Goal: Task Accomplishment & Management: Use online tool/utility

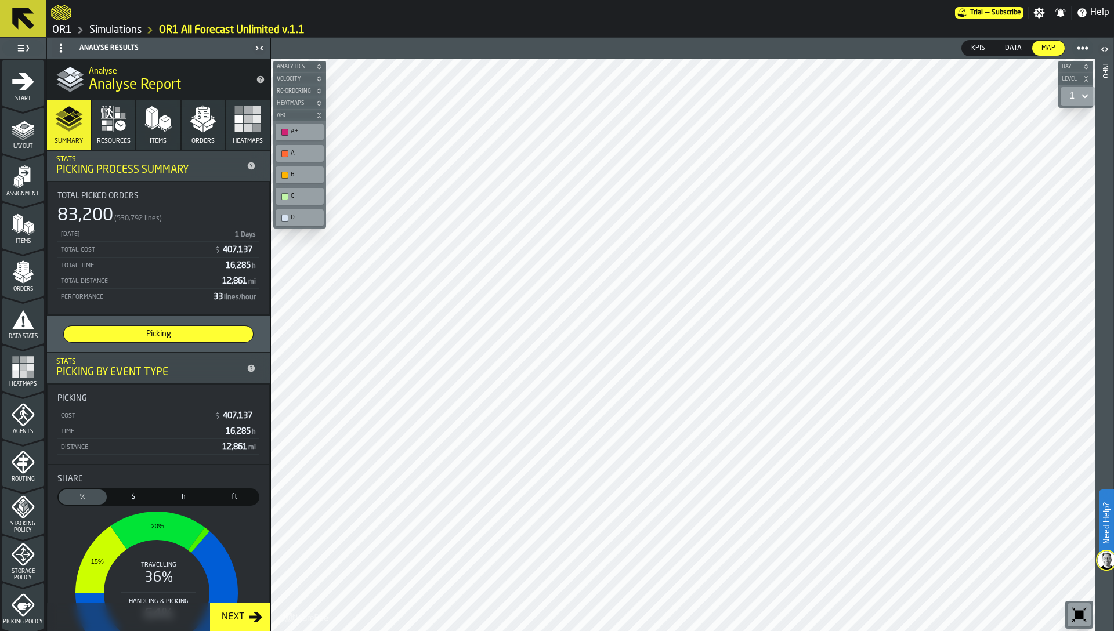
scroll to position [285, 0]
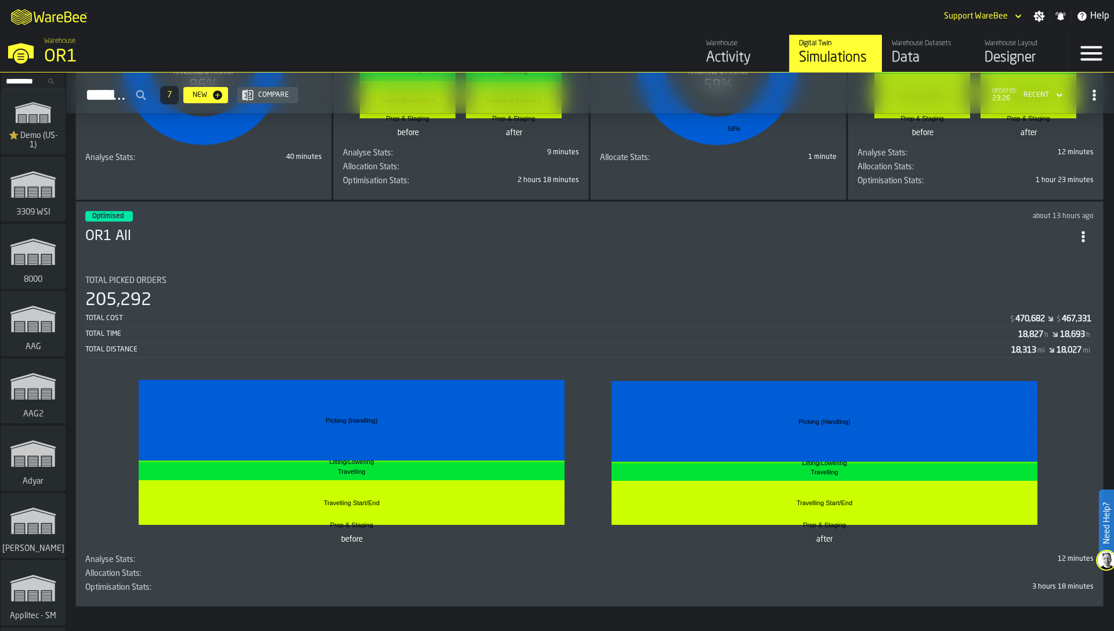
scroll to position [119, 0]
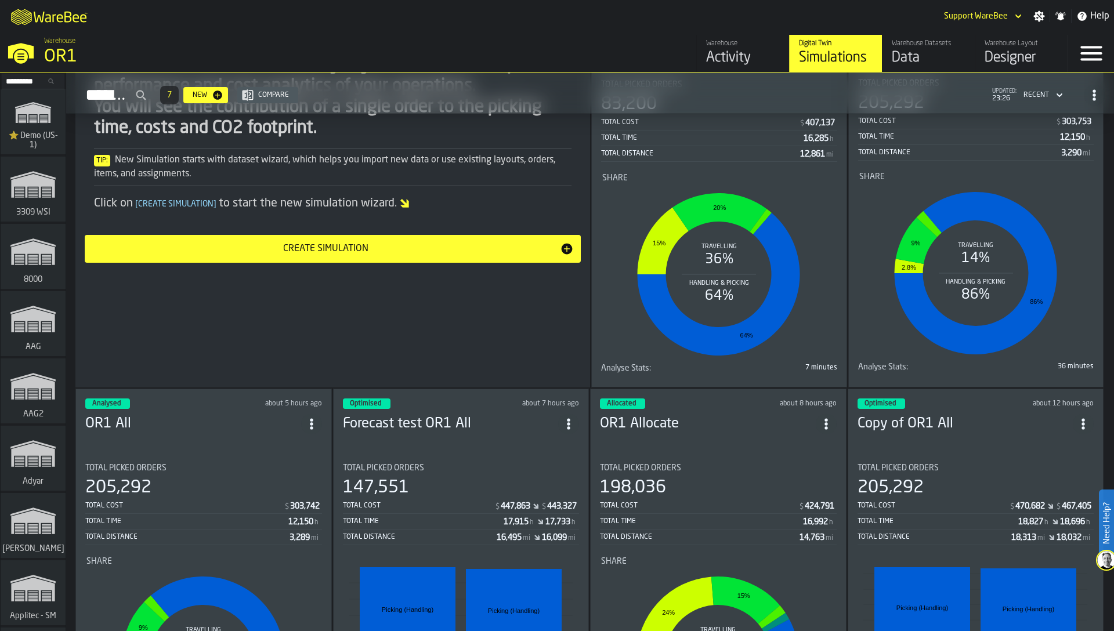
click at [30, 76] on input "Search..." at bounding box center [33, 81] width 60 height 13
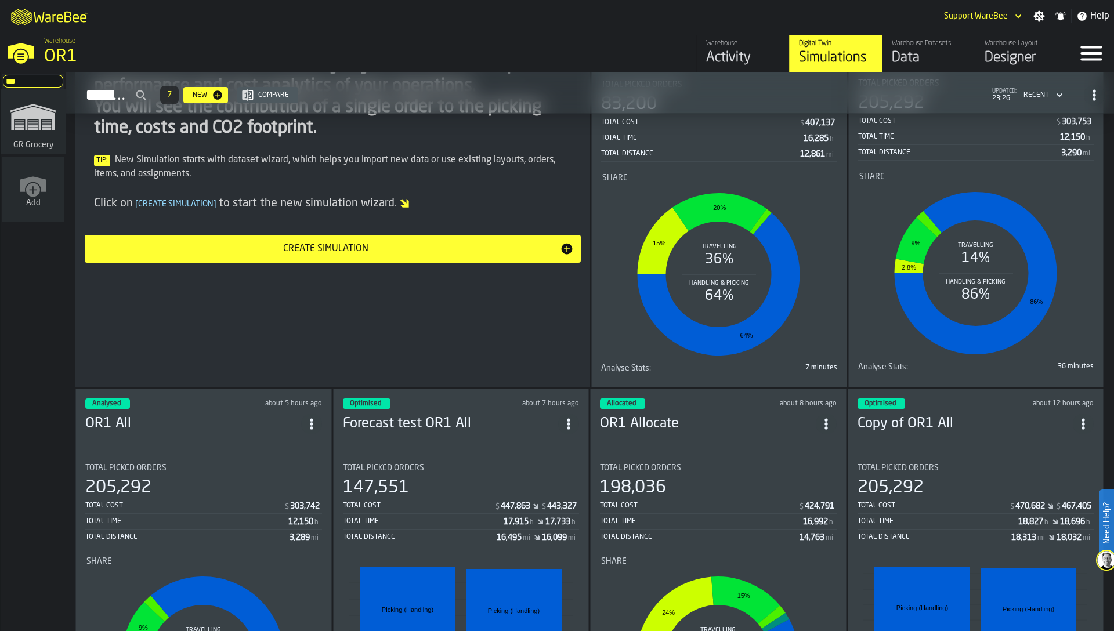
type input "**"
click at [42, 153] on div "GR Grocery" at bounding box center [33, 121] width 65 height 65
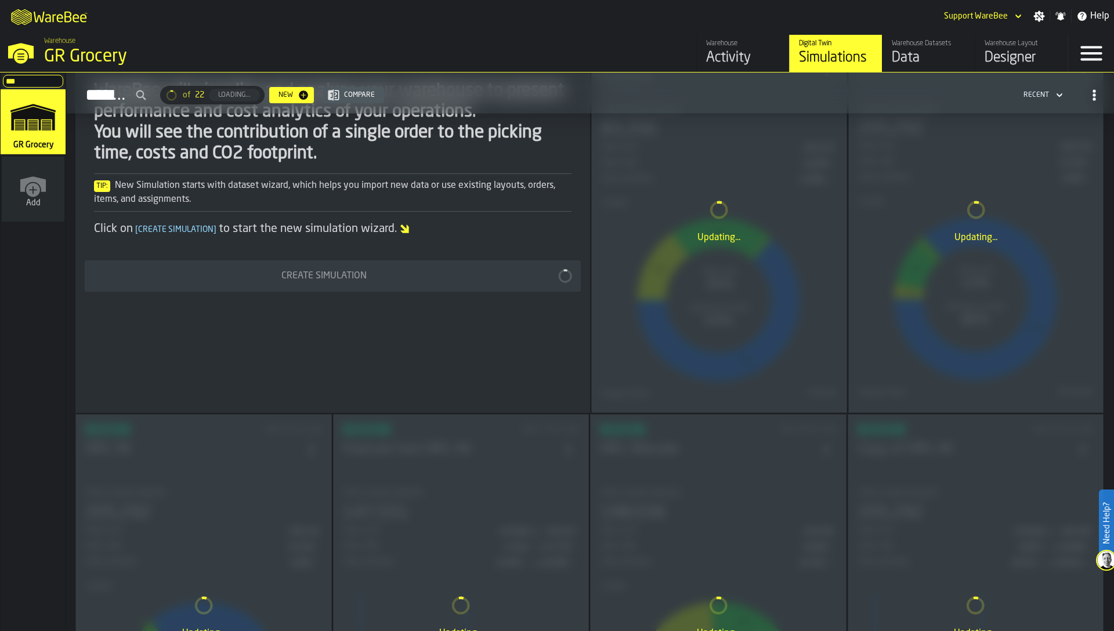
scroll to position [144, 0]
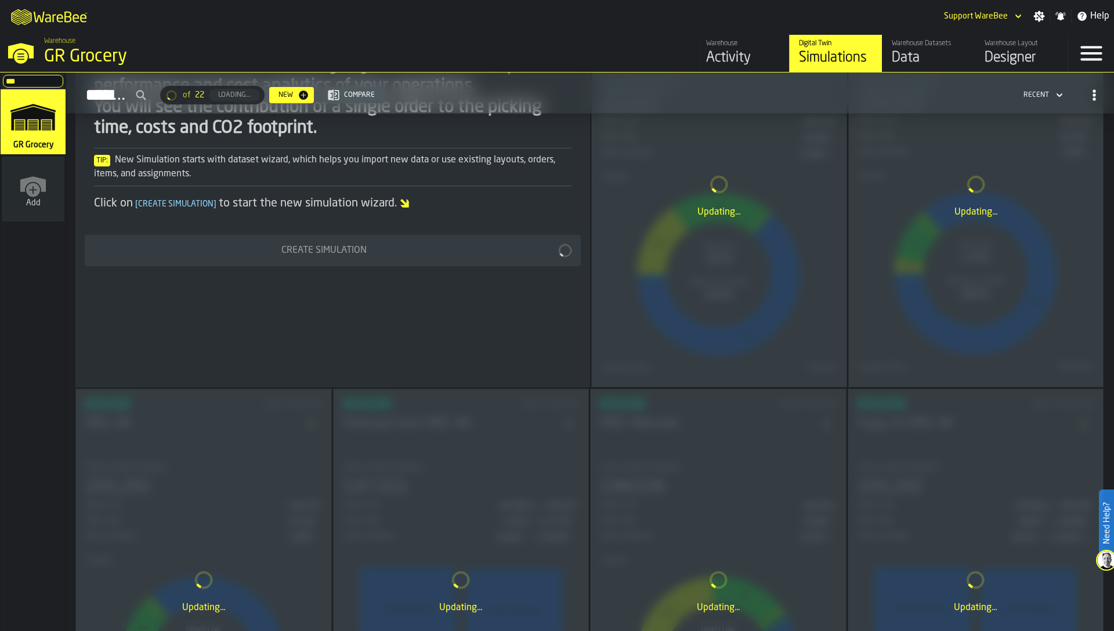
click at [952, 43] on div "Warehouse Datasets" at bounding box center [928, 43] width 74 height 8
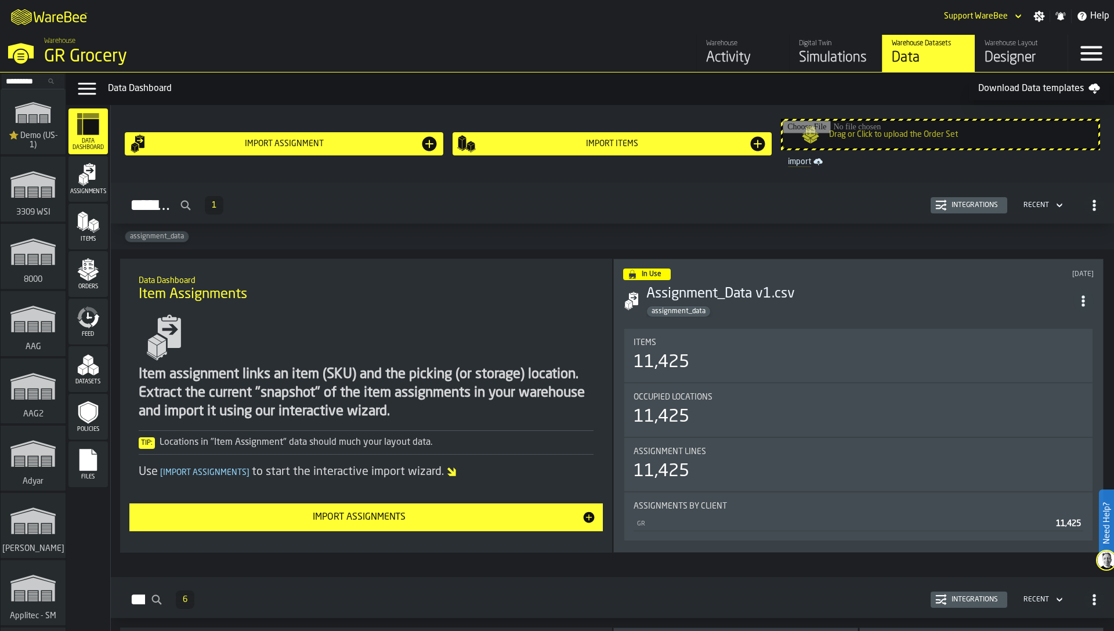
click at [93, 224] on polygon "menu Items" at bounding box center [95, 222] width 8 height 5
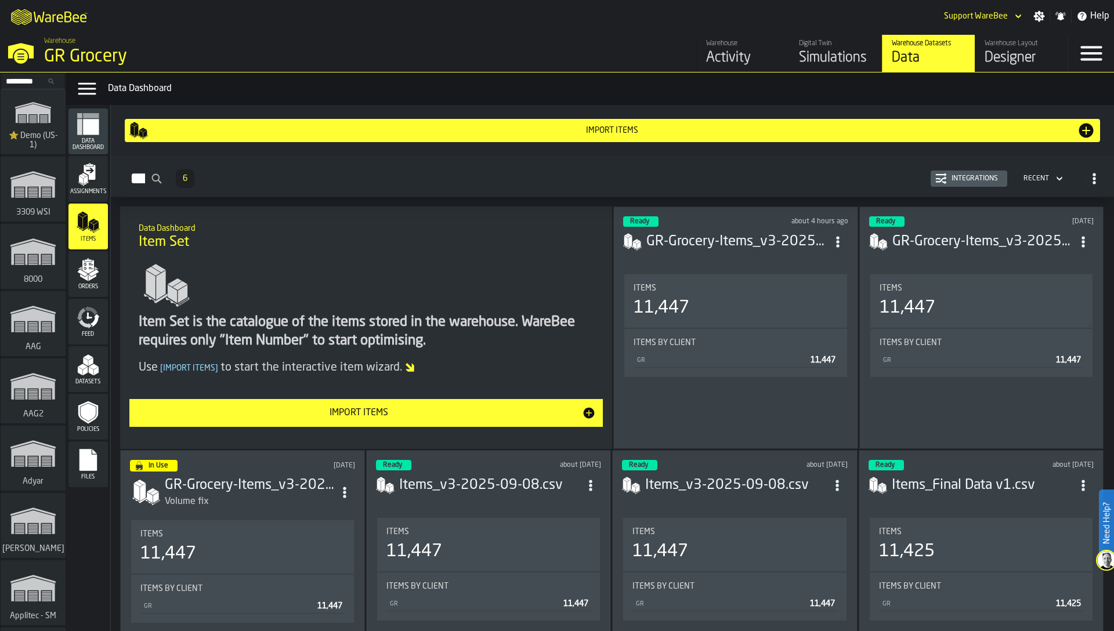
click at [951, 179] on div "Integrations" at bounding box center [974, 179] width 56 height 8
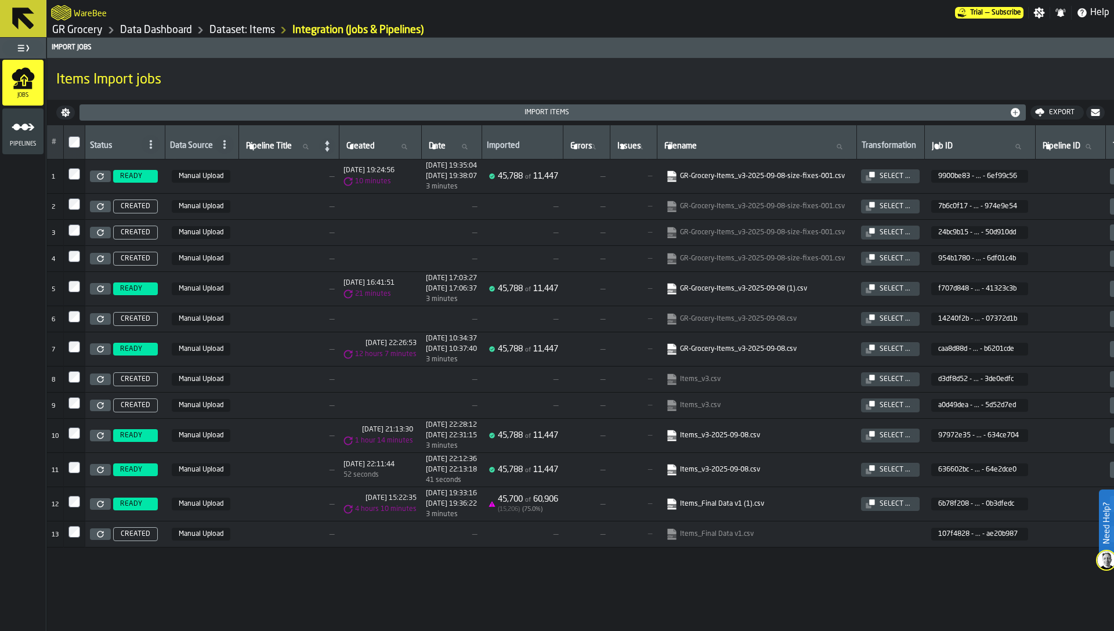
click at [97, 179] on icon at bounding box center [100, 176] width 7 height 7
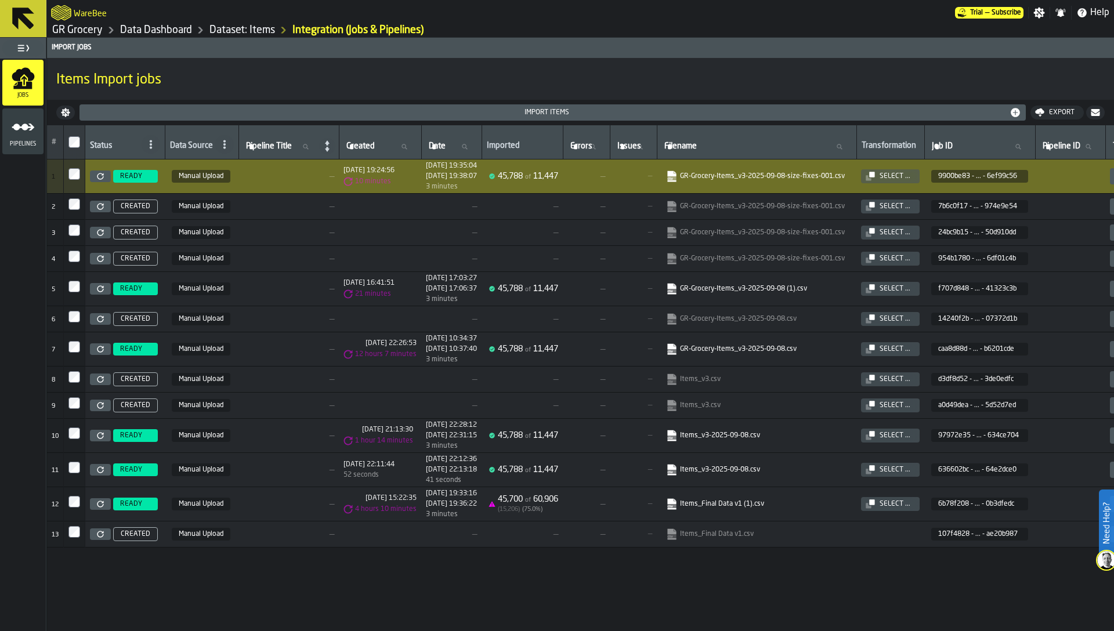
click at [84, 28] on link "GR Grocery" at bounding box center [77, 30] width 50 height 13
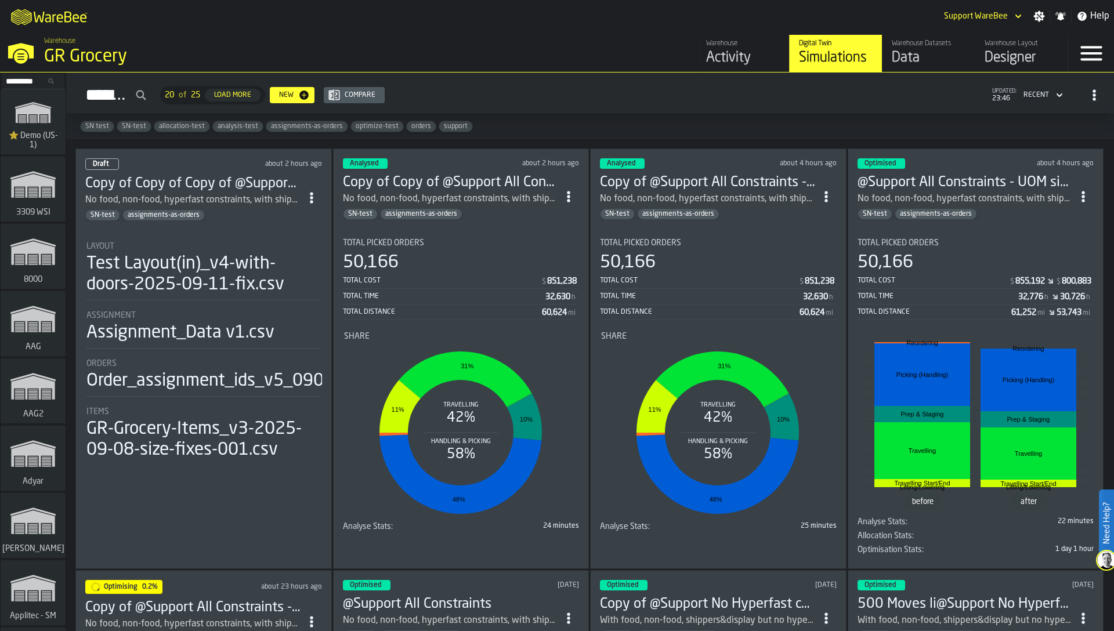
click at [425, 243] on div "Total Picked Orders" at bounding box center [461, 242] width 237 height 9
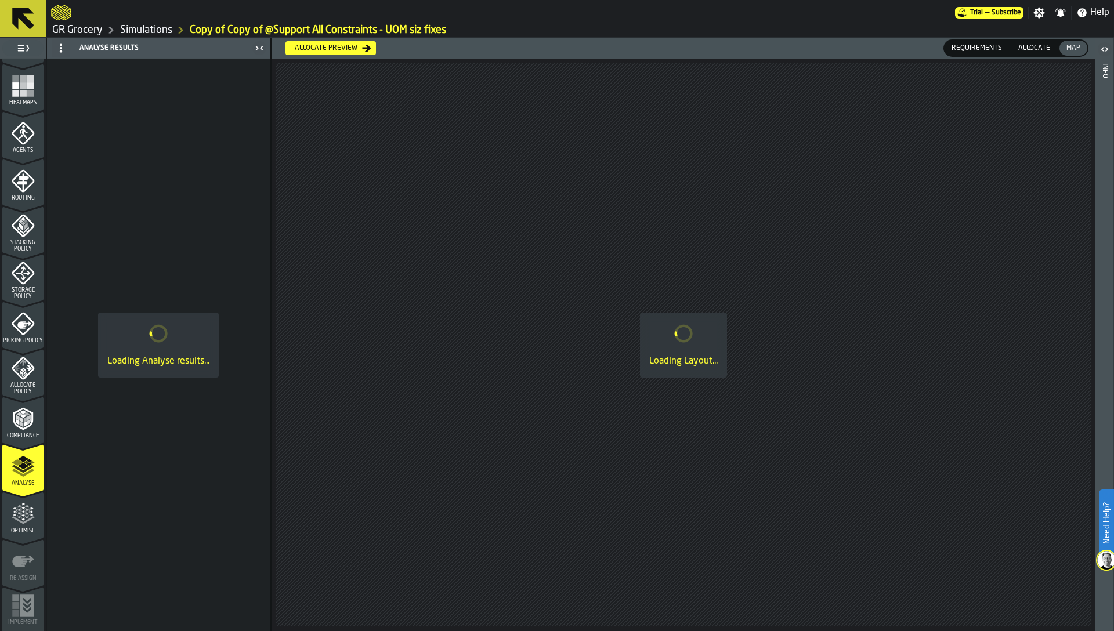
scroll to position [285, 0]
click at [30, 514] on icon "menu Optimise" at bounding box center [23, 517] width 23 height 8
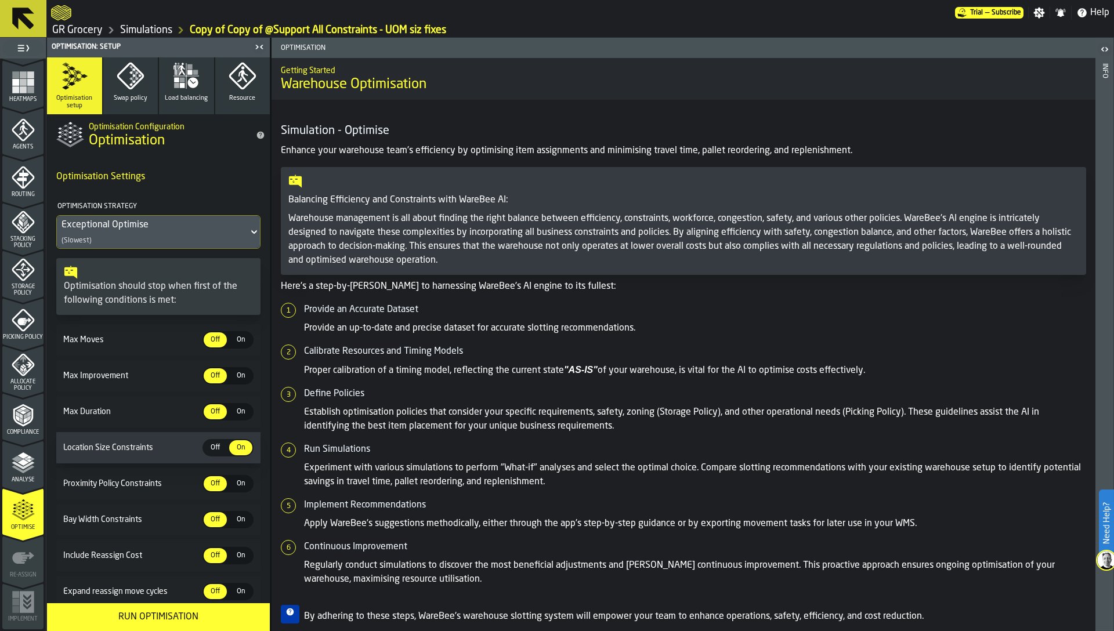
click at [12, 95] on div "Heatmaps" at bounding box center [22, 87] width 41 height 32
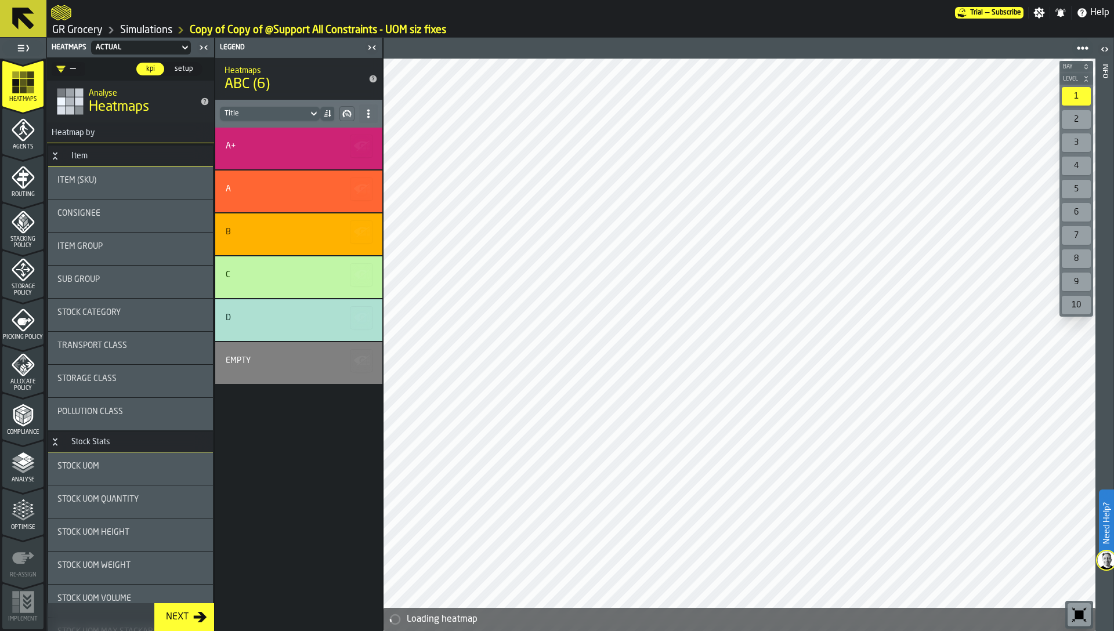
click at [118, 371] on div "Storage Class" at bounding box center [130, 381] width 165 height 32
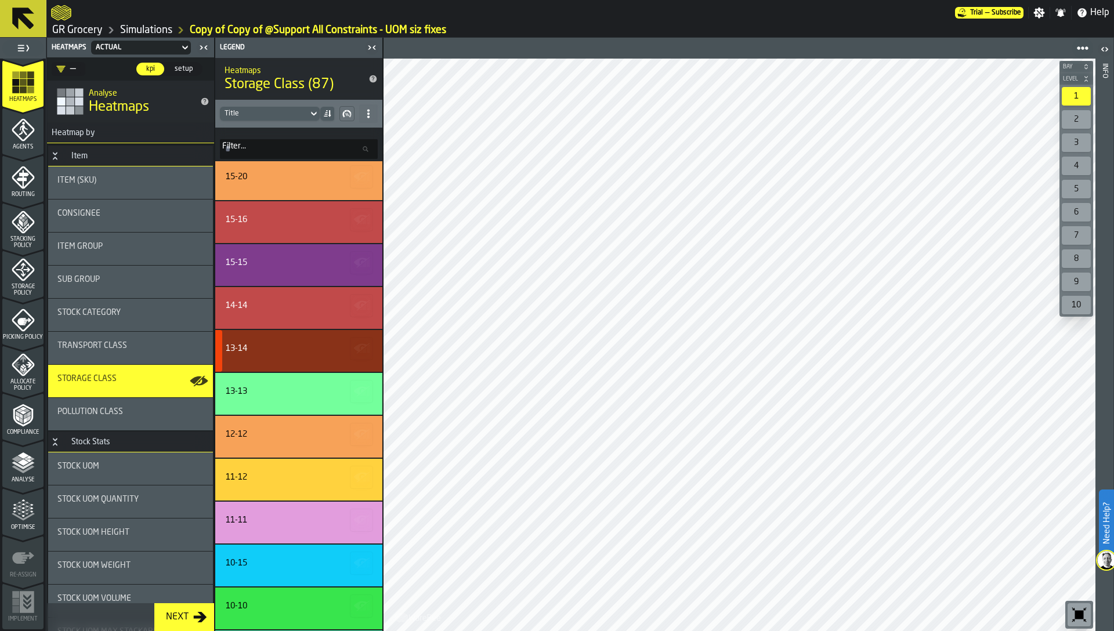
scroll to position [3043, 0]
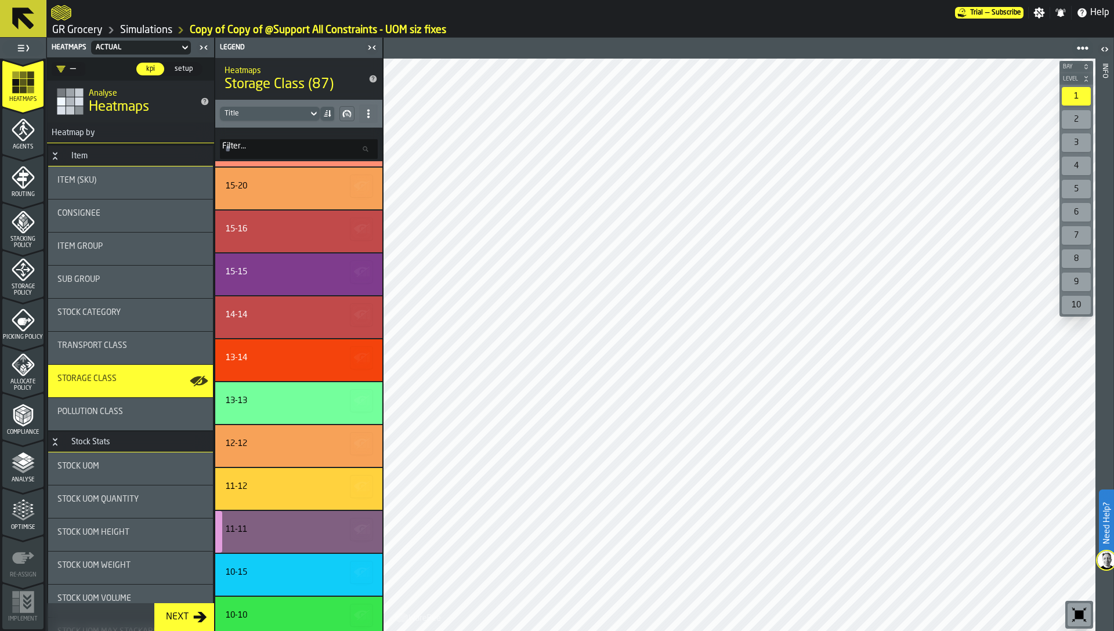
click at [233, 529] on div "11-11" at bounding box center [236, 529] width 21 height 9
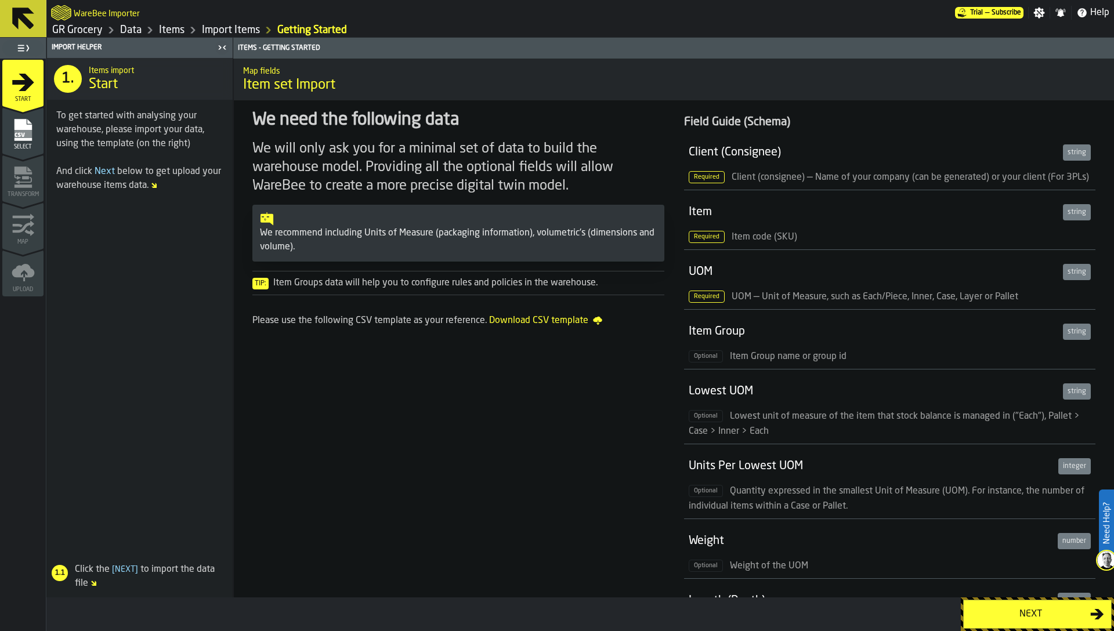
click at [7, 140] on div "Select" at bounding box center [22, 134] width 41 height 32
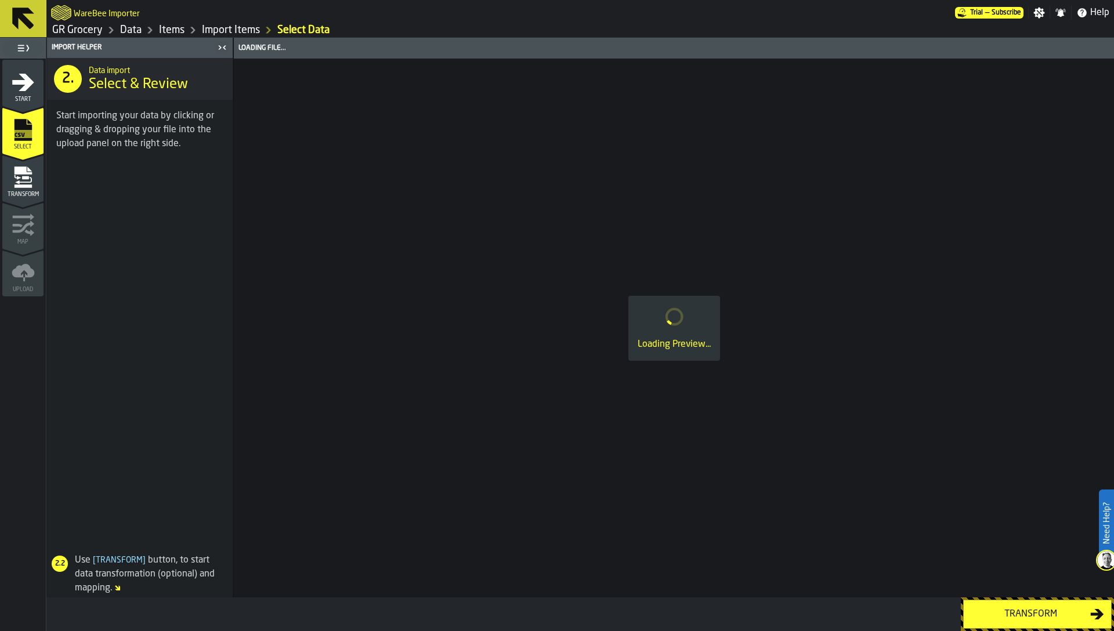
click at [22, 179] on icon "menu Transform" at bounding box center [25, 177] width 7 height 3
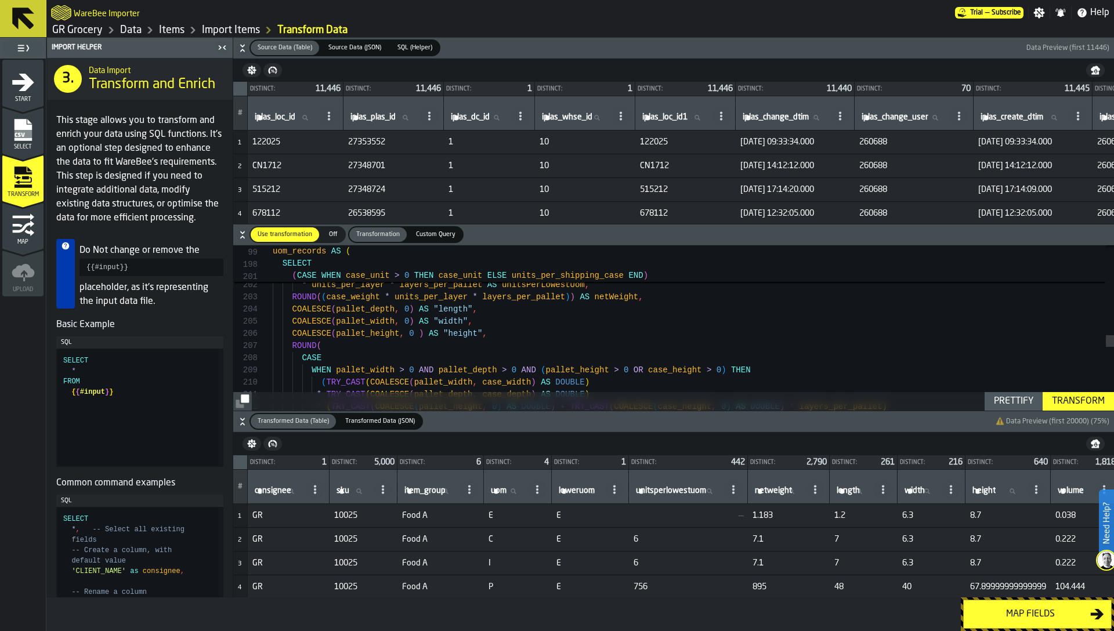
type textarea "**********"
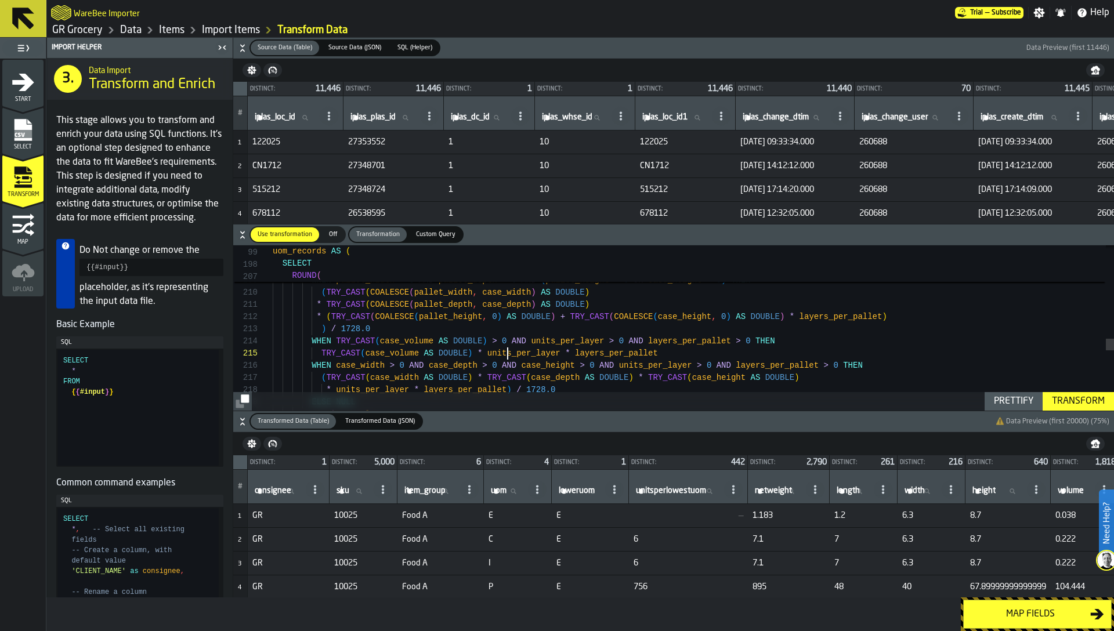
scroll to position [49, 0]
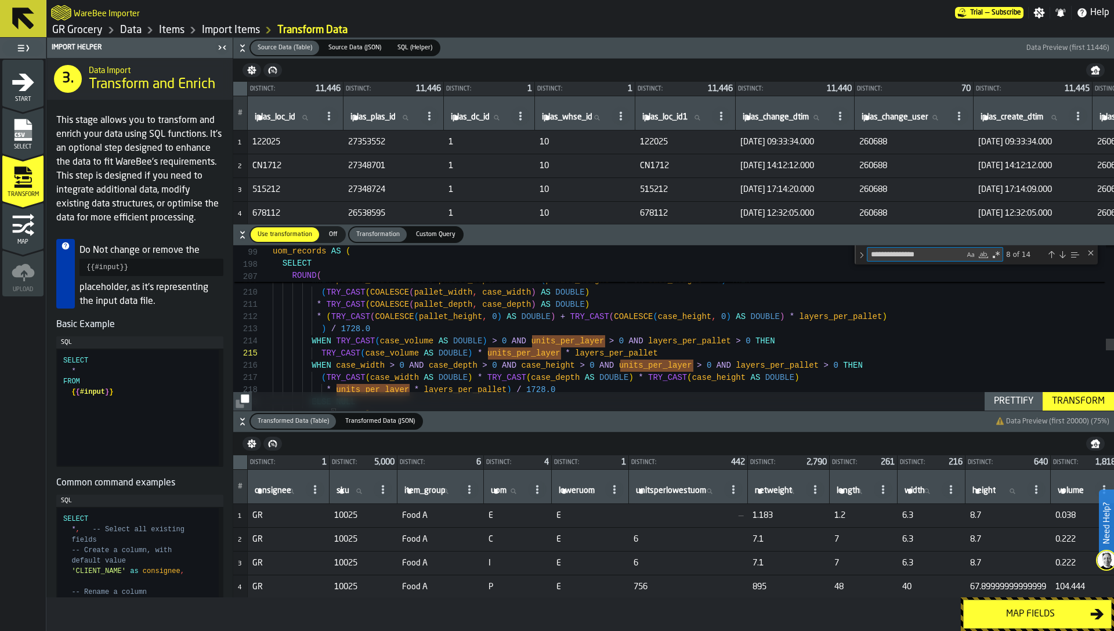
type textarea "*"
type textarea "**********"
type textarea "**"
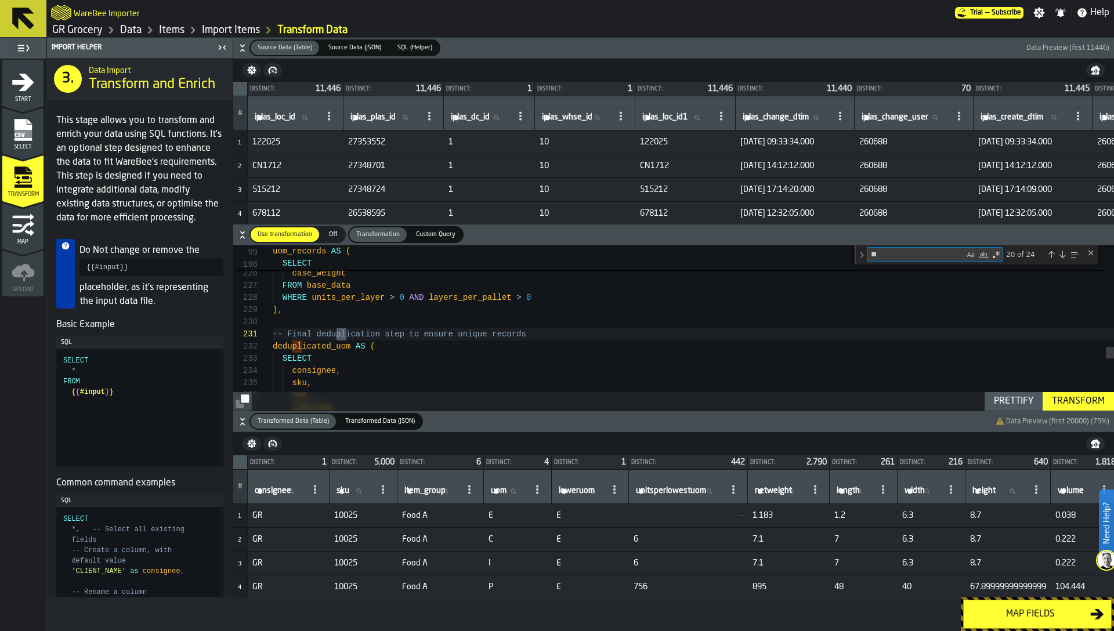
type textarea "**********"
type textarea "***"
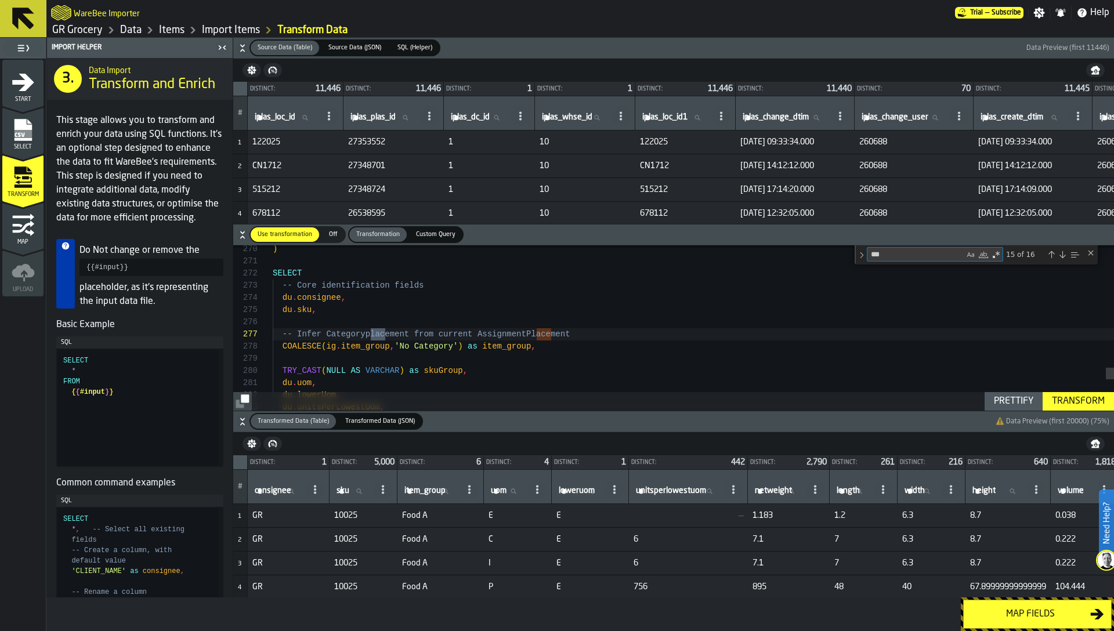
type textarea "**********"
type textarea "**"
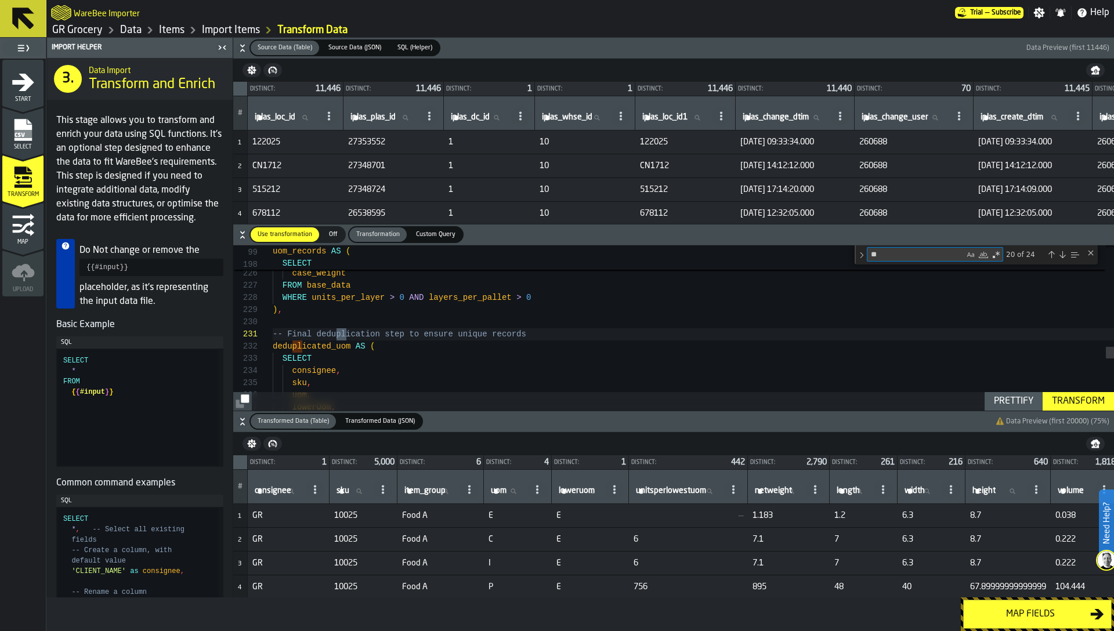
type textarea "**********"
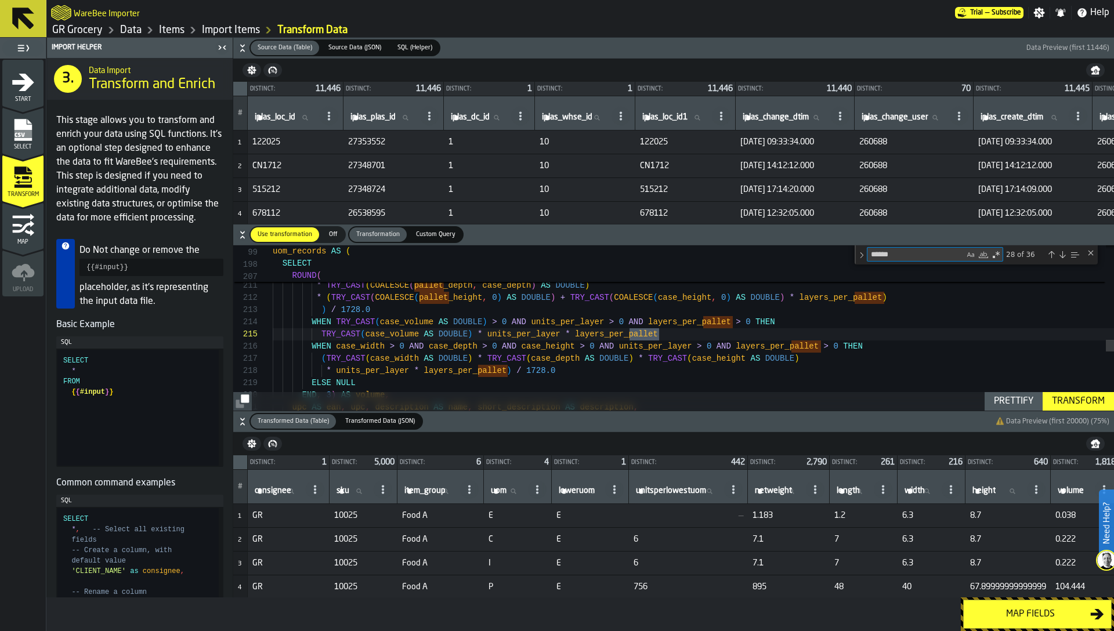
type textarea "******"
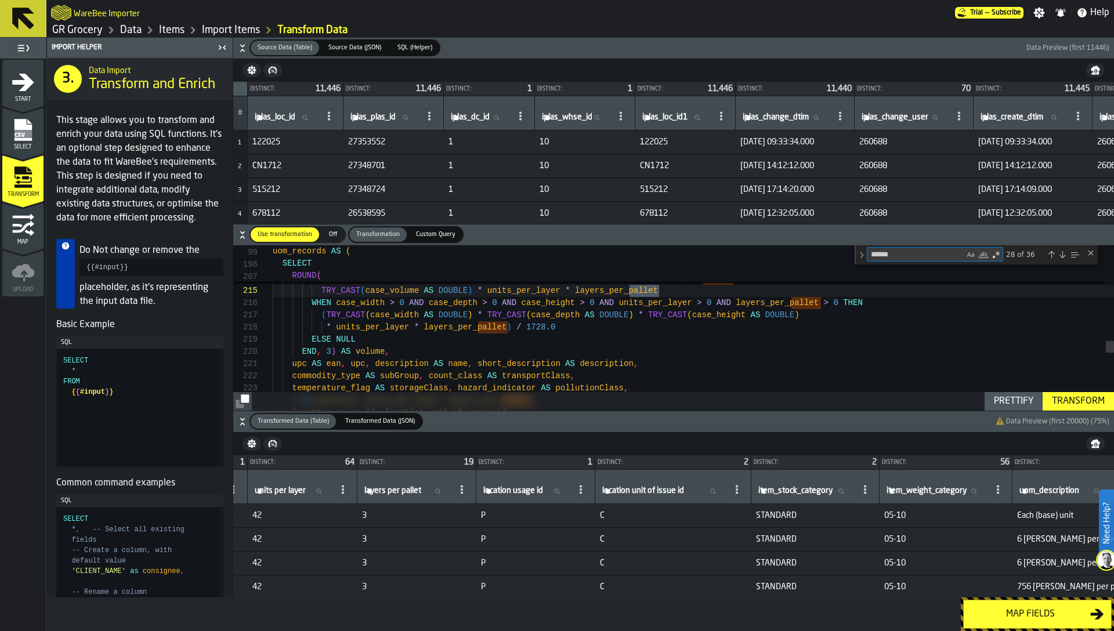
scroll to position [0, 1910]
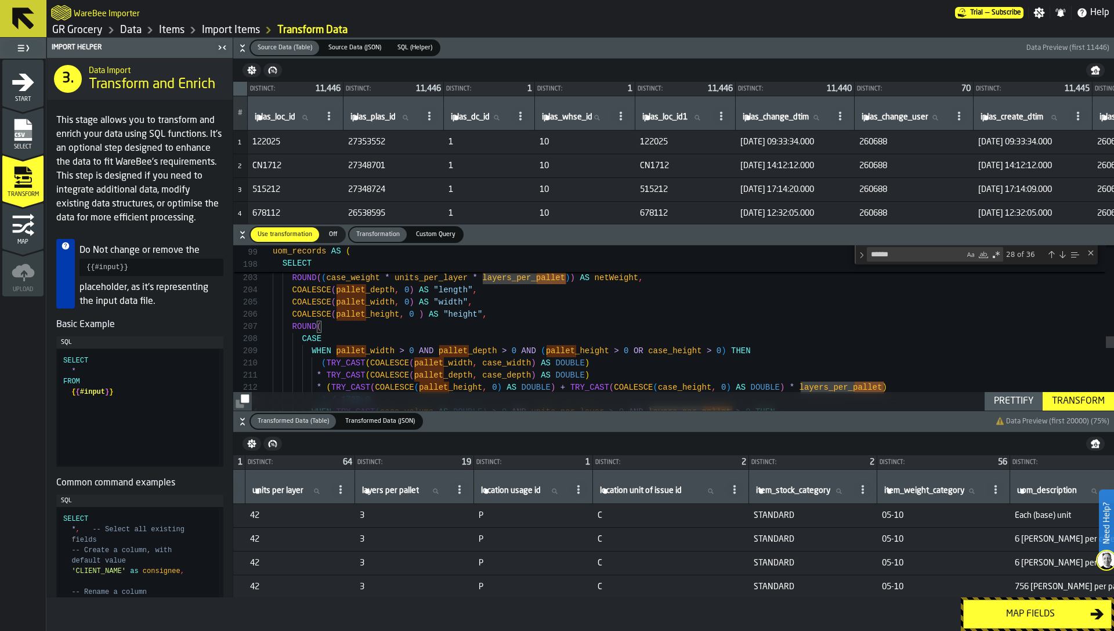
type textarea "**********"
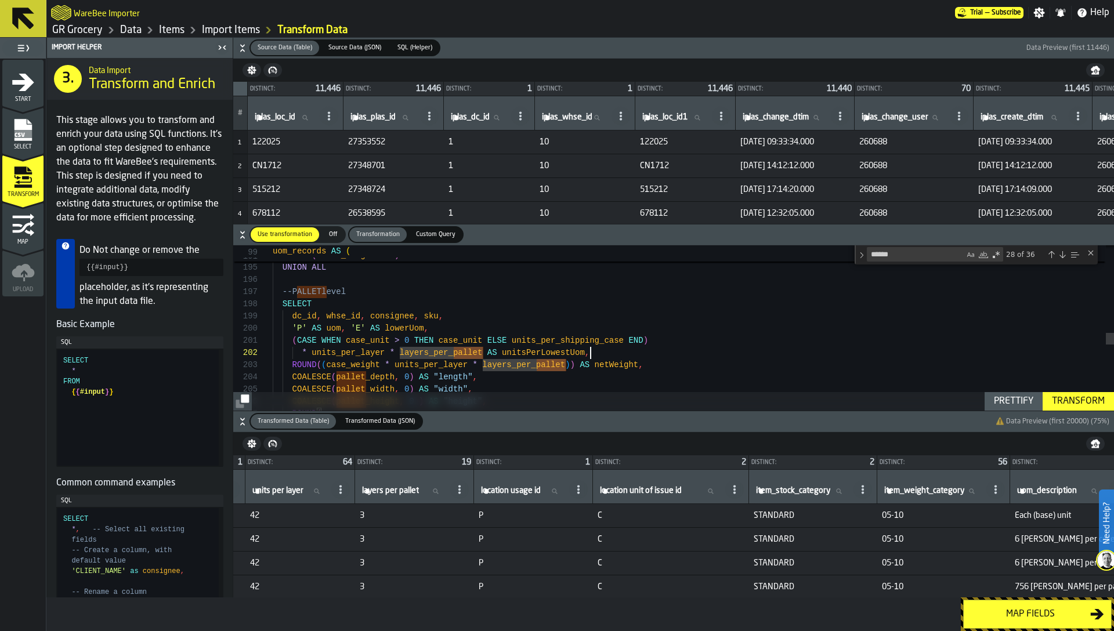
scroll to position [12, 0]
click at [773, 356] on div "ROUND ( COALESCE ( pallet _height , 0 ) AS "height" , COALESCE ( pallet _width …" at bounding box center [693, 35] width 841 height 4310
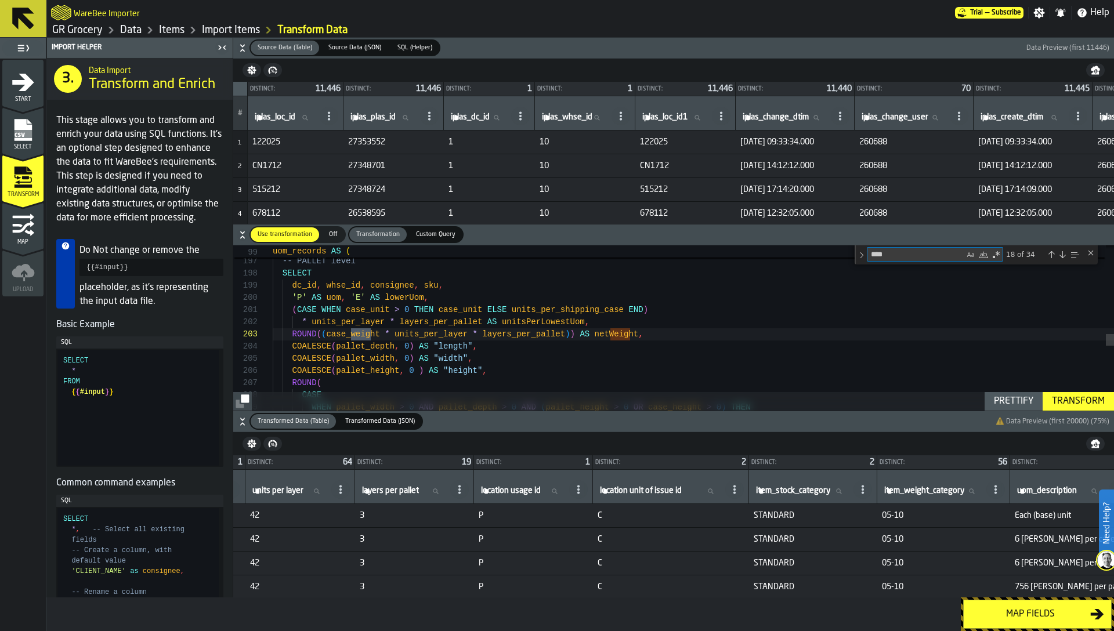
type textarea "*****"
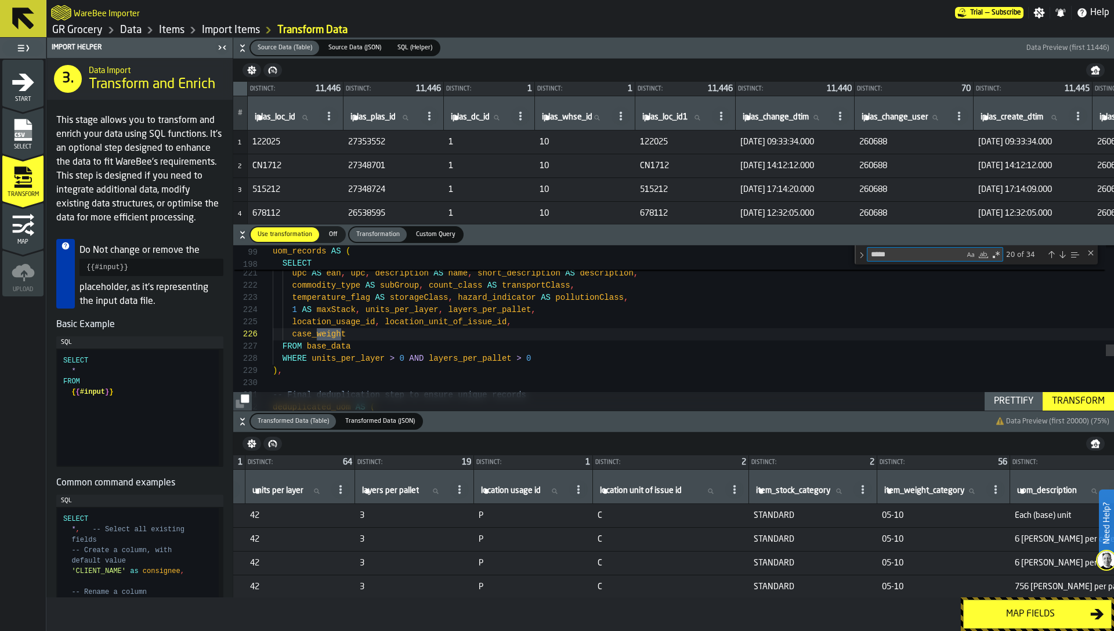
type textarea "**********"
type textarea "**"
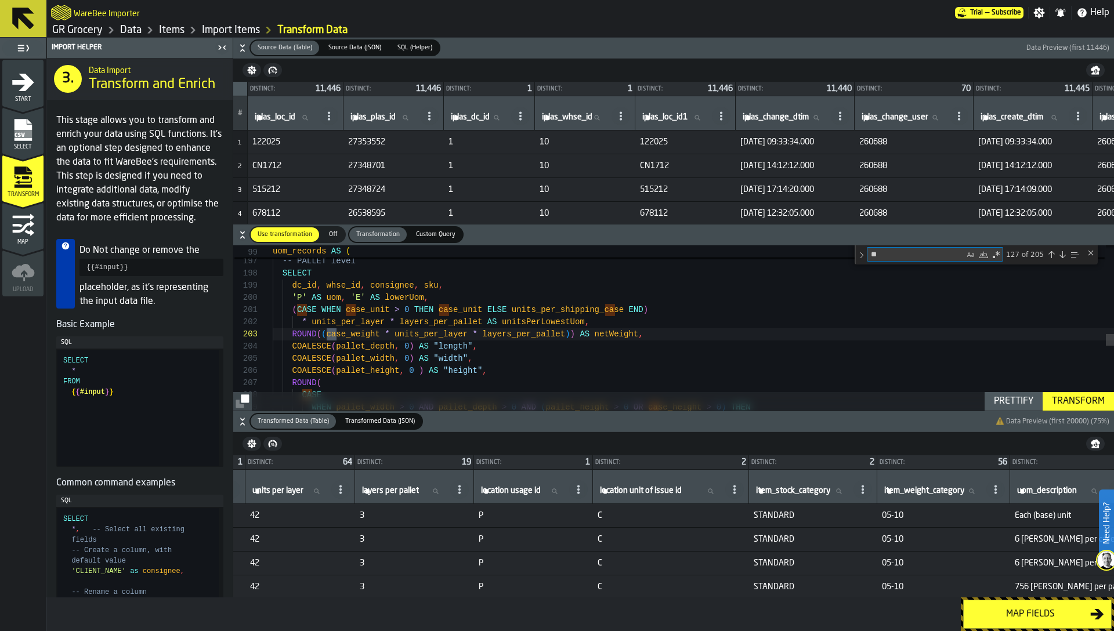
type textarea "**********"
type textarea "***"
type textarea "**********"
type textarea "****"
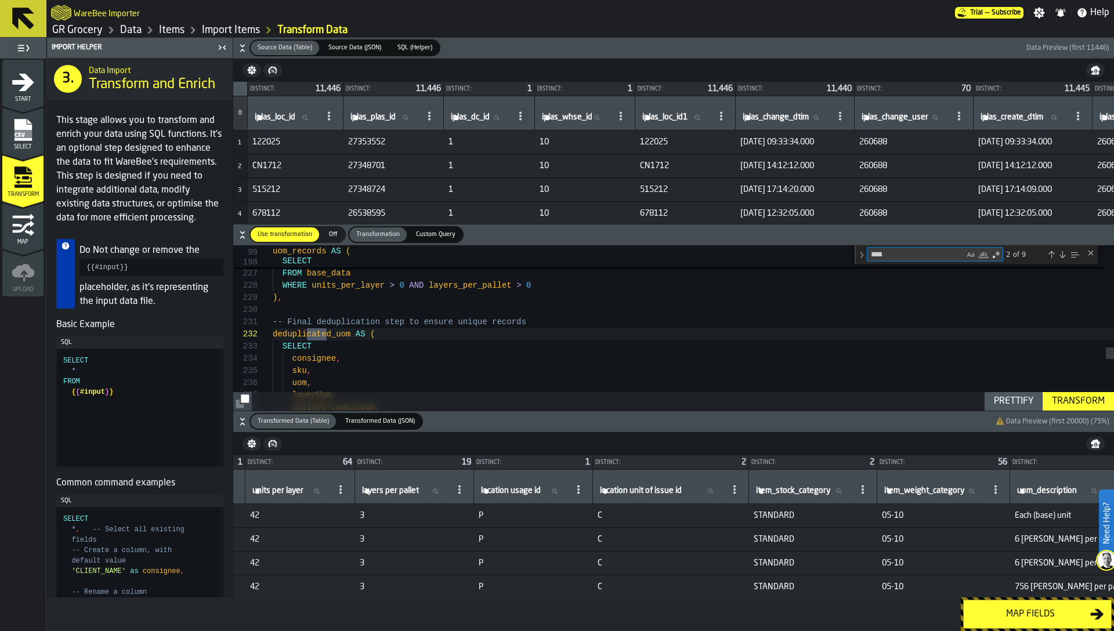
type textarea "**********"
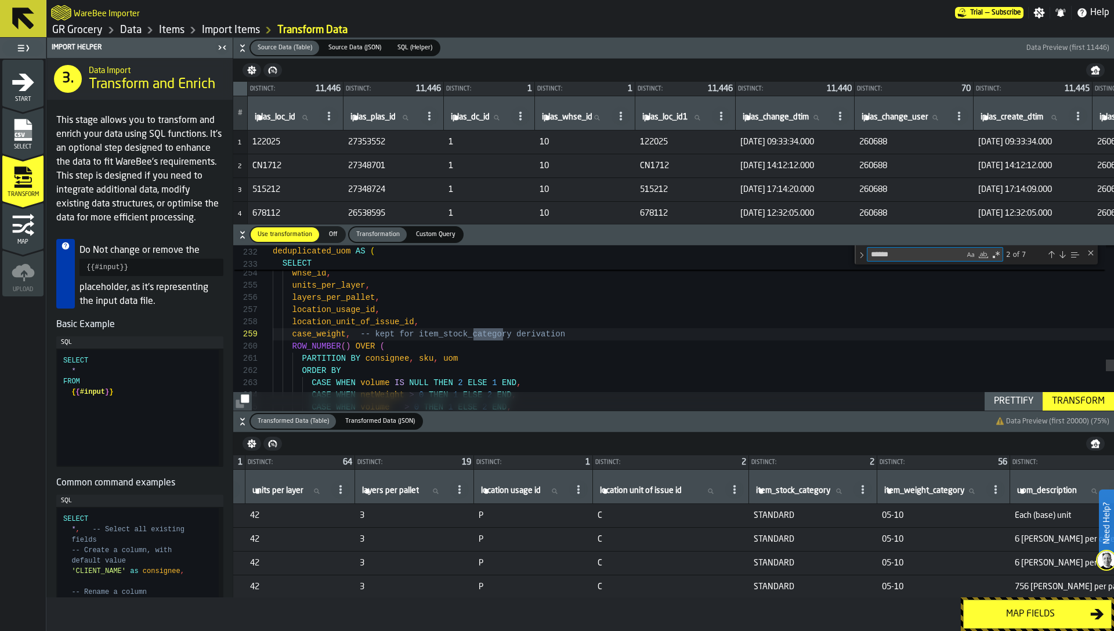
type textarea "*******"
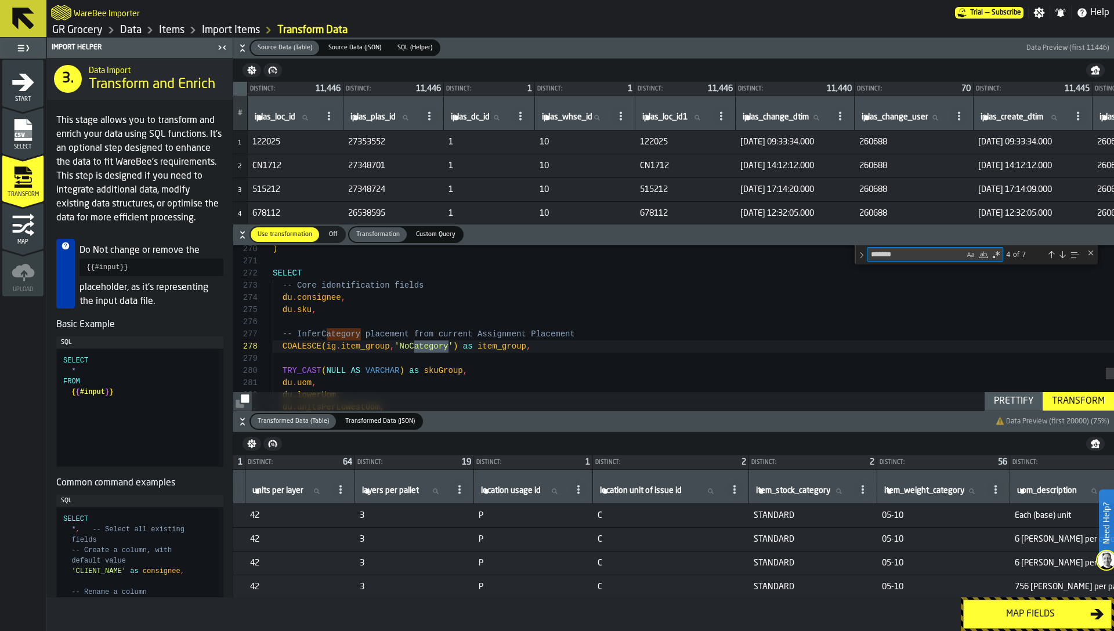
type textarea "**********"
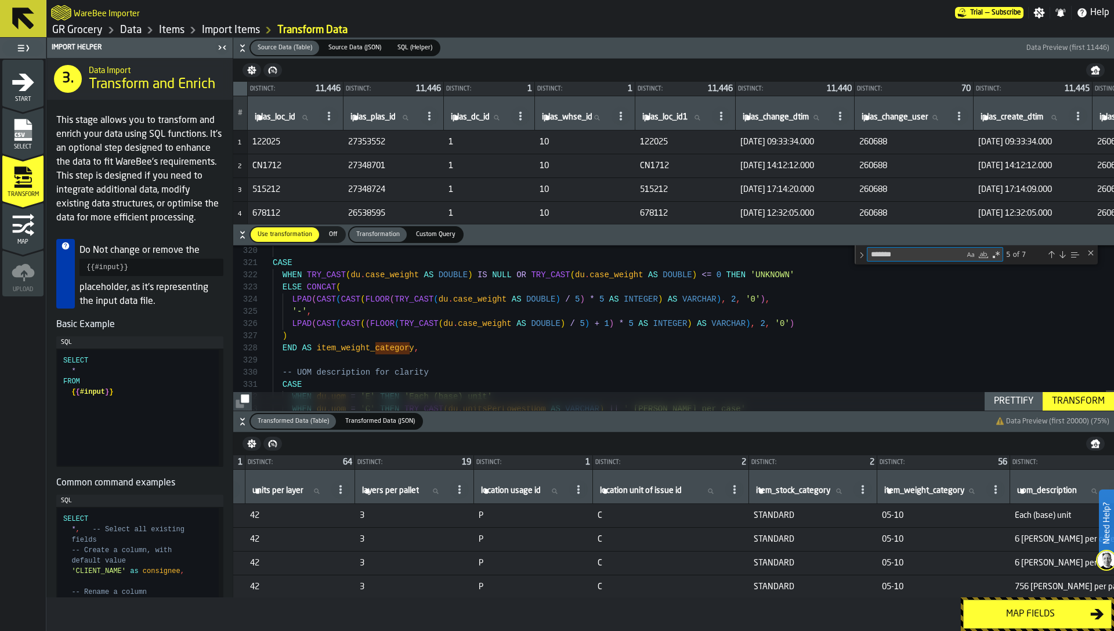
type textarea "*******"
type textarea "**********"
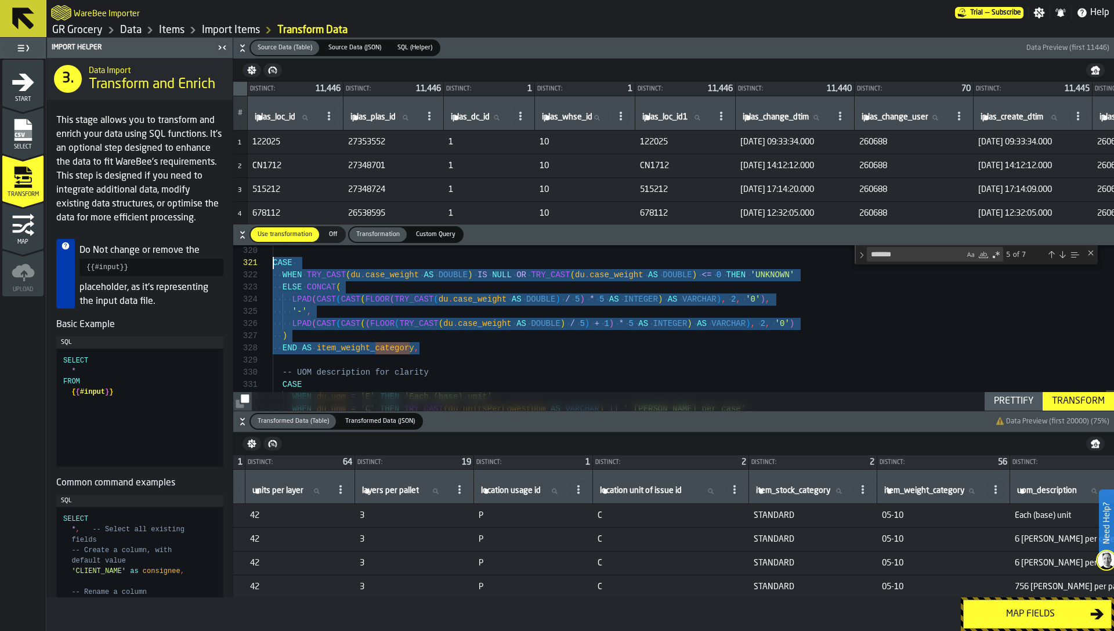
scroll to position [0, 0]
drag, startPoint x: 472, startPoint y: 347, endPoint x: 264, endPoint y: 263, distance: 223.3
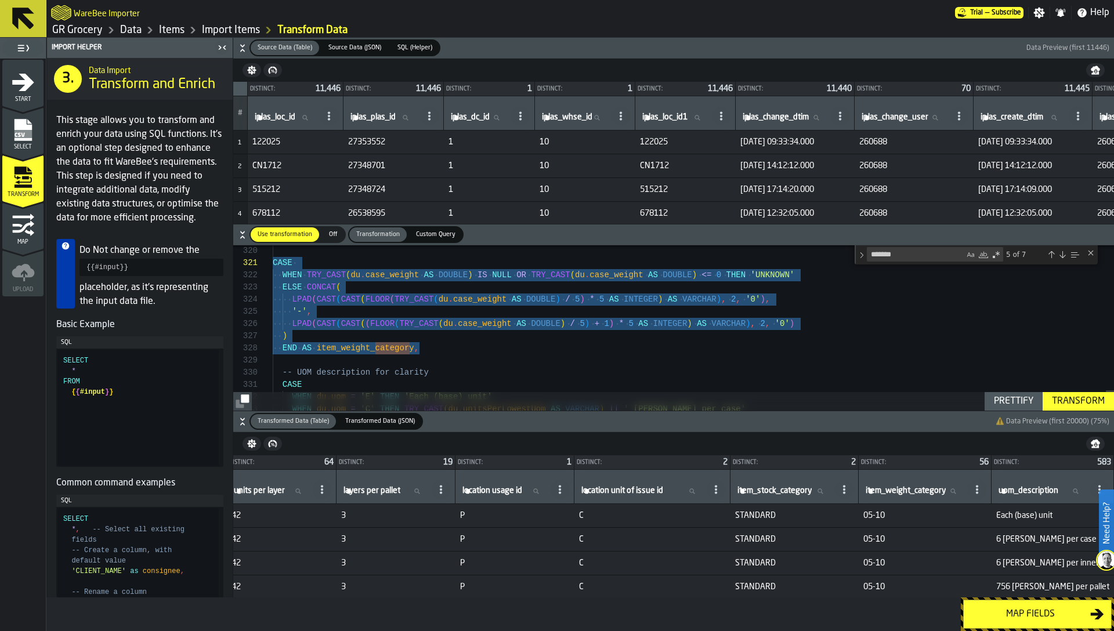
scroll to position [0, 2049]
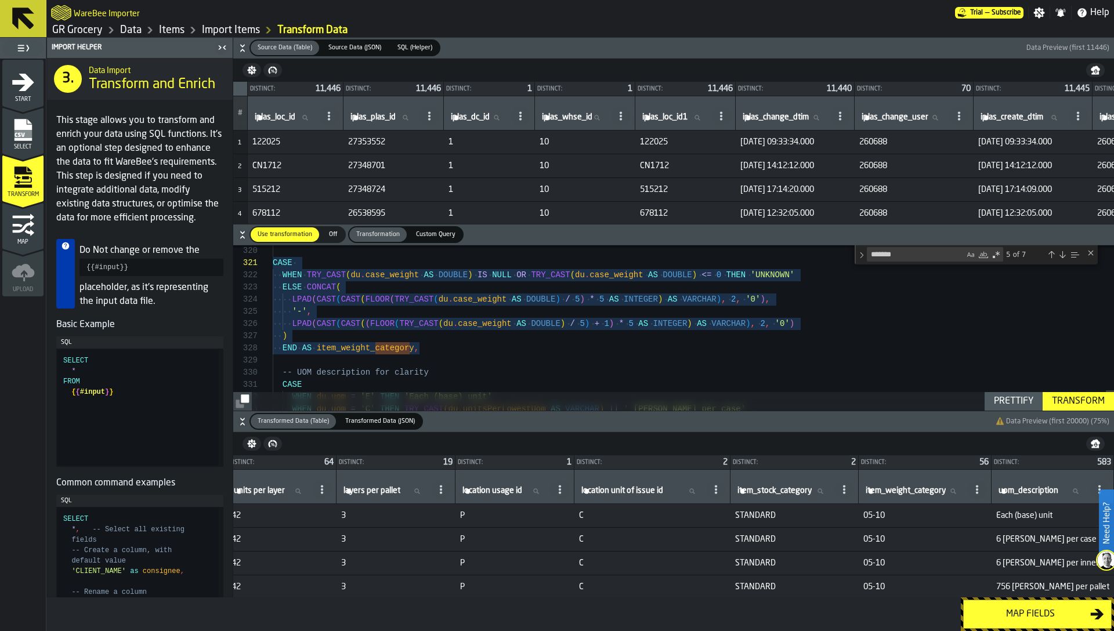
click at [893, 491] on label "item_weight_category item_weight_category" at bounding box center [914, 491] width 102 height 15
click at [893, 491] on input "item_weight_category item_weight_category" at bounding box center [914, 491] width 102 height 15
type input "*"
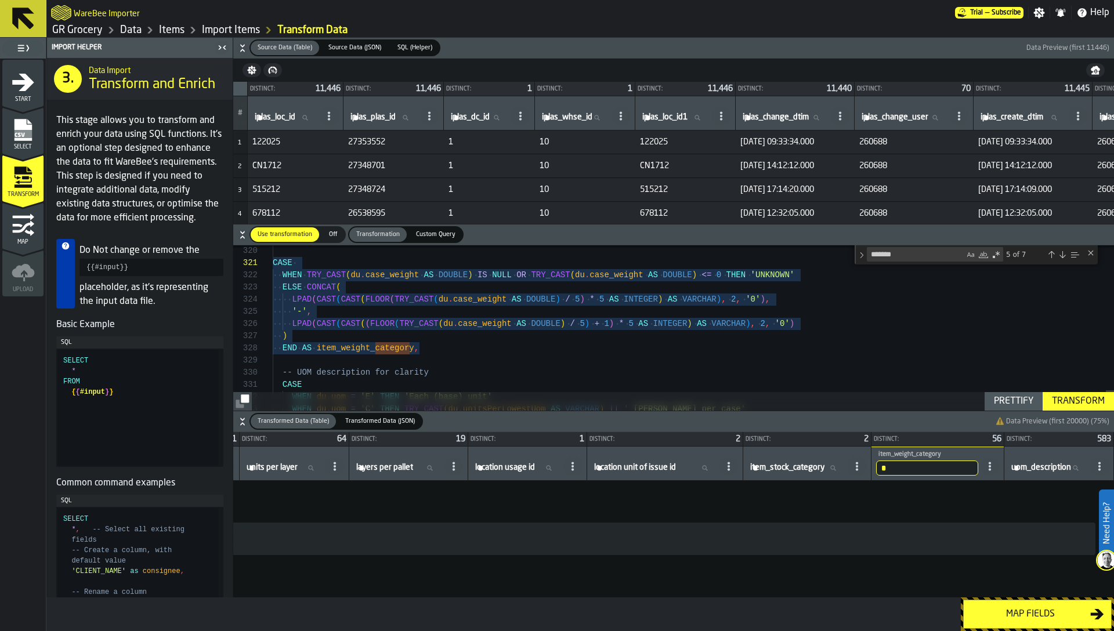
scroll to position [0, 1961]
click at [886, 466] on input "*" at bounding box center [927, 467] width 102 height 15
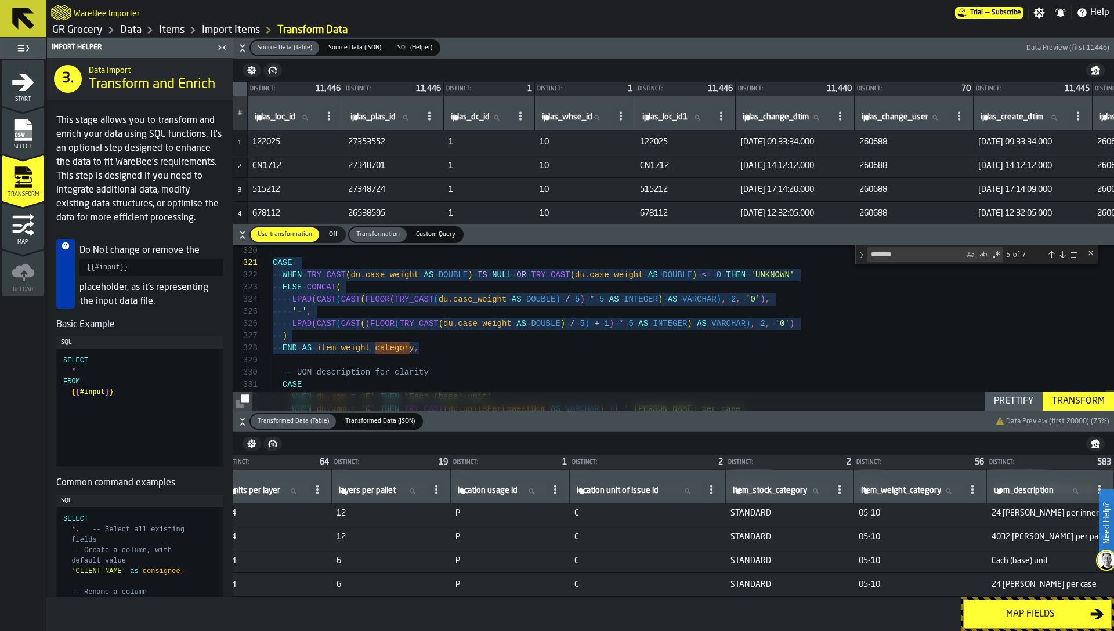
scroll to position [1207, 1961]
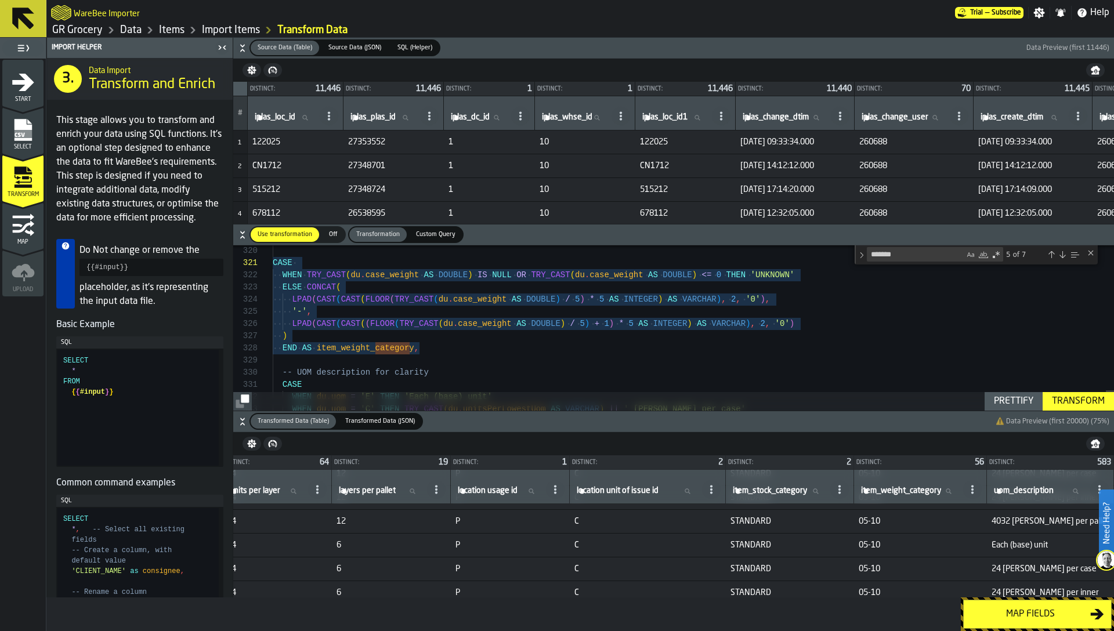
click at [220, 45] on icon "button-toggle-Close me" at bounding box center [222, 48] width 14 height 14
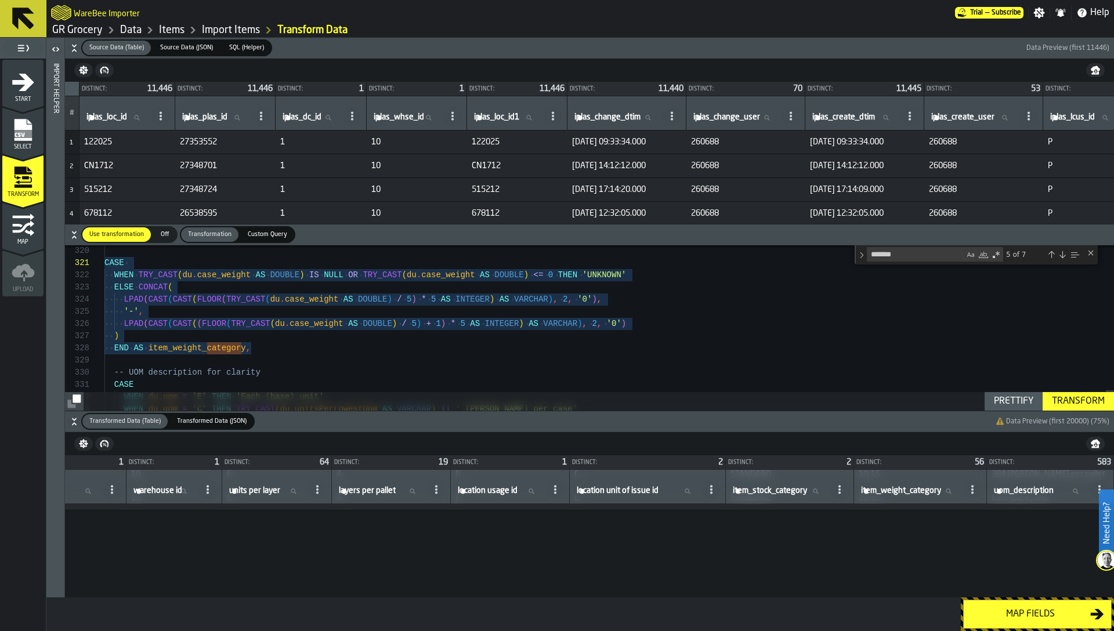
scroll to position [159208, 1859]
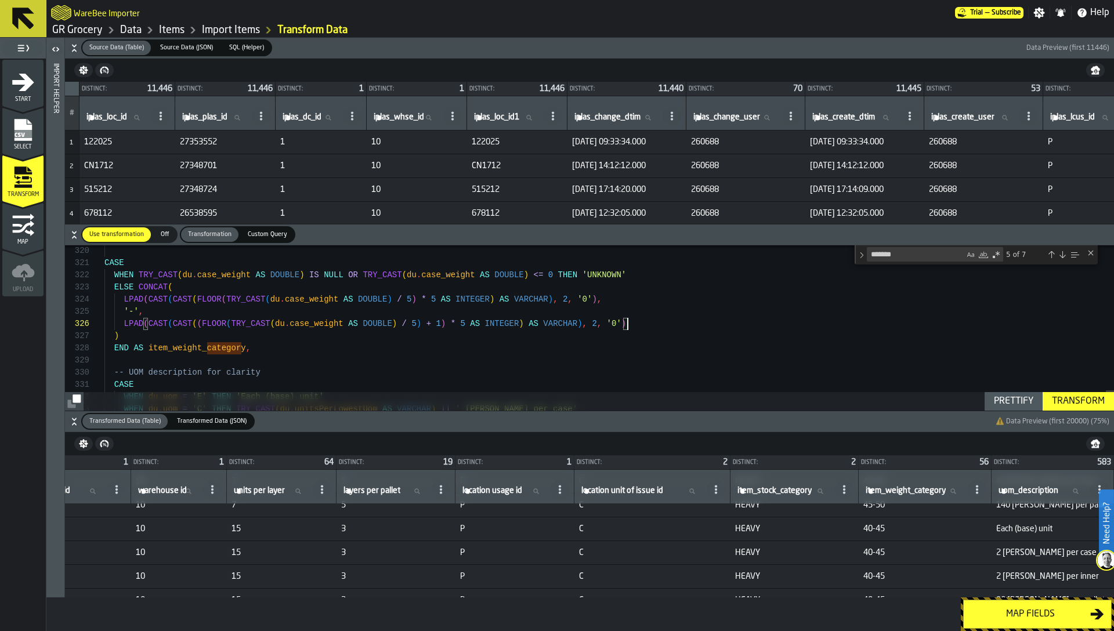
scroll to position [37, 0]
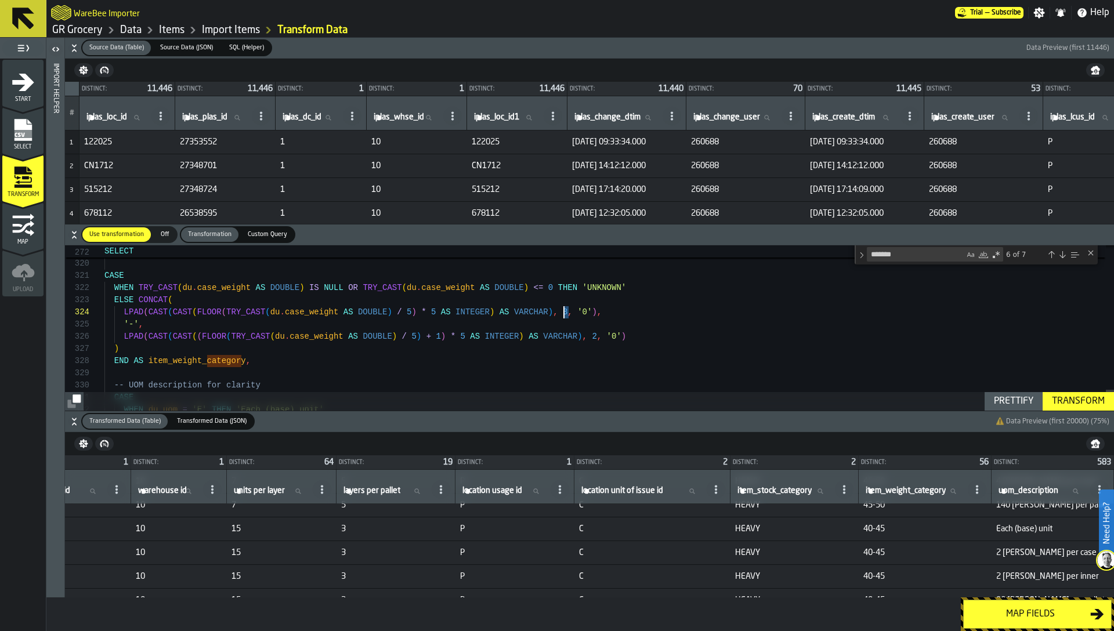
click at [1079, 401] on div "Transform" at bounding box center [1078, 401] width 62 height 14
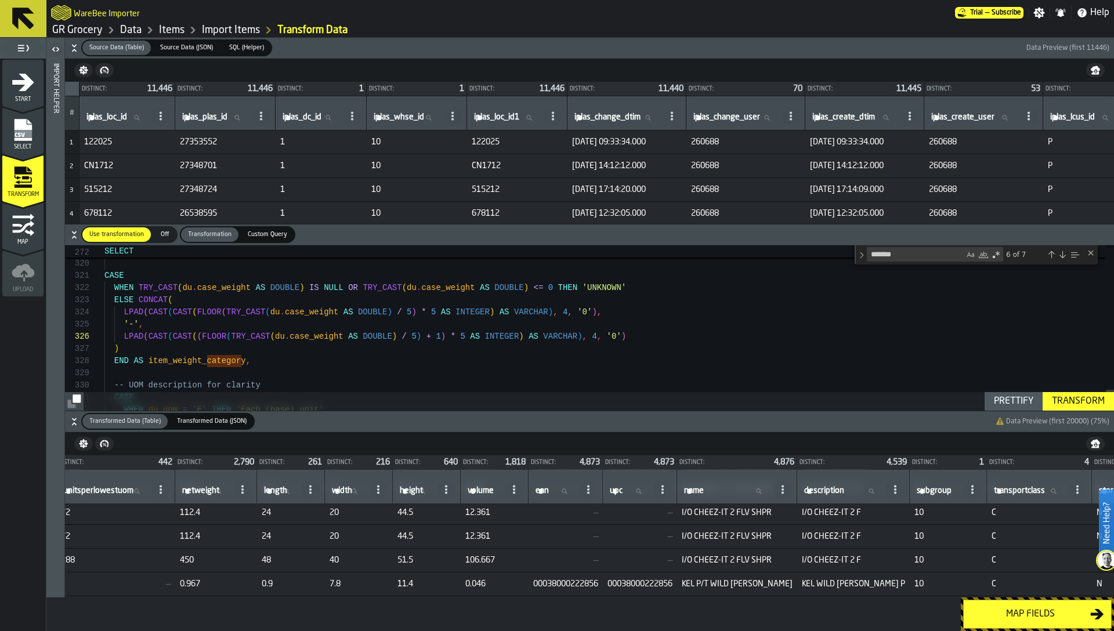
scroll to position [163057, 415]
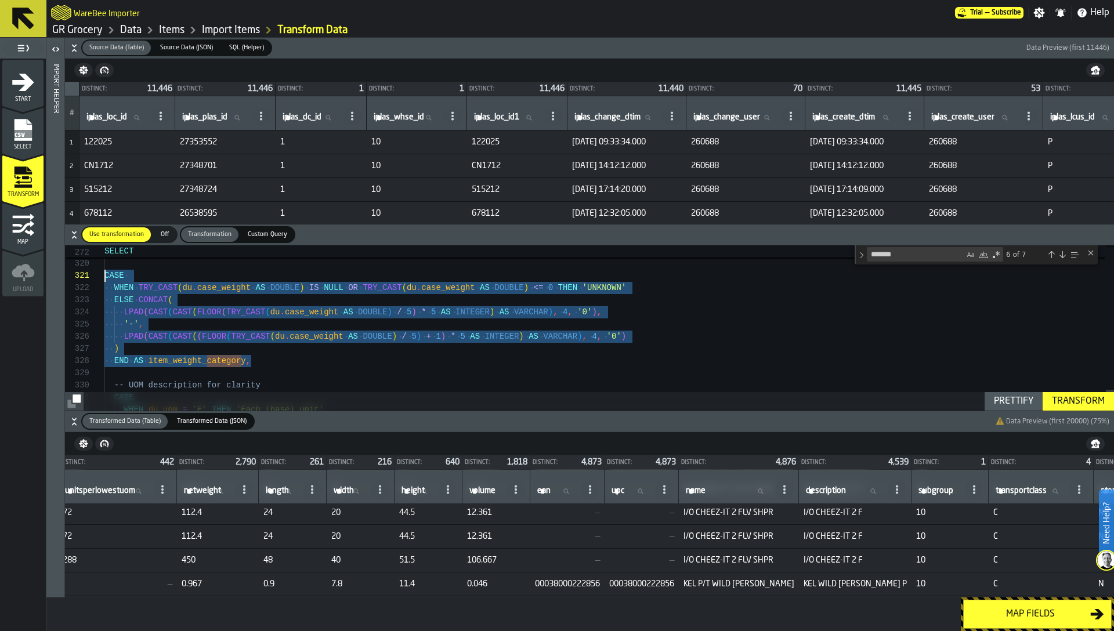
scroll to position [0, 0]
drag, startPoint x: 274, startPoint y: 366, endPoint x: 90, endPoint y: 277, distance: 204.7
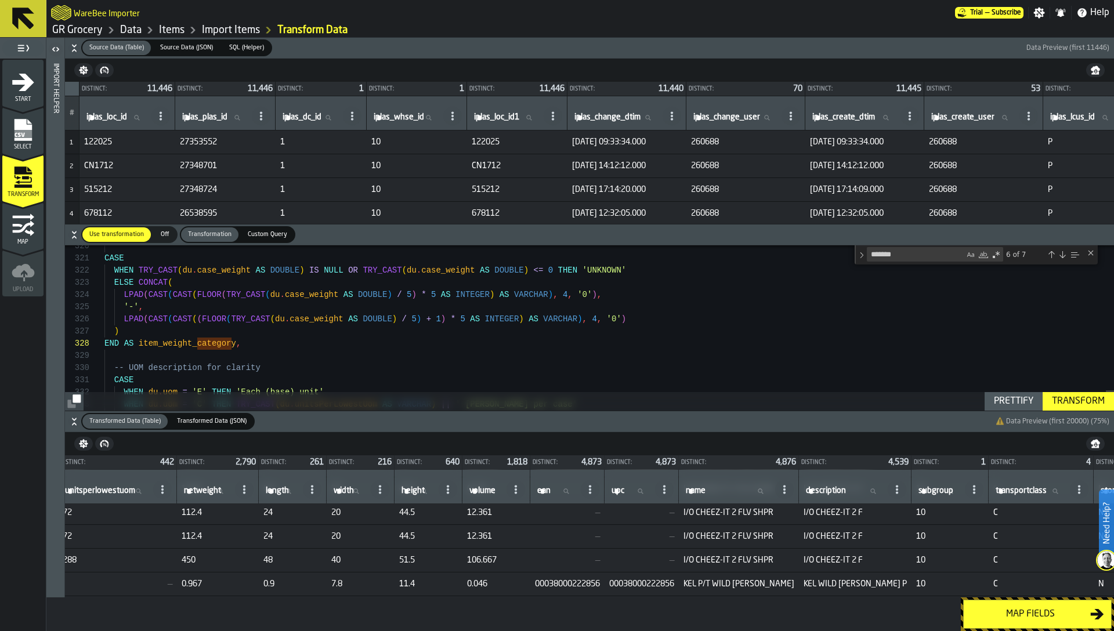
click at [74, 45] on icon "button-" at bounding box center [74, 48] width 12 height 12
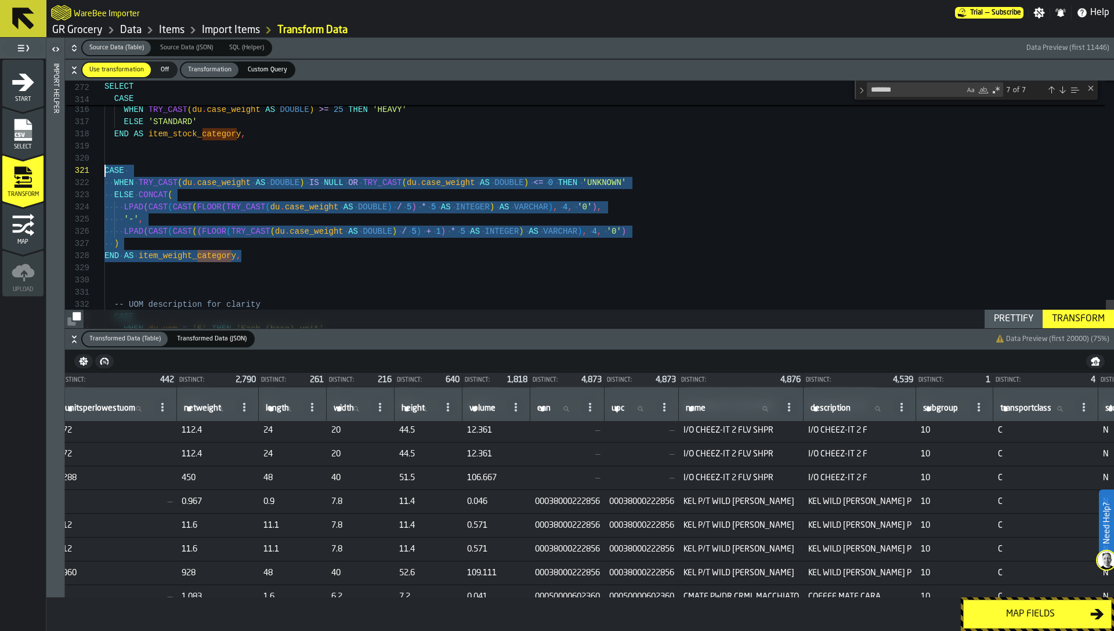
scroll to position [0, 0]
drag, startPoint x: 258, startPoint y: 262, endPoint x: 90, endPoint y: 165, distance: 193.6
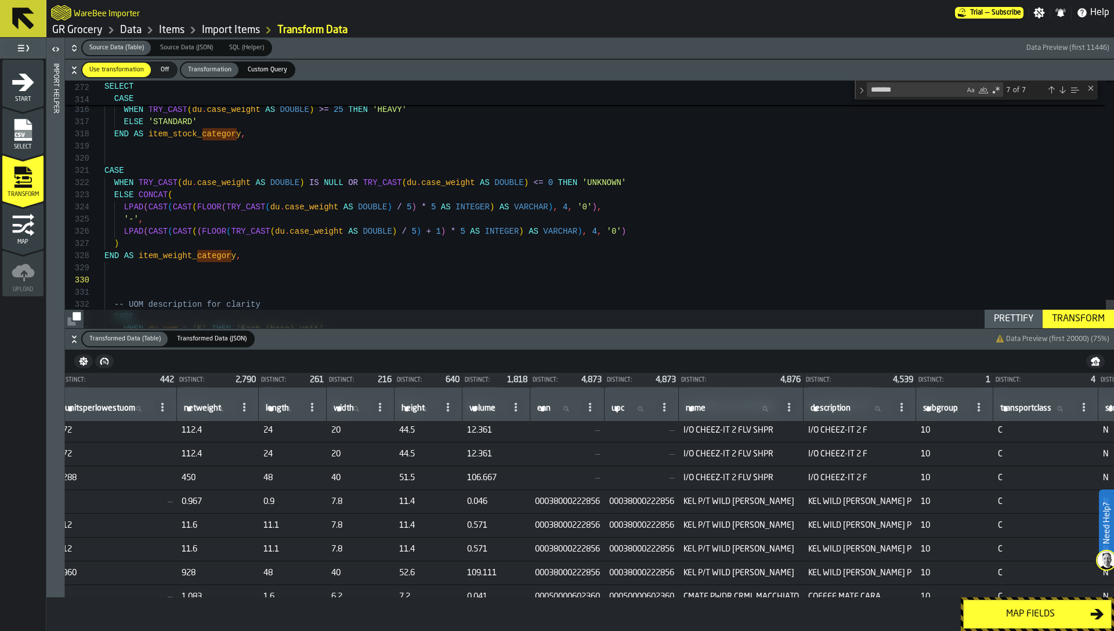
scroll to position [73, 0]
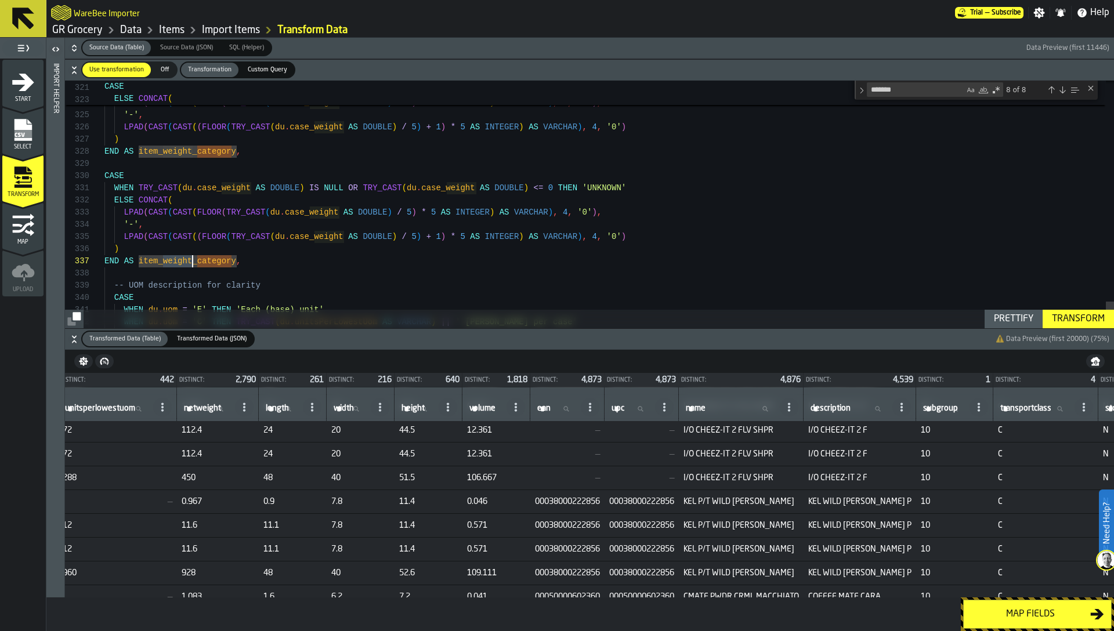
drag, startPoint x: 164, startPoint y: 261, endPoint x: 190, endPoint y: 259, distance: 25.6
type textarea "**********"
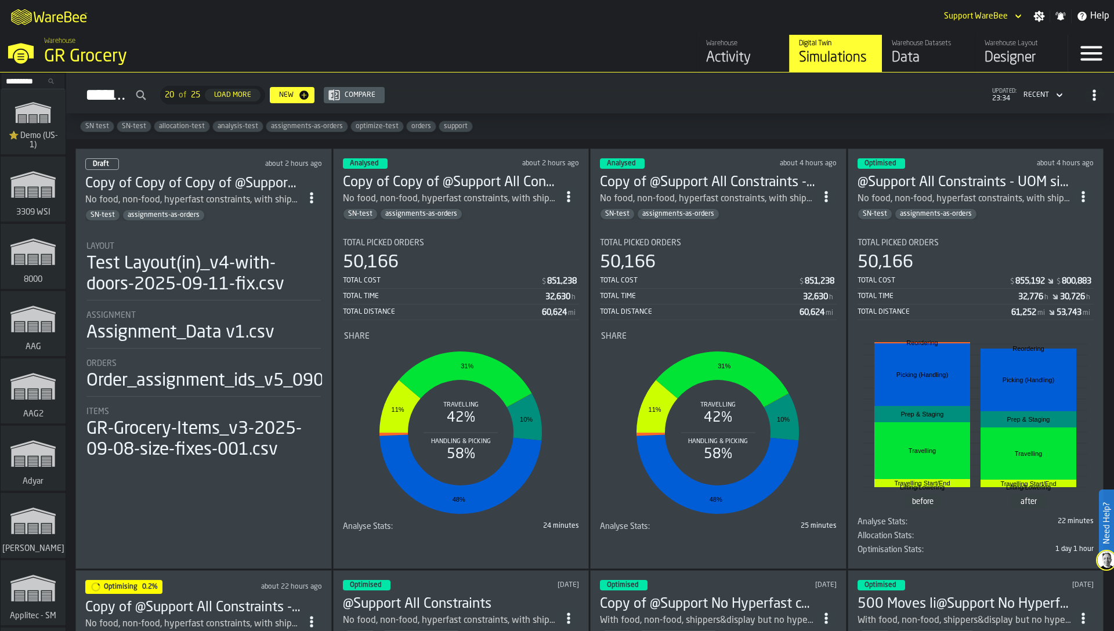
click at [27, 79] on input "Search..." at bounding box center [33, 81] width 60 height 13
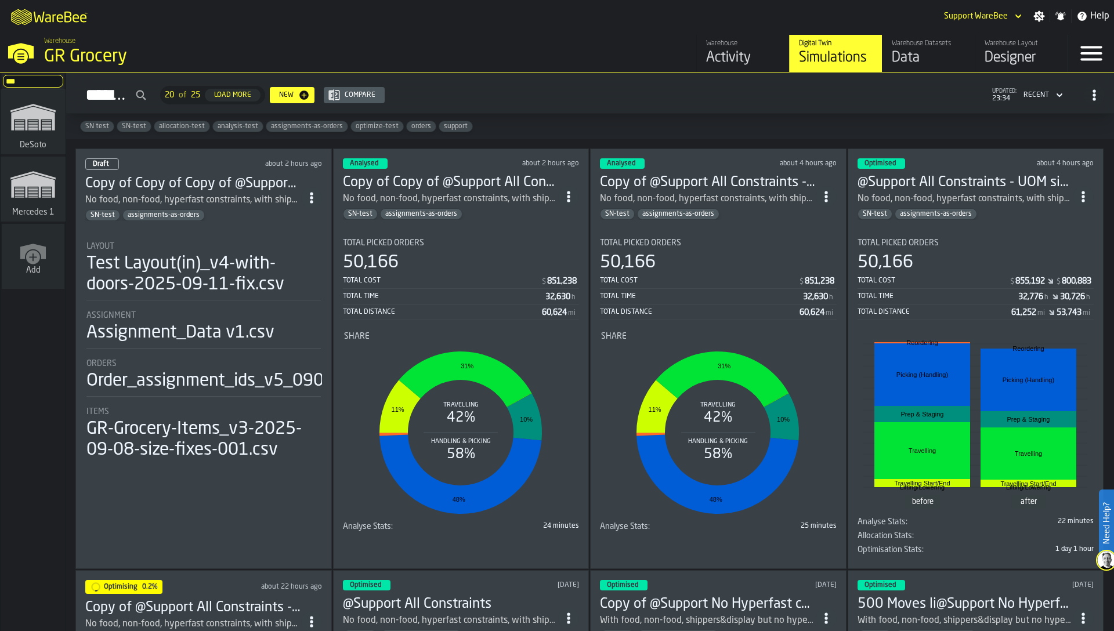
type input "***"
click at [26, 131] on icon "link-to-/wh/i/53489ce4-9a4e-4130-9411-87a947849922/simulations" at bounding box center [33, 117] width 56 height 46
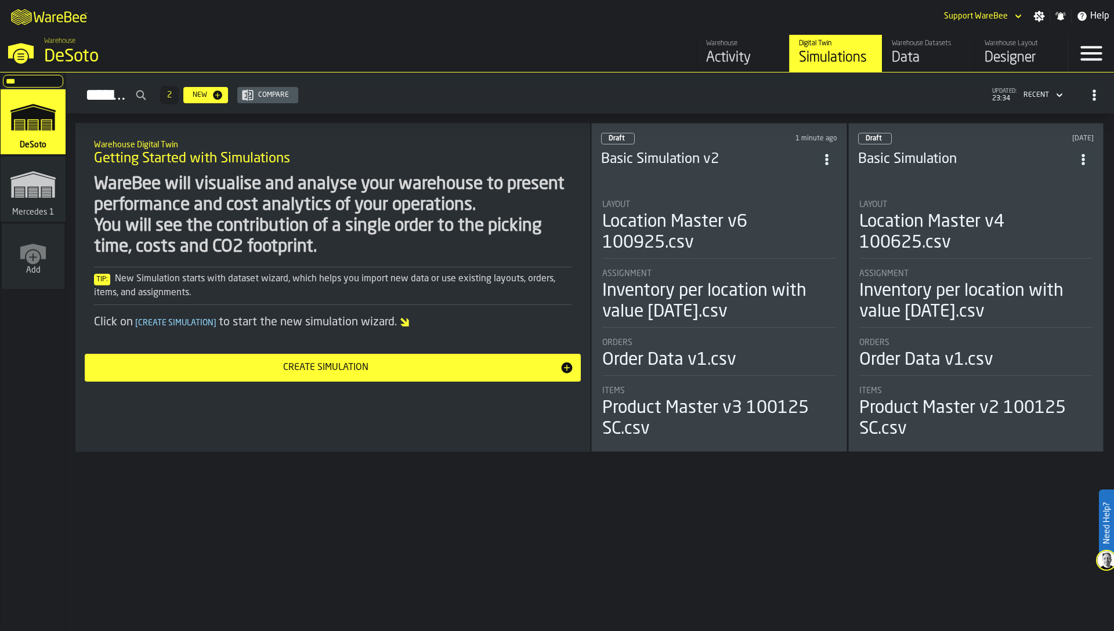
click at [659, 292] on div "Inventory per location with value 06-27-2025.csv" at bounding box center [719, 302] width 234 height 42
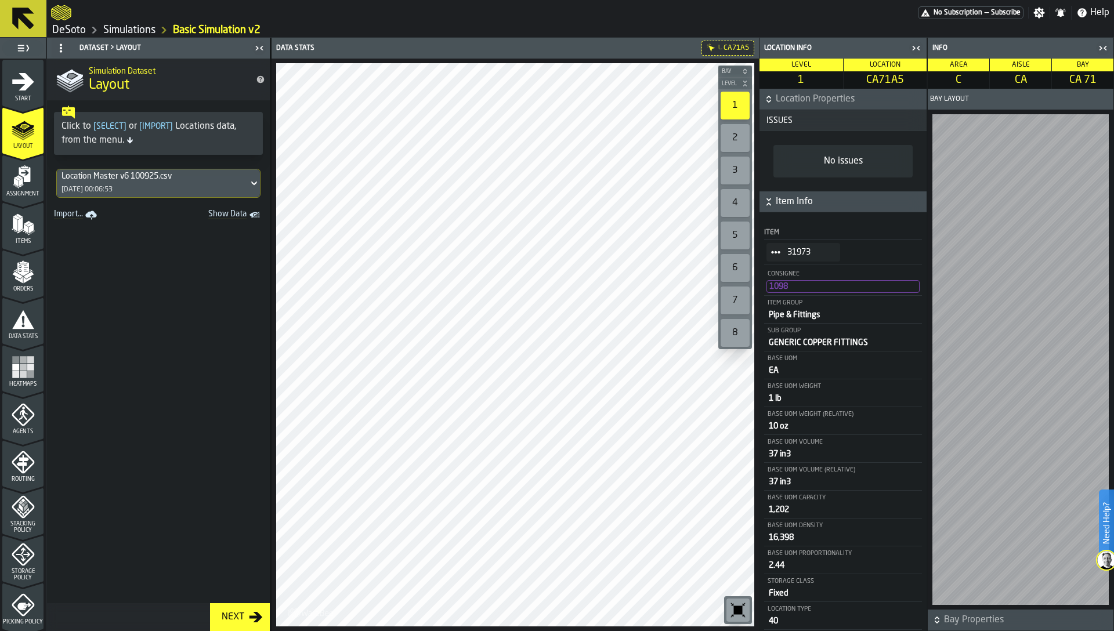
click at [16, 423] on icon "menu Agents" at bounding box center [23, 414] width 23 height 23
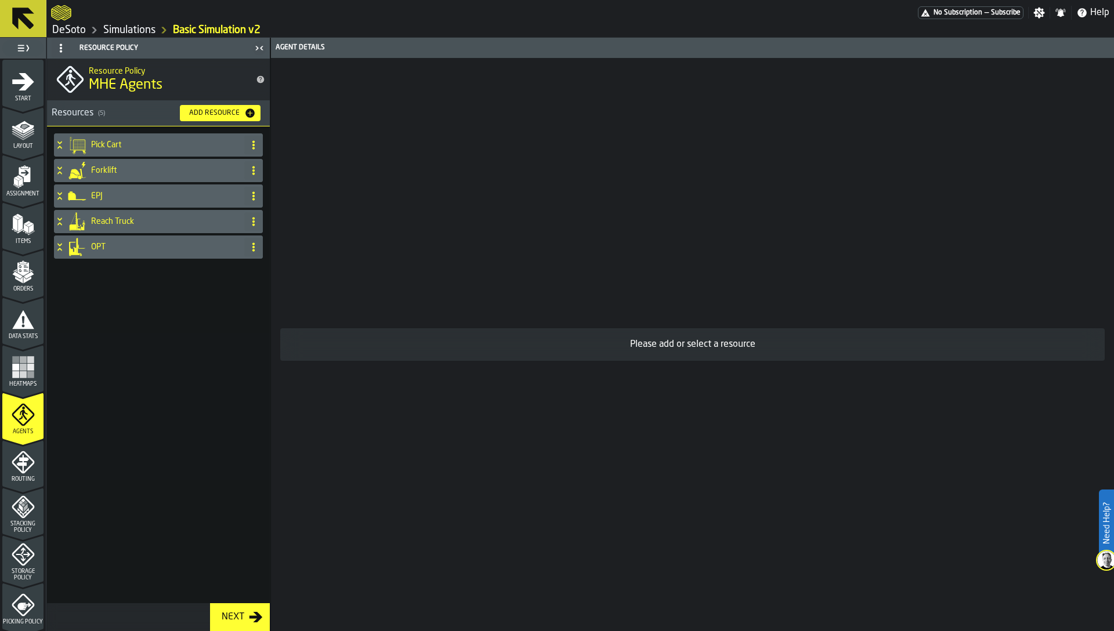
click at [18, 469] on icon "menu Routing" at bounding box center [23, 462] width 23 height 23
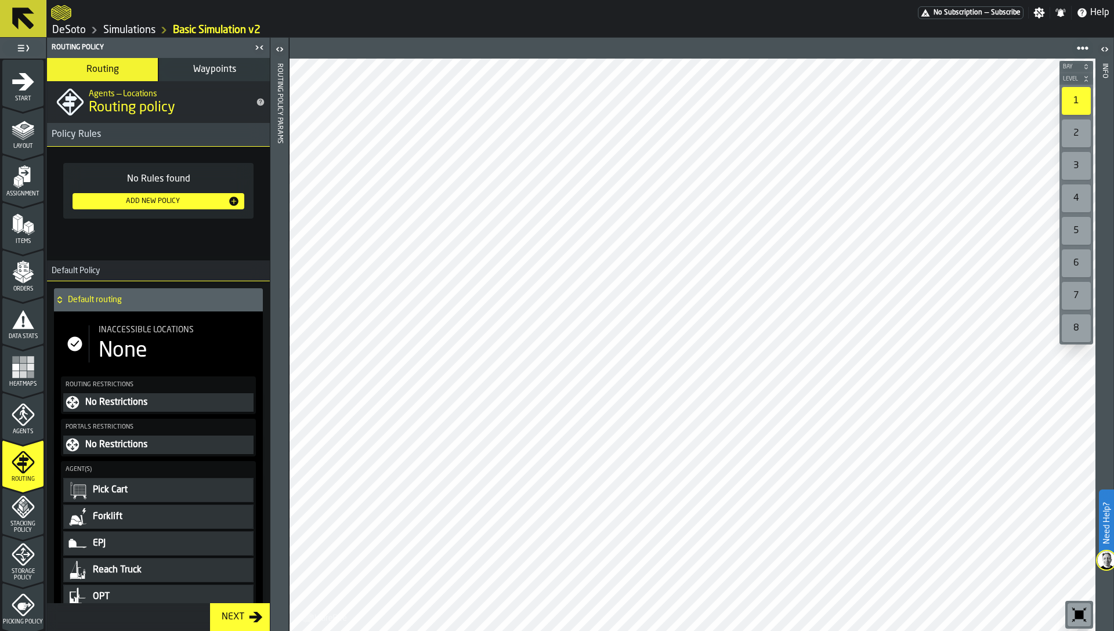
click at [190, 78] on button "Waypoints" at bounding box center [214, 69] width 111 height 23
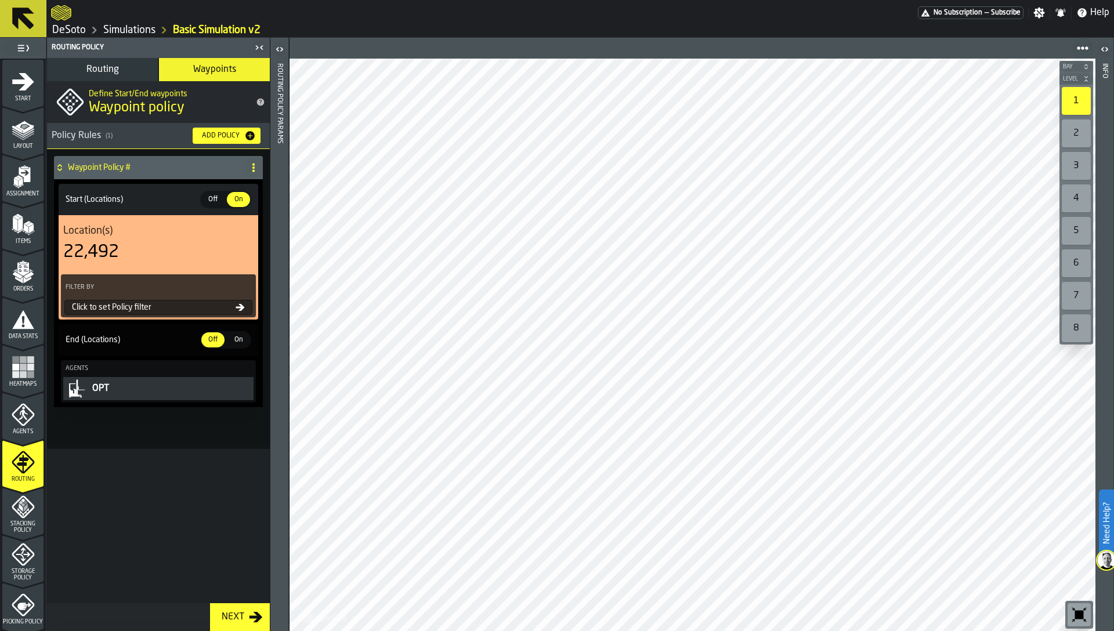
click at [276, 147] on div "Routing Policy Params" at bounding box center [279, 344] width 8 height 567
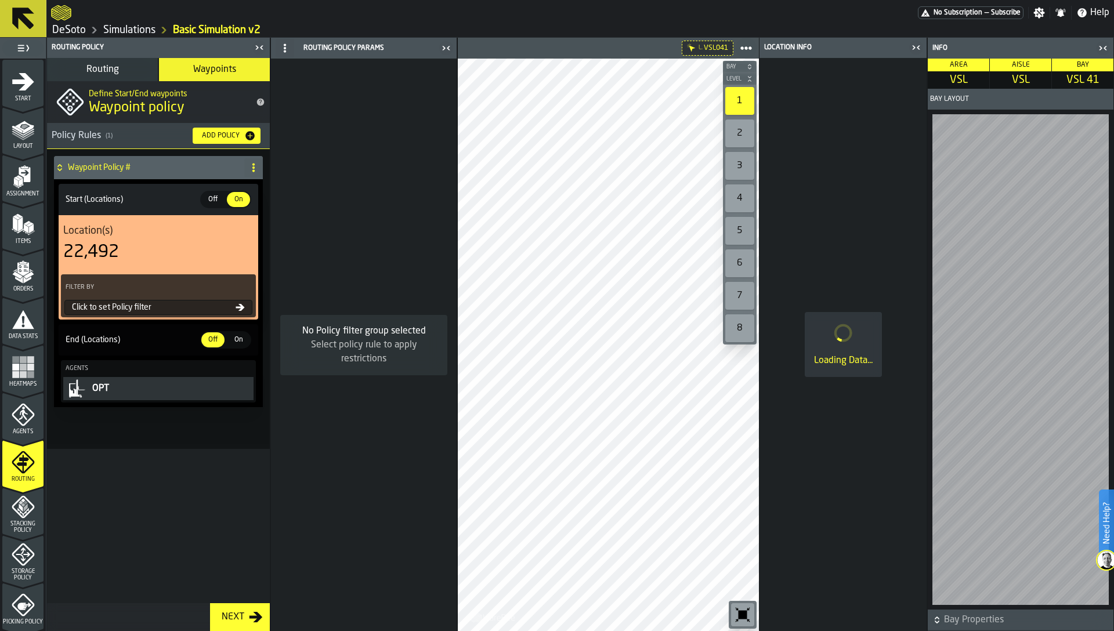
click at [444, 49] on icon "button-toggle-Close me" at bounding box center [446, 48] width 14 height 14
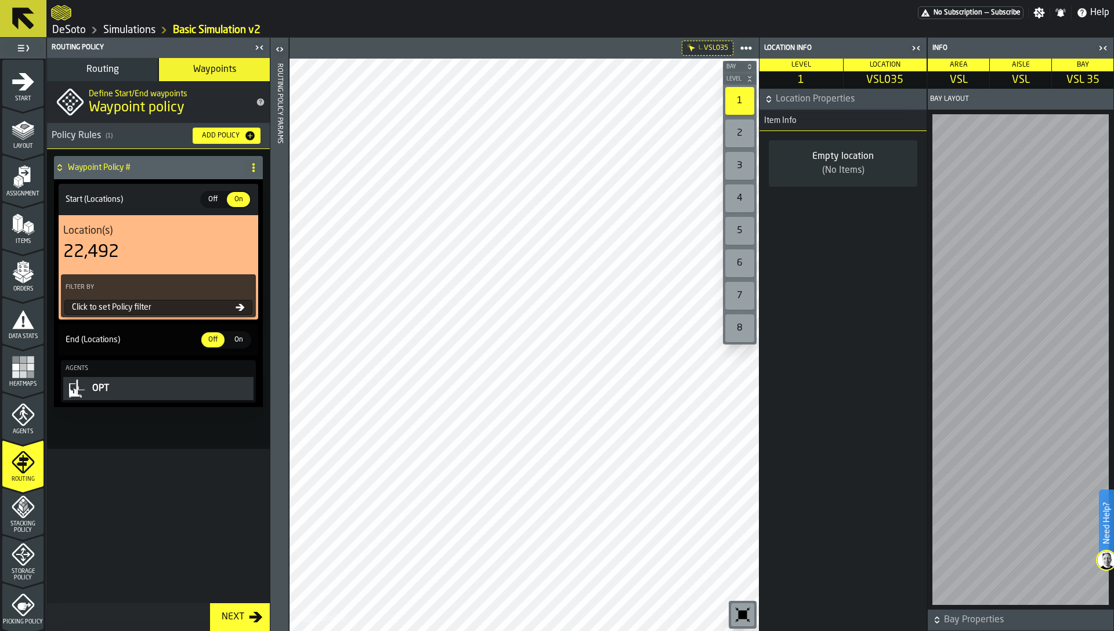
click at [212, 549] on div "Define Start/End waypoints Waypoint policy Policy Rules ( 1 ) Add Policy Waypoi…" at bounding box center [158, 342] width 223 height 522
click at [15, 415] on icon "menu Agents" at bounding box center [23, 414] width 23 height 23
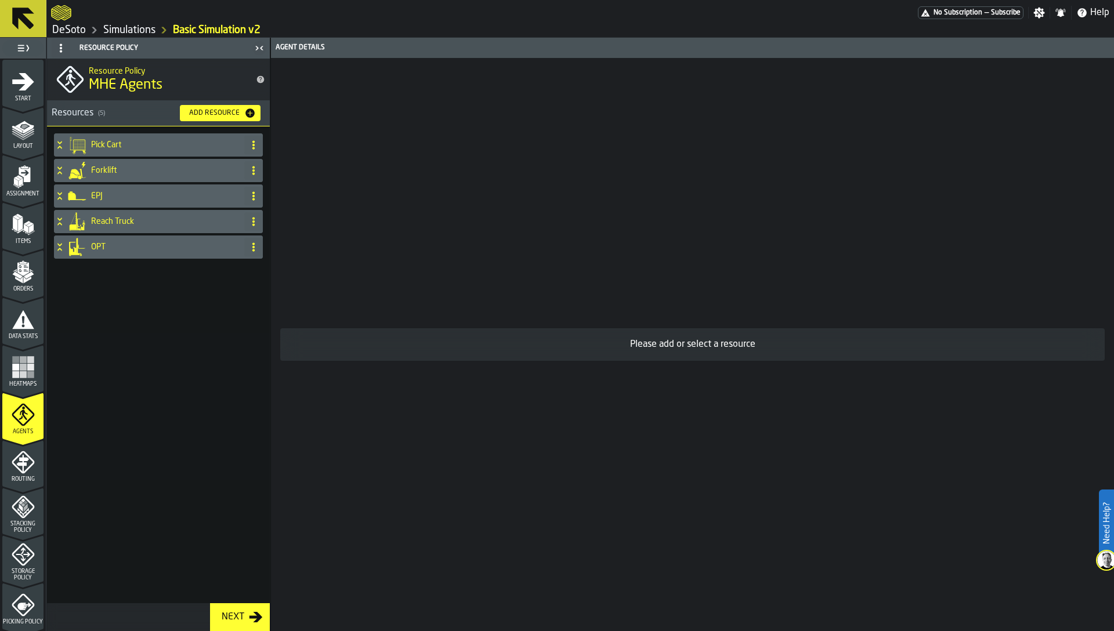
click at [132, 151] on div "Pick Cart" at bounding box center [147, 144] width 186 height 23
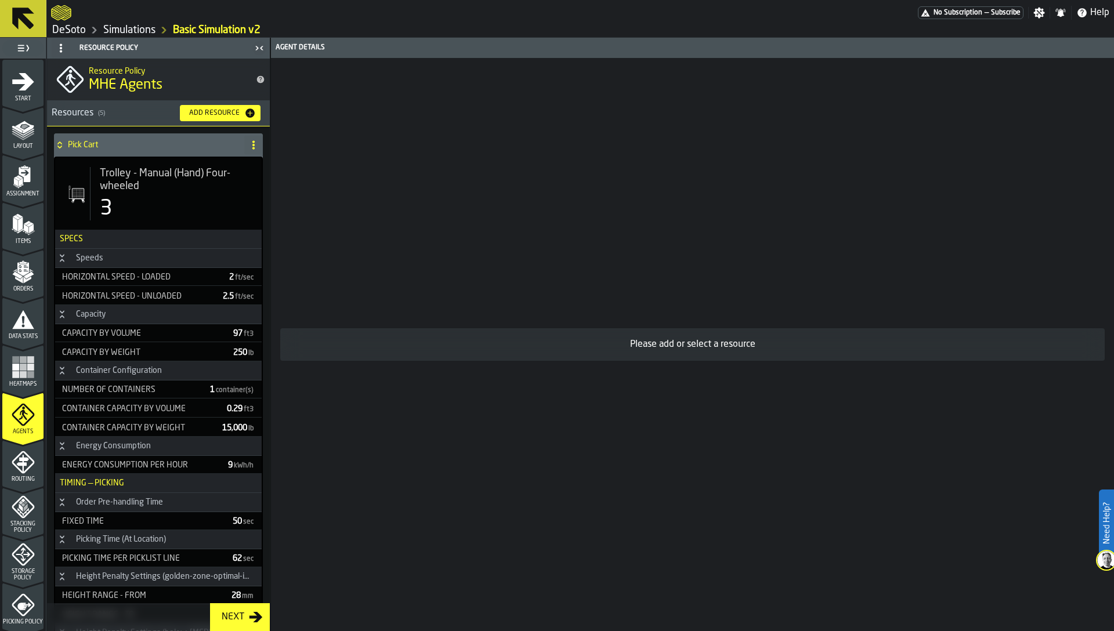
click at [129, 190] on span "Trolley - Manual (Hand) Four-wheeled" at bounding box center [176, 180] width 153 height 26
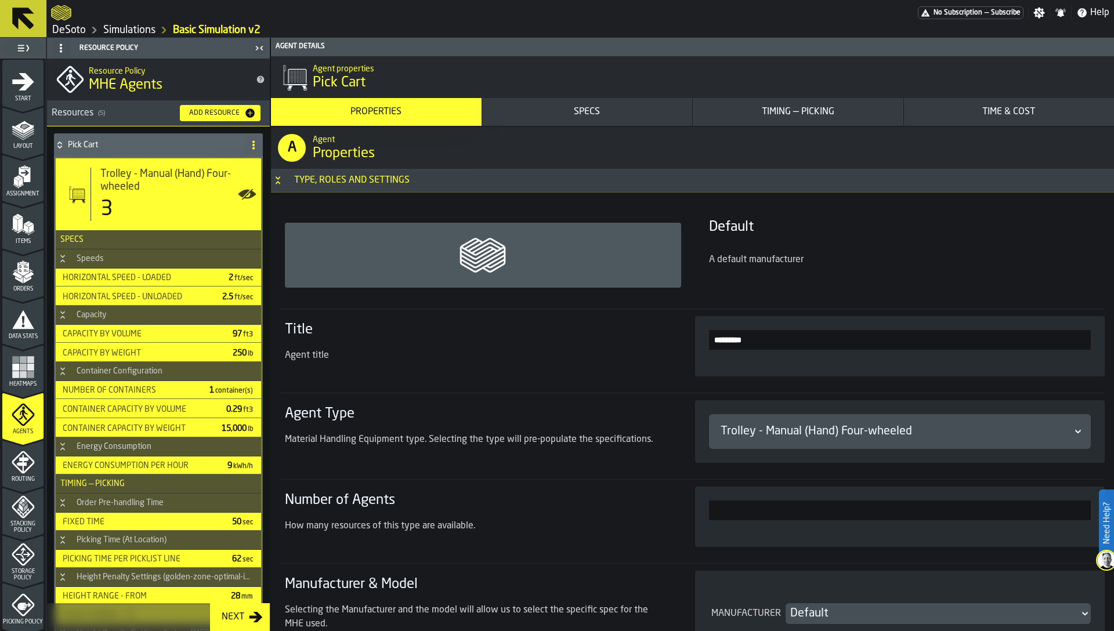
click at [782, 115] on div "Timing — Picking" at bounding box center [797, 112] width 201 height 14
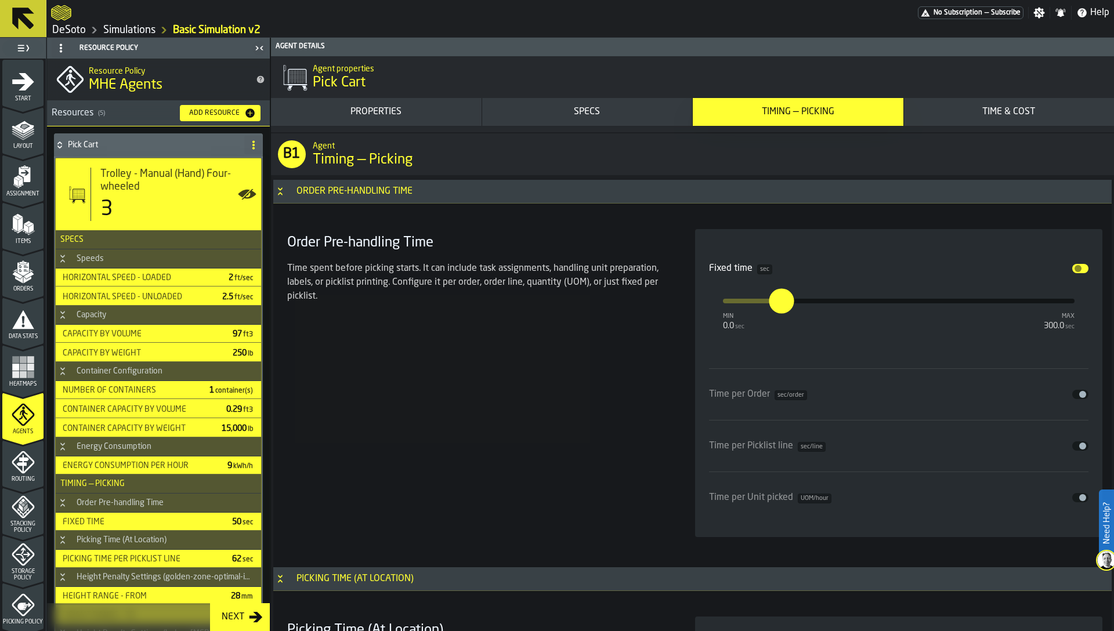
scroll to position [3009, 0]
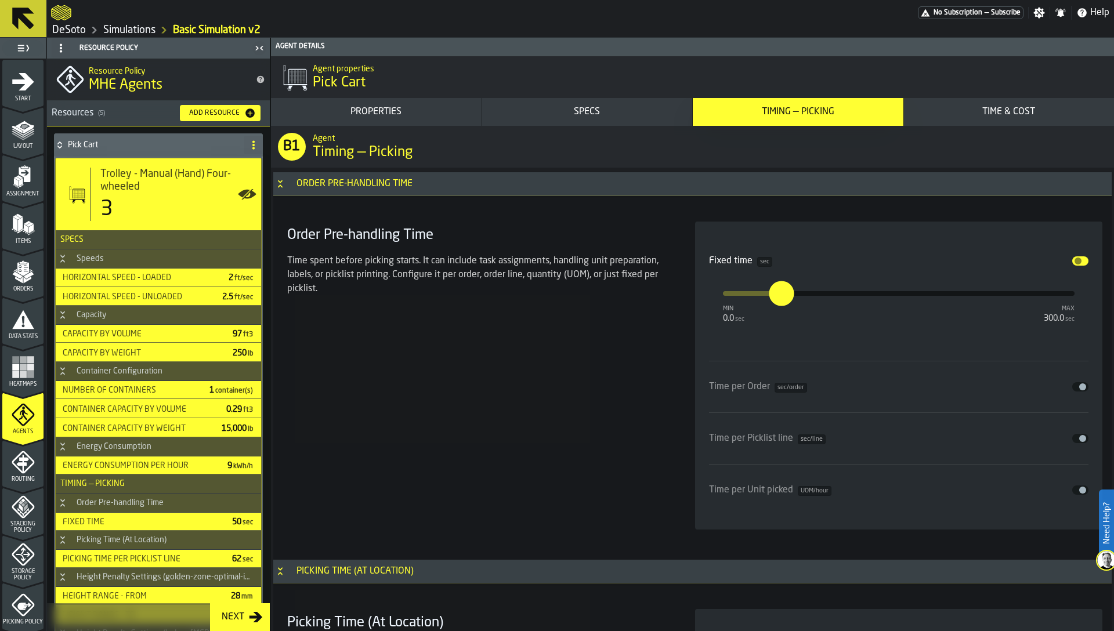
click at [284, 186] on icon "Button-Order Pre-handling Time-open" at bounding box center [279, 183] width 9 height 9
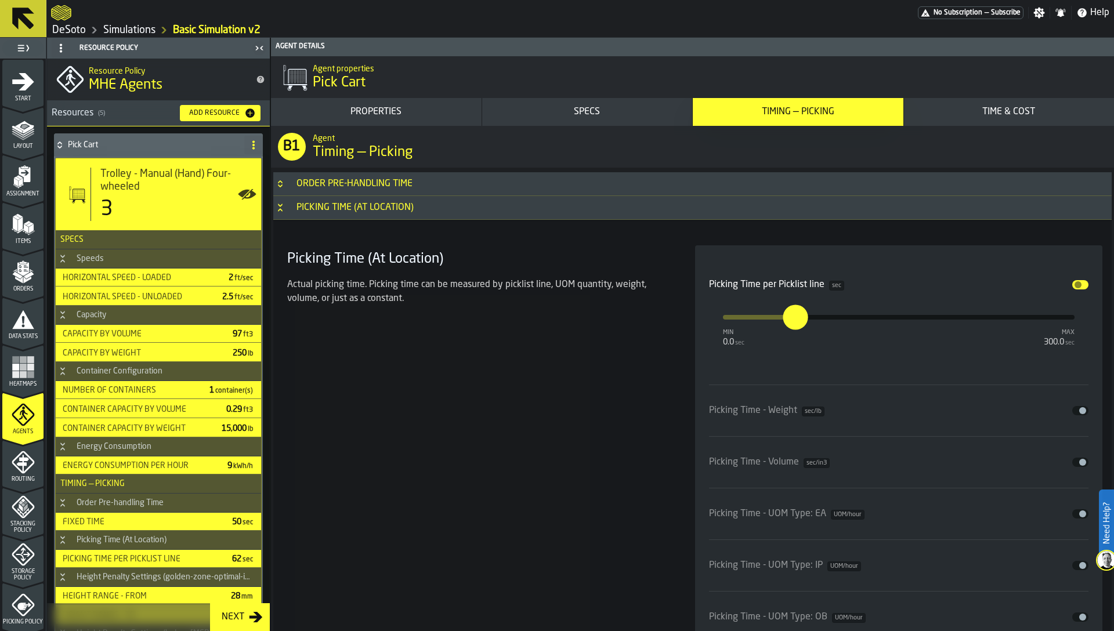
click at [282, 213] on h3 "Picking Time (At Location)" at bounding box center [692, 208] width 838 height 24
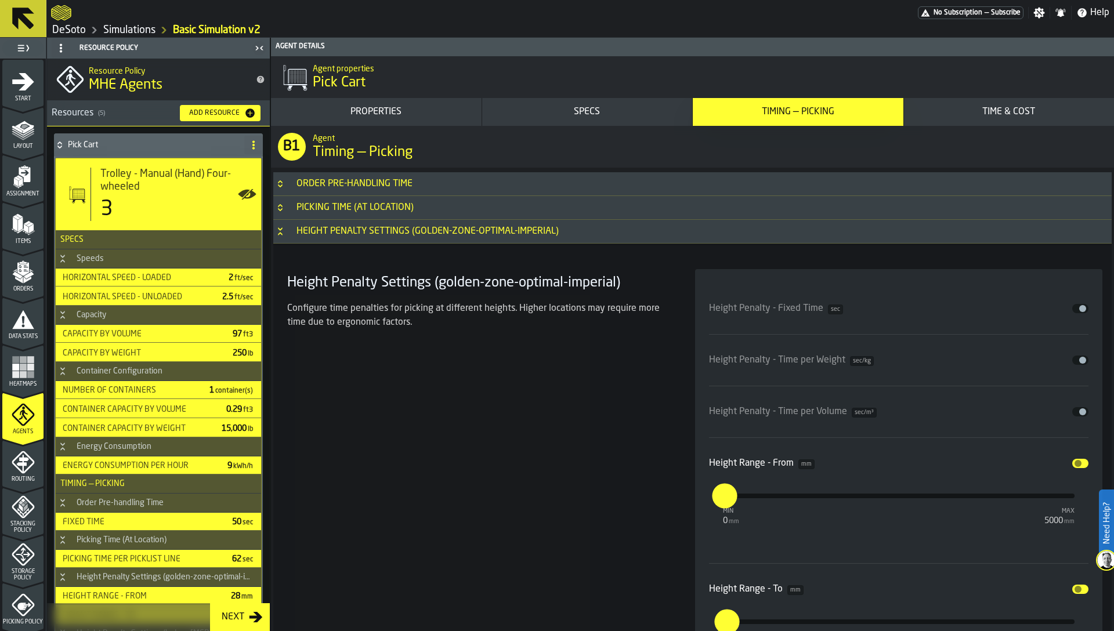
click at [280, 231] on icon "Button-Height Penalty Settings (golden-zone-optimal-imperial)-open" at bounding box center [279, 231] width 9 height 9
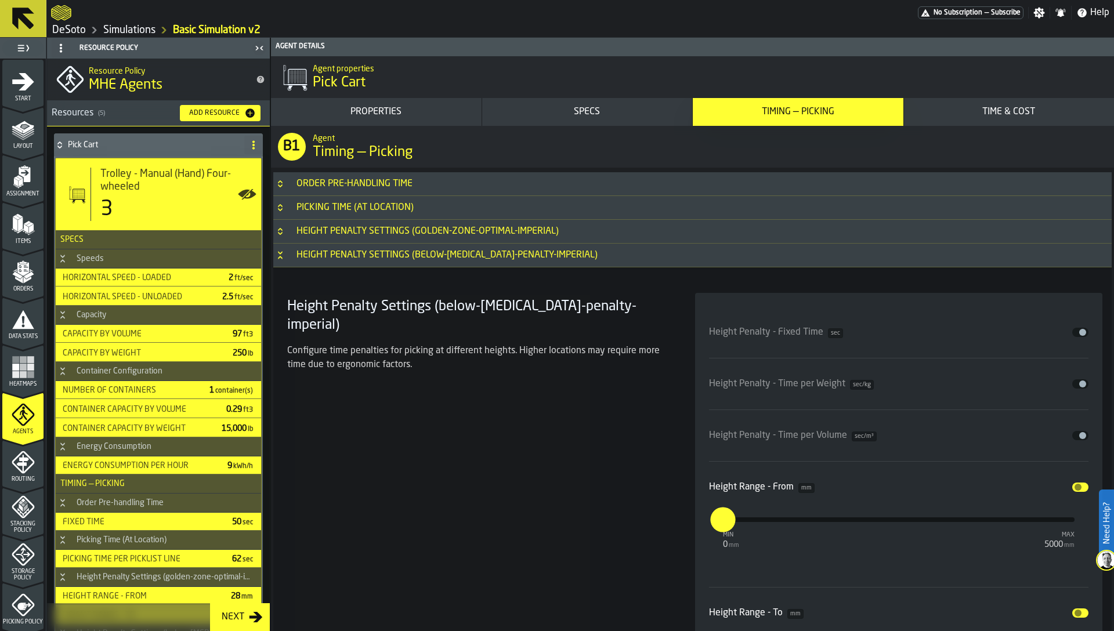
click at [281, 252] on icon "Button-Height Penalty Settings (below-knuckle-penalty-imperial)-open" at bounding box center [279, 255] width 9 height 9
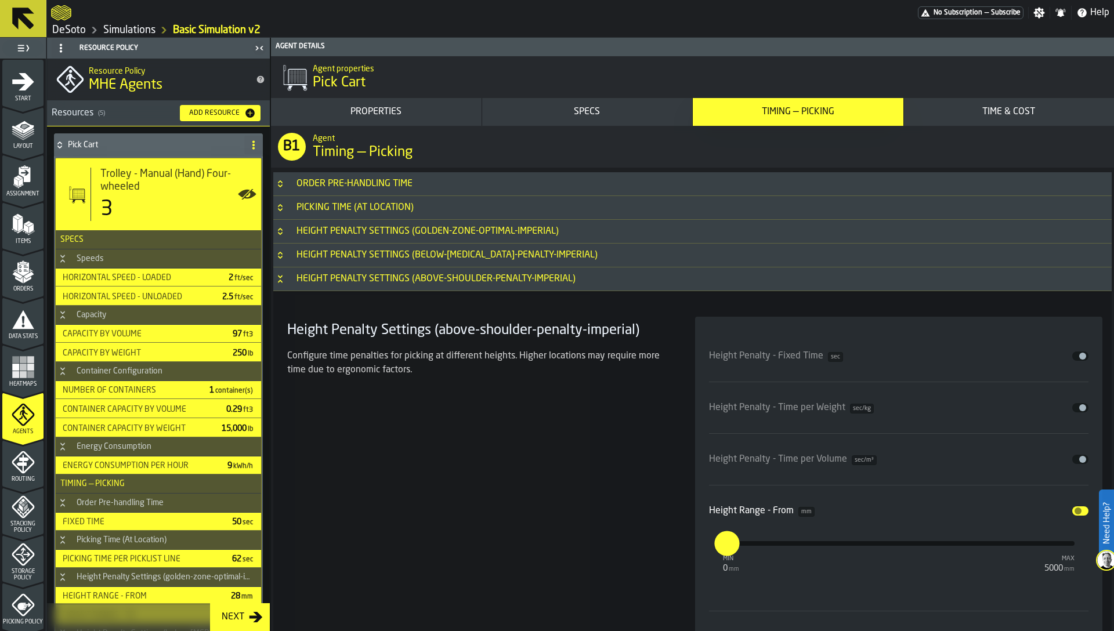
click at [283, 280] on icon "Button-Height Penalty Settings (above-shoulder-penalty-imperial)-open" at bounding box center [279, 278] width 9 height 9
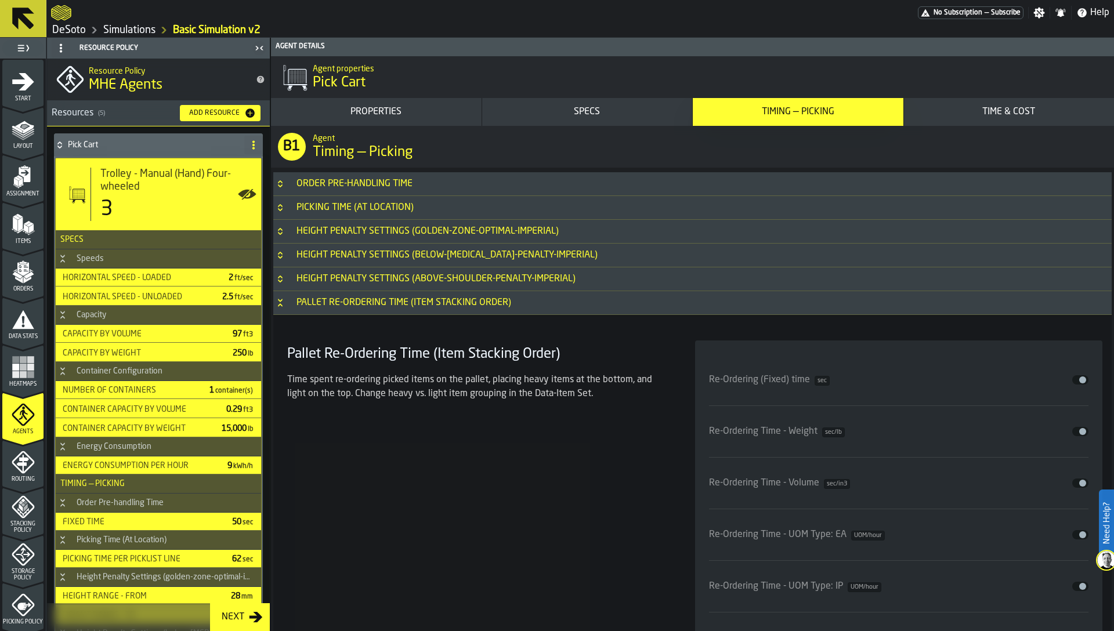
click at [284, 300] on icon "Button-Pallet Re-Ordering Time (Item Stacking Order)-open" at bounding box center [279, 302] width 9 height 9
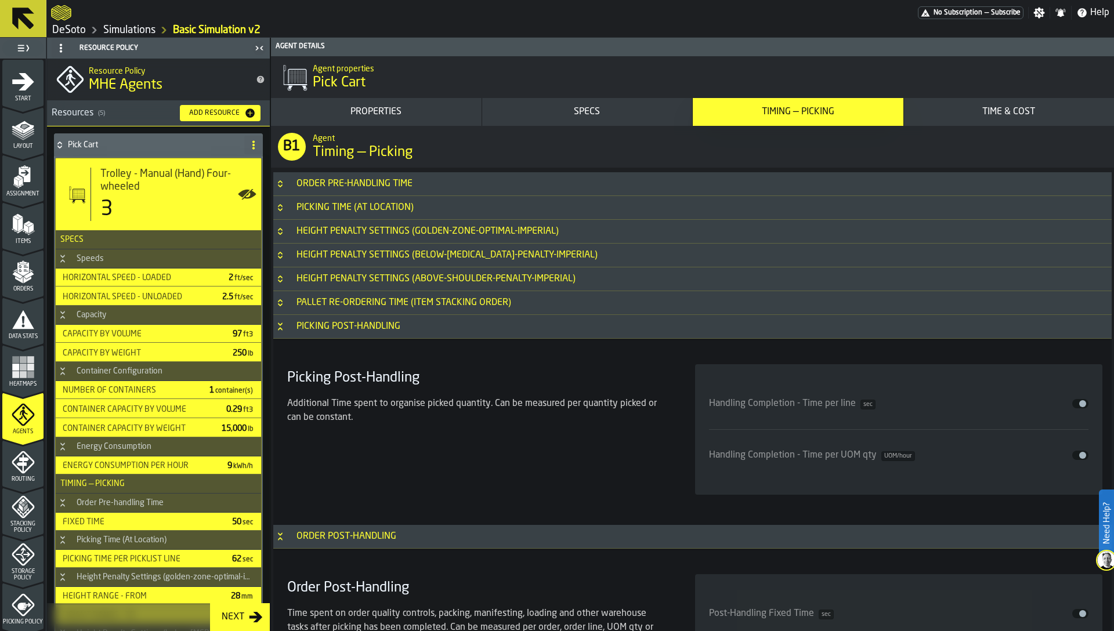
click at [282, 322] on icon "Button-Picking Post-Handling-open" at bounding box center [279, 326] width 9 height 9
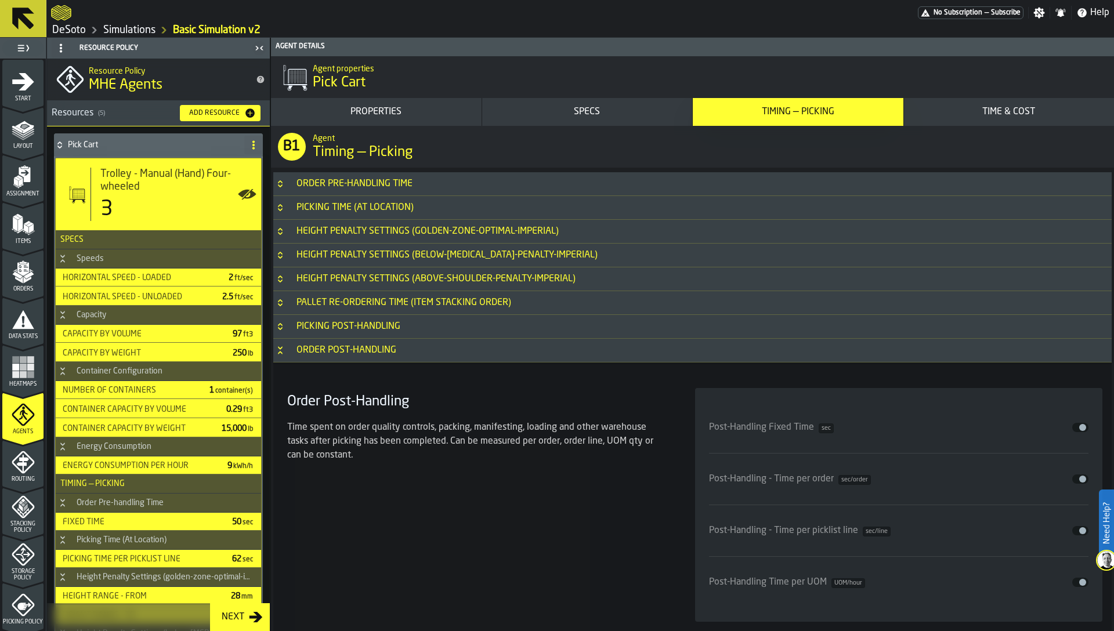
click at [280, 351] on icon "Button-Order Post-Handling-open" at bounding box center [279, 350] width 9 height 9
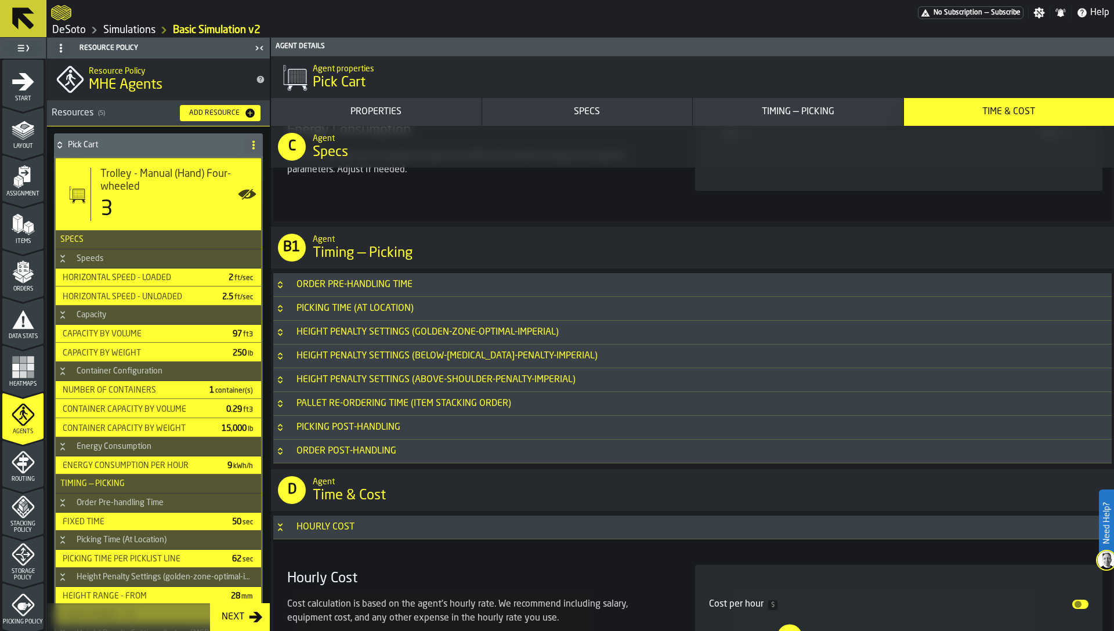
scroll to position [2839, 0]
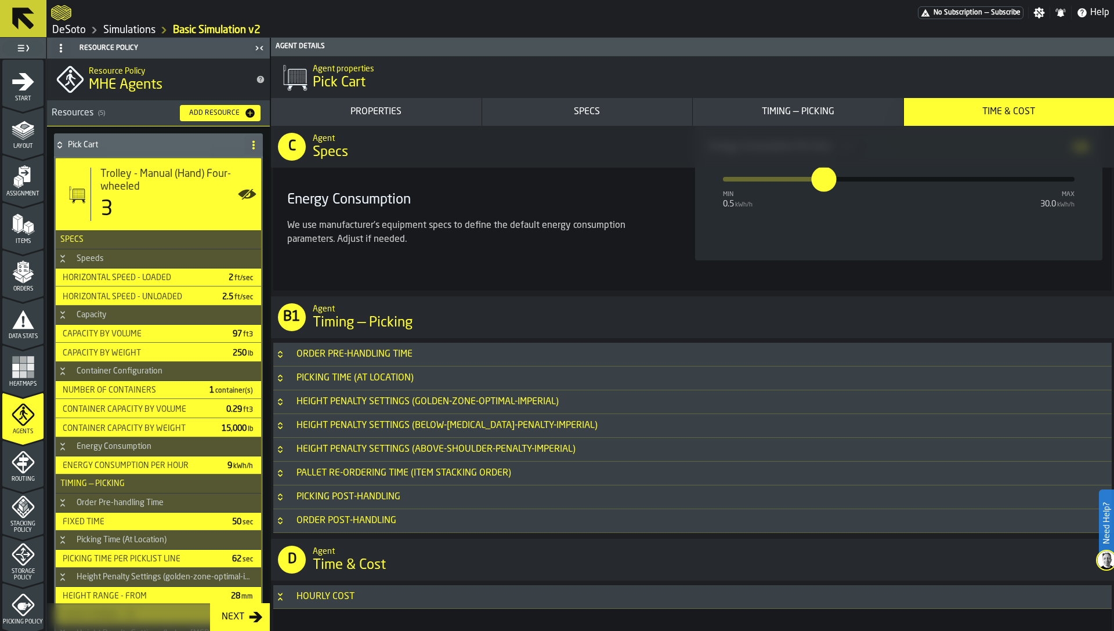
click at [353, 401] on div "Height Penalty Settings (golden-zone-optimal-imperial)" at bounding box center [427, 402] width 276 height 14
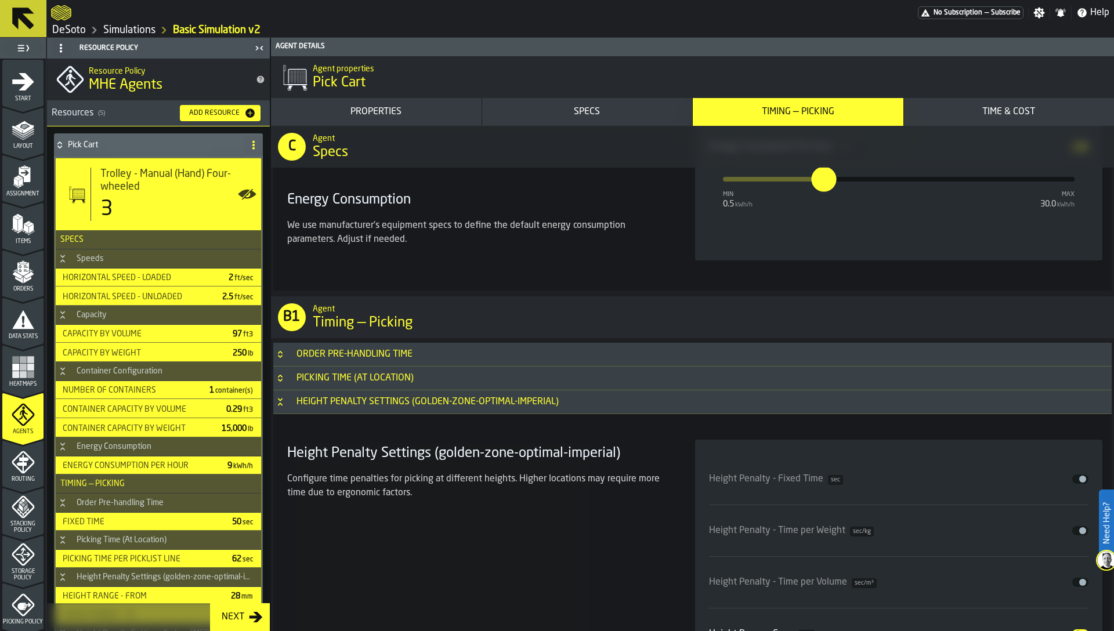
click at [353, 401] on div "Height Penalty Settings (golden-zone-optimal-imperial)" at bounding box center [427, 402] width 276 height 14
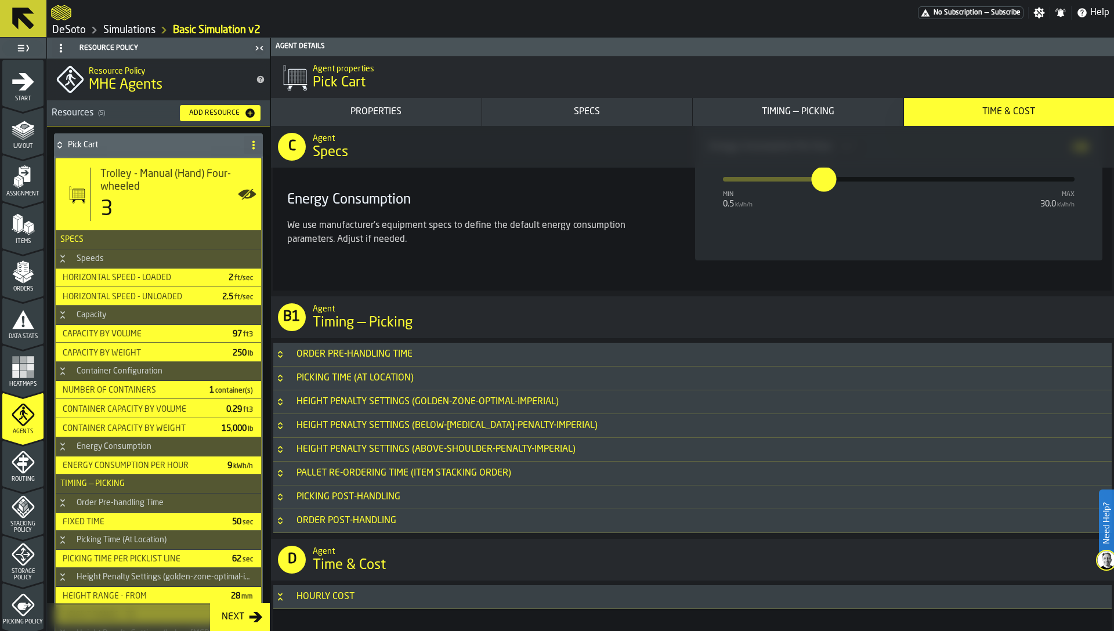
click at [484, 401] on div "Height Penalty Settings (golden-zone-optimal-imperial)" at bounding box center [427, 402] width 276 height 14
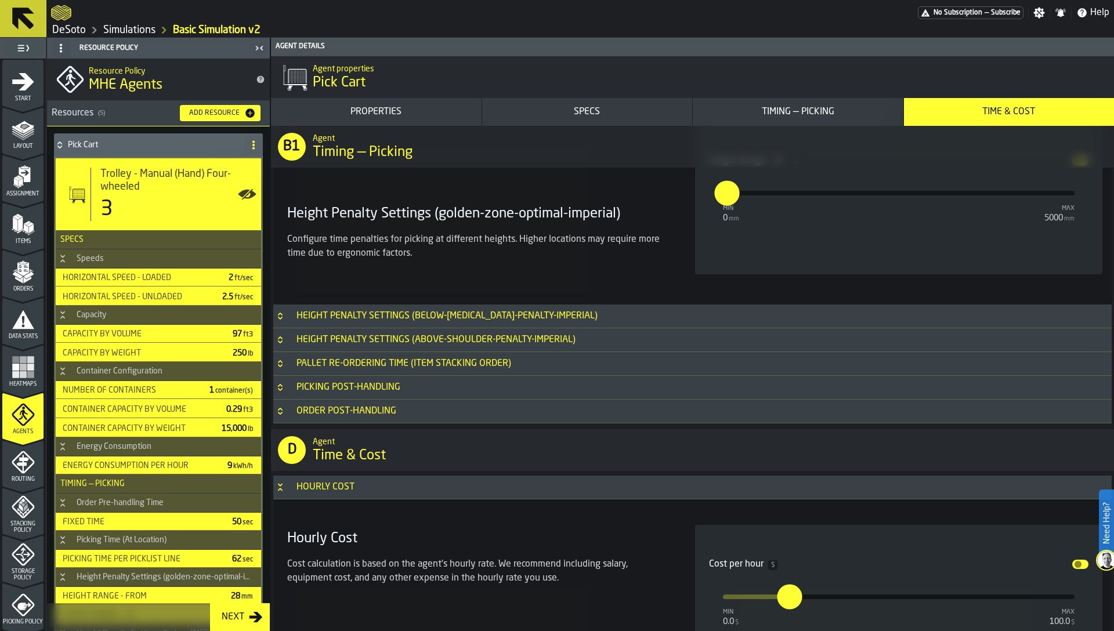
scroll to position [3470, 0]
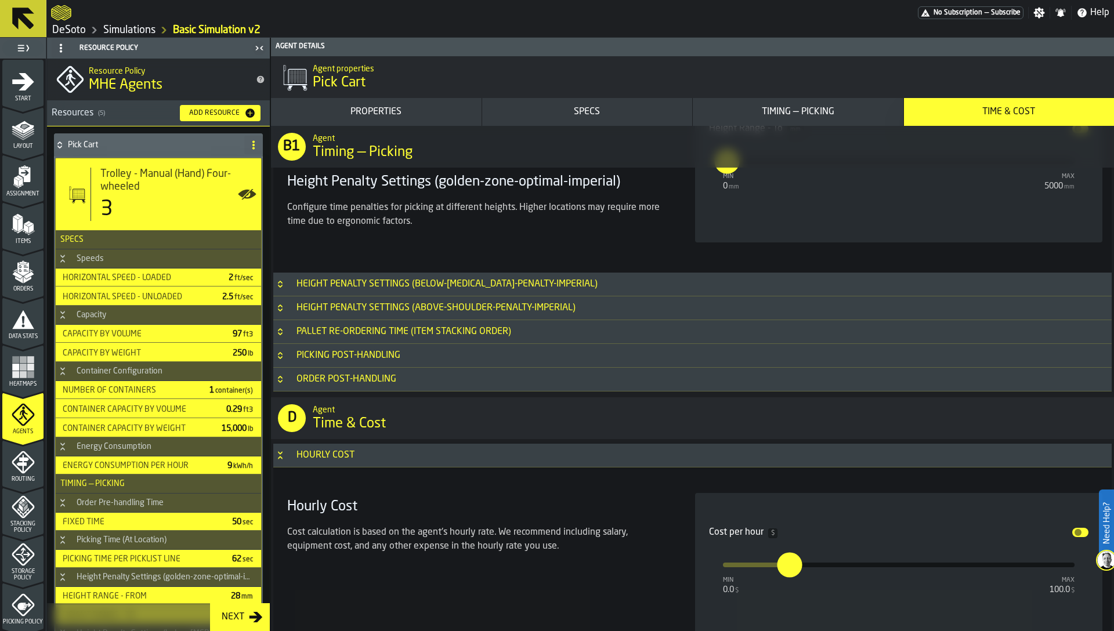
click at [605, 276] on h3 "Height Penalty Settings (below-knuckle-penalty-imperial)" at bounding box center [692, 285] width 838 height 24
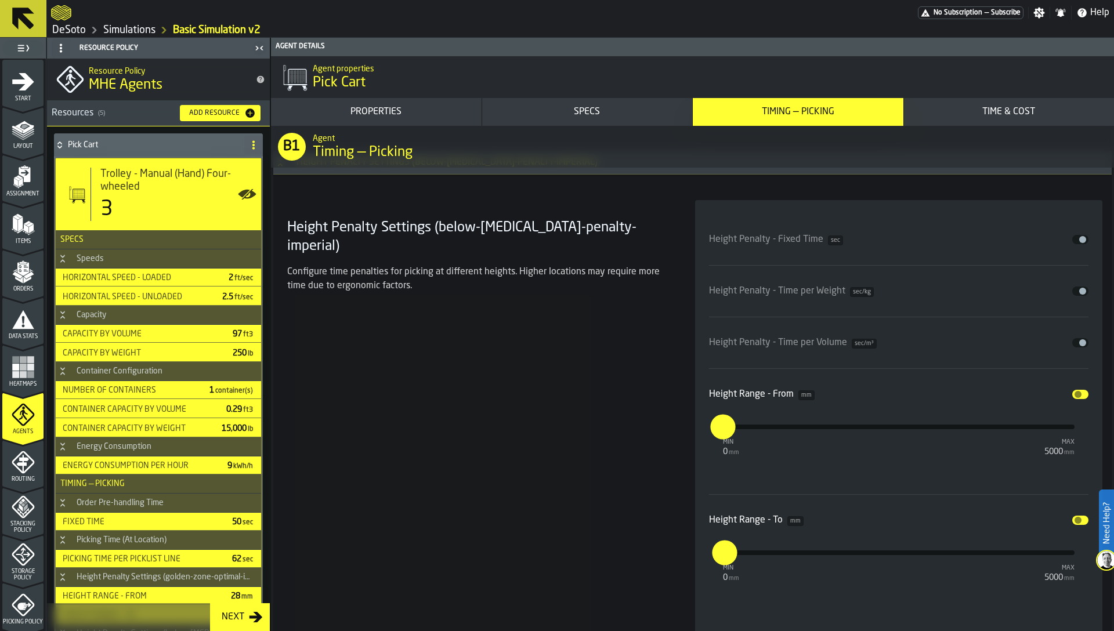
scroll to position [3589, 0]
click at [1079, 292] on span "input-slider-Height Penalty - Time per Weight" at bounding box center [1082, 294] width 7 height 7
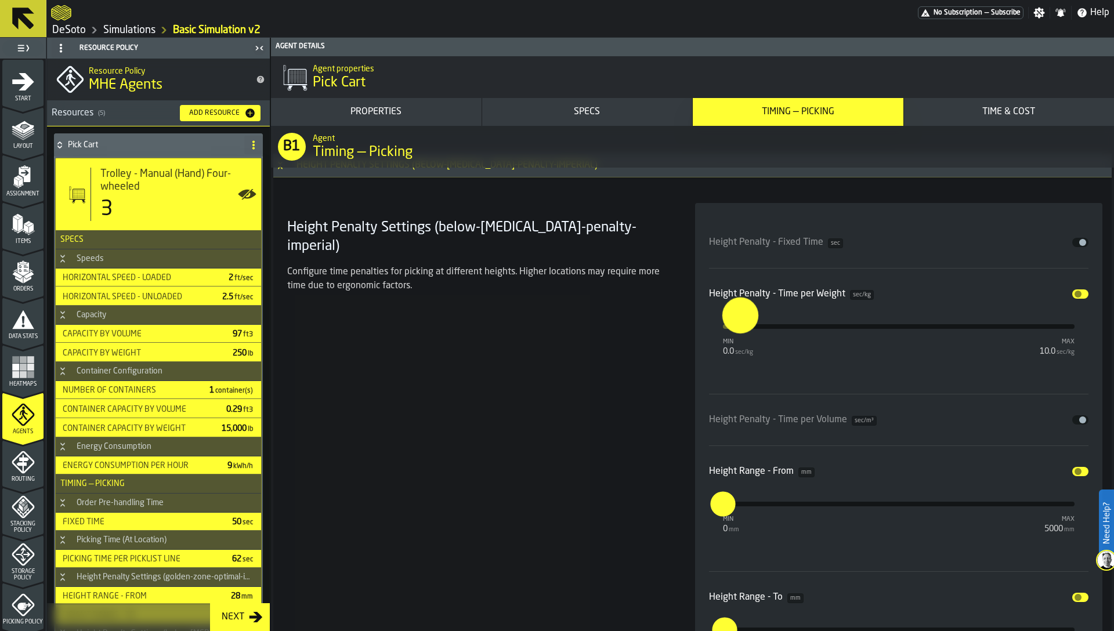
drag, startPoint x: 726, startPoint y: 327, endPoint x: 738, endPoint y: 327, distance: 12.2
click at [735, 327] on input "***" at bounding box center [728, 316] width 13 height 36
type input "*"
drag, startPoint x: 738, startPoint y: 327, endPoint x: 709, endPoint y: 326, distance: 28.4
click at [709, 326] on input "*" at bounding box center [713, 316] width 18 height 36
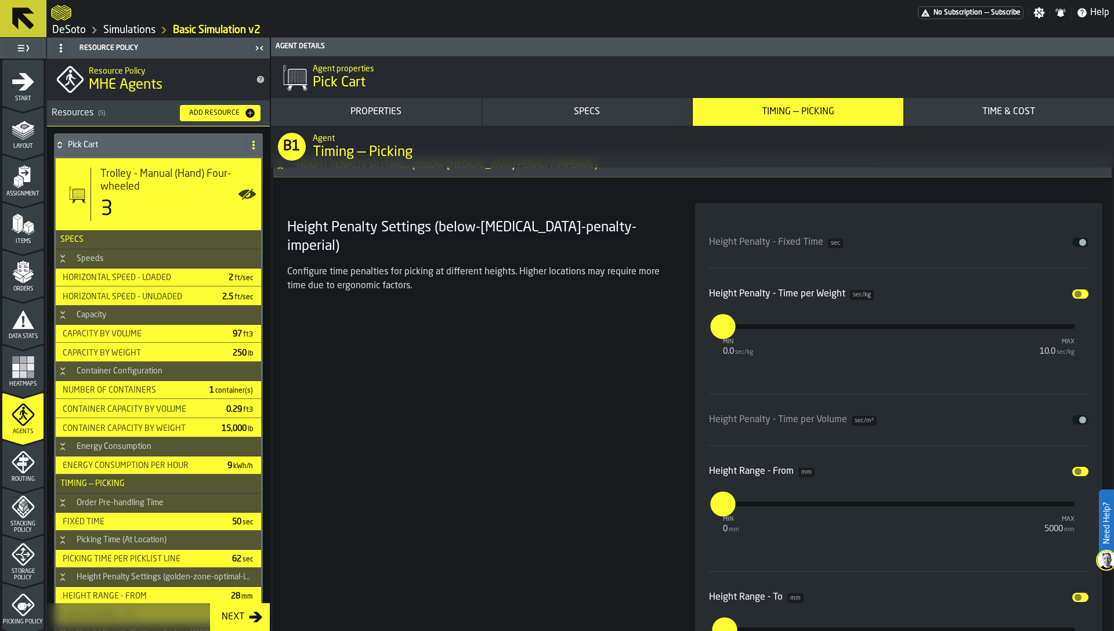
click at [1074, 294] on span "input-slider-Height Penalty - Time per Weight" at bounding box center [1077, 294] width 7 height 7
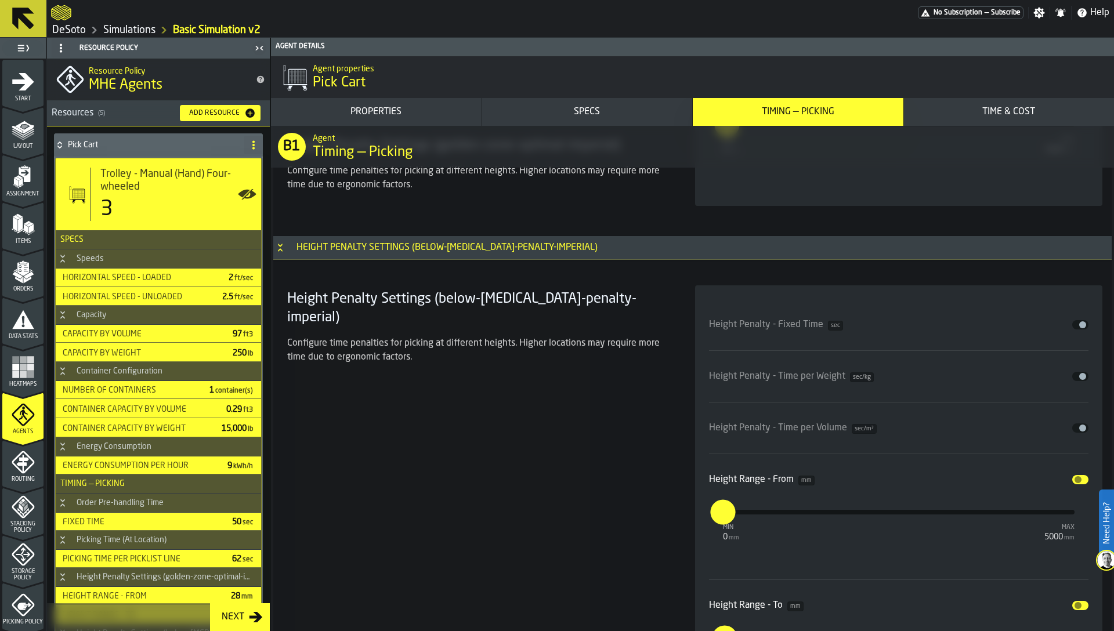
scroll to position [3461, 0]
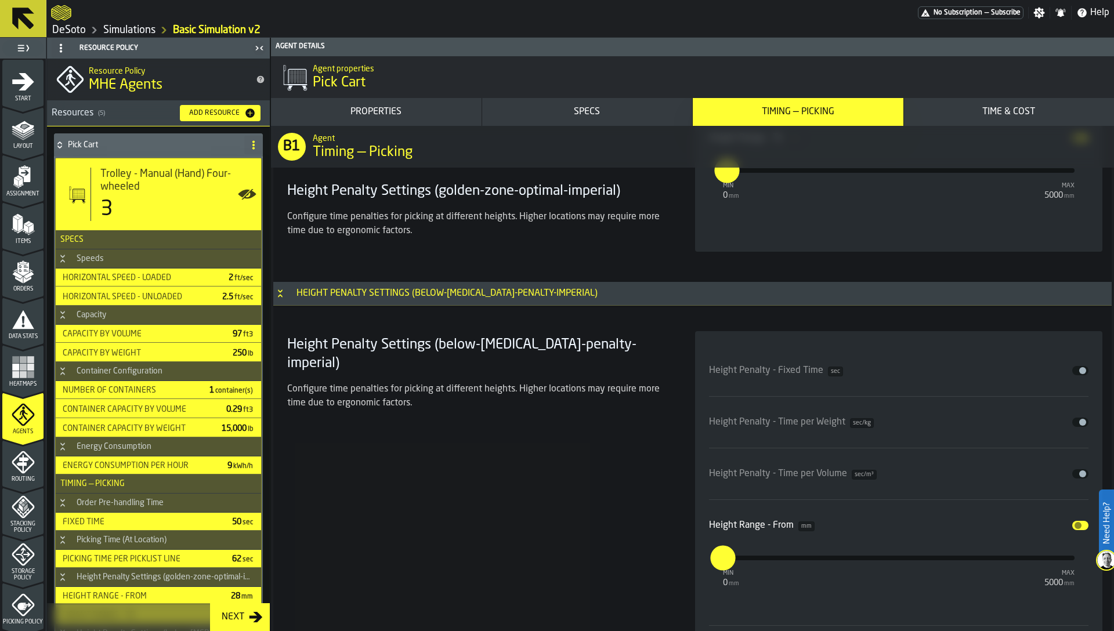
click at [461, 291] on div "Height Penalty Settings (below-knuckle-penalty-imperial)" at bounding box center [446, 293] width 315 height 14
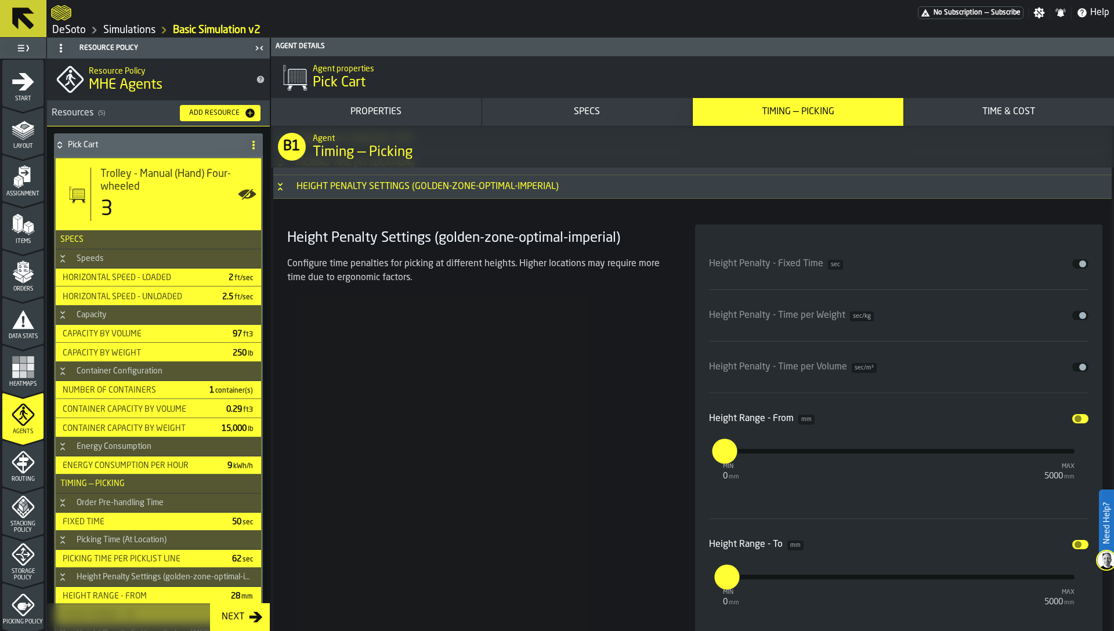
scroll to position [2904, 0]
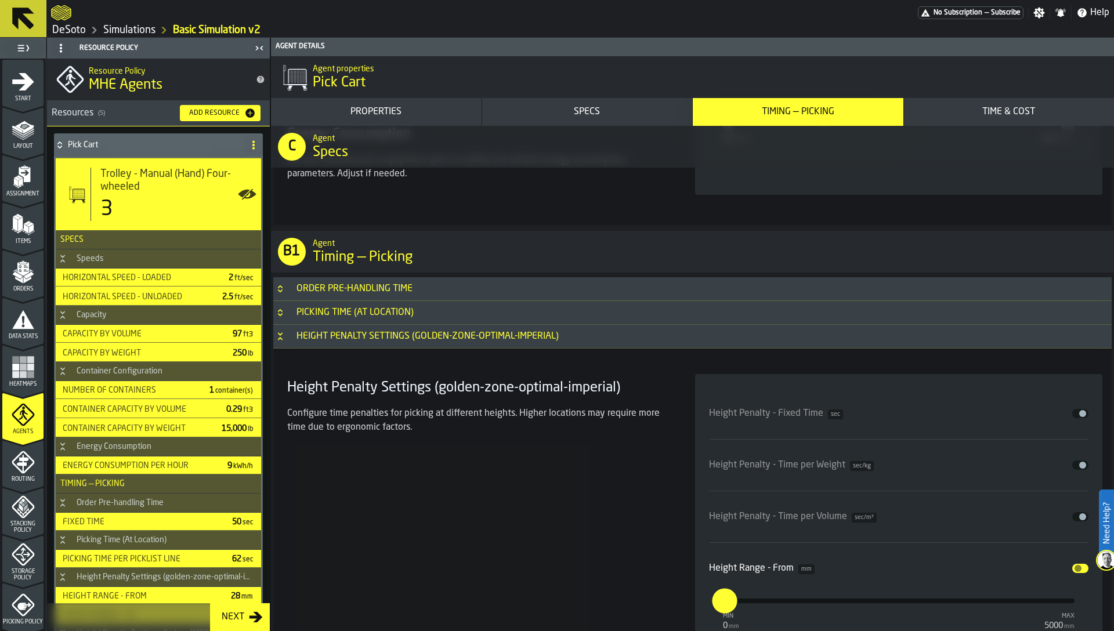
click at [327, 337] on div "Height Penalty Settings (golden-zone-optimal-imperial)" at bounding box center [427, 336] width 276 height 14
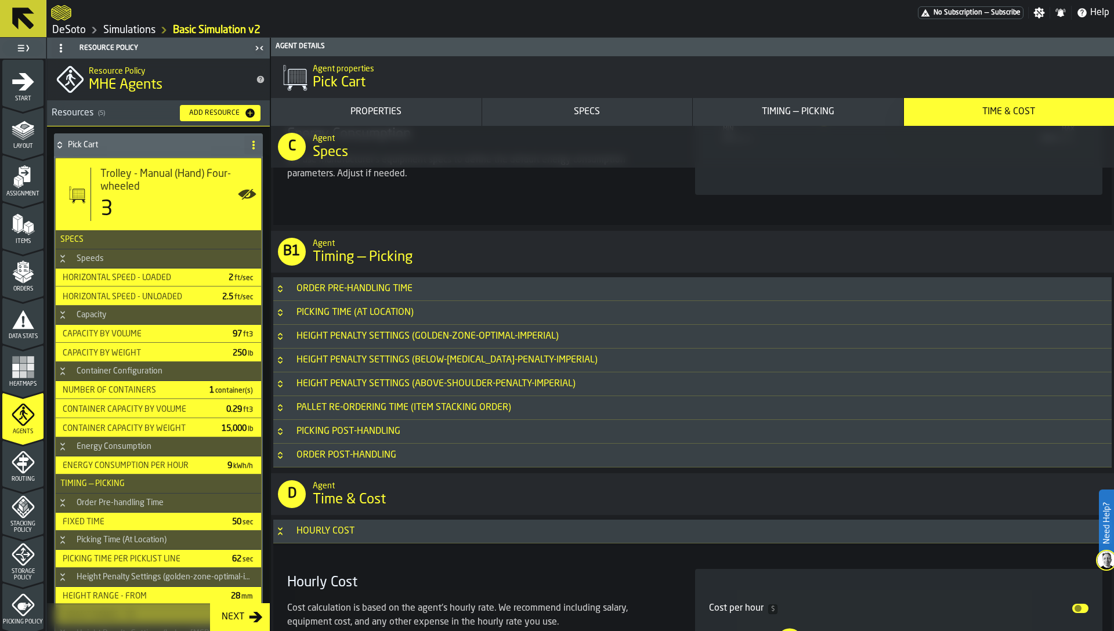
click at [356, 528] on div "Hourly Cost" at bounding box center [325, 531] width 72 height 14
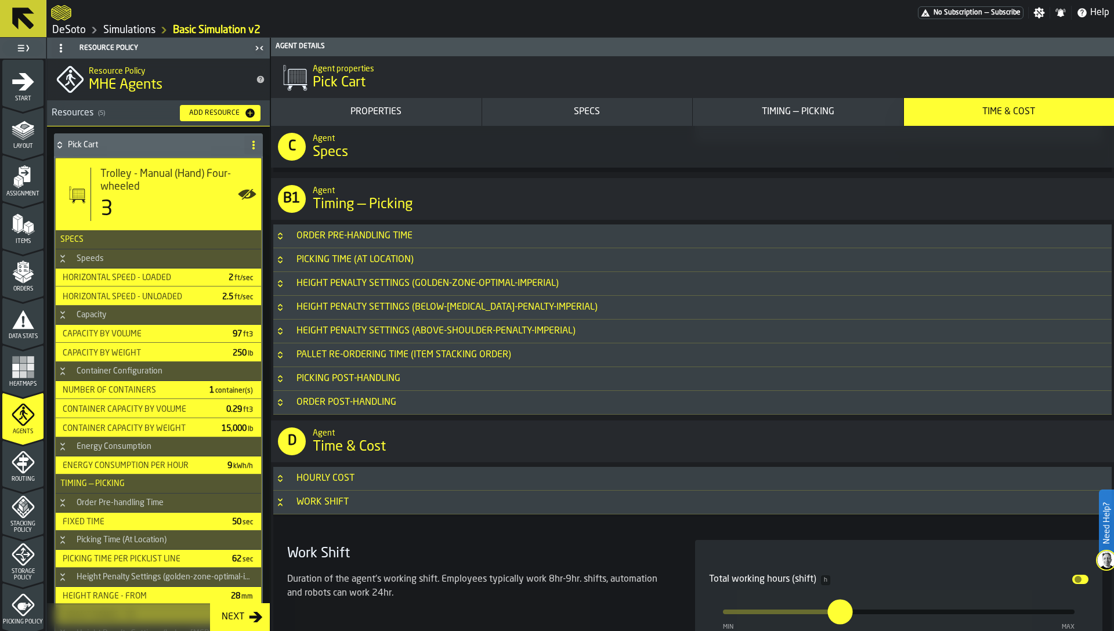
scroll to position [2965, 0]
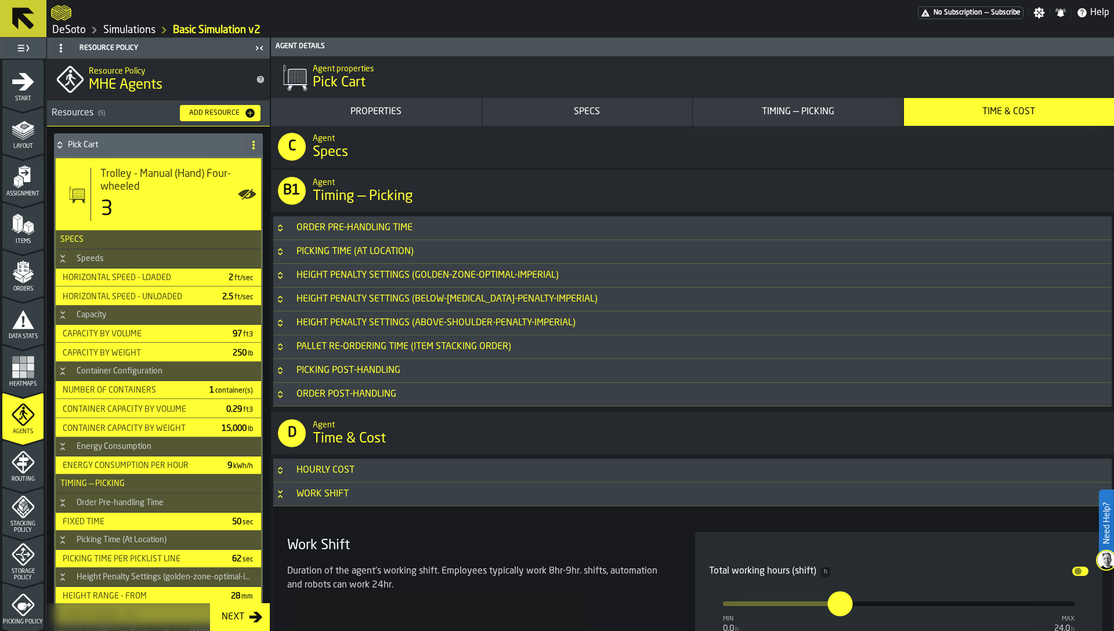
click at [344, 498] on div "Work Shift" at bounding box center [322, 494] width 66 height 14
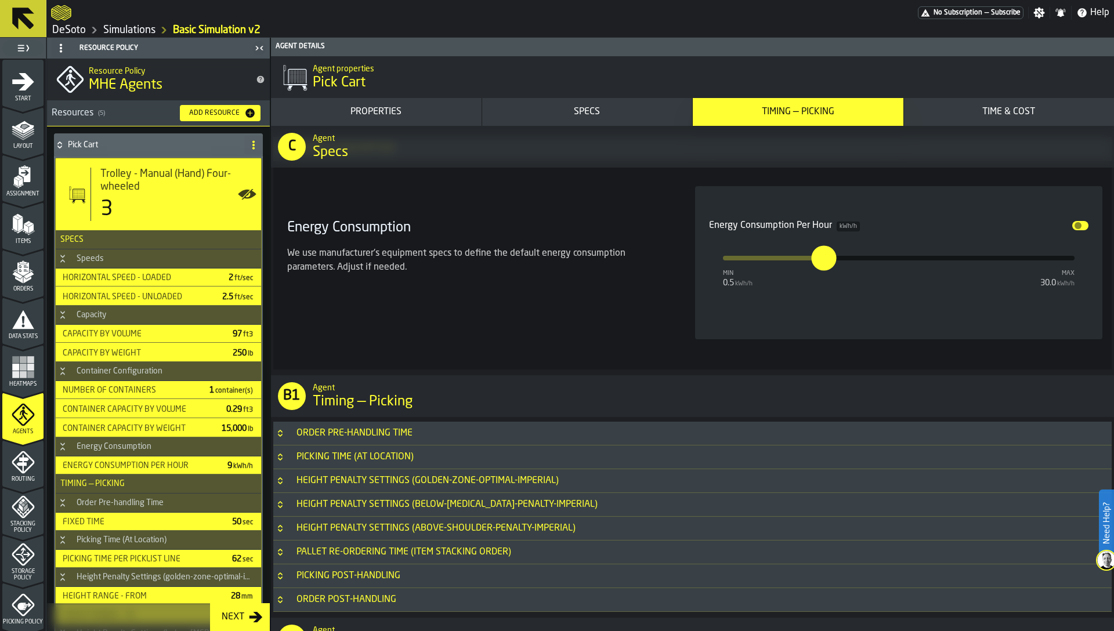
scroll to position [2805, 0]
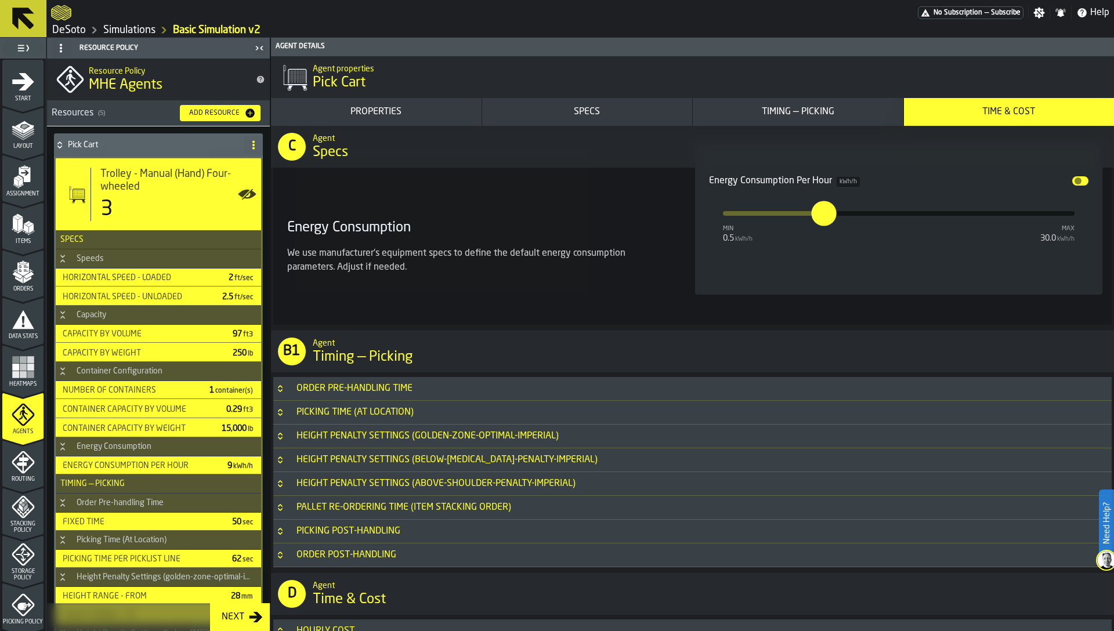
click at [363, 415] on div "Picking Time (At Location)" at bounding box center [354, 412] width 131 height 14
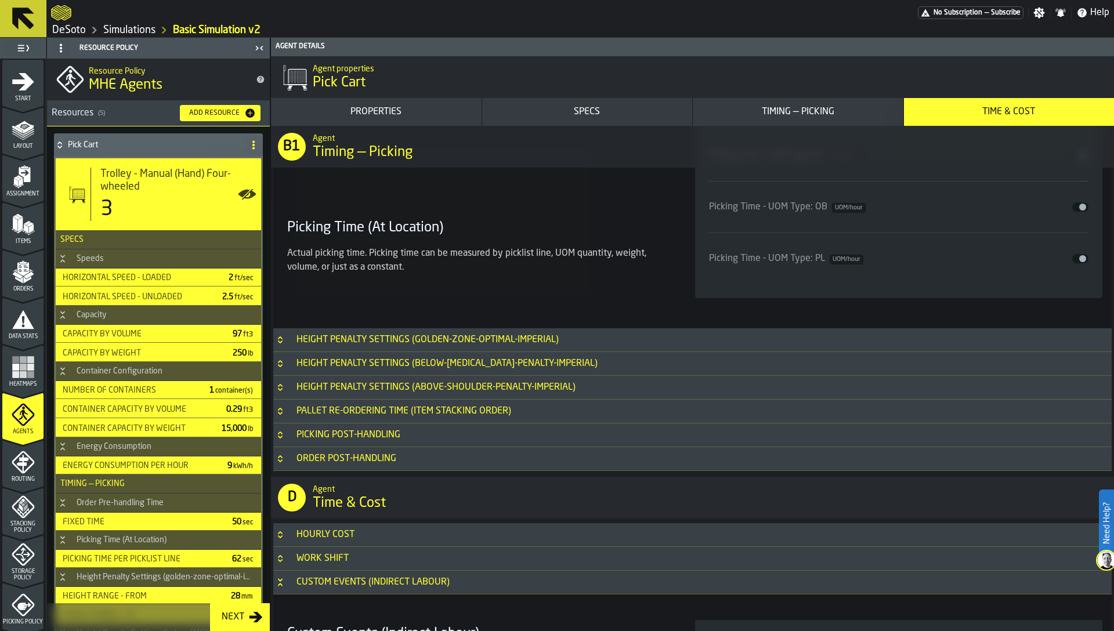
scroll to position [3466, 0]
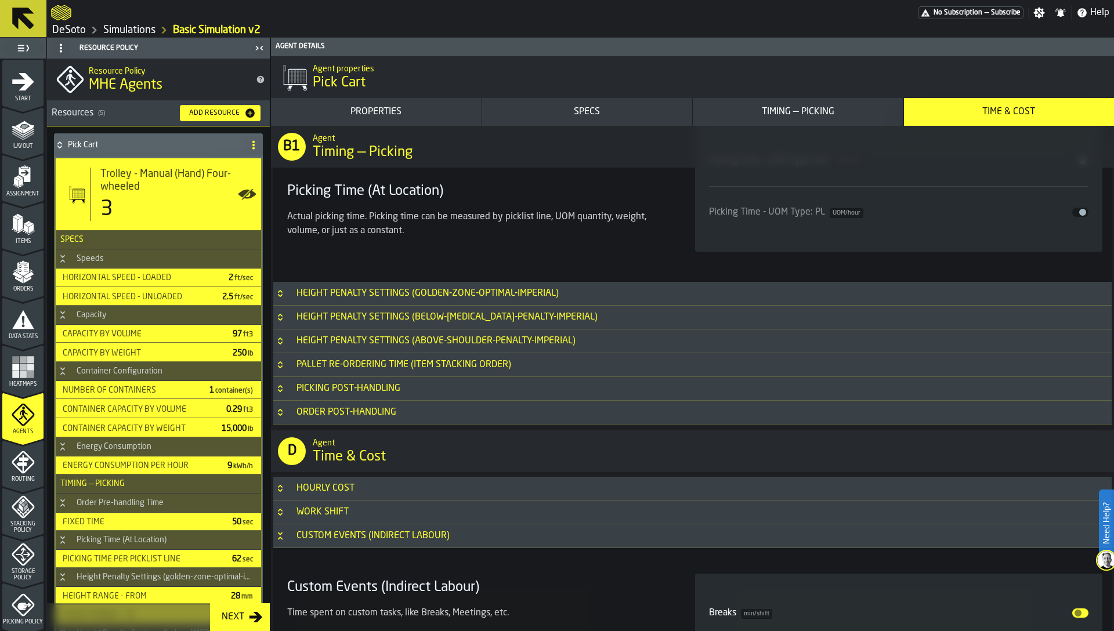
click at [510, 384] on h3 "Picking Post-Handling" at bounding box center [692, 389] width 838 height 24
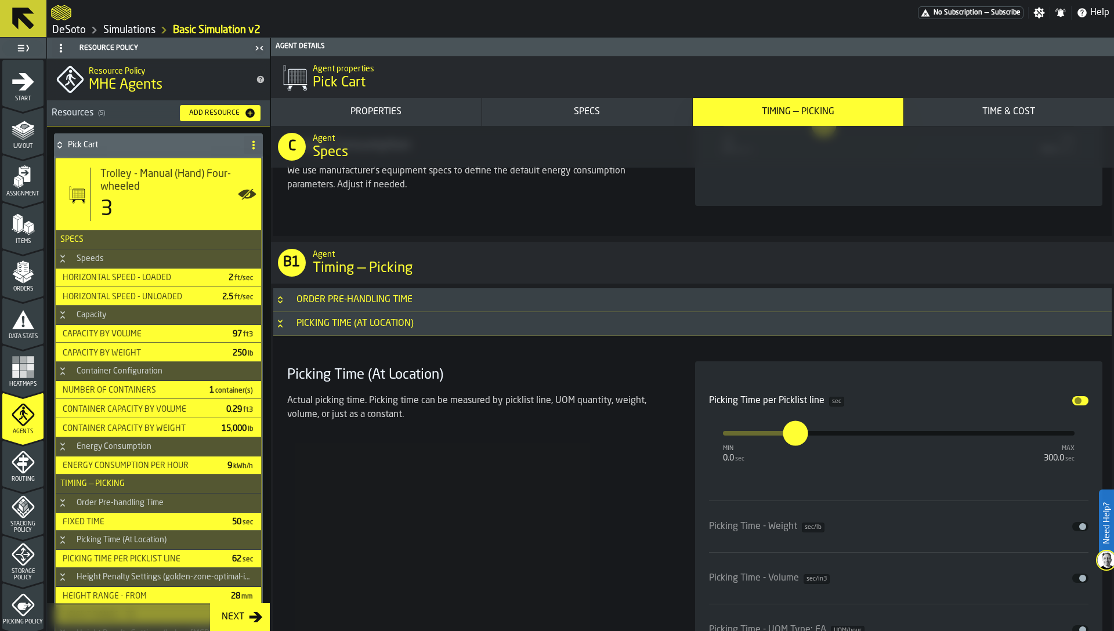
scroll to position [2858, 0]
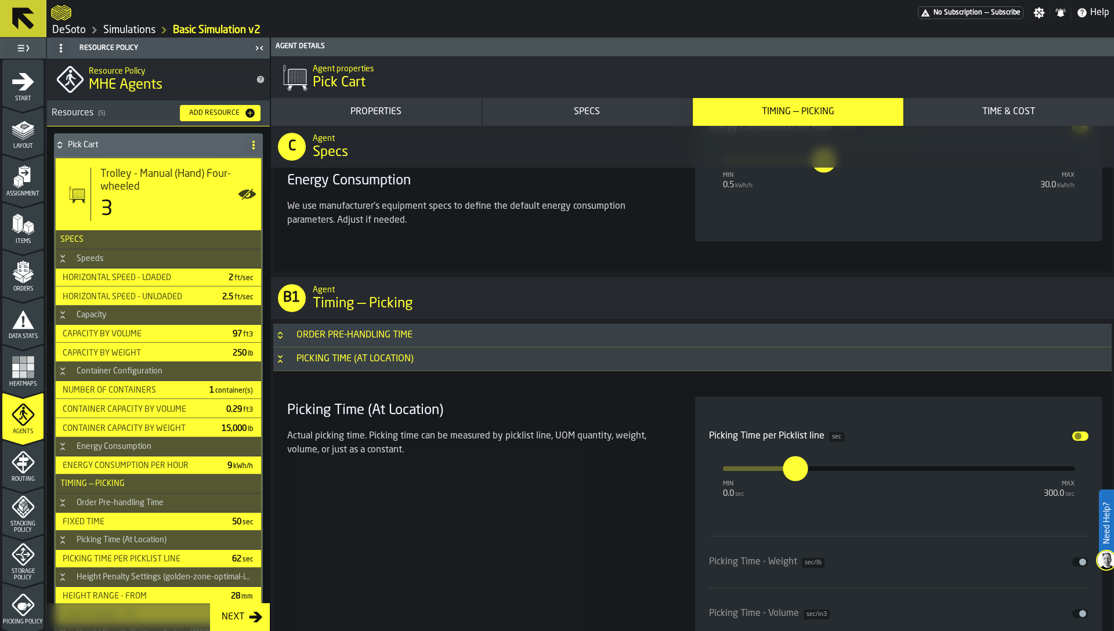
click at [391, 333] on div "Order Pre-handling Time" at bounding box center [354, 335] width 130 height 14
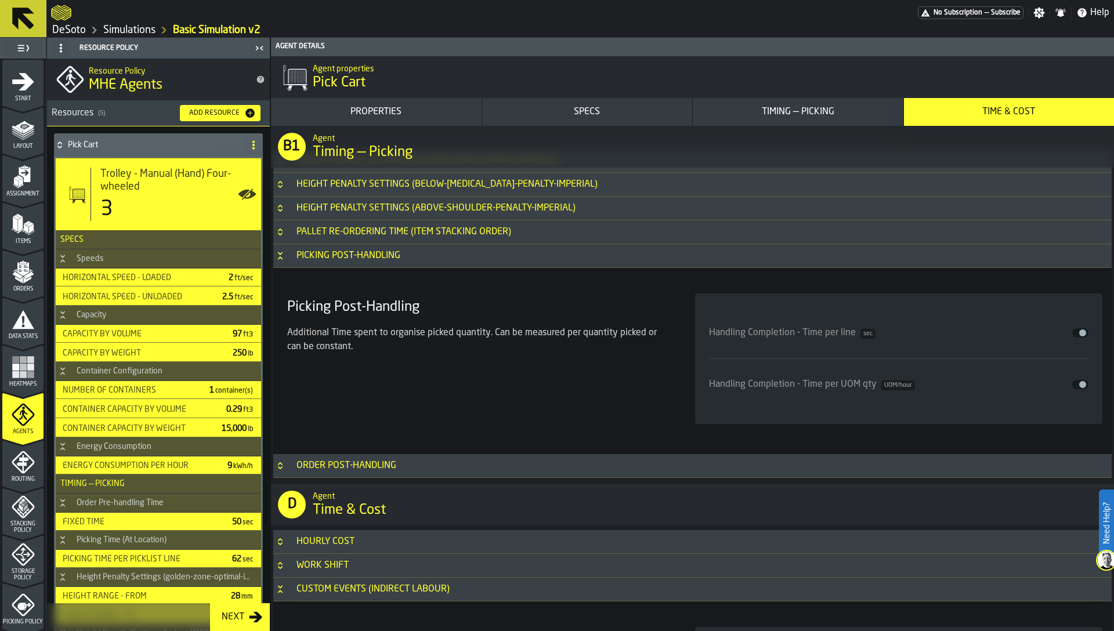
scroll to position [3943, 0]
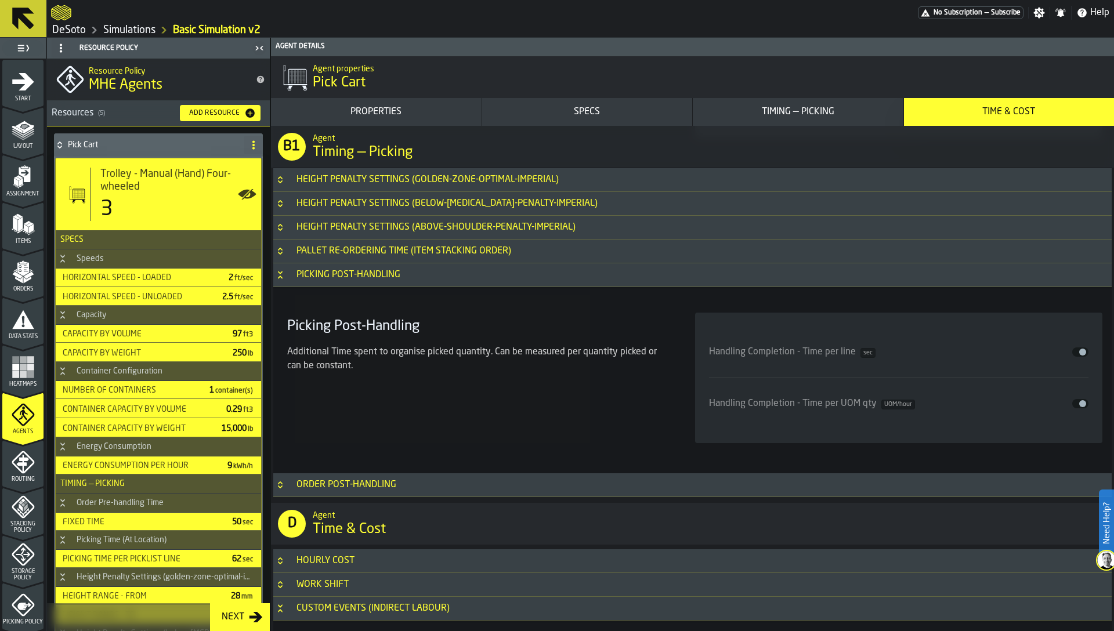
click at [536, 253] on h3 "Pallet Re-Ordering Time (Item Stacking Order)" at bounding box center [692, 252] width 838 height 24
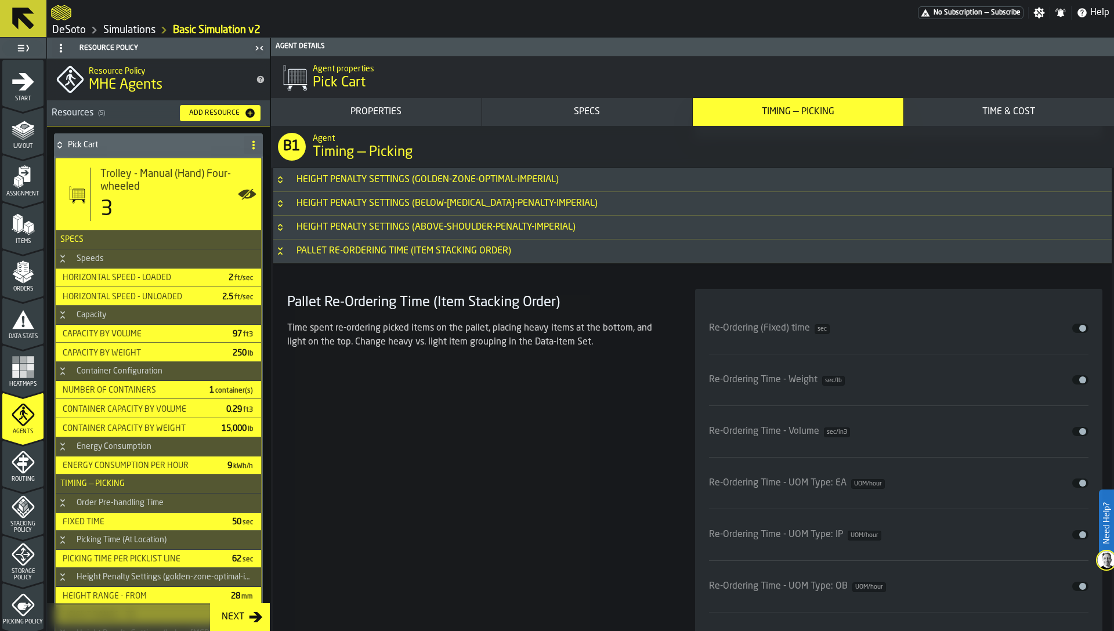
click at [536, 253] on h3 "Pallet Re-Ordering Time (Item Stacking Order)" at bounding box center [692, 252] width 838 height 24
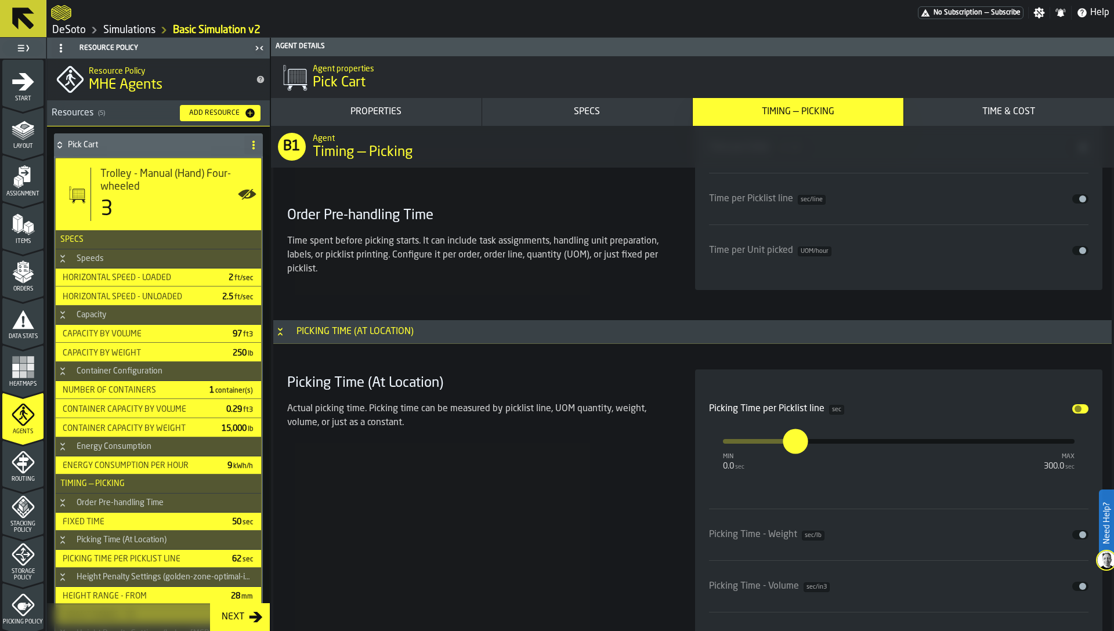
scroll to position [3209, 0]
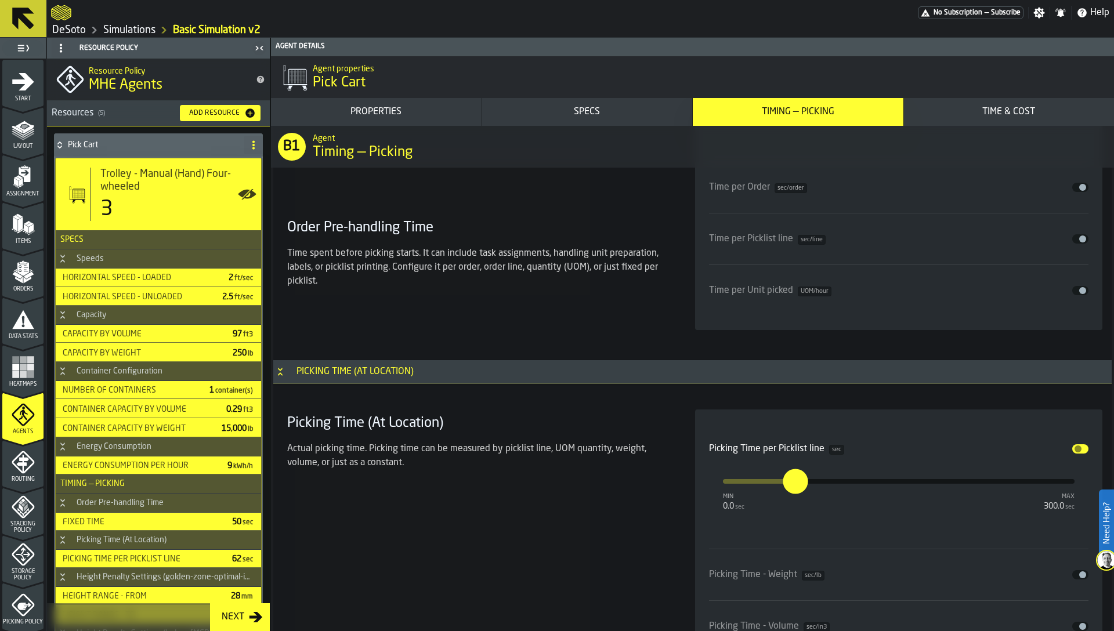
click at [360, 373] on div "Picking Time (At Location)" at bounding box center [354, 372] width 131 height 14
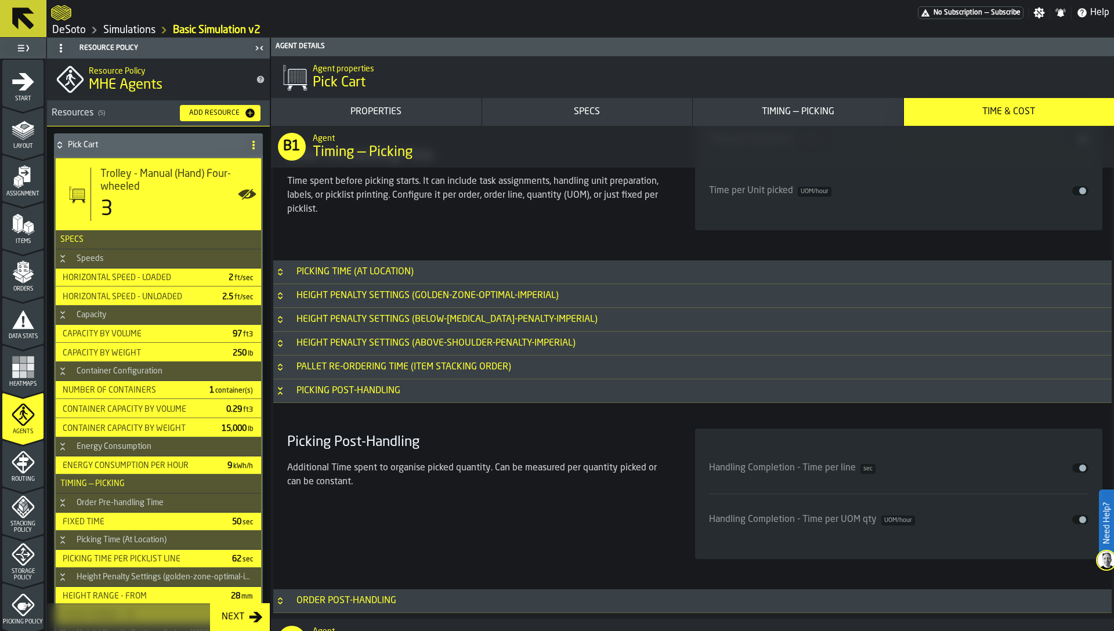
scroll to position [3306, 0]
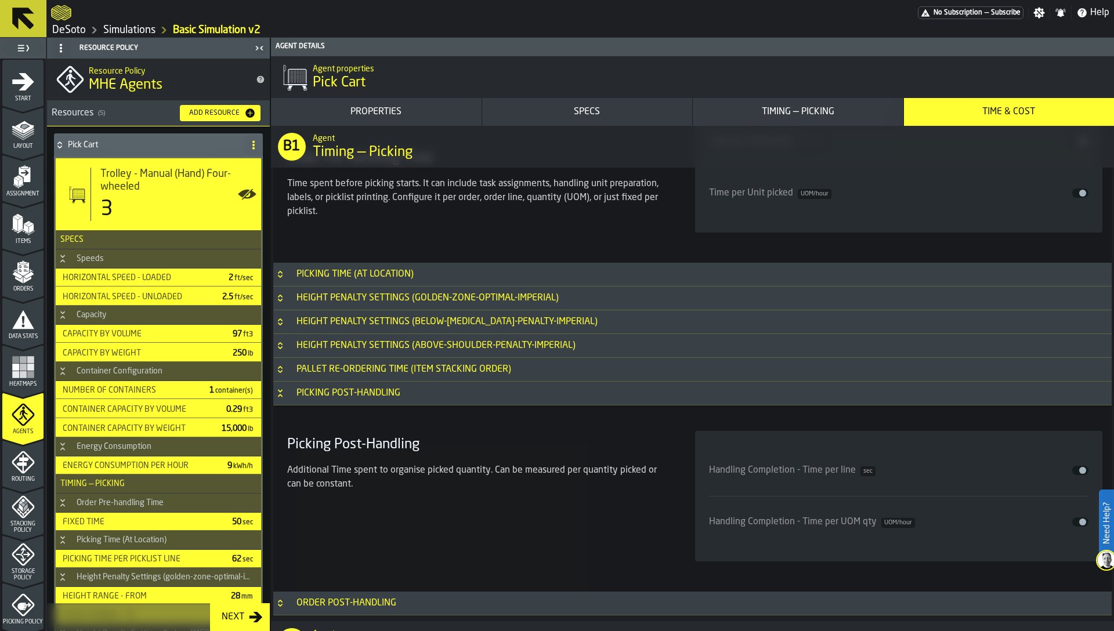
click at [338, 367] on div "Pallet Re-Ordering Time (Item Stacking Order)" at bounding box center [403, 369] width 229 height 14
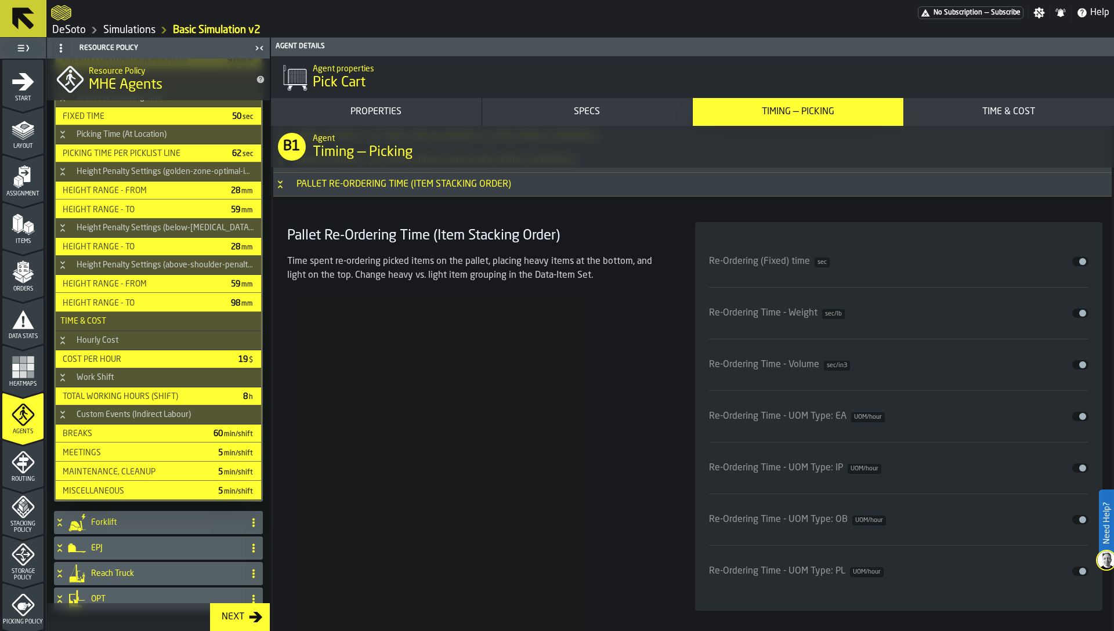
scroll to position [422, 0]
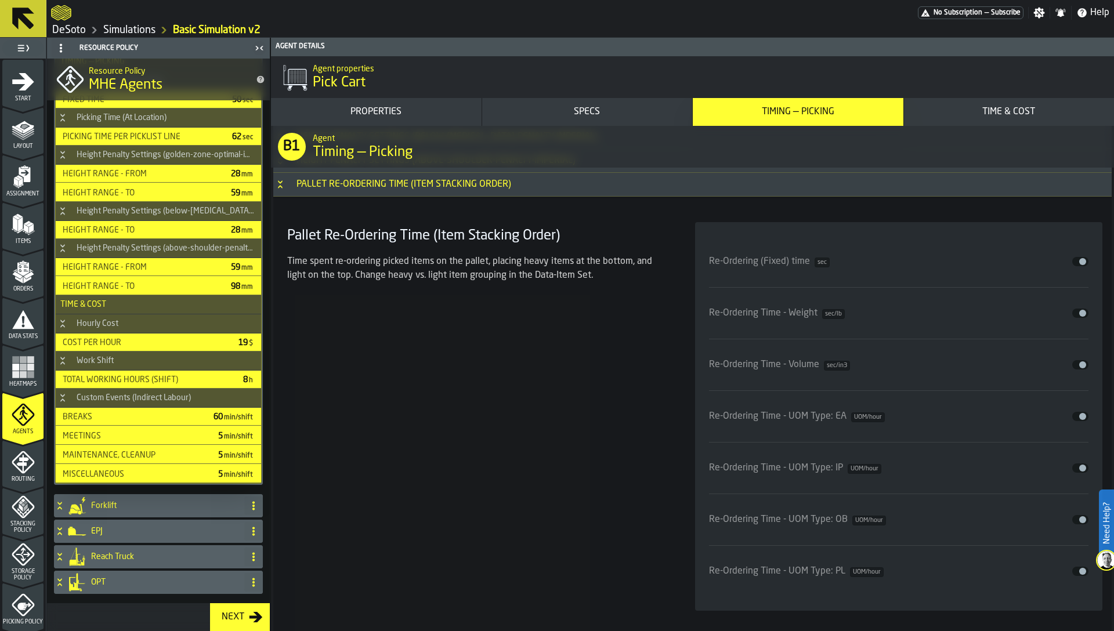
click at [108, 502] on h4 "Forklift" at bounding box center [165, 505] width 148 height 9
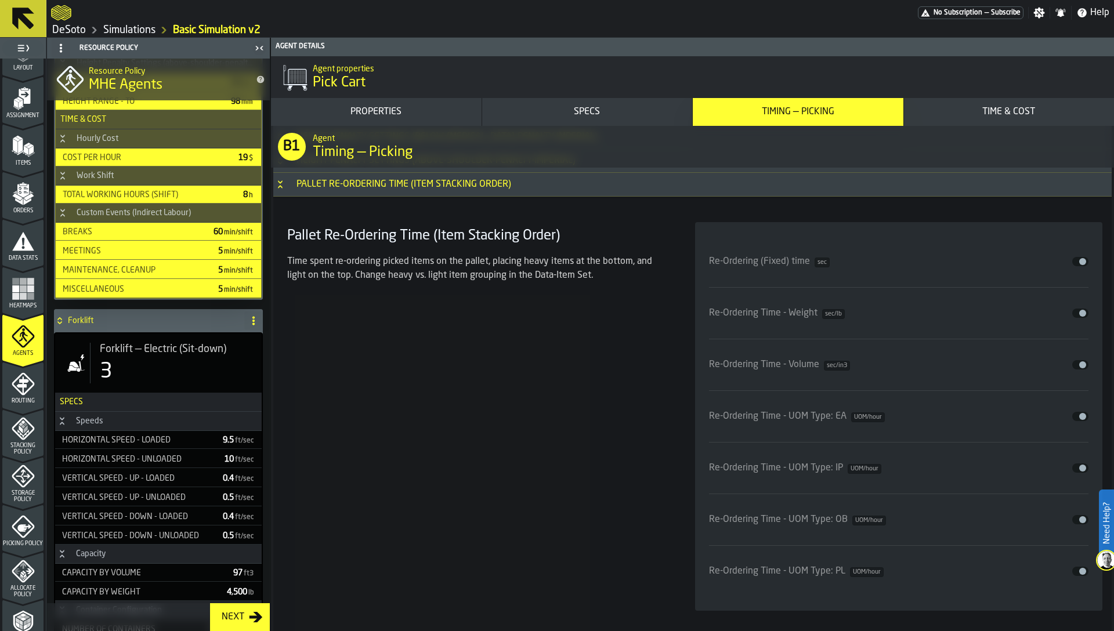
scroll to position [121, 0]
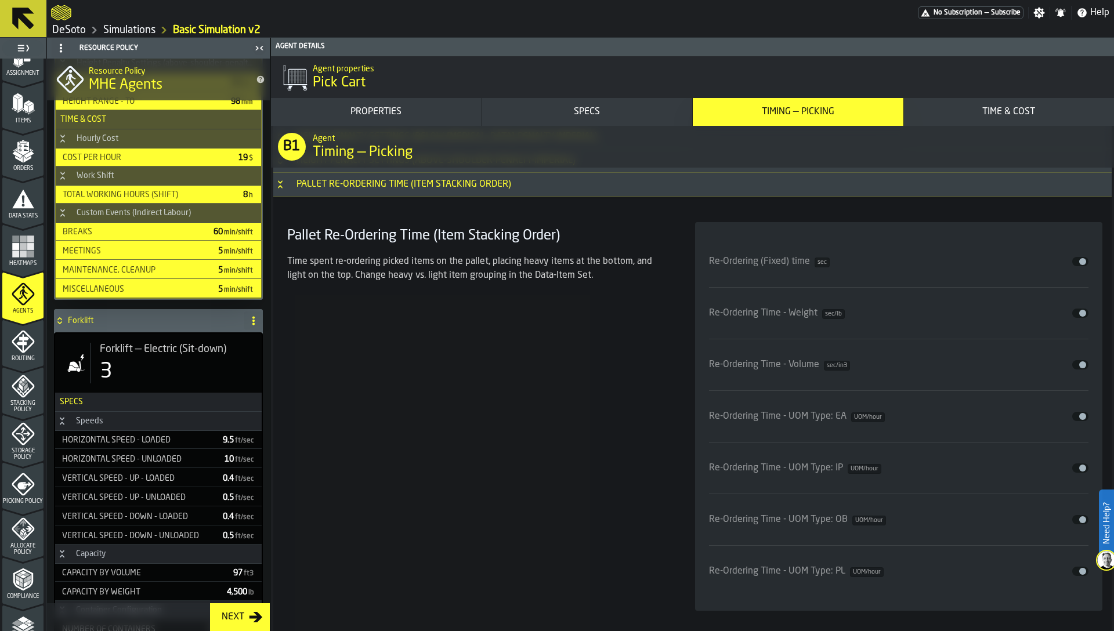
click at [20, 446] on div "Storage Policy" at bounding box center [22, 441] width 41 height 38
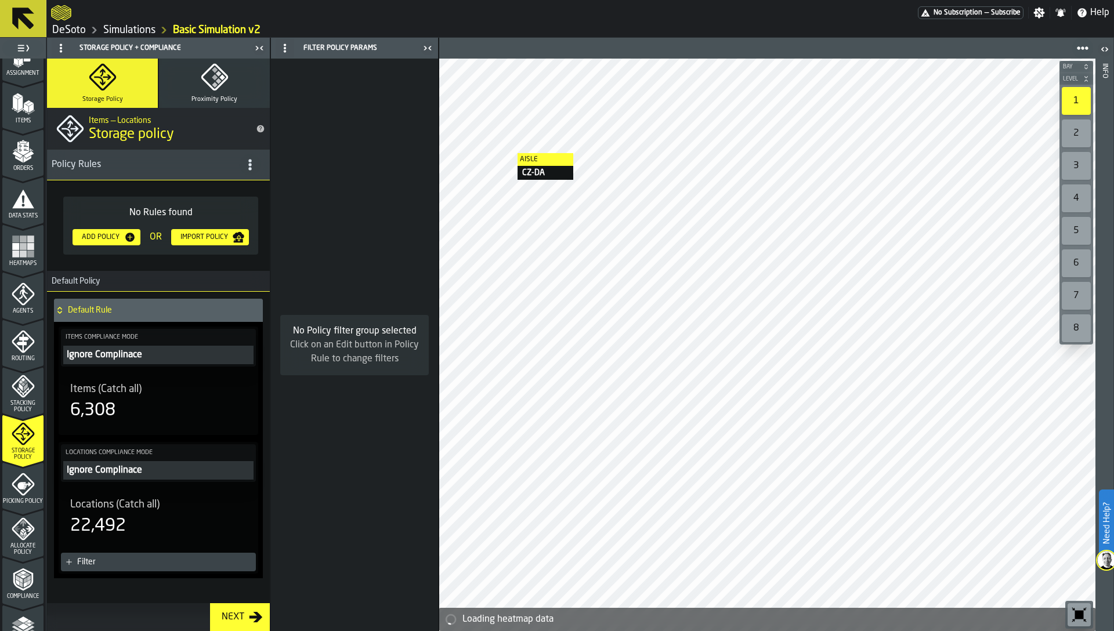
click at [20, 390] on icon "menu Stacking Policy" at bounding box center [23, 386] width 23 height 23
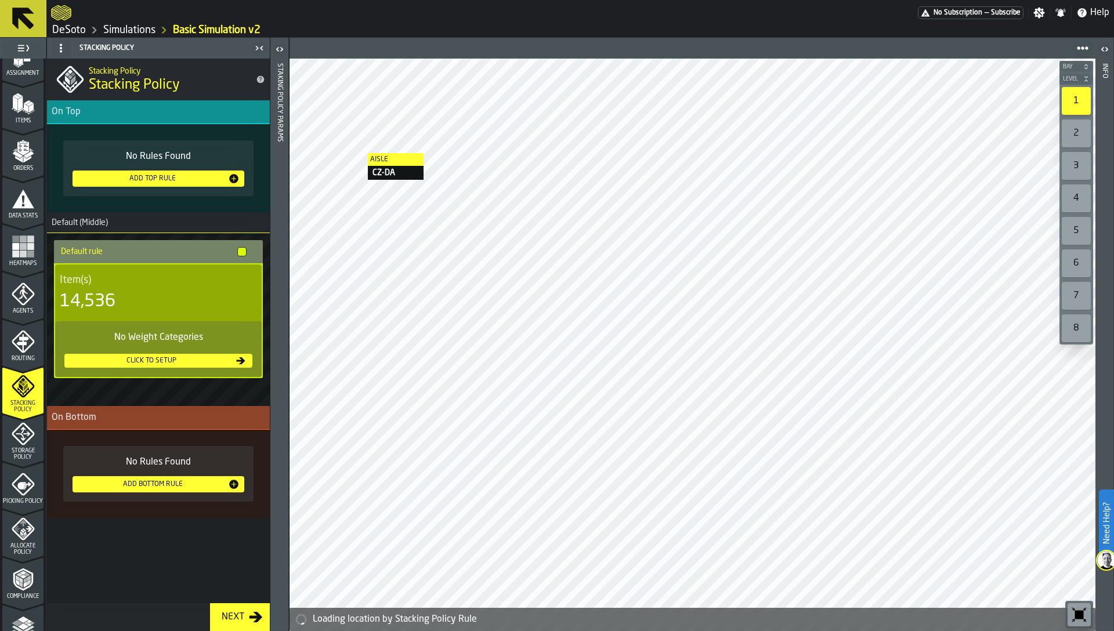
click at [144, 359] on div "Click to setup" at bounding box center [151, 361] width 165 height 8
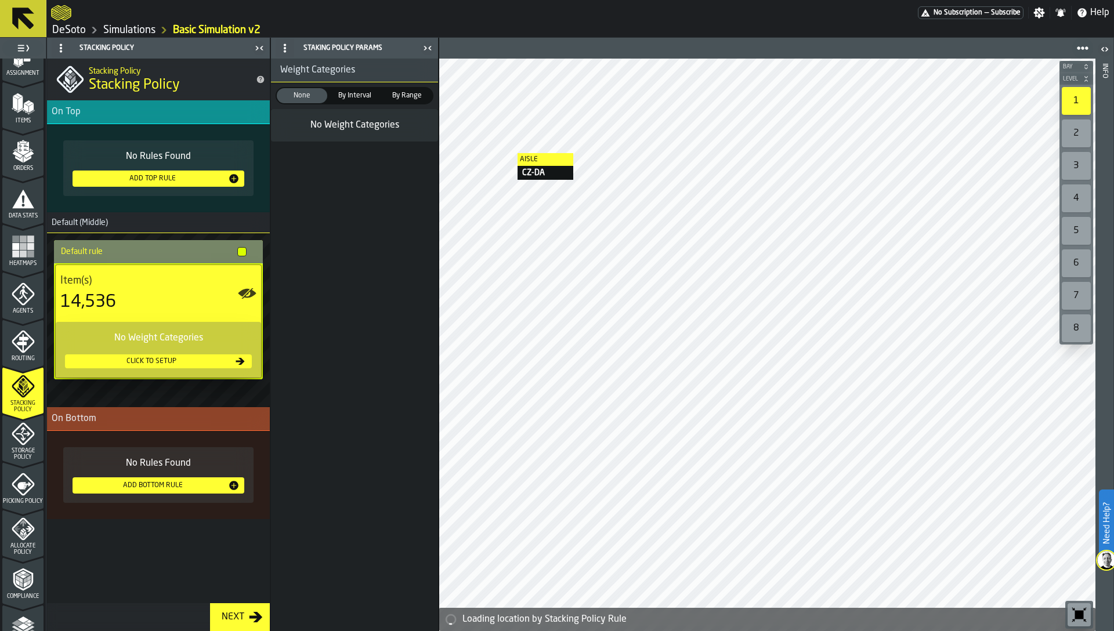
click at [364, 99] on span "By Interval" at bounding box center [355, 95] width 46 height 10
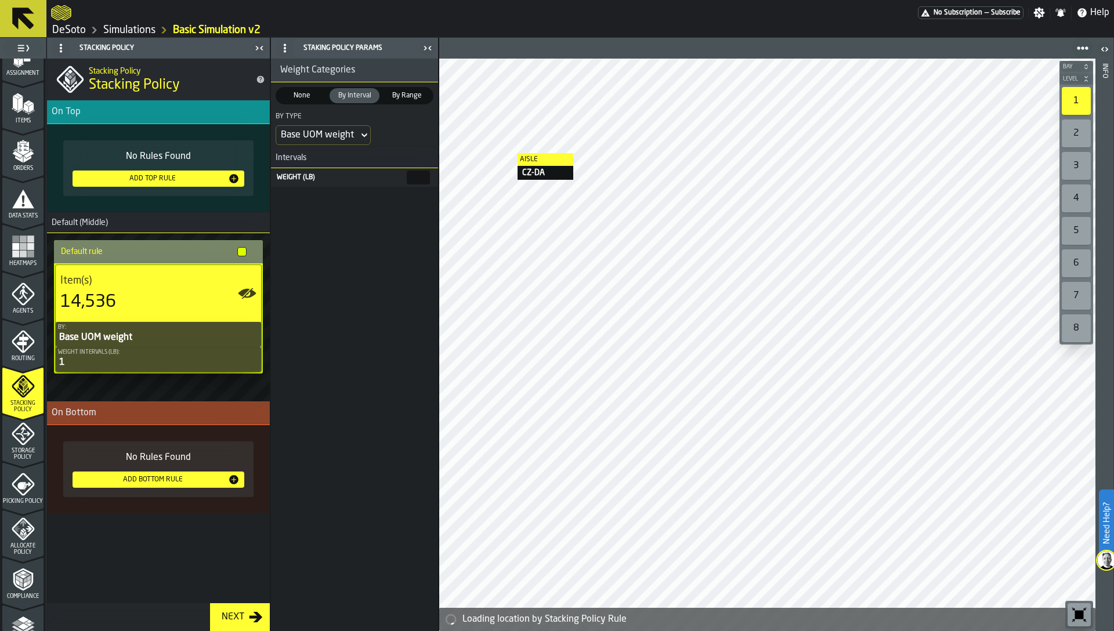
click at [407, 176] on input "*" at bounding box center [418, 178] width 23 height 14
type input "*"
click at [391, 235] on div "Weight Categories None None By Interval By Interval By Range By Range By Type B…" at bounding box center [354, 345] width 167 height 572
click at [340, 139] on div "Base UOM weight" at bounding box center [317, 135] width 73 height 14
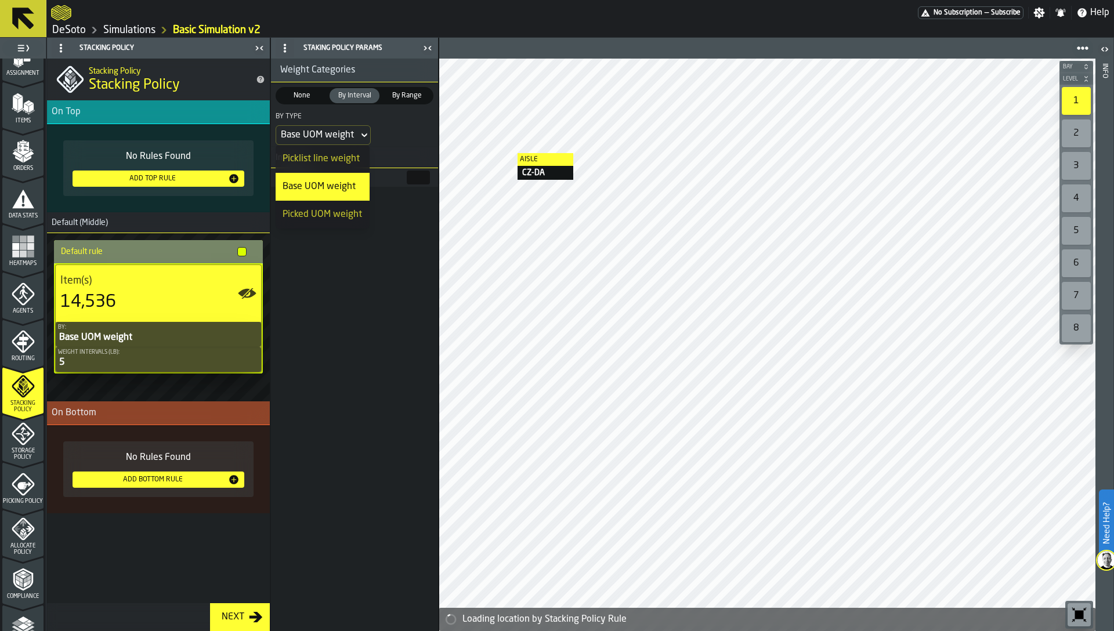
click at [342, 256] on div "Weight Categories None None By Interval By Interval By Range By Range By Type B…" at bounding box center [354, 345] width 167 height 572
click at [393, 92] on span "By Range" at bounding box center [407, 95] width 46 height 10
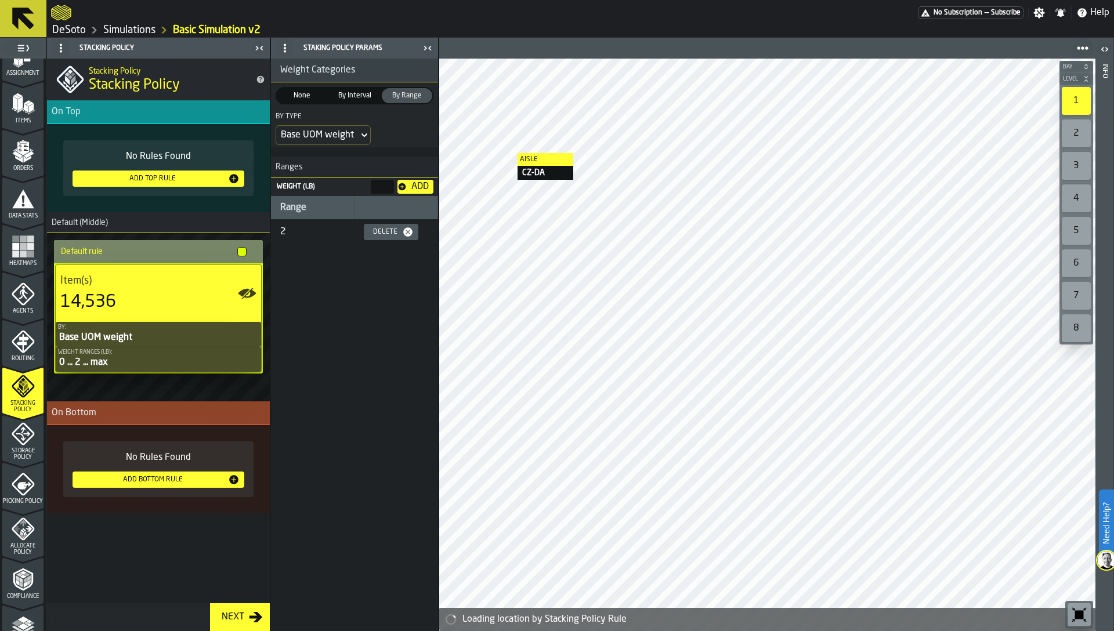
click at [344, 133] on div "Base UOM weight" at bounding box center [317, 135] width 73 height 14
click at [384, 129] on div "By Type Base UOM weight" at bounding box center [354, 128] width 167 height 38
click at [362, 96] on span "By Interval" at bounding box center [355, 95] width 46 height 10
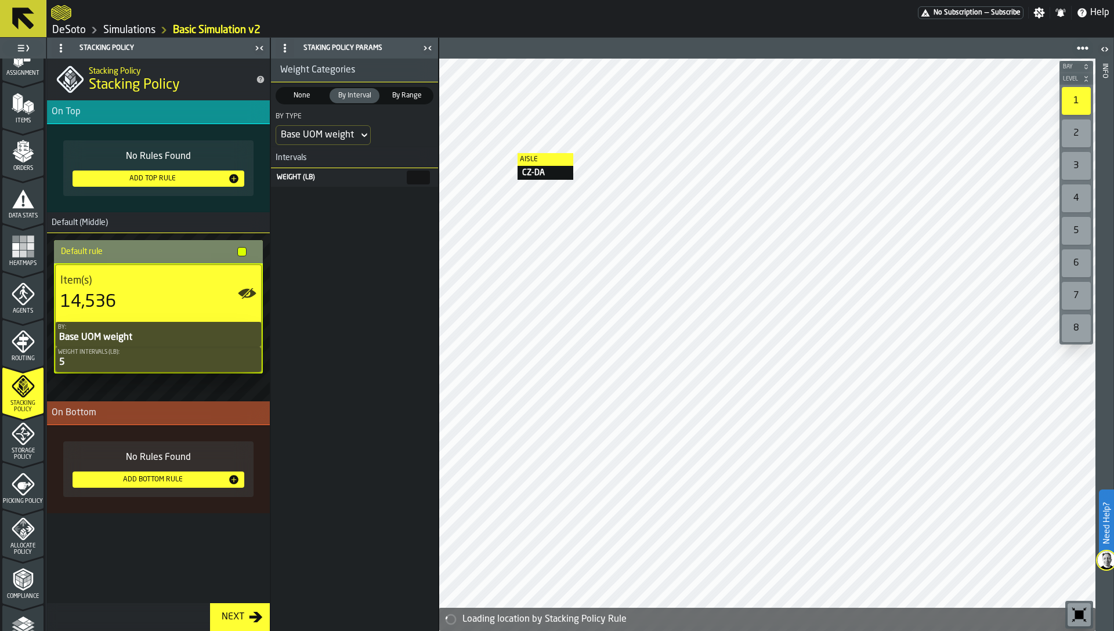
click at [335, 137] on div "Base UOM weight" at bounding box center [317, 135] width 73 height 14
click at [320, 153] on div "Picklist line weight" at bounding box center [322, 159] width 80 height 14
click at [325, 135] on div "Picklist line weight" at bounding box center [319, 135] width 77 height 14
click at [341, 217] on div "Picked UOM weight" at bounding box center [324, 215] width 85 height 14
click at [20, 256] on rect "menu Heatmaps" at bounding box center [23, 254] width 7 height 7
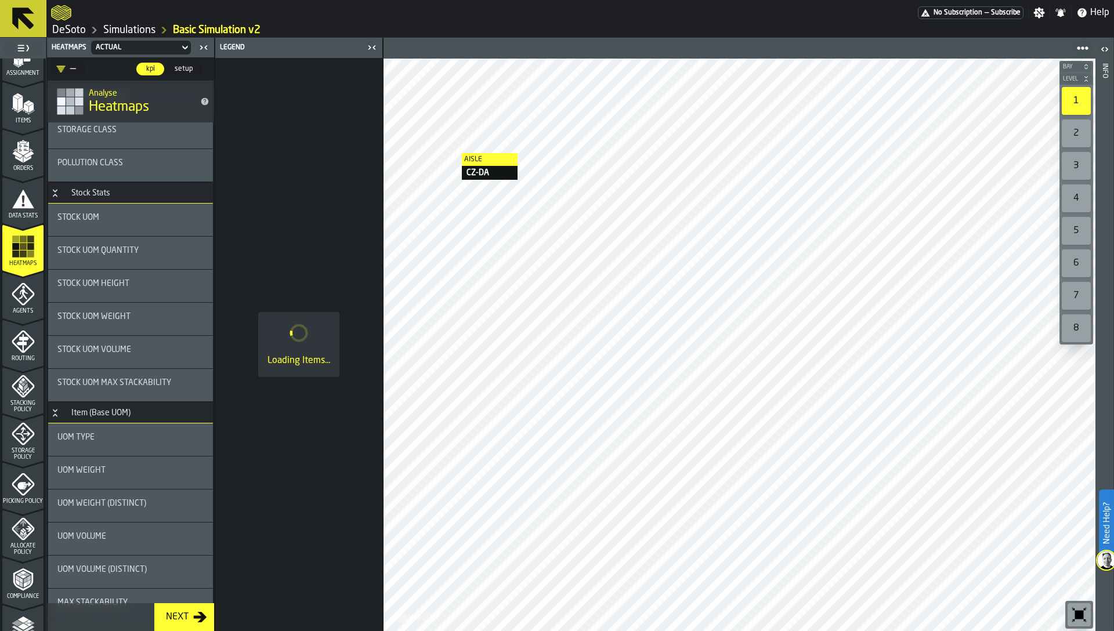
scroll to position [196, 0]
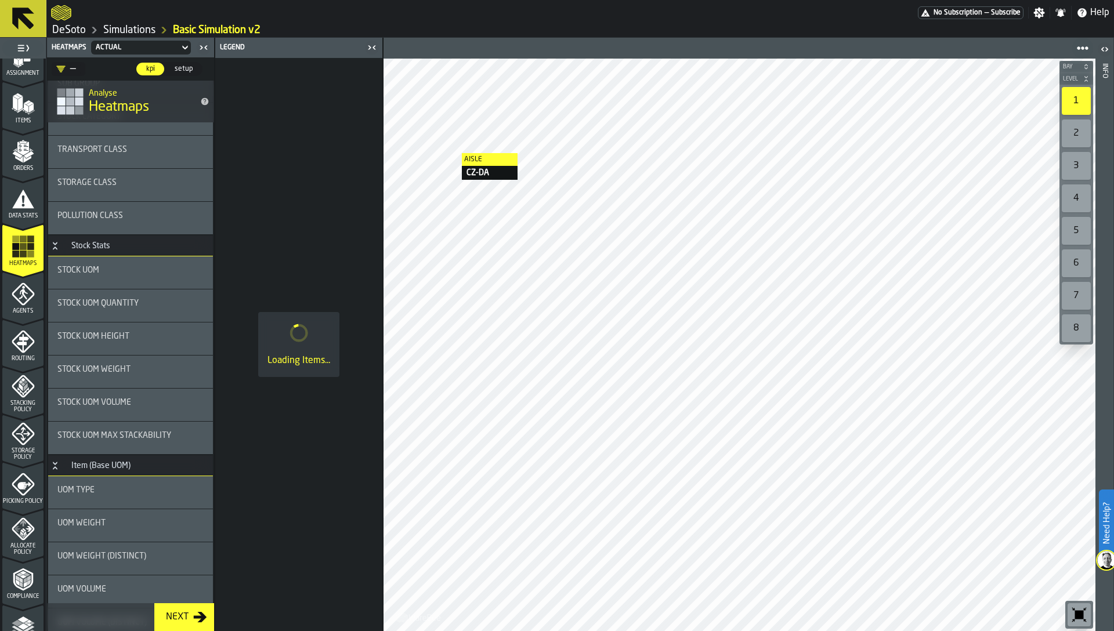
click at [111, 372] on span "Stock UOM Weight" at bounding box center [93, 369] width 73 height 9
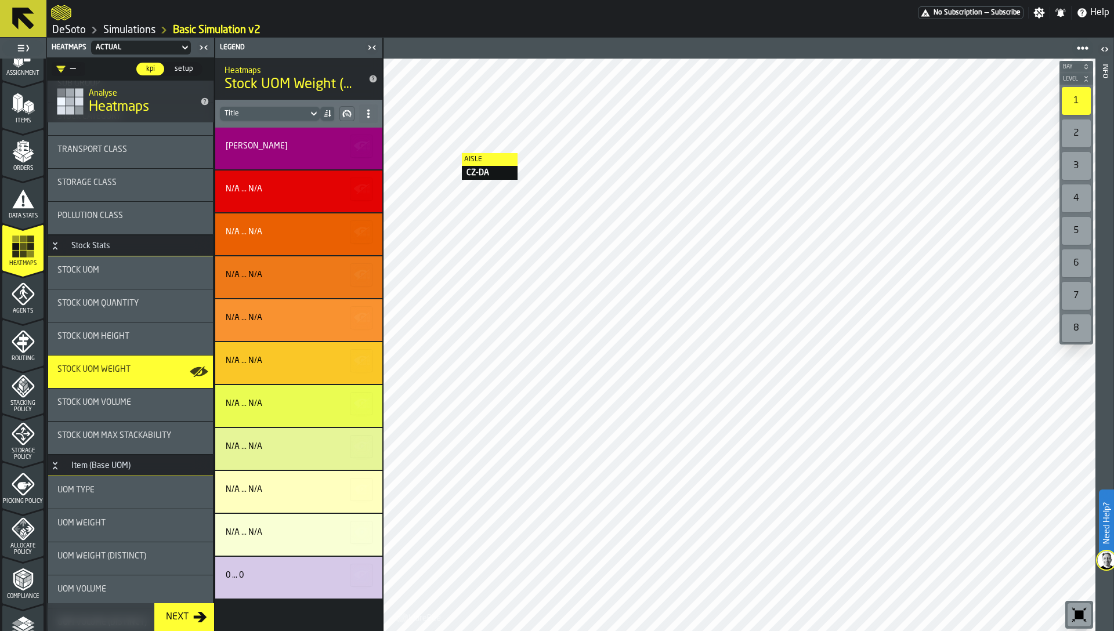
click at [126, 518] on div "UOM Weight" at bounding box center [130, 522] width 146 height 9
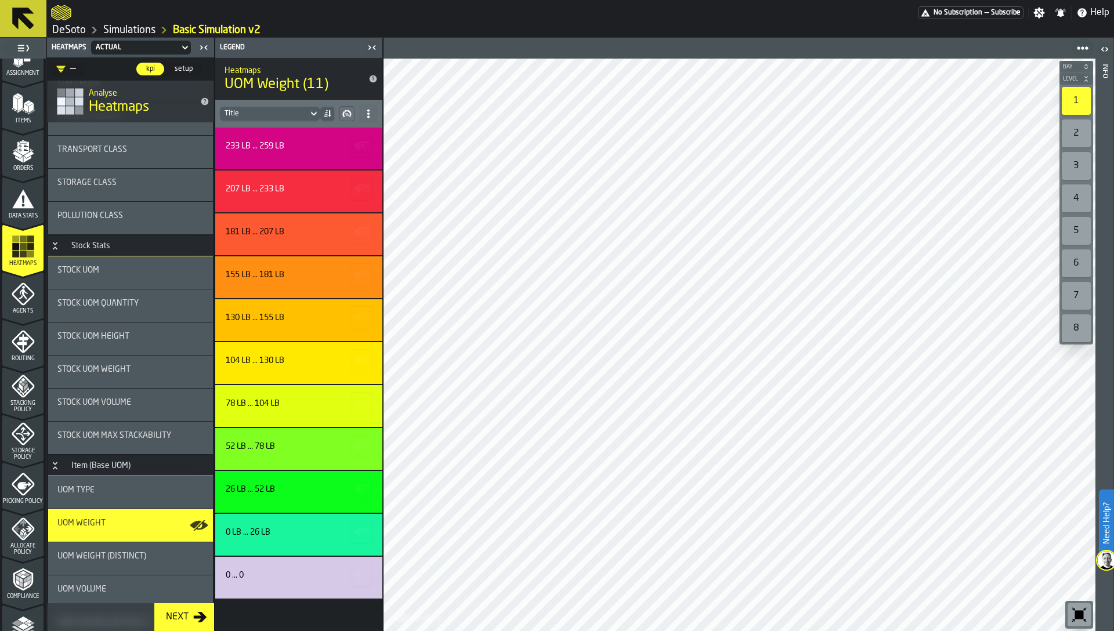
click at [70, 70] on div "—" at bounding box center [66, 69] width 20 height 14
click at [98, 64] on div "—" at bounding box center [90, 69] width 77 height 14
click at [192, 67] on span "setup" at bounding box center [183, 69] width 27 height 10
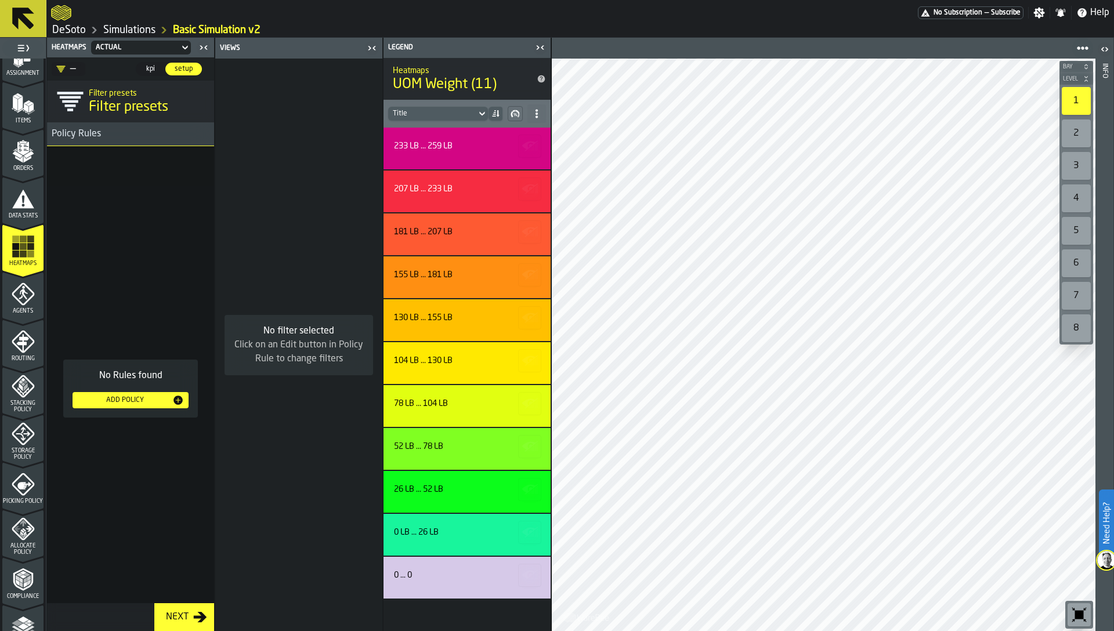
click at [145, 397] on div "Add Policy" at bounding box center [124, 400] width 95 height 8
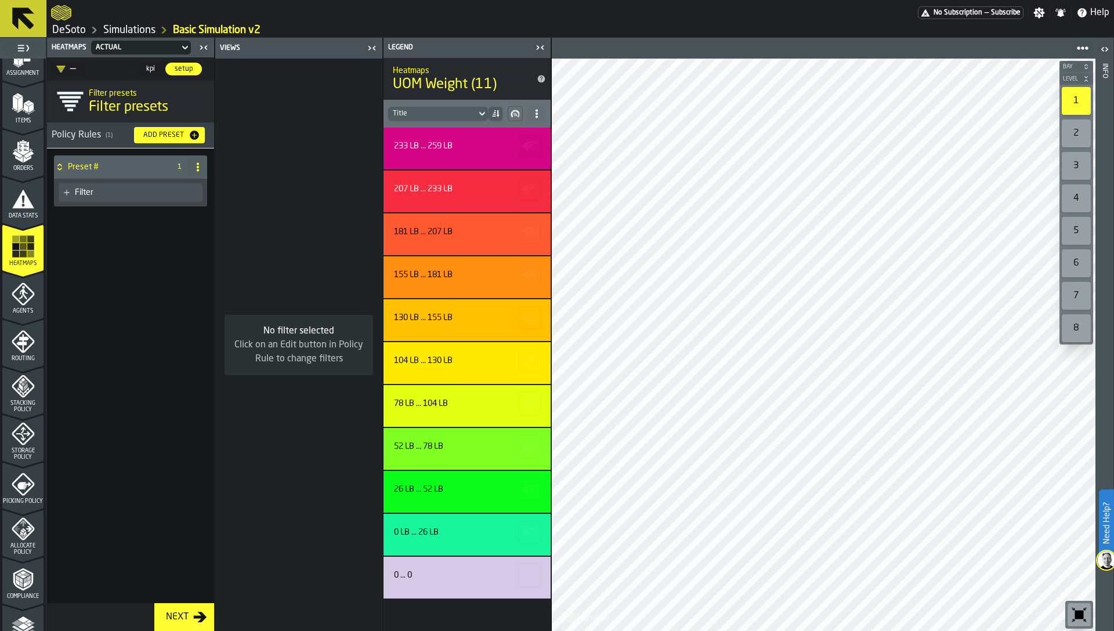
click at [195, 172] on span at bounding box center [197, 167] width 19 height 19
click at [148, 195] on div "Rename" at bounding box center [151, 190] width 97 height 14
click at [119, 161] on input "********" at bounding box center [110, 167] width 85 height 20
click at [119, 166] on input "********" at bounding box center [110, 167] width 85 height 20
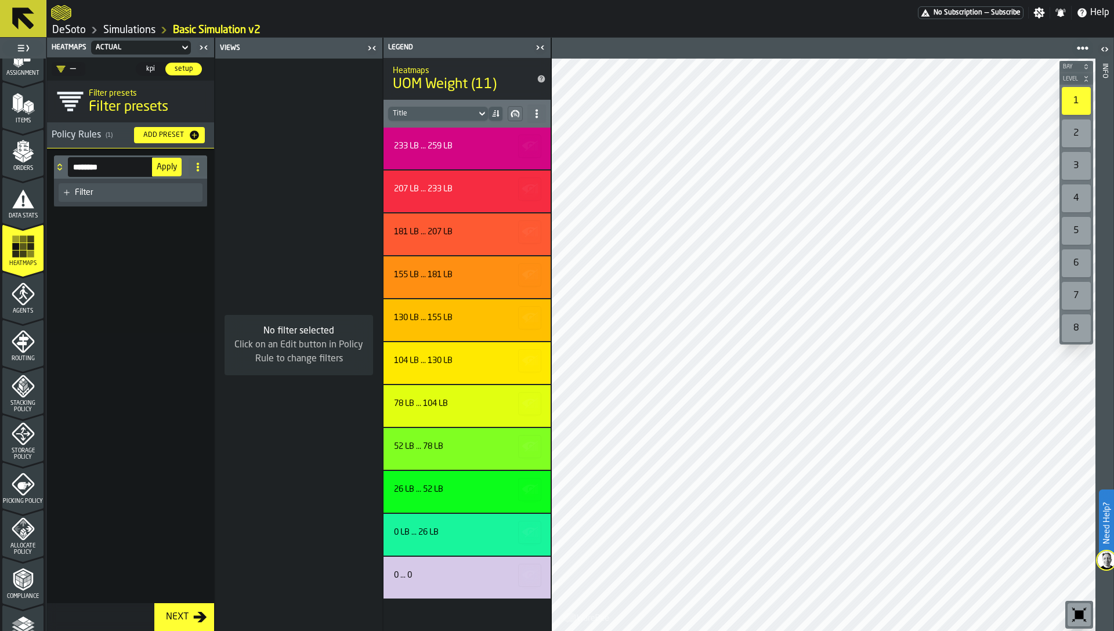
click at [119, 166] on input "********" at bounding box center [110, 167] width 85 height 20
type input "**********"
click at [162, 170] on span "Apply" at bounding box center [167, 167] width 20 height 8
click at [113, 198] on div "Filter" at bounding box center [131, 192] width 144 height 19
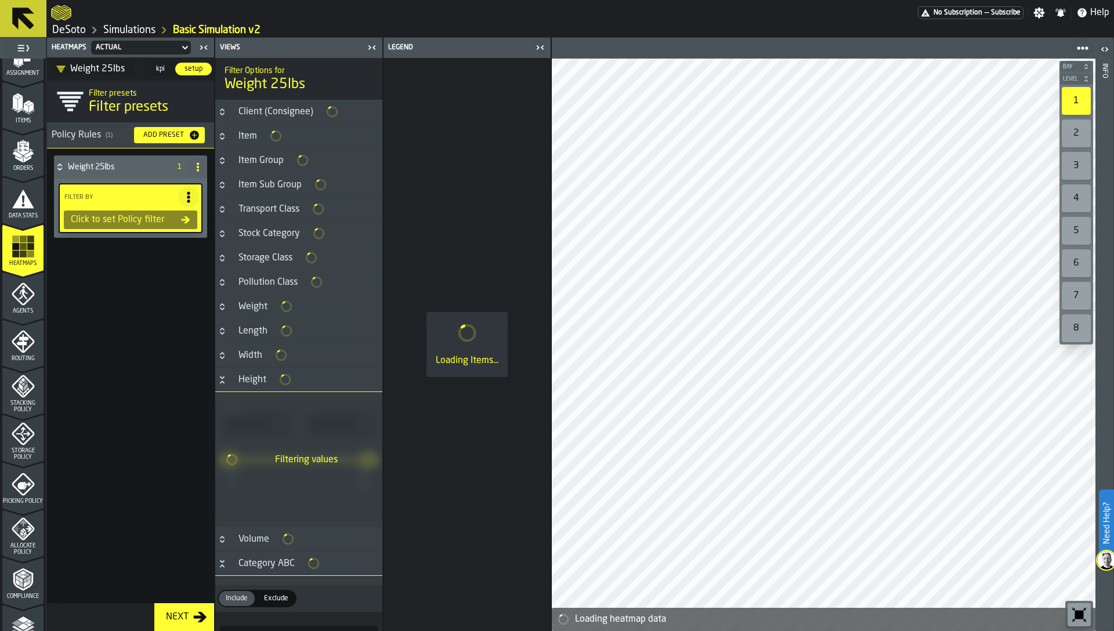
click at [225, 378] on icon "Button-Height-open" at bounding box center [221, 379] width 9 height 9
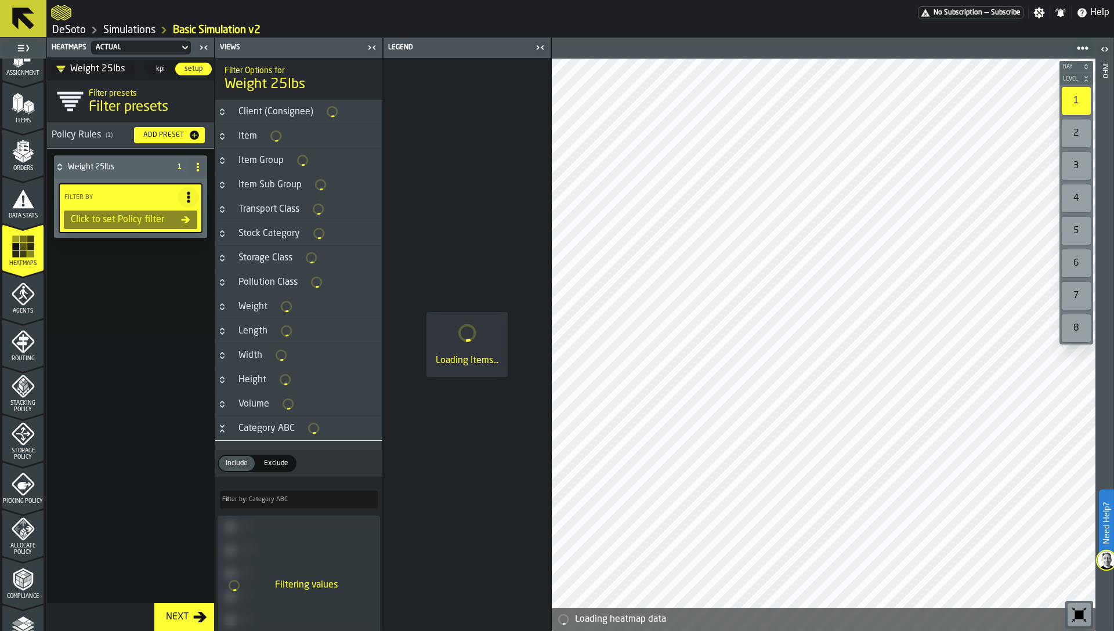
click at [224, 429] on icon "Button-Category ABC-open" at bounding box center [221, 428] width 9 height 9
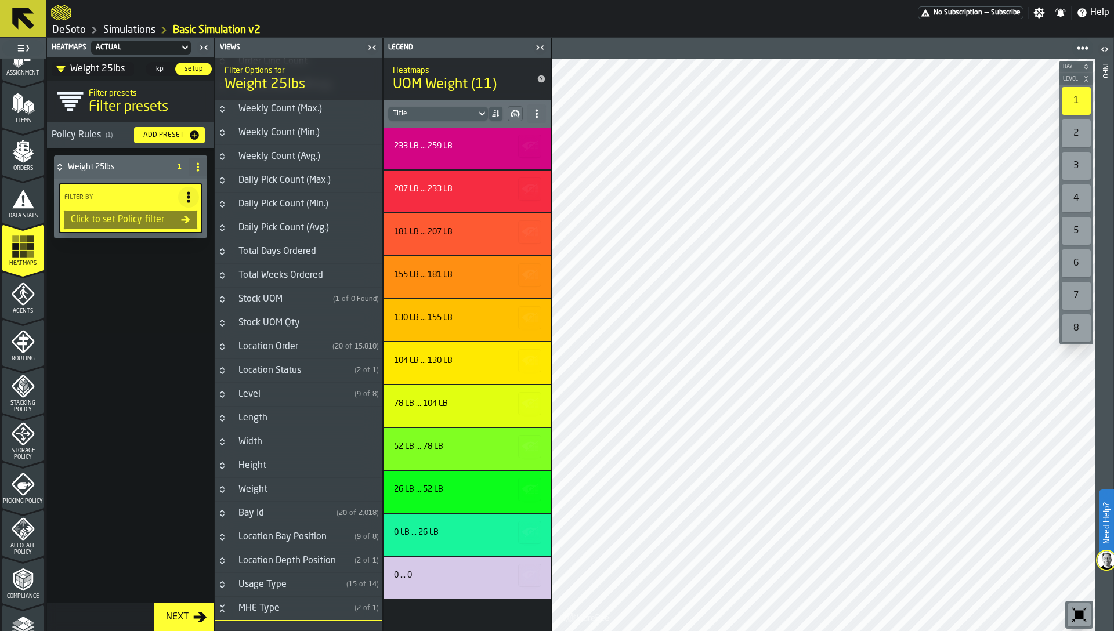
scroll to position [408, 0]
click at [271, 485] on div "Weight" at bounding box center [252, 488] width 43 height 14
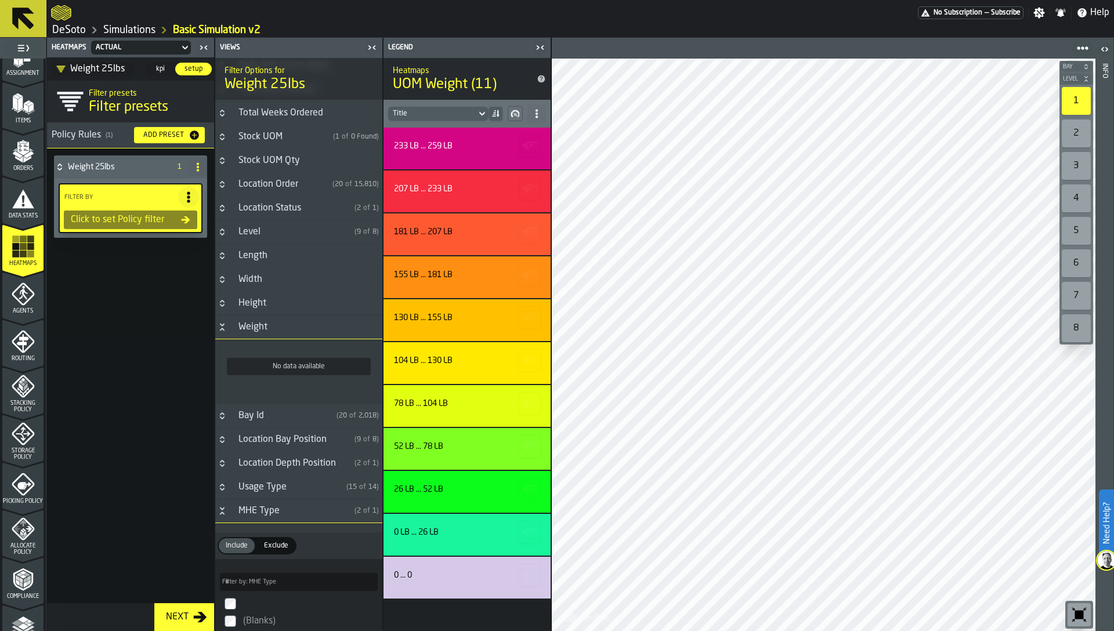
scroll to position [618, 0]
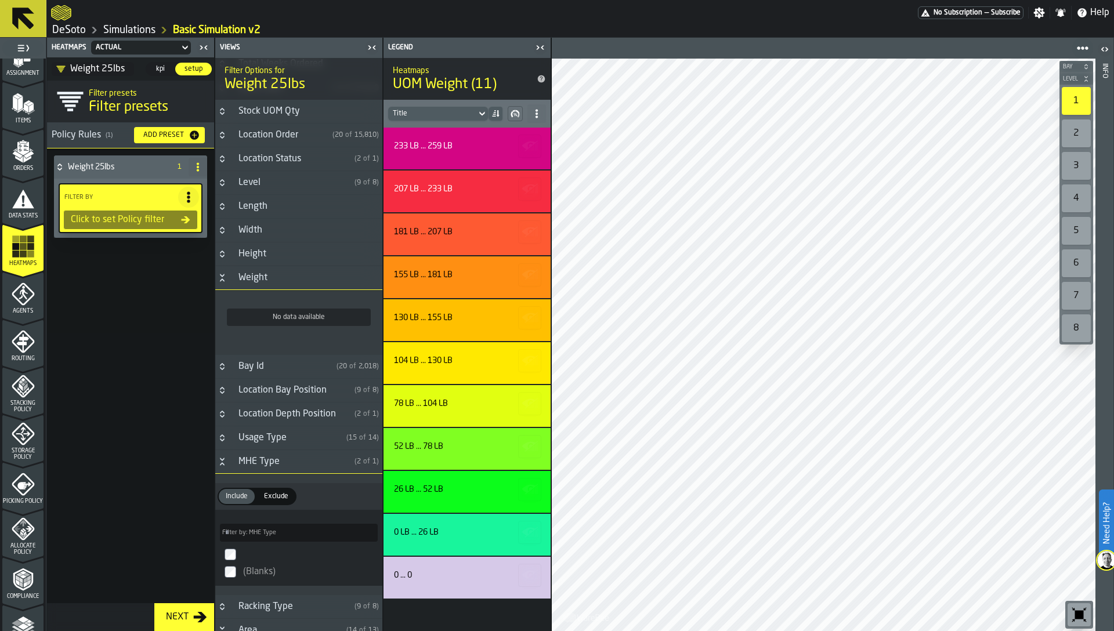
click at [147, 227] on div "Click to set Policy filter" at bounding box center [130, 220] width 135 height 20
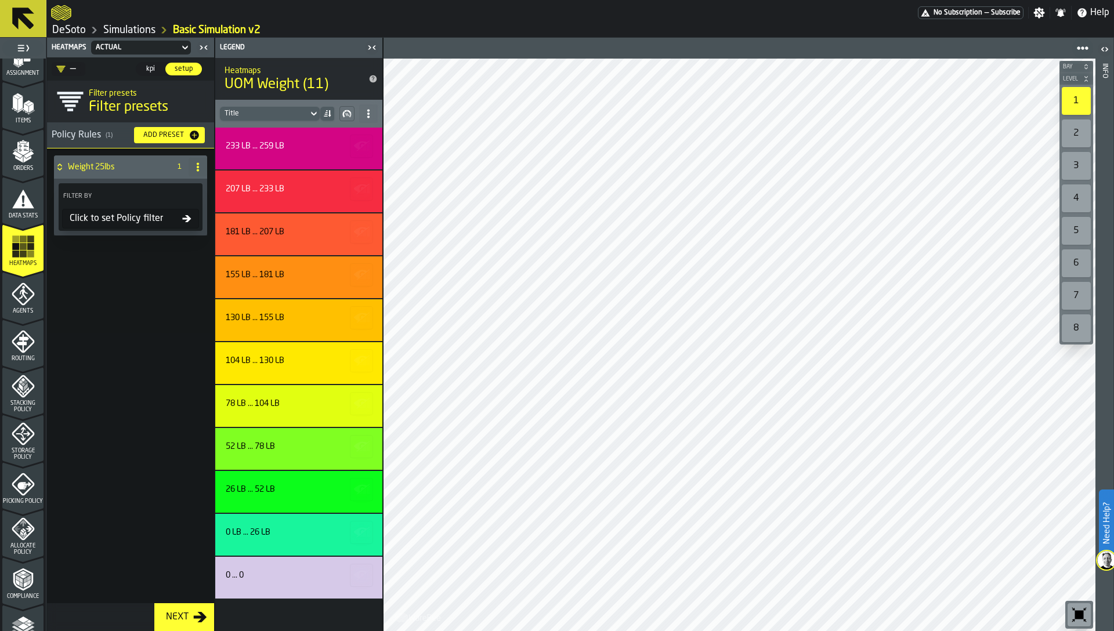
click at [147, 226] on div "Click to set Policy filter" at bounding box center [130, 219] width 137 height 20
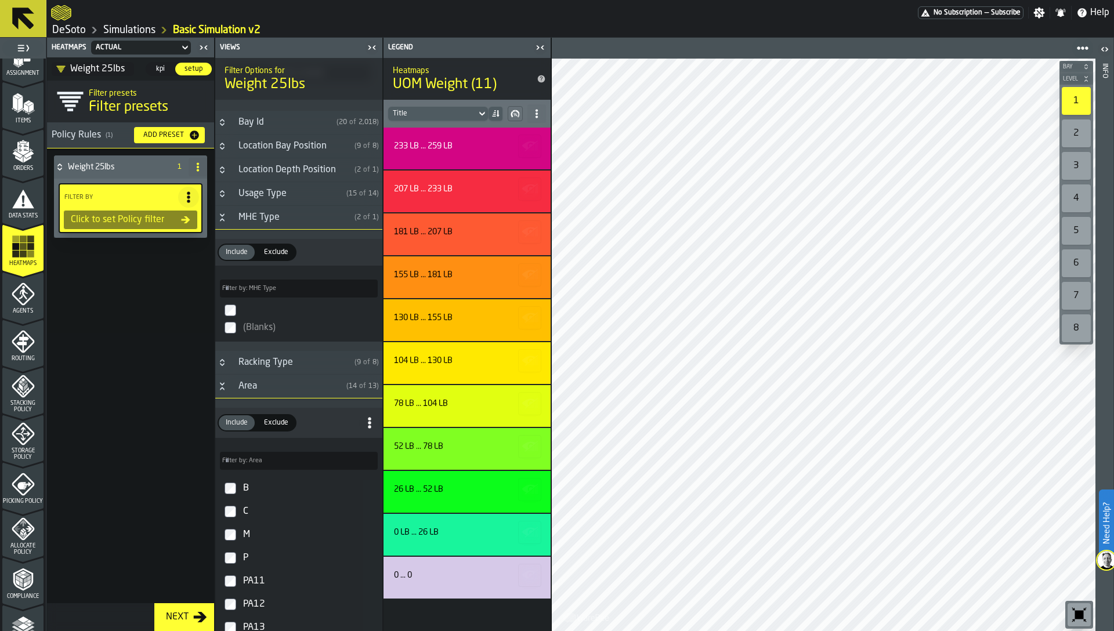
scroll to position [863, 0]
click at [229, 385] on button "Button-Area-open" at bounding box center [222, 385] width 14 height 9
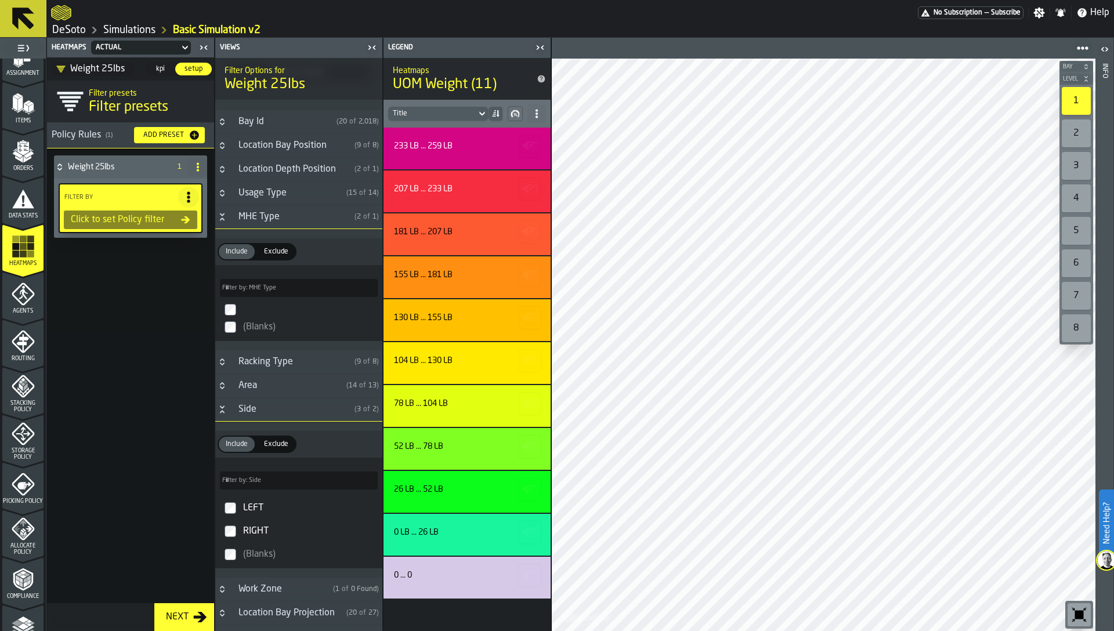
click at [219, 416] on h3 "Side ( 3 of 2 )" at bounding box center [298, 410] width 167 height 24
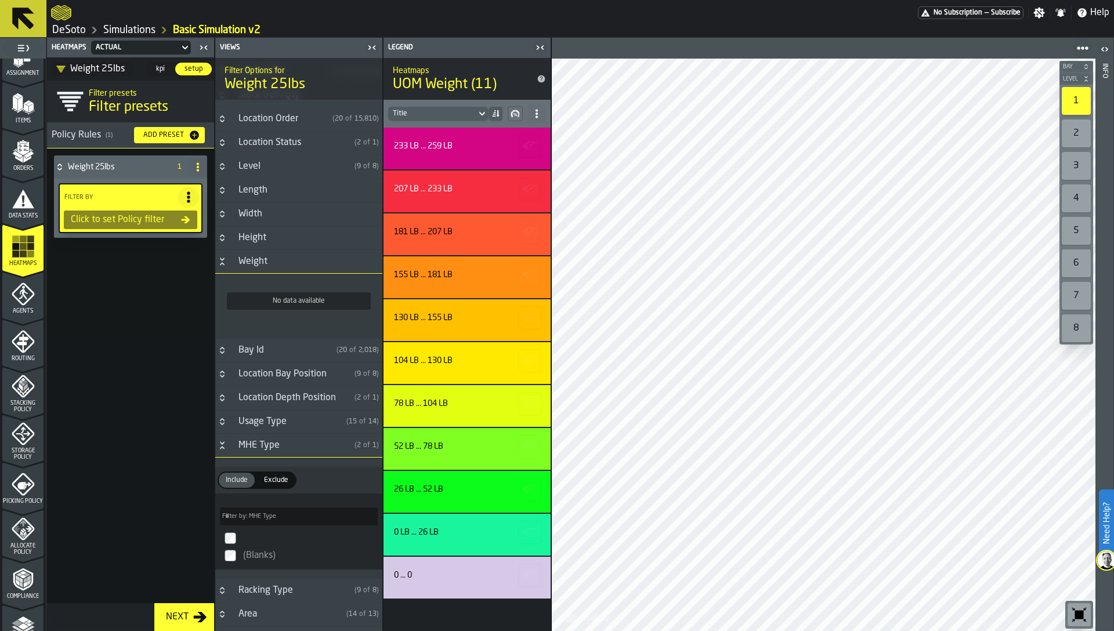
scroll to position [626, 0]
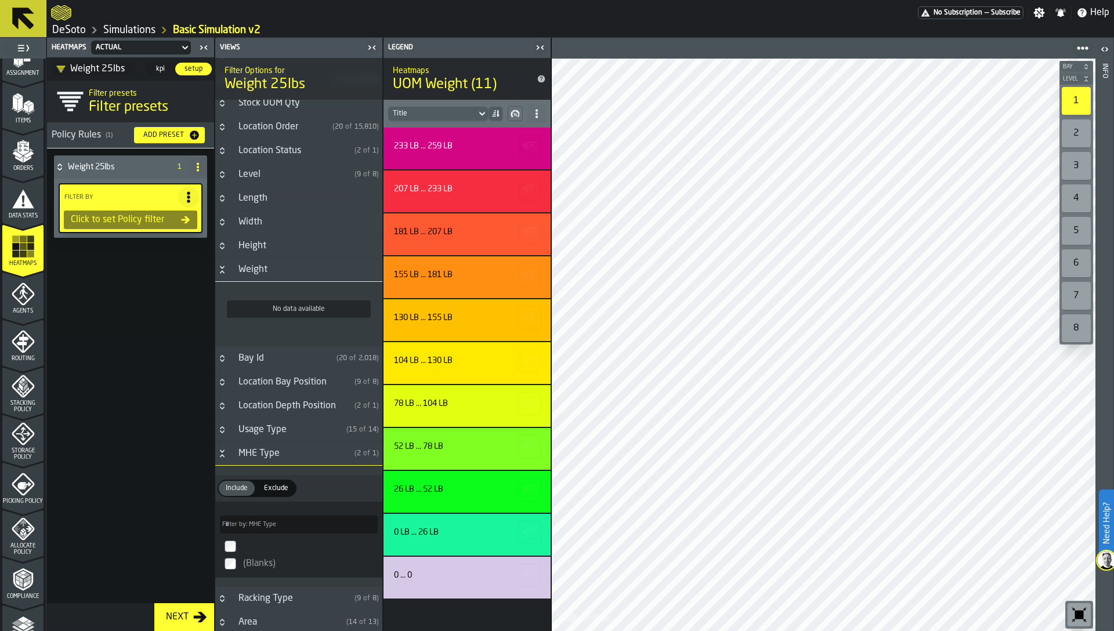
click at [227, 274] on h3 "Weight" at bounding box center [298, 270] width 167 height 24
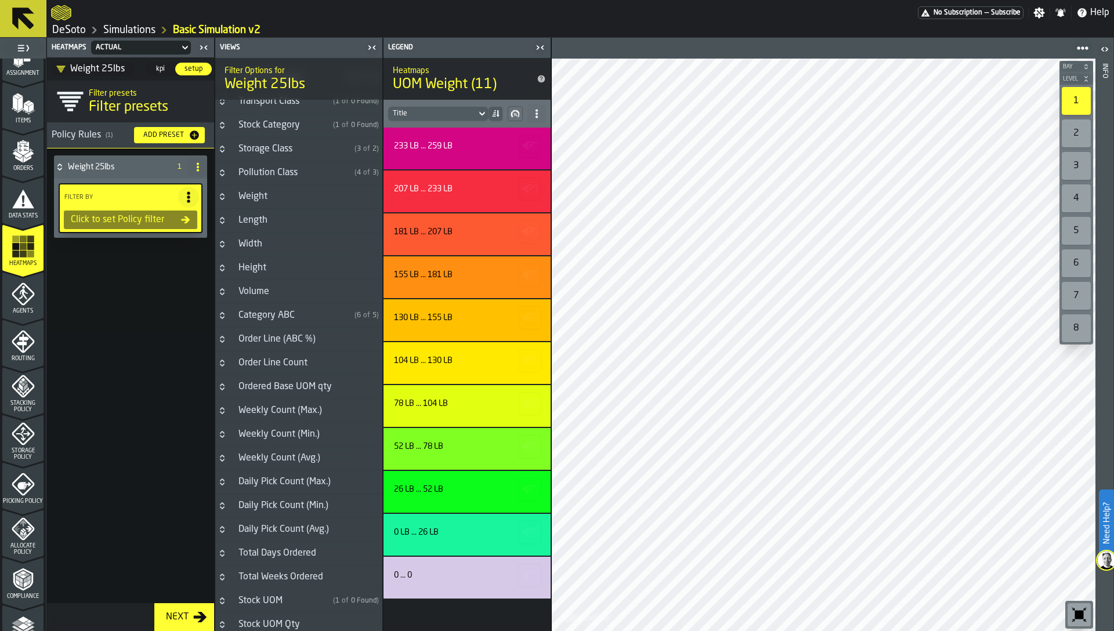
scroll to position [103, 0]
click at [248, 201] on div "Weight" at bounding box center [252, 198] width 43 height 14
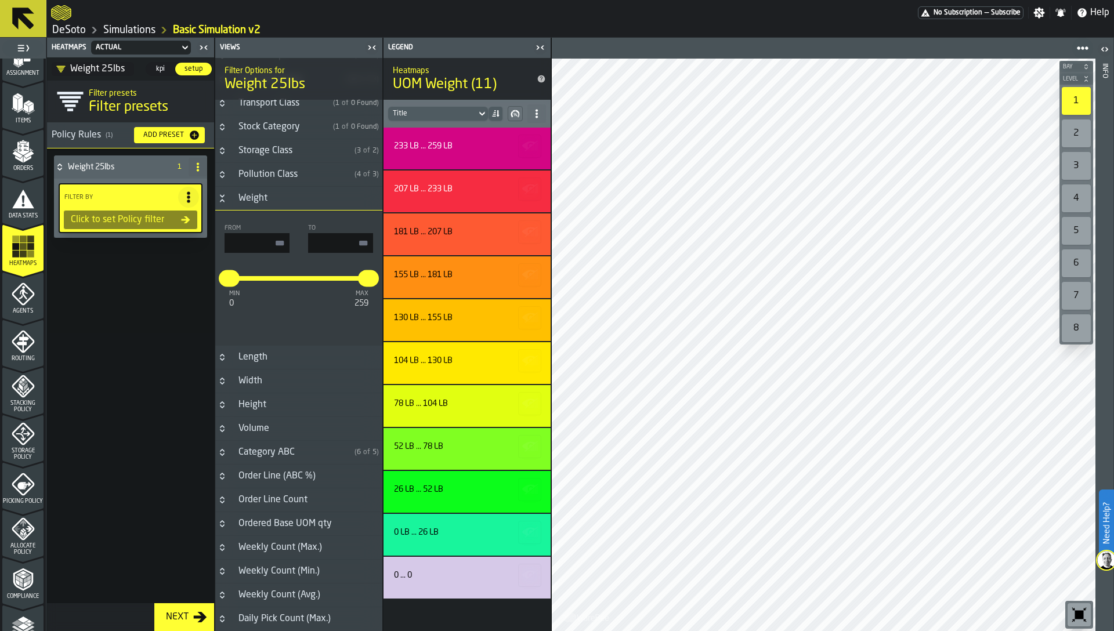
click at [326, 243] on input "input-value-" at bounding box center [340, 243] width 65 height 20
type input "**"
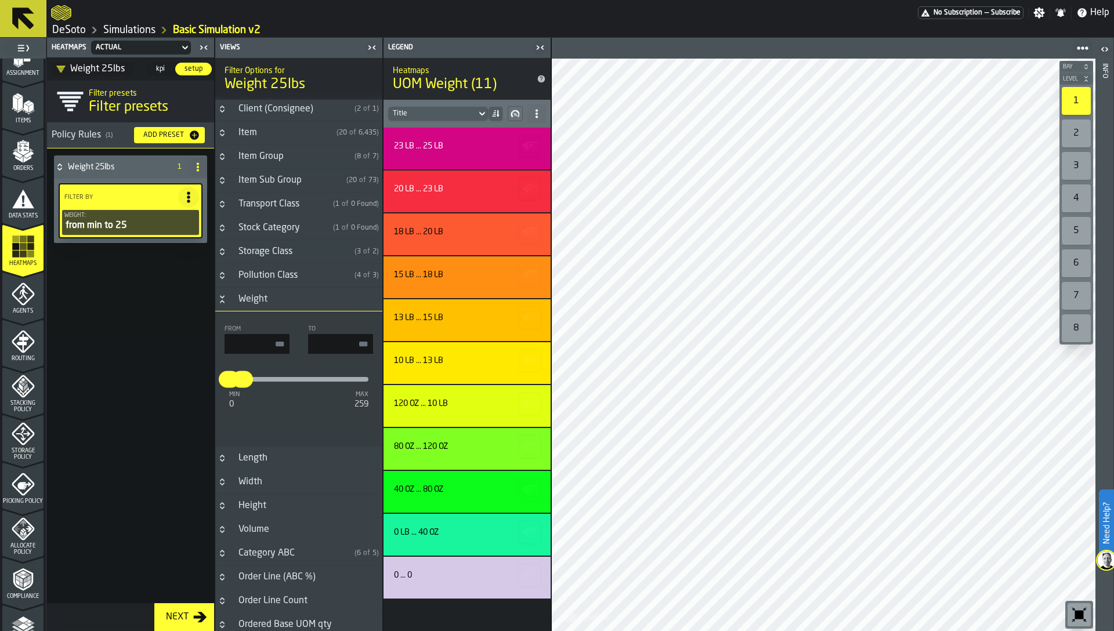
scroll to position [0, 0]
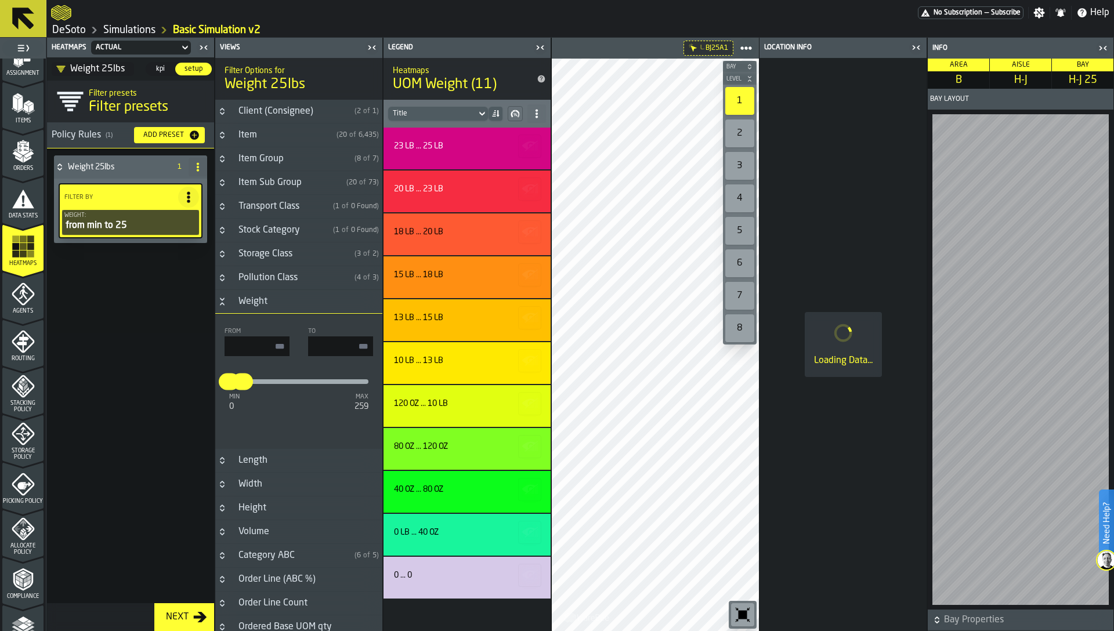
click at [912, 45] on icon "button-toggle-Close me" at bounding box center [916, 48] width 14 height 14
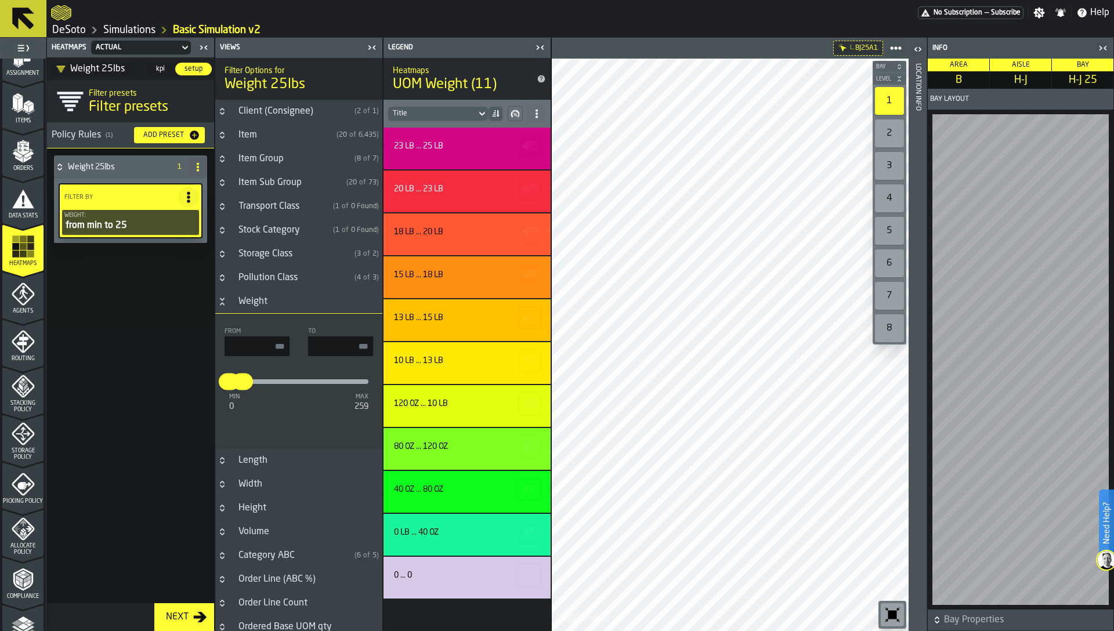
click at [919, 368] on div "Location Info" at bounding box center [917, 344] width 8 height 567
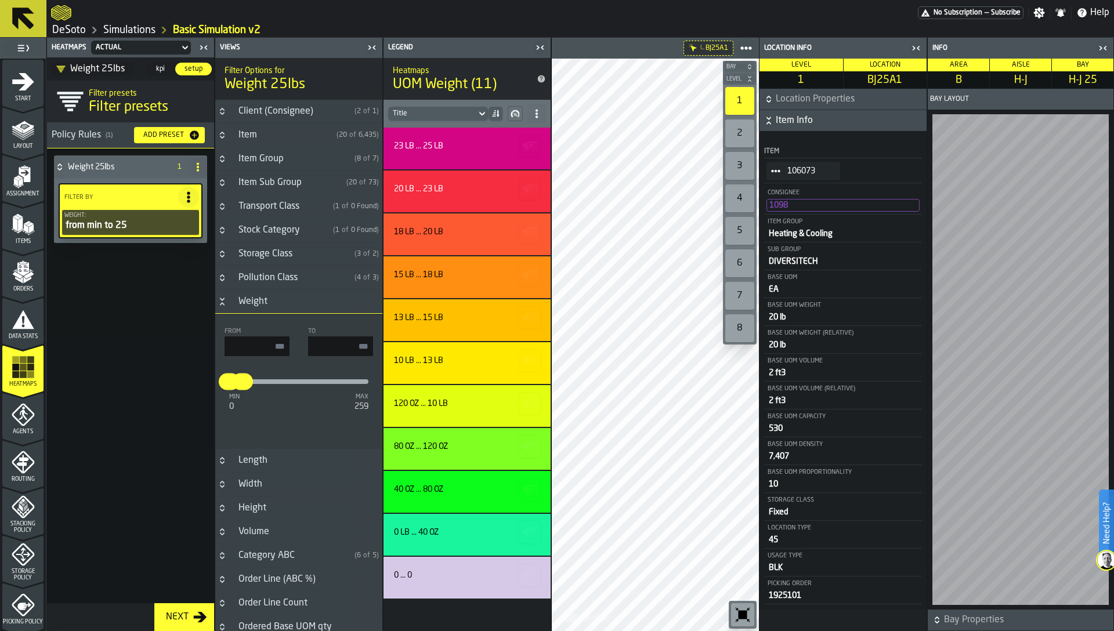
click at [27, 187] on icon "menu Assignment" at bounding box center [23, 176] width 23 height 23
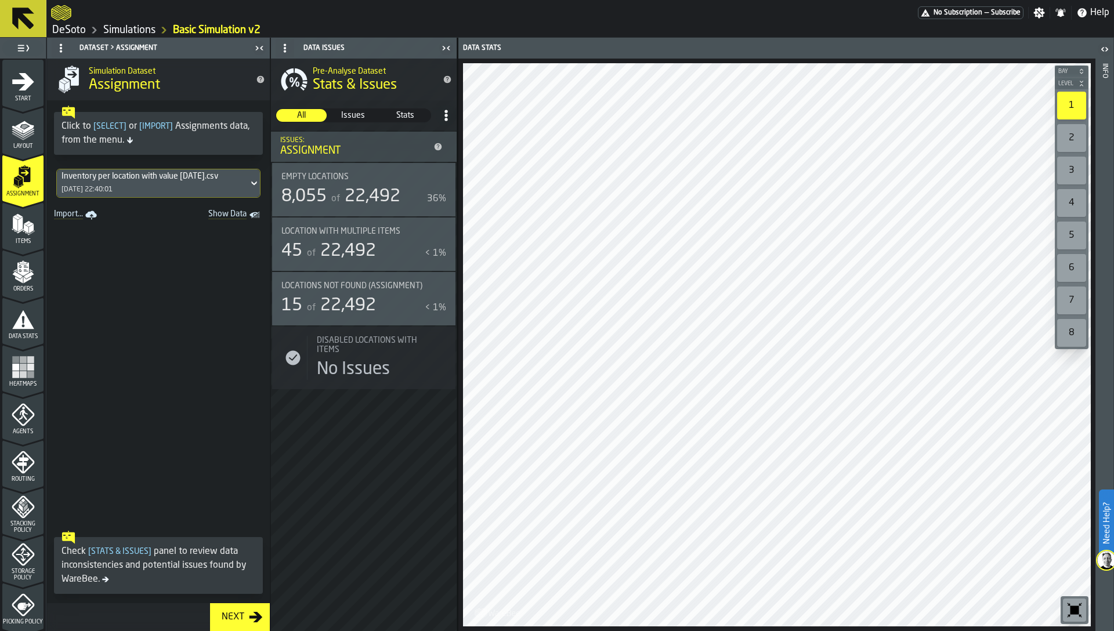
click at [23, 237] on div "Items" at bounding box center [22, 229] width 41 height 32
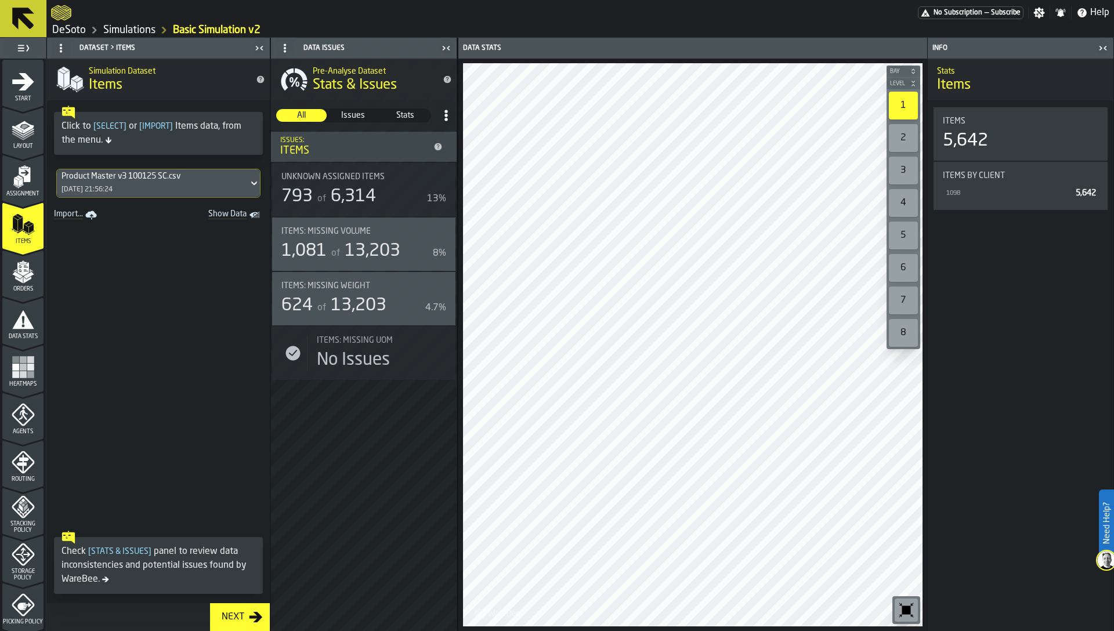
click at [14, 173] on icon "menu Assignment" at bounding box center [23, 176] width 23 height 23
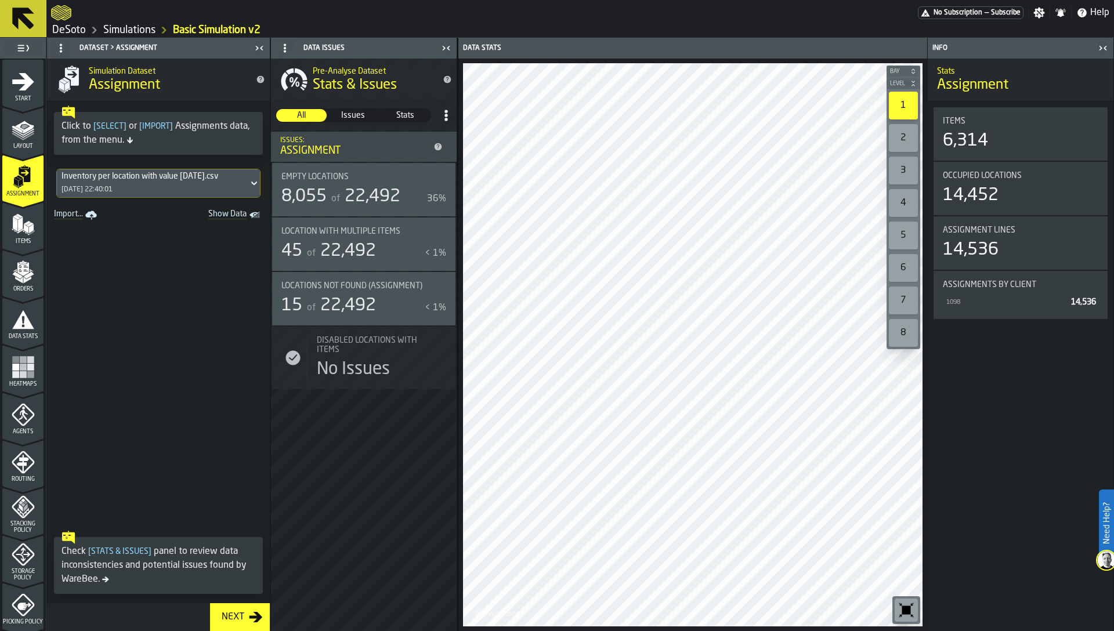
click at [234, 217] on span "Show Data" at bounding box center [207, 215] width 79 height 12
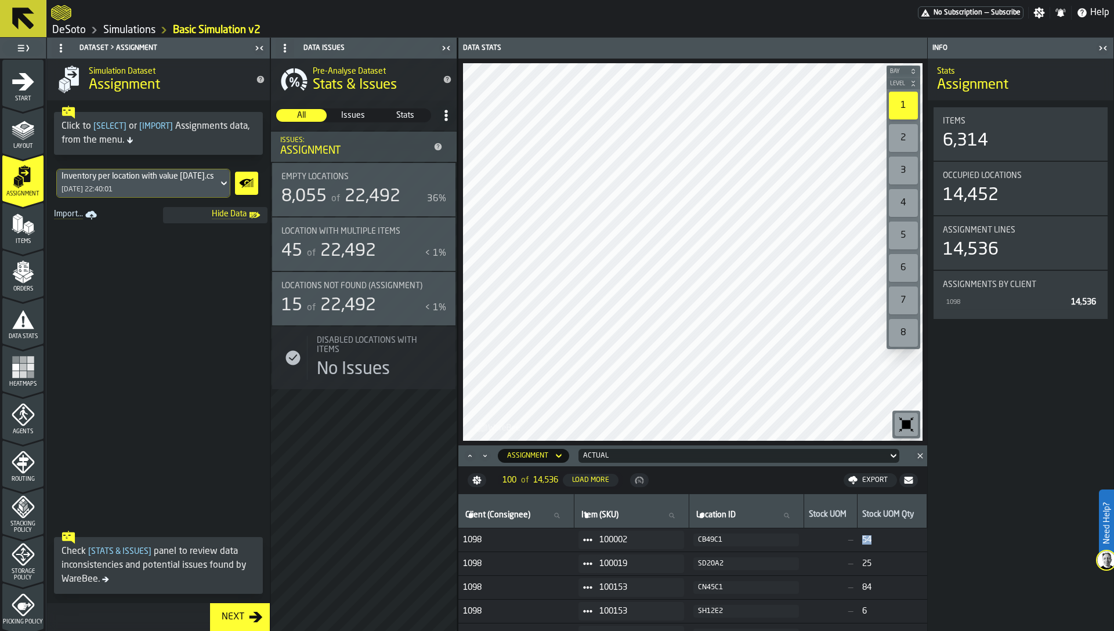
drag, startPoint x: 864, startPoint y: 542, endPoint x: 873, endPoint y: 542, distance: 8.7
click at [873, 542] on span "54" at bounding box center [892, 539] width 60 height 9
click at [849, 542] on span "—" at bounding box center [830, 539] width 45 height 9
drag, startPoint x: 845, startPoint y: 541, endPoint x: 875, endPoint y: 542, distance: 29.6
click at [875, 542] on tr "1098 100002 CB49C1 — 54" at bounding box center [692, 540] width 469 height 24
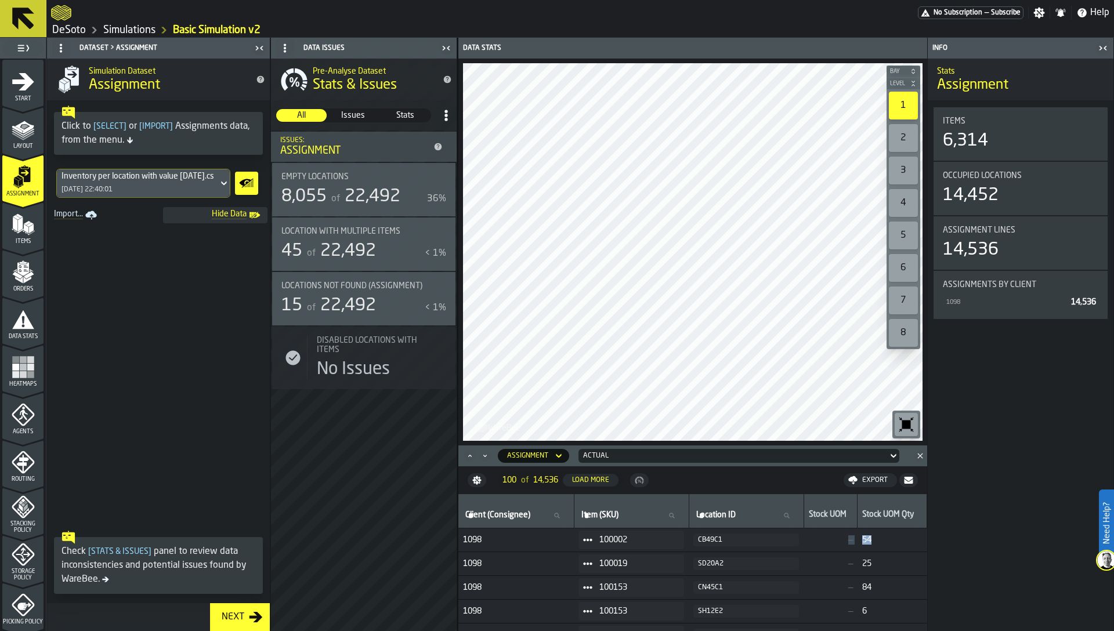
click at [20, 365] on rect "menu Heatmaps" at bounding box center [23, 367] width 7 height 7
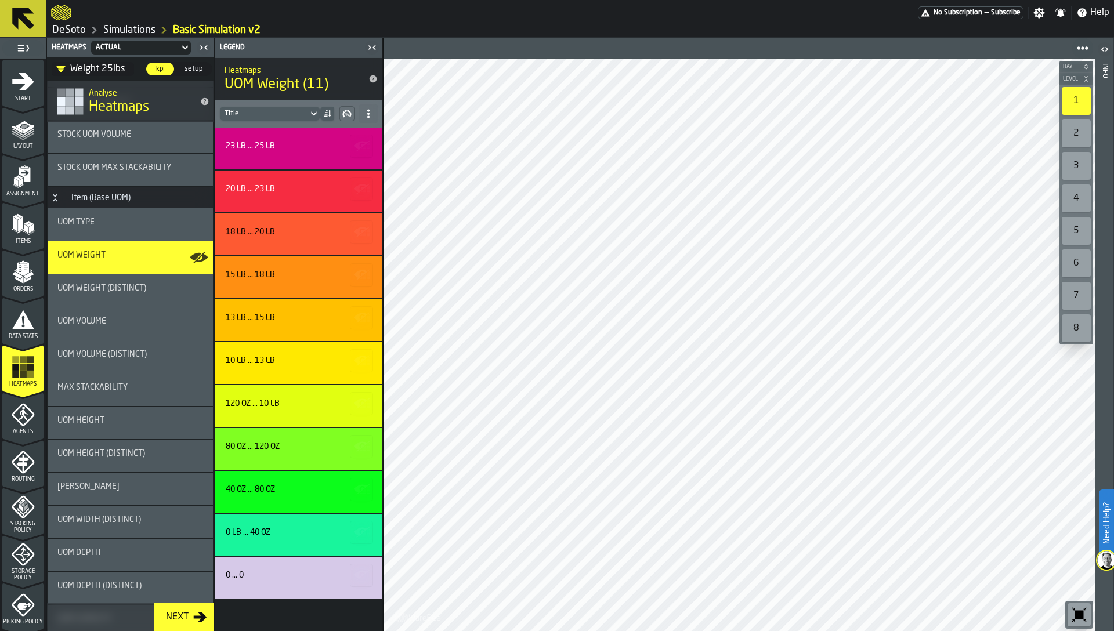
scroll to position [473, 0]
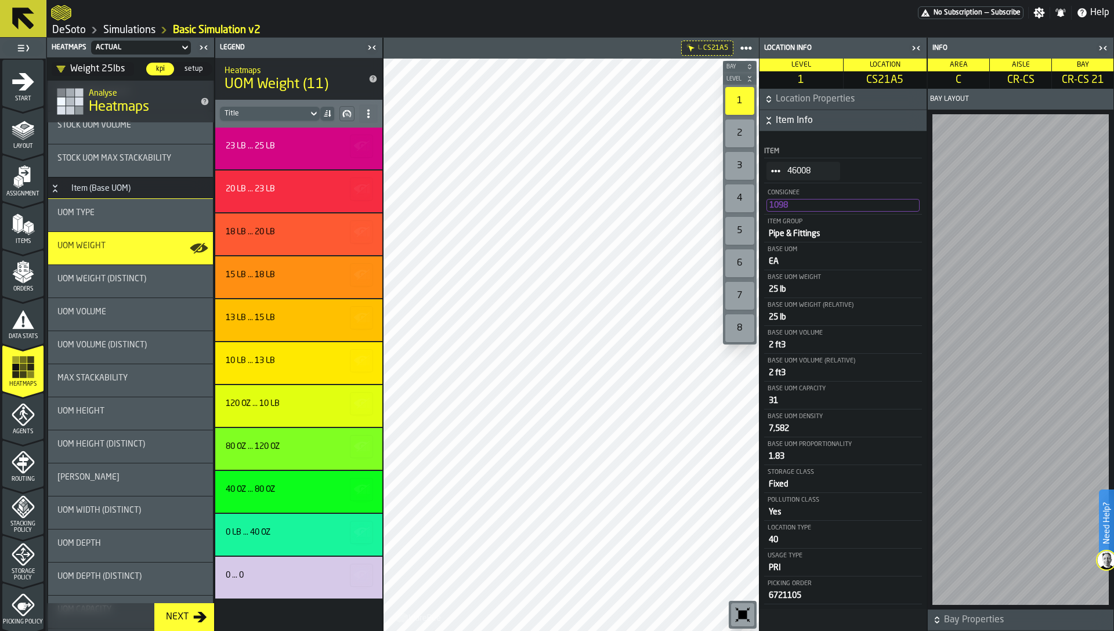
click at [779, 168] on icon "StatList-item-46008" at bounding box center [775, 170] width 9 height 9
click at [793, 234] on div "Show Items" at bounding box center [803, 234] width 60 height 8
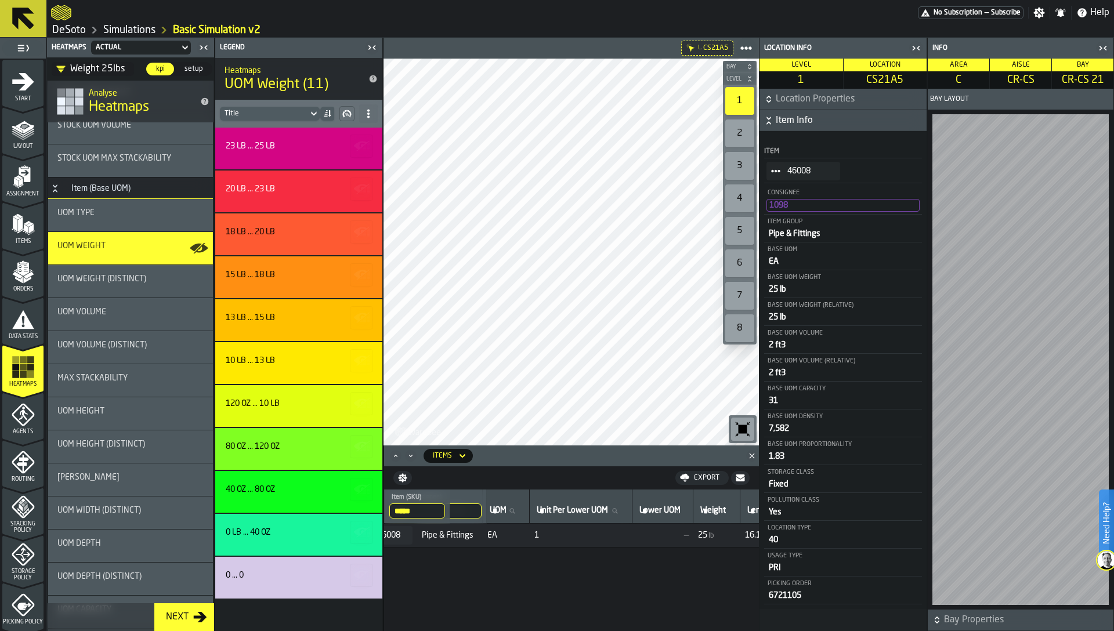
scroll to position [0, 45]
click at [539, 537] on span "Pipe & Fittings" at bounding box center [540, 535] width 56 height 9
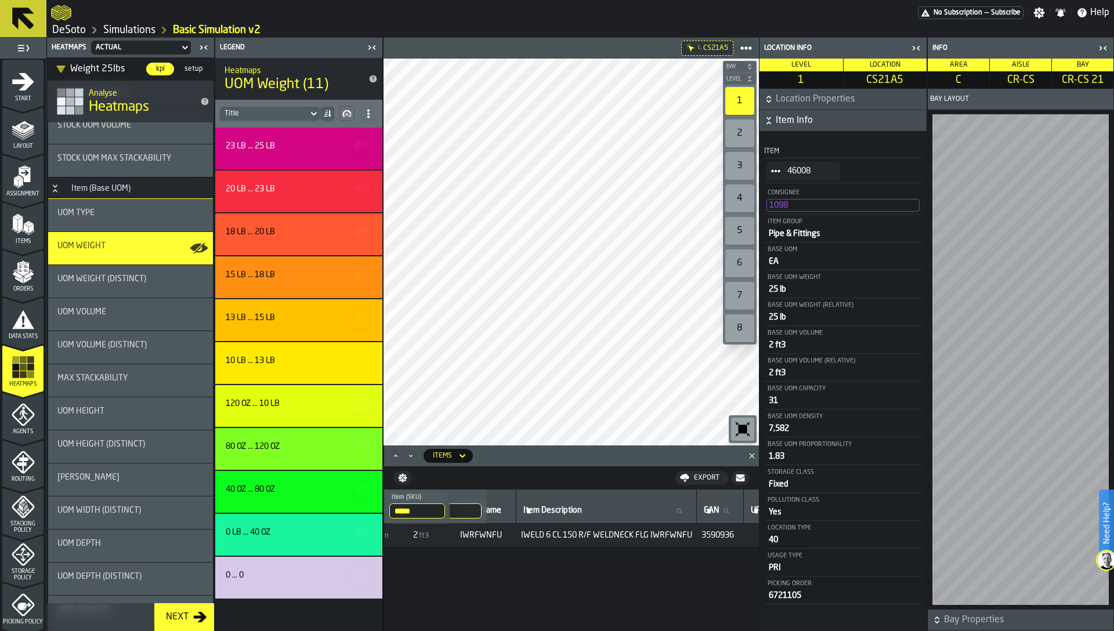
click at [749, 451] on icon "Close" at bounding box center [752, 456] width 12 height 12
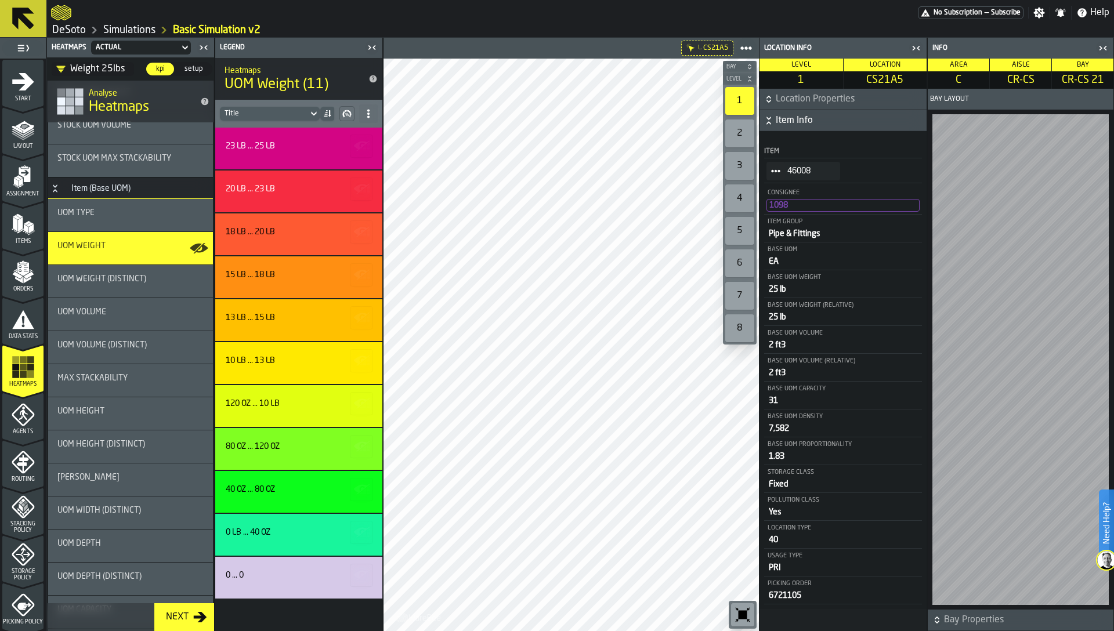
click at [917, 43] on icon "button-toggle-Close me" at bounding box center [916, 48] width 14 height 14
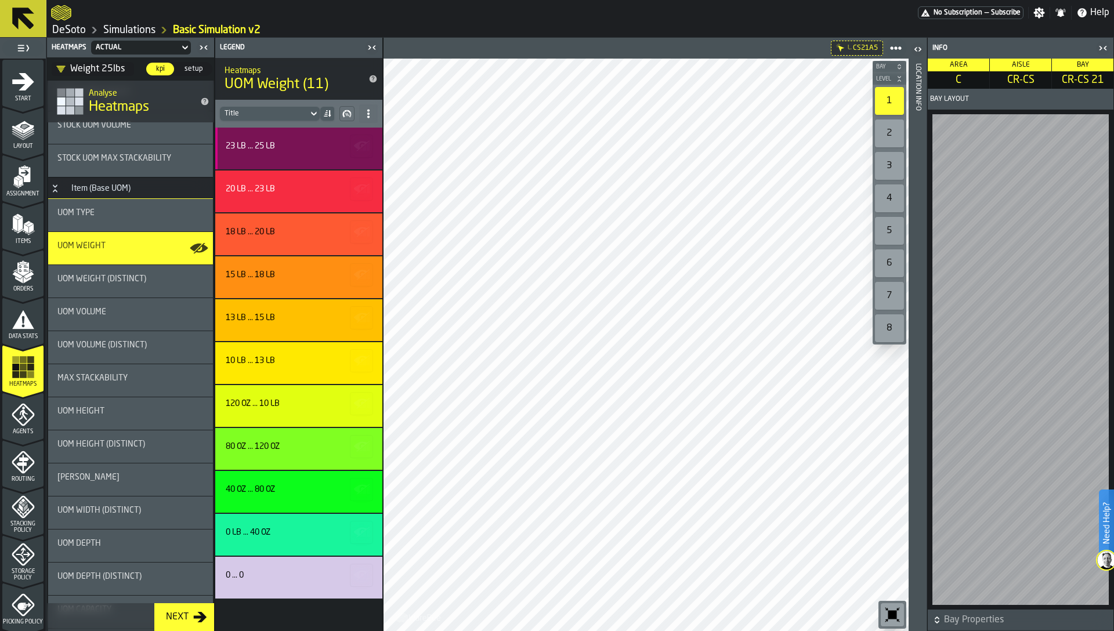
click at [317, 154] on div "23 lb ... 25 lb" at bounding box center [297, 149] width 143 height 14
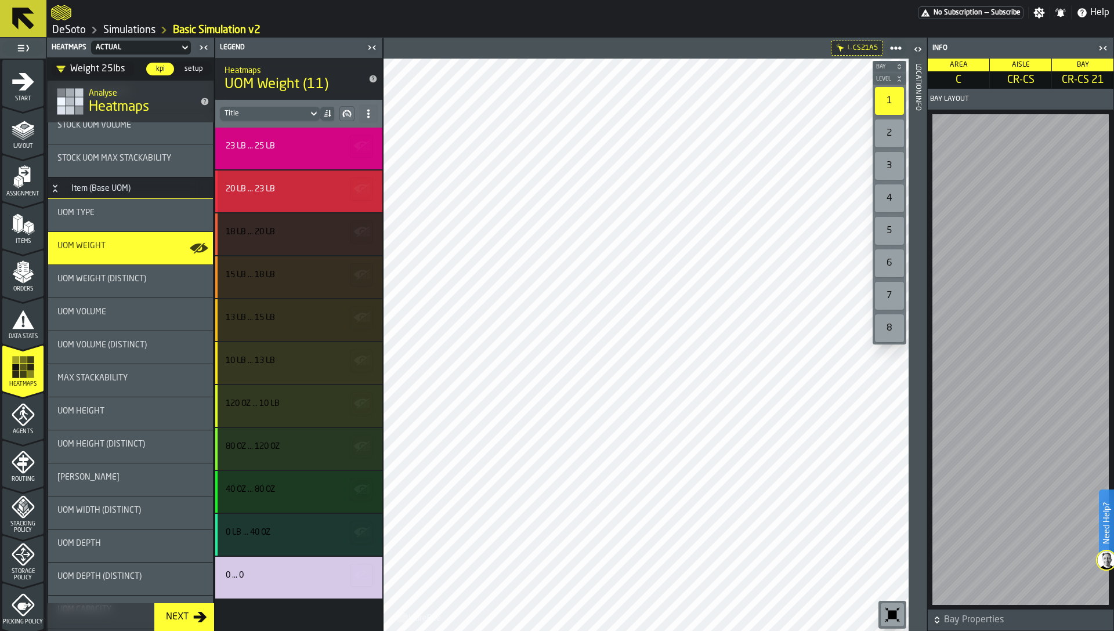
click at [311, 190] on div "20 lb ... 23 lb" at bounding box center [297, 188] width 143 height 9
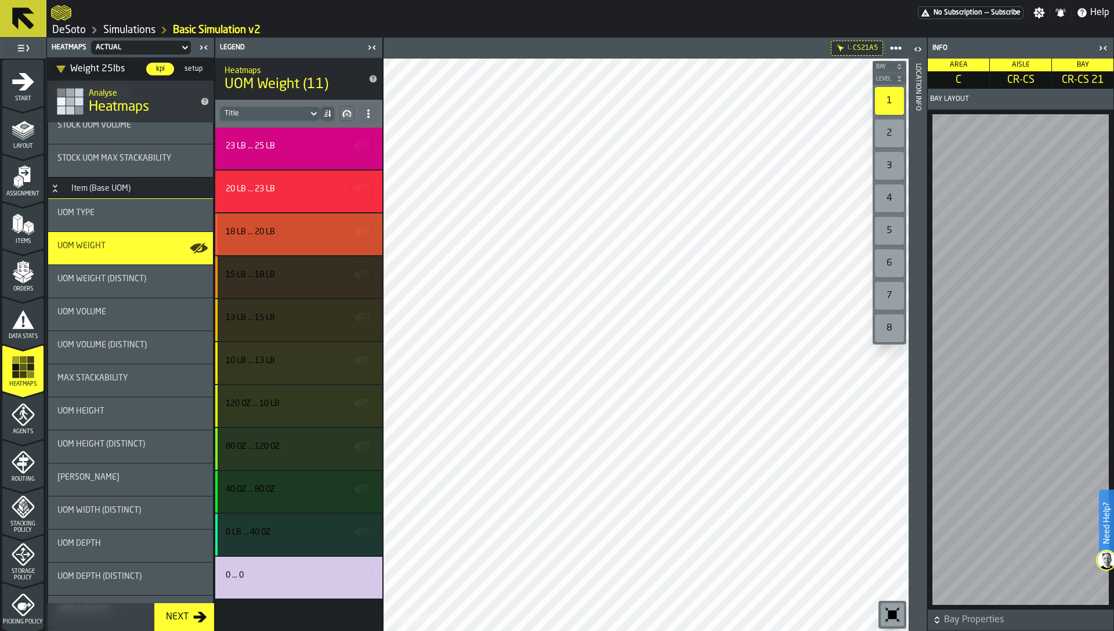
click at [312, 220] on div "18 lb ... 20 lb" at bounding box center [298, 234] width 167 height 42
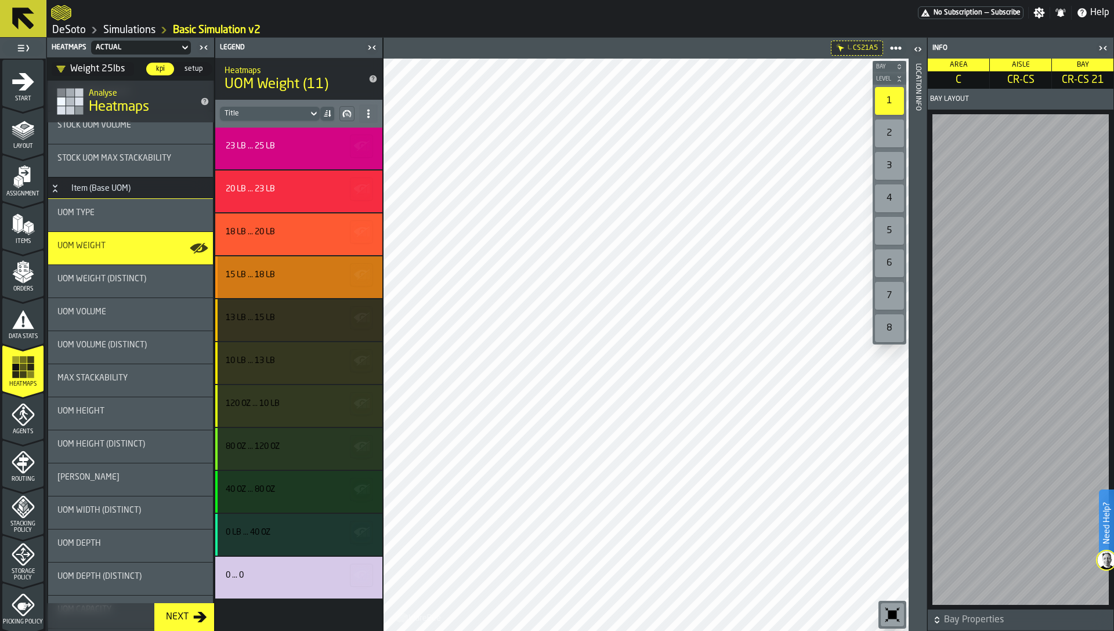
click at [316, 265] on div "15 lb ... 18 lb" at bounding box center [298, 277] width 167 height 42
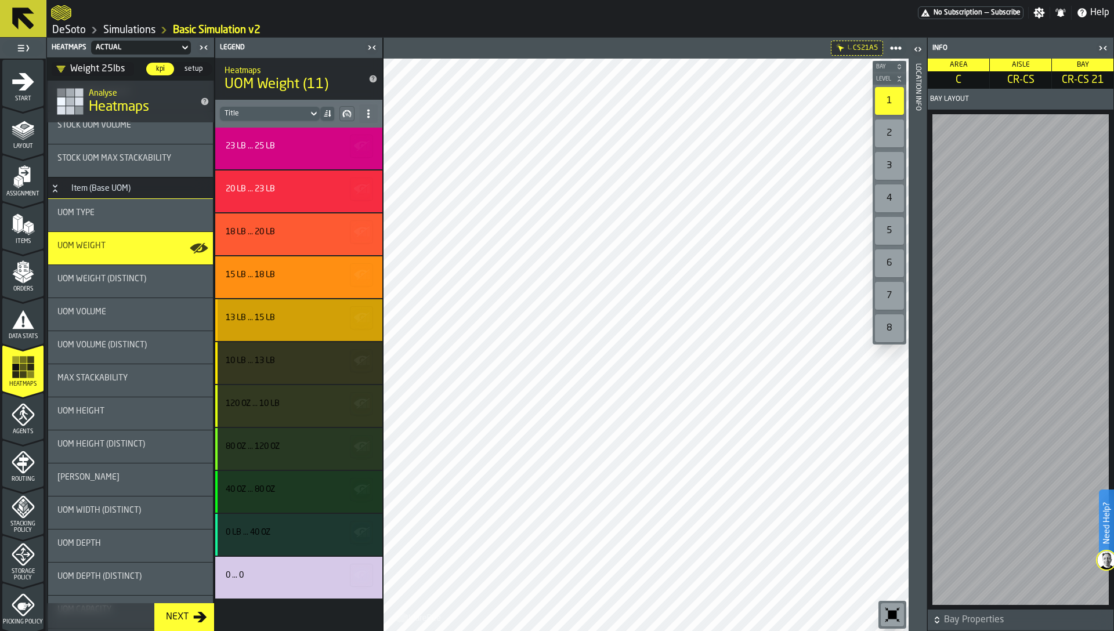
click at [322, 314] on div "13 lb ... 15 lb" at bounding box center [297, 317] width 143 height 9
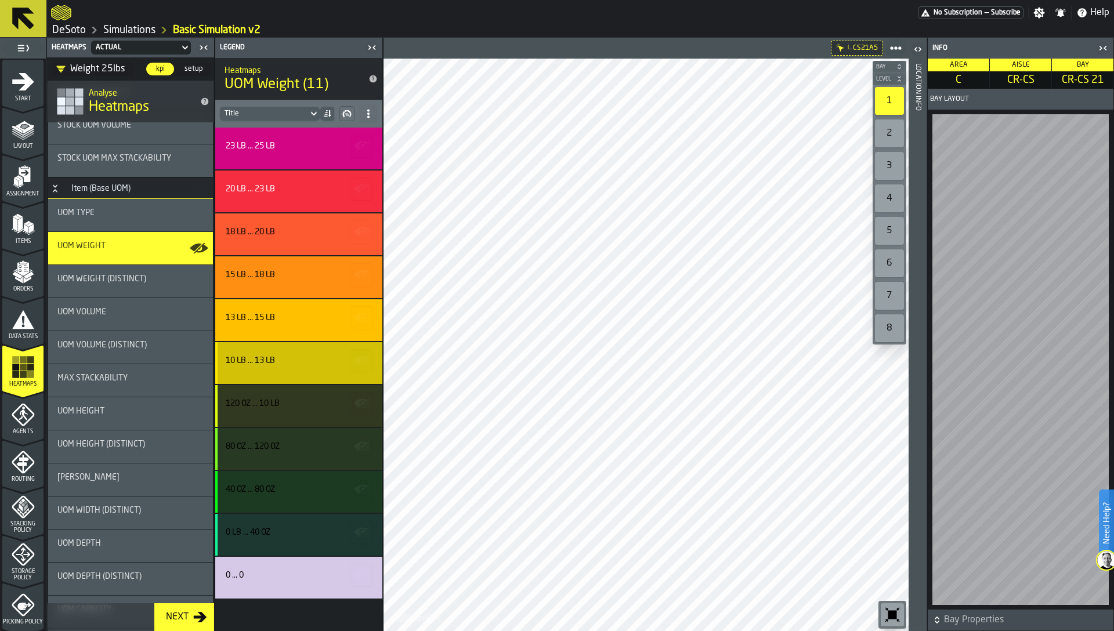
click at [287, 378] on div "10 lb ... 13 lb" at bounding box center [298, 363] width 167 height 42
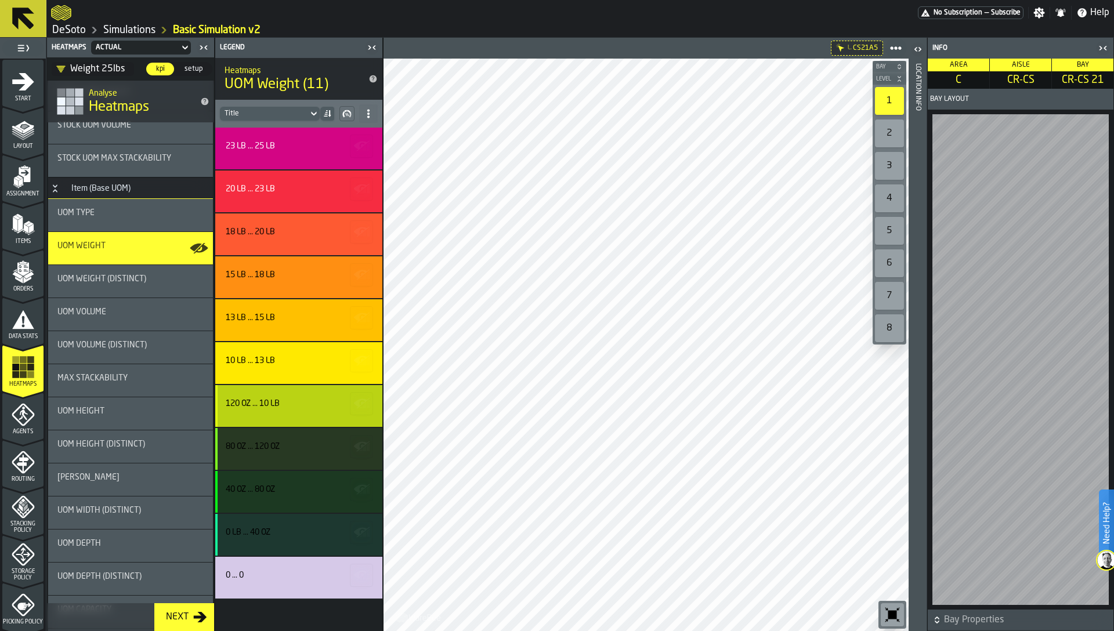
click at [287, 402] on div "120 oz ... 10 lb" at bounding box center [297, 403] width 143 height 9
click at [289, 416] on div "120 oz ... 10 lb" at bounding box center [298, 406] width 167 height 42
click at [291, 407] on div "120 oz ... 10 lb" at bounding box center [297, 403] width 143 height 9
click at [271, 413] on div "120 oz ... 10 lb" at bounding box center [298, 406] width 167 height 42
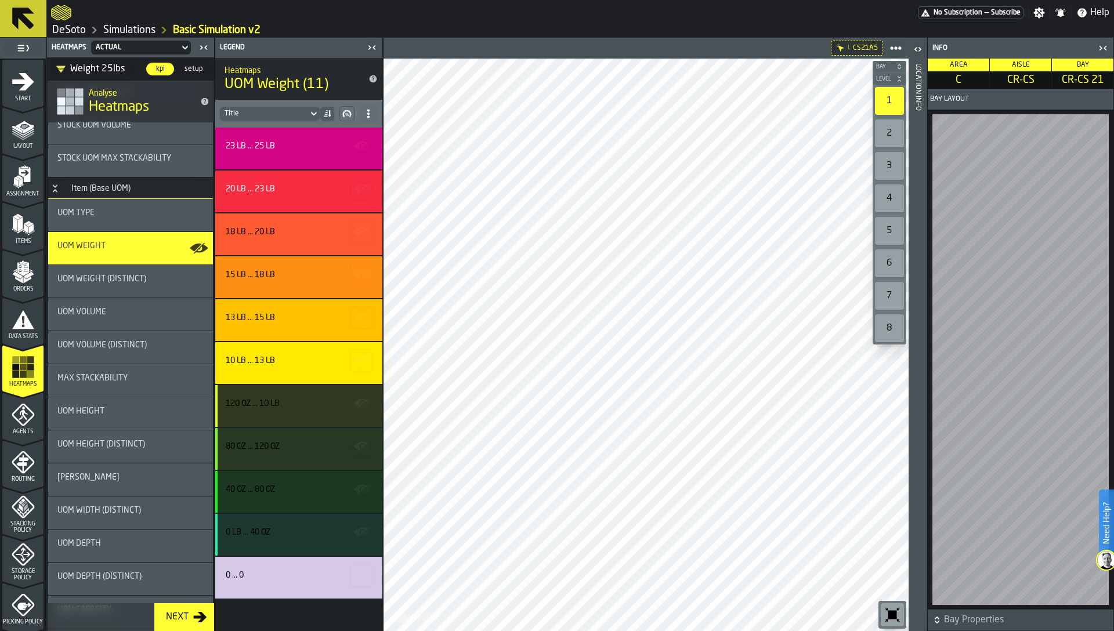
click at [126, 311] on div "UOM Volume" at bounding box center [130, 311] width 146 height 9
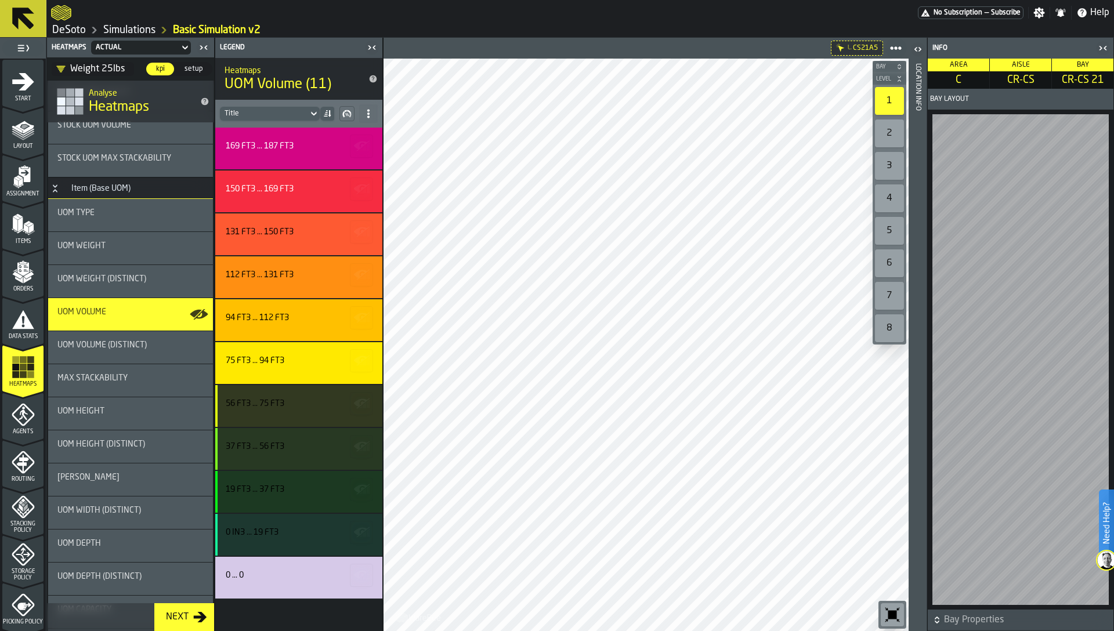
click at [101, 67] on div "Weight 25lbs" at bounding box center [90, 69] width 68 height 14
click at [95, 92] on div "—" at bounding box center [107, 90] width 97 height 14
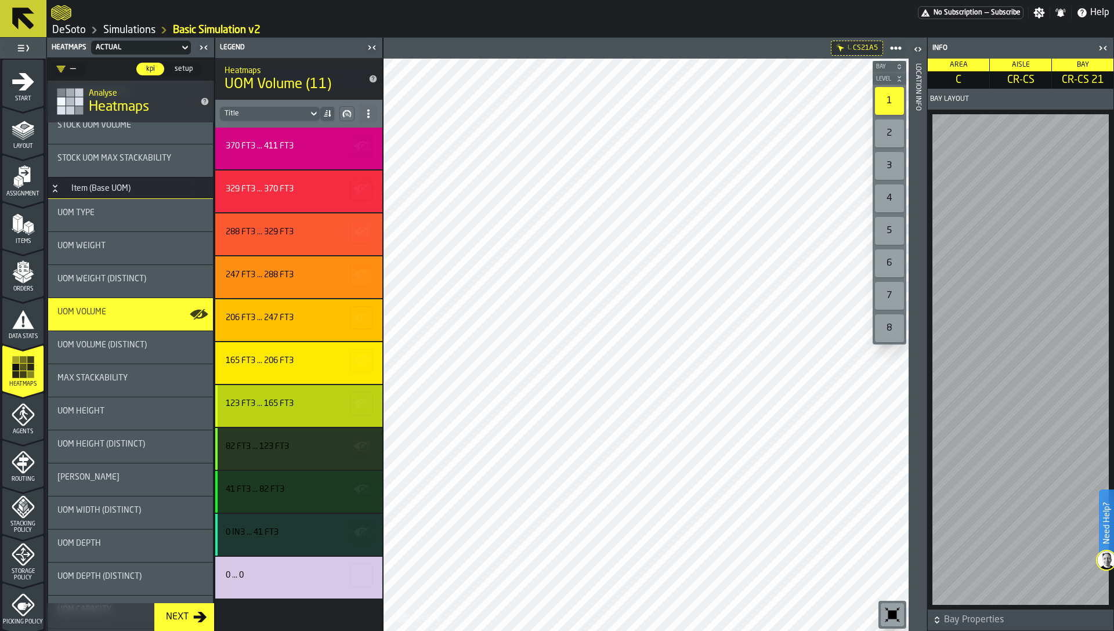
click at [311, 408] on div "123 ft3 ... 165 ft3" at bounding box center [297, 403] width 143 height 9
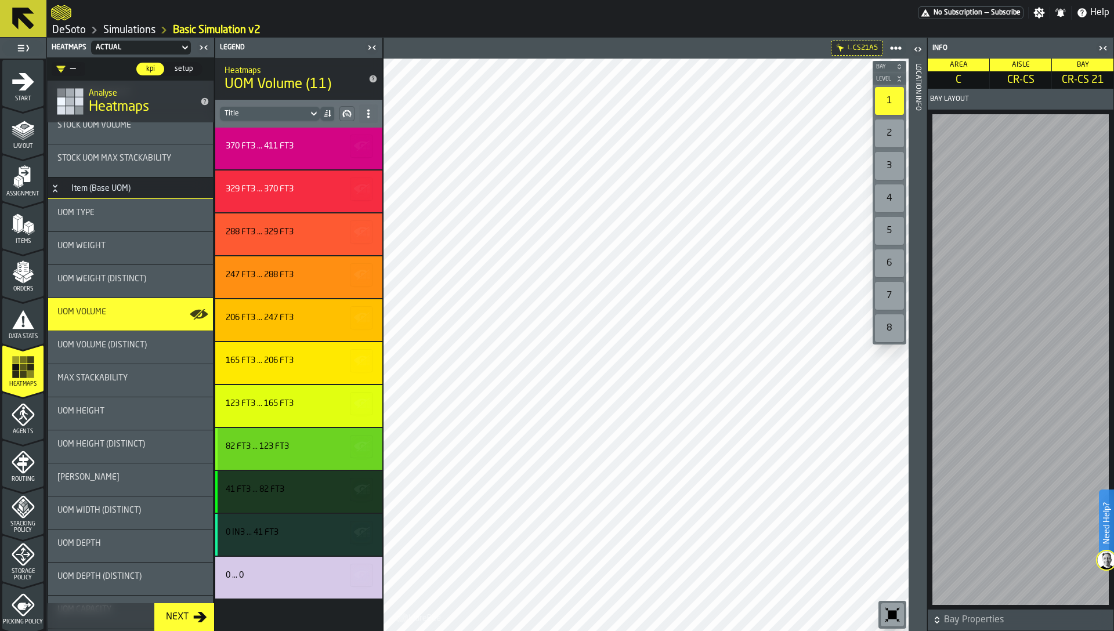
click at [324, 451] on div "82 ft3 ... 123 ft3" at bounding box center [297, 446] width 143 height 9
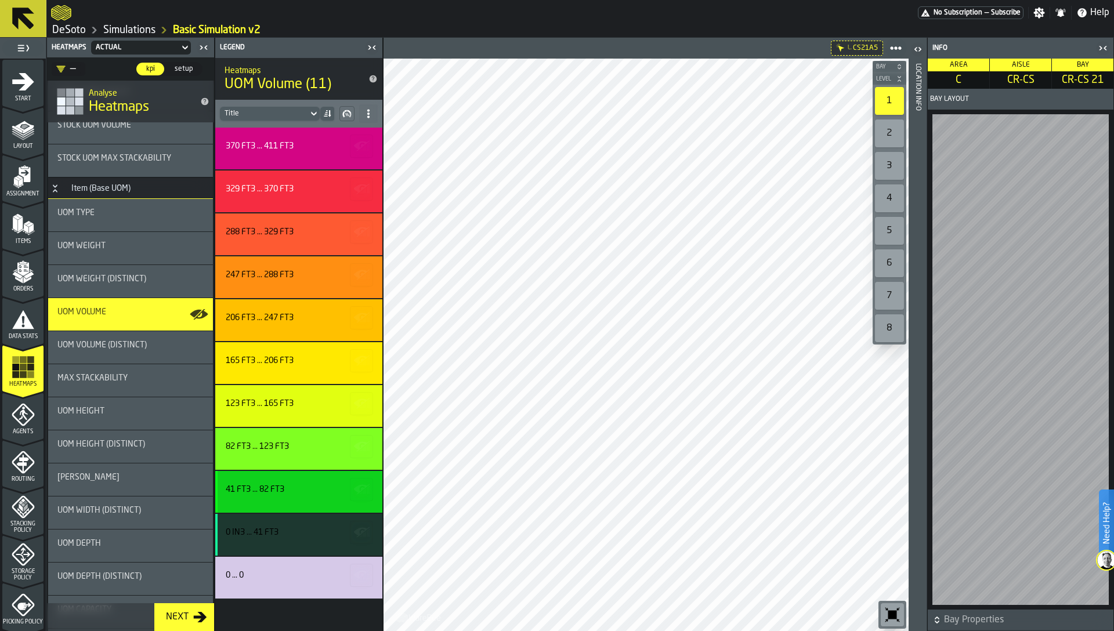
click at [321, 478] on div "41 ft3 ... 82 ft3" at bounding box center [298, 492] width 167 height 42
click at [320, 513] on div "370 ft3 ... 411 ft3 329 ft3 ... 370 ft3 288 ft3 ... 329 ft3 247 ft3 ... 288 ft3…" at bounding box center [298, 363] width 167 height 471
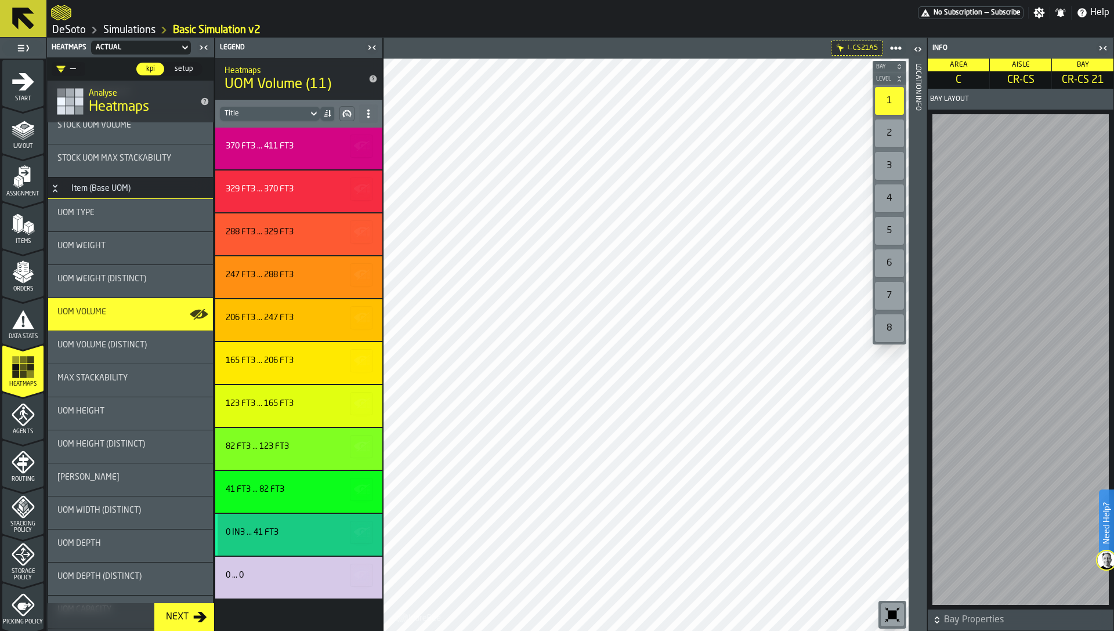
click at [320, 528] on div "0 in3 ... 41 ft3" at bounding box center [297, 532] width 143 height 9
click at [318, 532] on div "0 in3 ... 41 ft3" at bounding box center [297, 532] width 143 height 9
click at [294, 534] on div "0 in3 ... 41 ft3" at bounding box center [297, 532] width 143 height 9
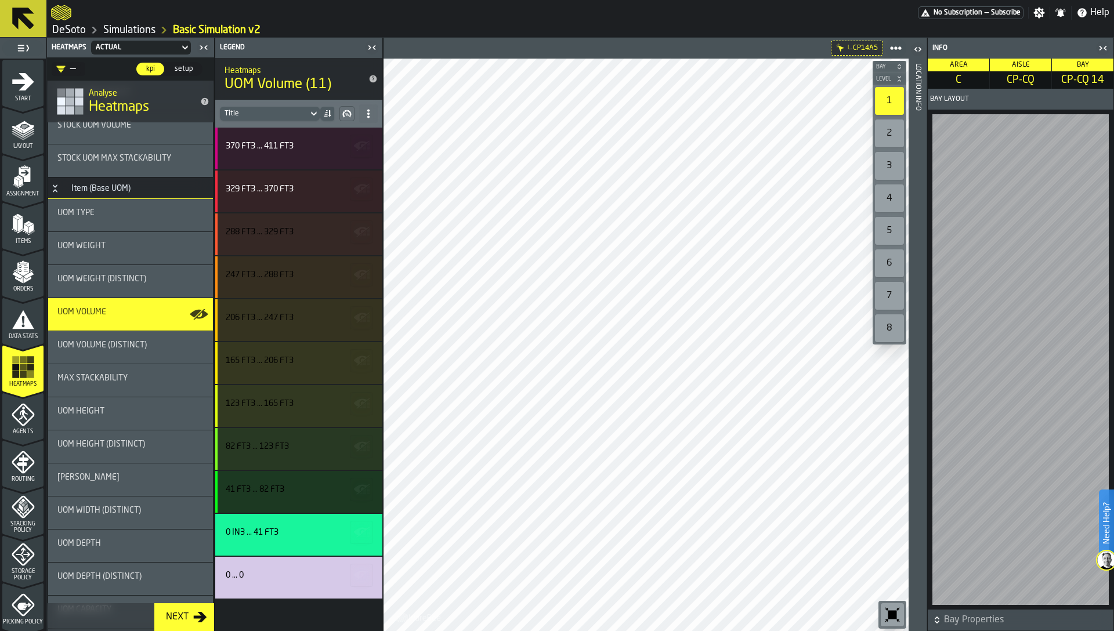
click at [370, 114] on icon at bounding box center [368, 113] width 9 height 9
click at [355, 143] on div "Show All Stats" at bounding box center [327, 137] width 87 height 14
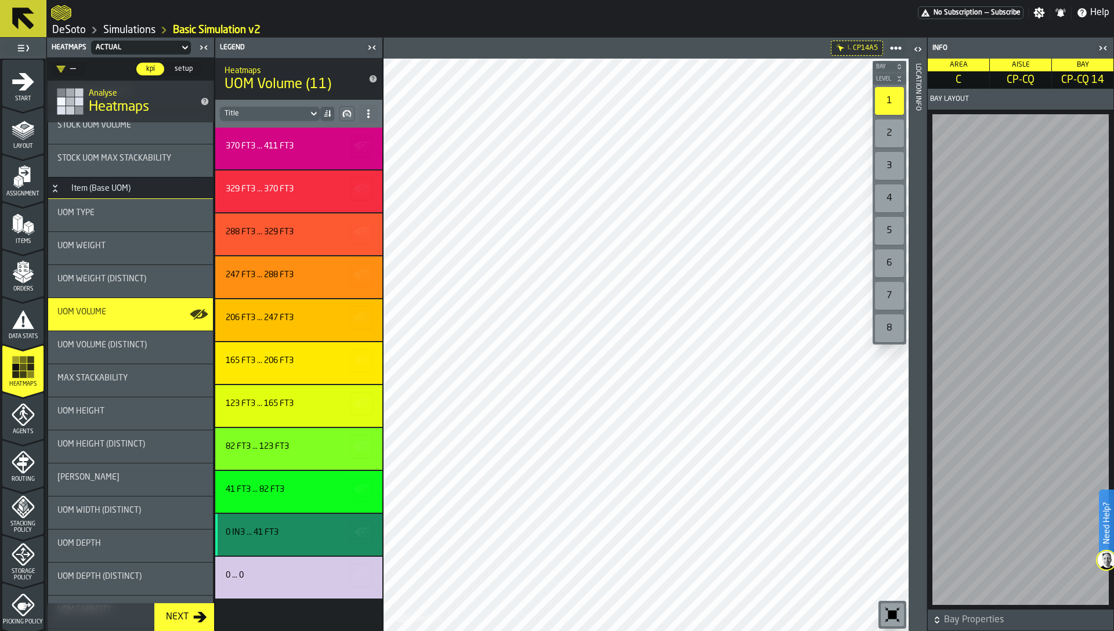
click at [304, 538] on div "0 in3 ... 41 ft3" at bounding box center [297, 535] width 143 height 14
click at [308, 584] on div "0 ... 0" at bounding box center [297, 578] width 143 height 14
click at [916, 454] on div "Location Info" at bounding box center [917, 344] width 8 height 567
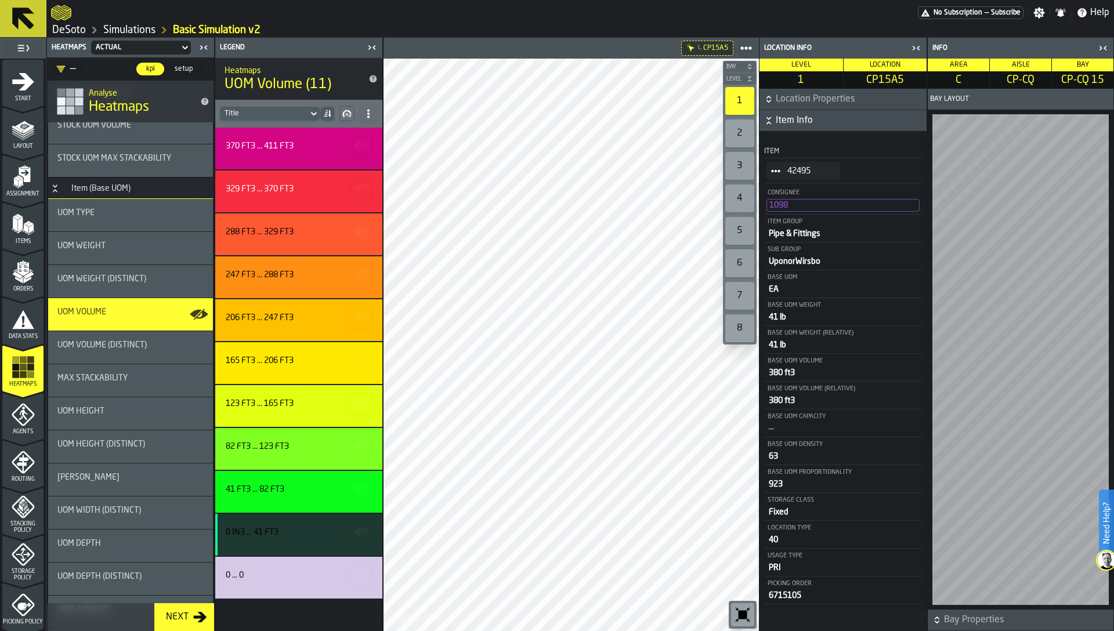
click at [775, 169] on icon "StatList-item-42495" at bounding box center [775, 170] width 9 height 9
click at [800, 235] on div "Show Items" at bounding box center [803, 234] width 60 height 8
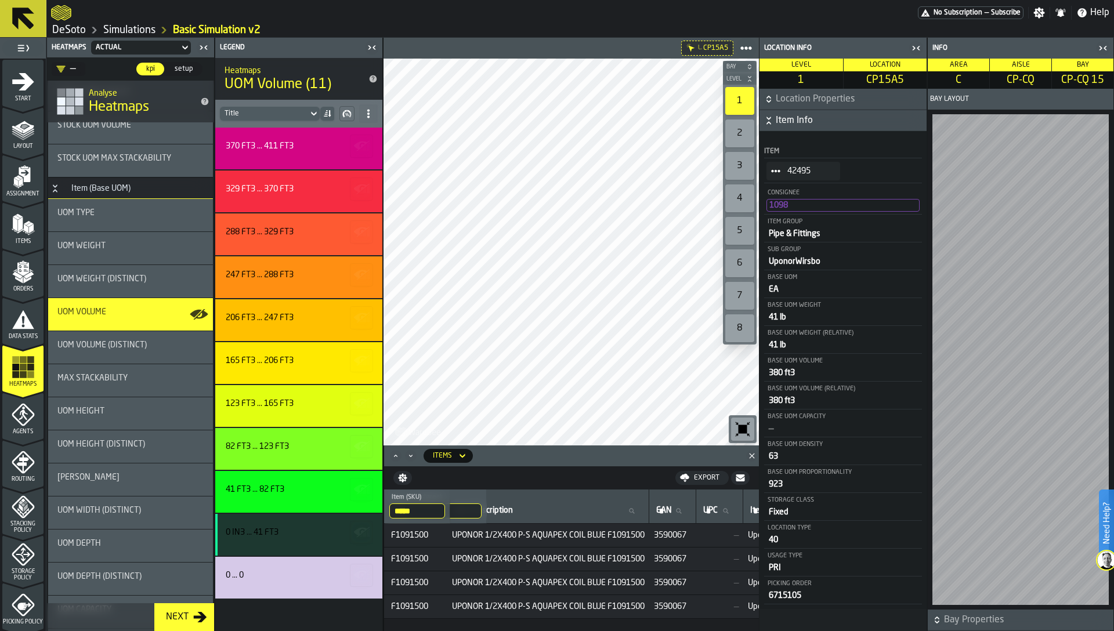
scroll to position [0, 677]
click at [612, 560] on span "UPONOR 1/2X400 P-S AQUAPEX COIL BLUE F1091500" at bounding box center [547, 558] width 193 height 9
copy span "UPONOR 1/2X400 P-S AQUAPEX COIL BLUE F1091500"
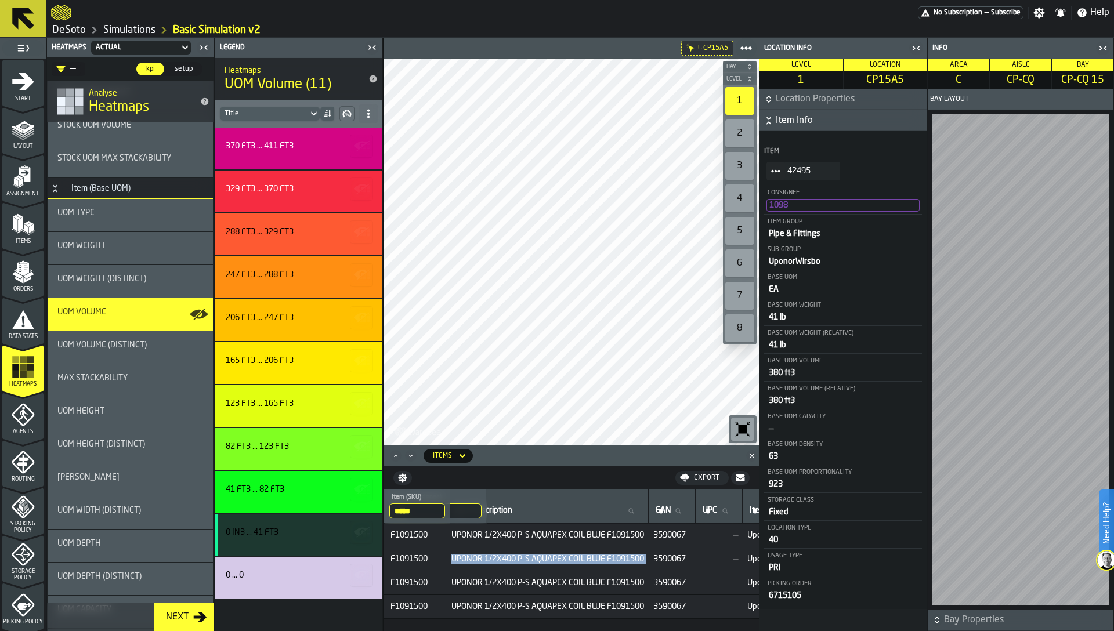
click at [368, 41] on icon "button-toggle-Close me" at bounding box center [372, 48] width 14 height 14
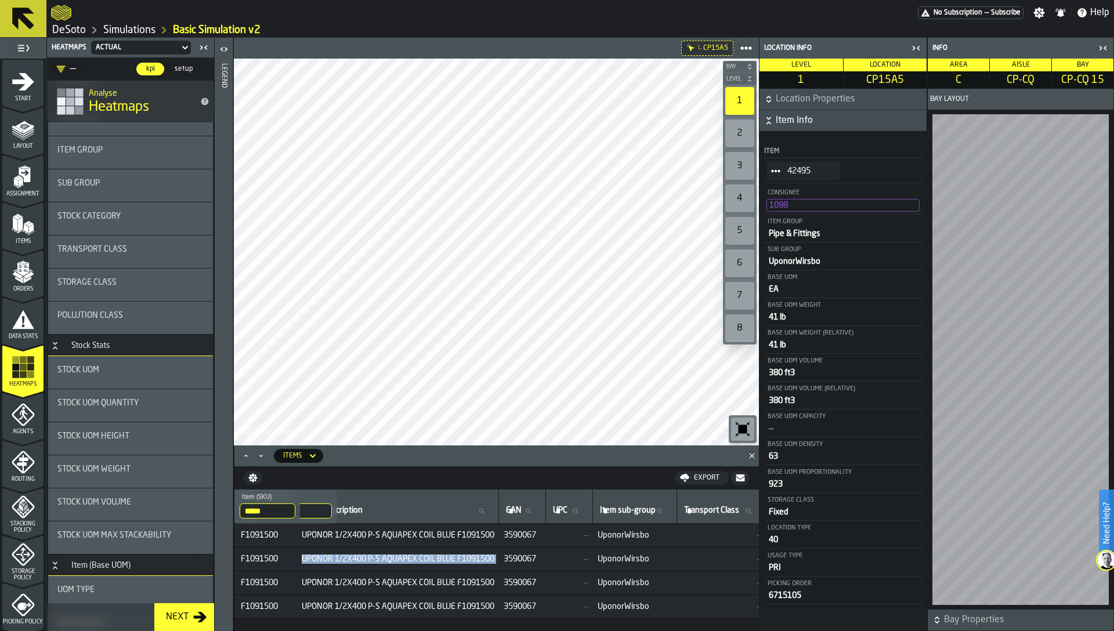
scroll to position [0, 0]
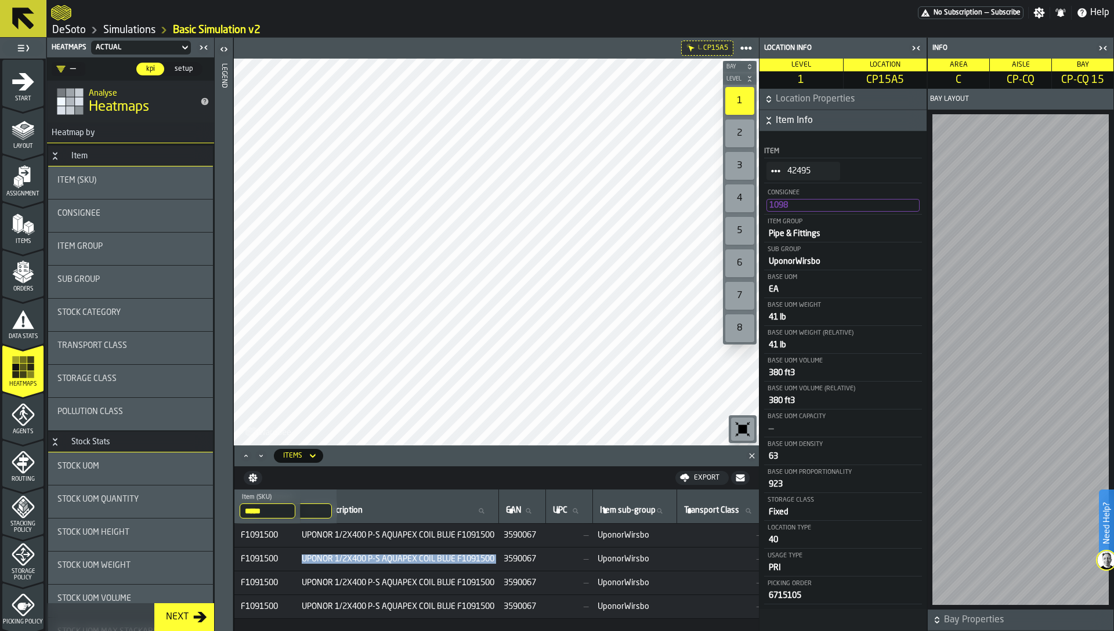
click at [95, 237] on div "Item Group" at bounding box center [130, 249] width 165 height 32
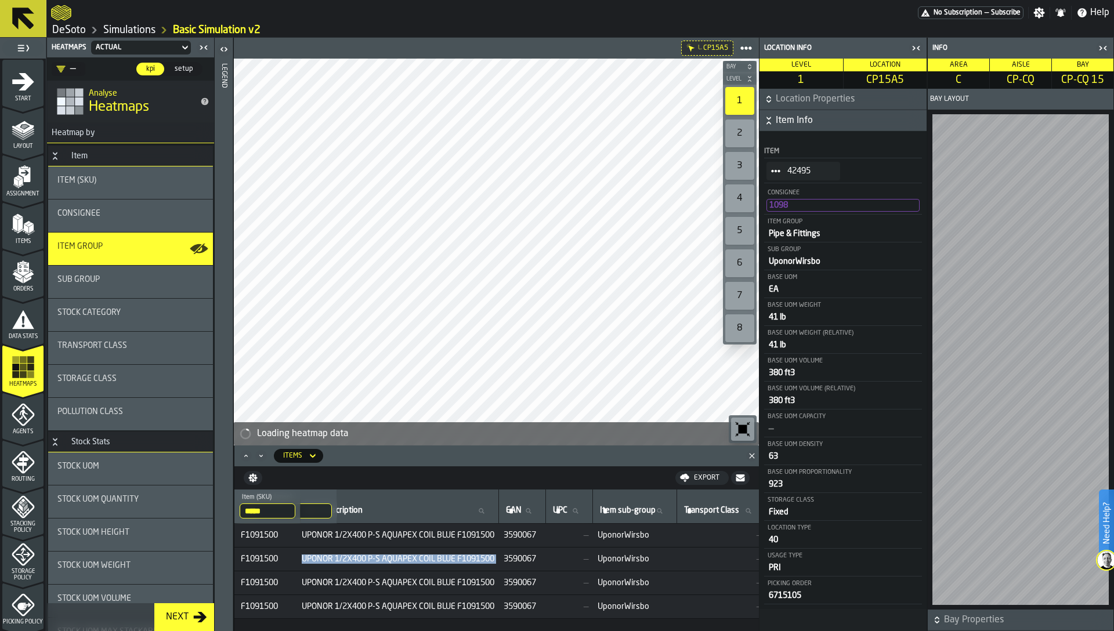
click at [803, 264] on span "UponorWirsbo" at bounding box center [794, 261] width 52 height 8
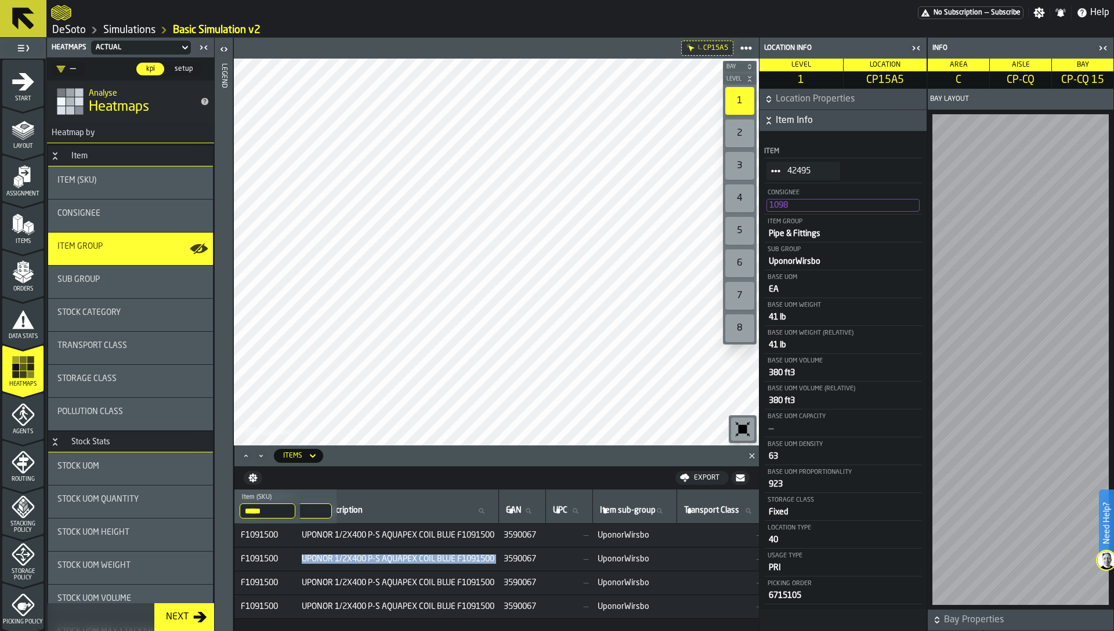
click at [233, 346] on div "L. CP15A5 Bay Level 1 2 3 4 5 6 7 8 M A K I N G W A R E H O U S E S M O R E EF …" at bounding box center [495, 334] width 525 height 593
click at [123, 277] on div "Sub Group" at bounding box center [130, 279] width 146 height 9
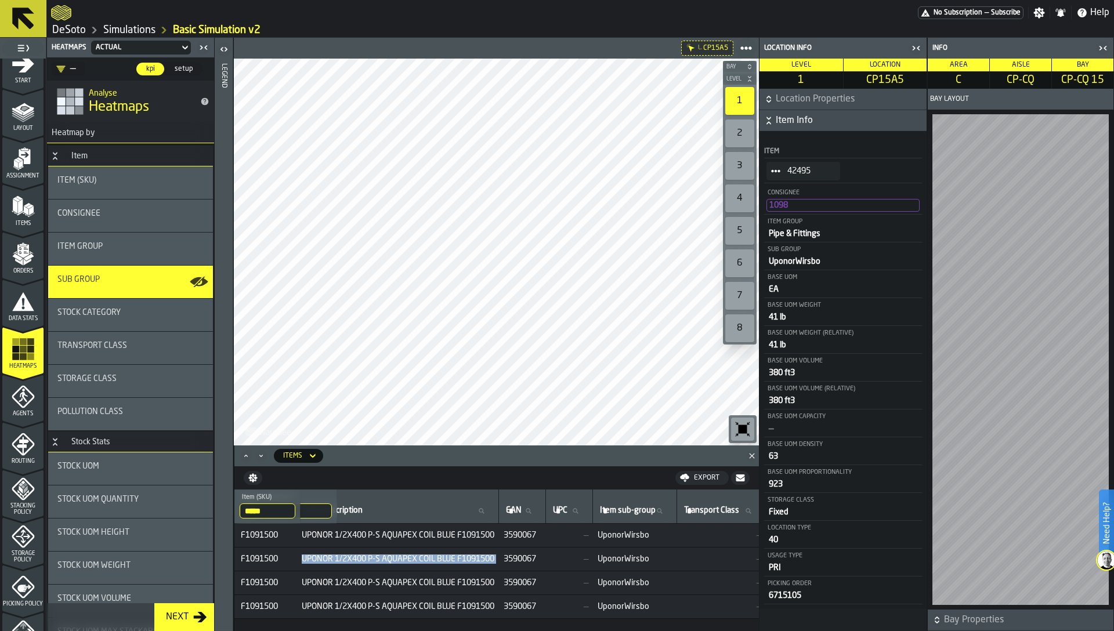
scroll to position [21, 0]
click at [227, 291] on div "Legend" at bounding box center [224, 344] width 8 height 567
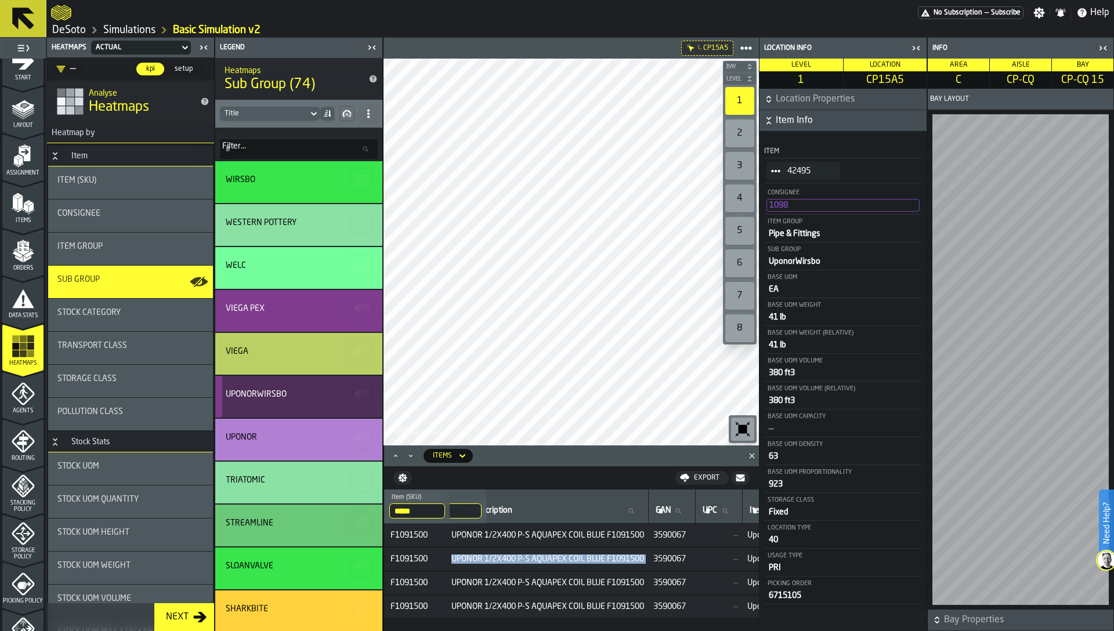
click at [286, 406] on div "UponorWirsbo" at bounding box center [298, 397] width 167 height 42
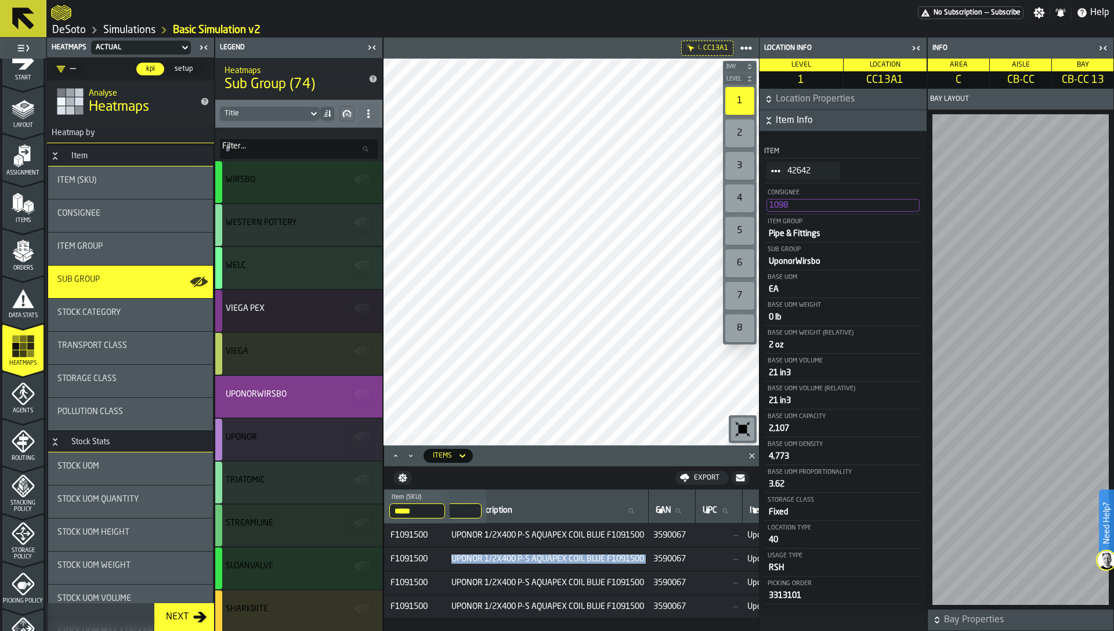
click at [775, 168] on icon "StatList-item-42642" at bounding box center [775, 170] width 9 height 9
click at [802, 237] on li "Show Items" at bounding box center [803, 233] width 74 height 21
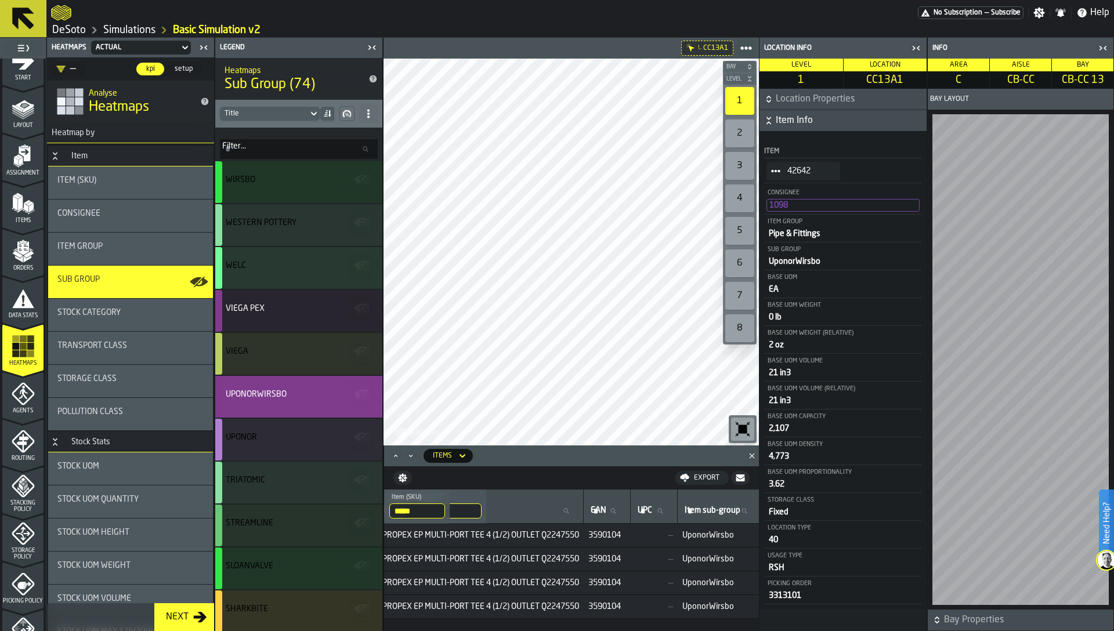
scroll to position [0, 764]
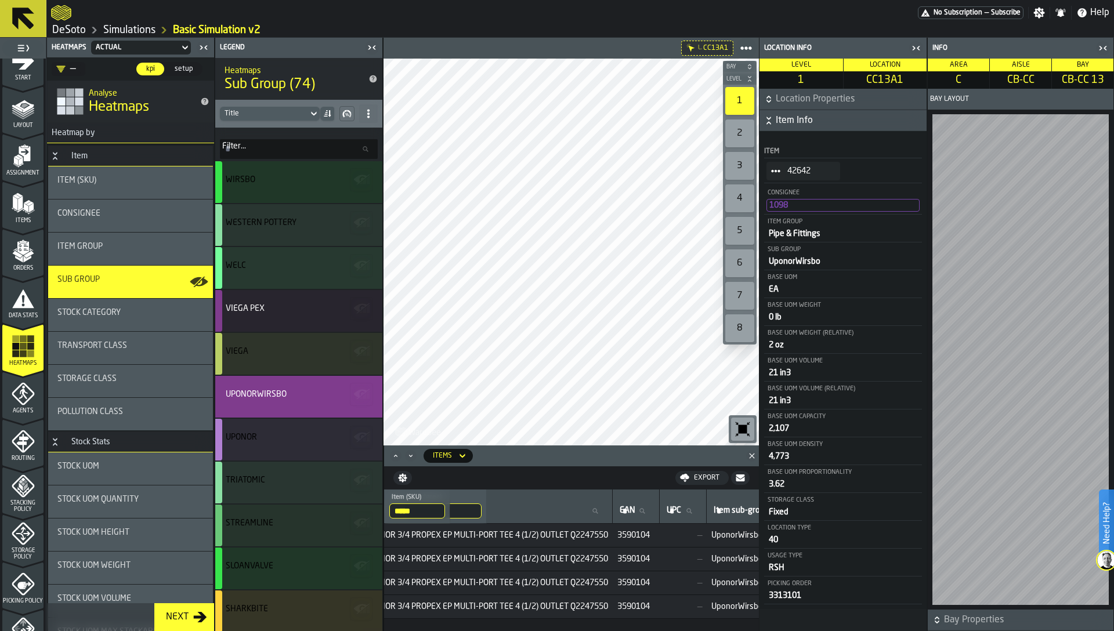
click at [608, 556] on span "UPONOR 3/4 PROPEX EP MULTI-PORT TEE 4 (1/2) OUTLET Q2247550" at bounding box center [486, 558] width 244 height 9
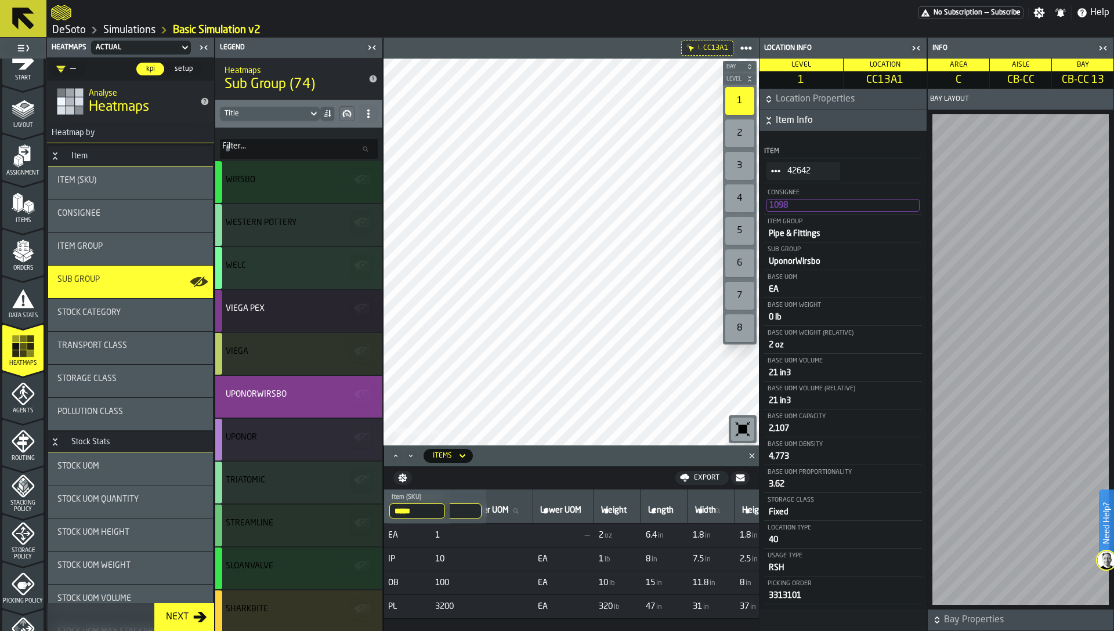
scroll to position [0, 251]
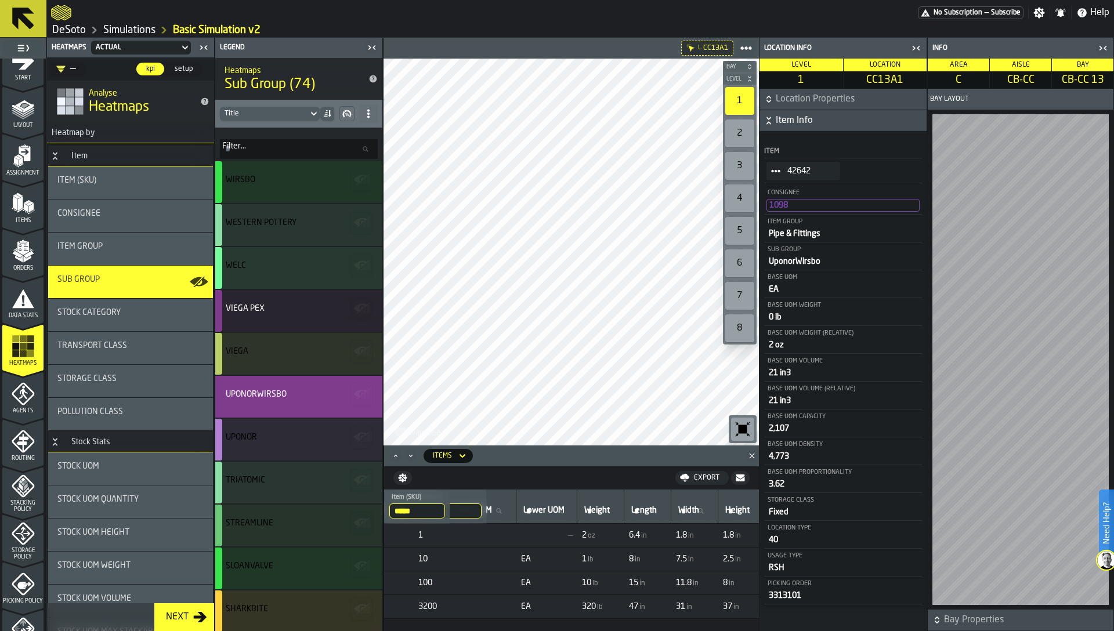
click at [20, 496] on icon "menu Stacking Policy" at bounding box center [23, 485] width 23 height 23
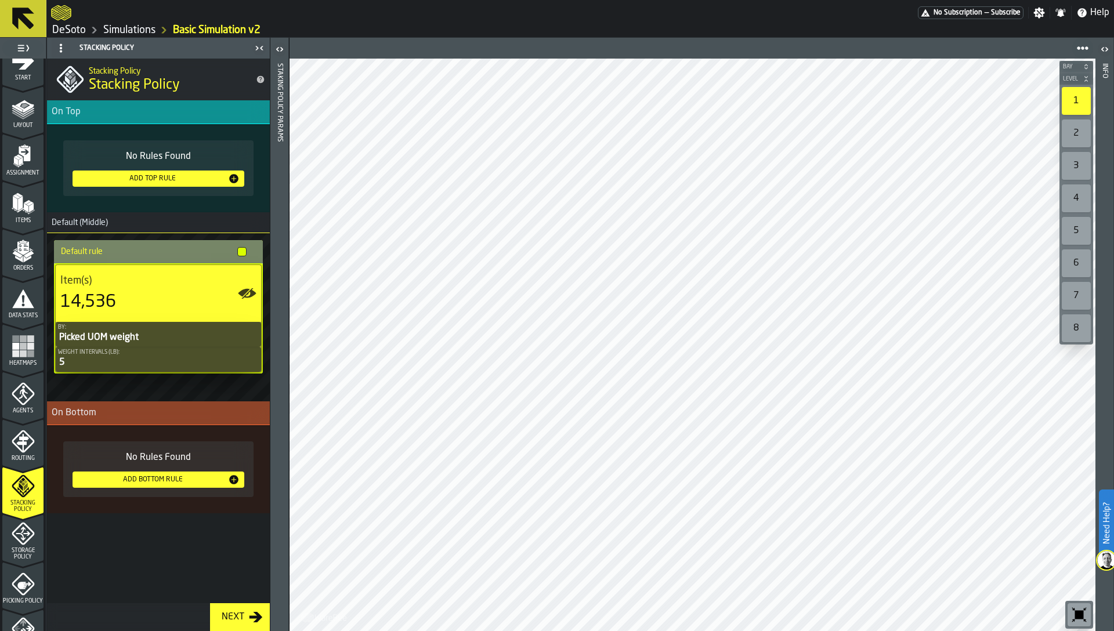
click at [166, 177] on div "Add Top Rule" at bounding box center [152, 179] width 151 height 8
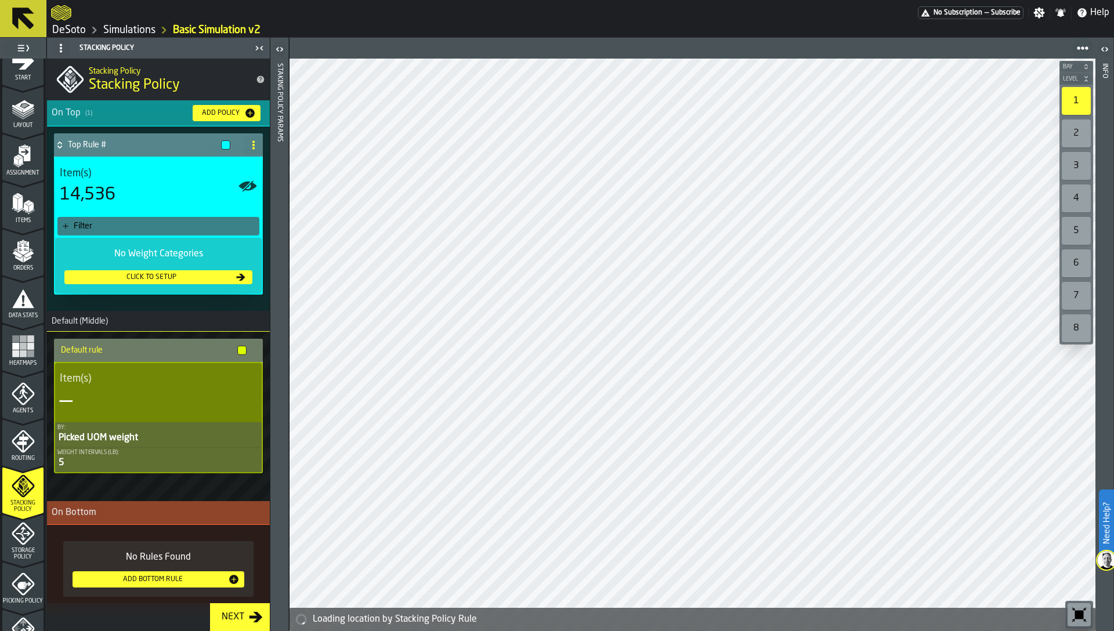
click at [173, 225] on div "Filter" at bounding box center [164, 226] width 181 height 9
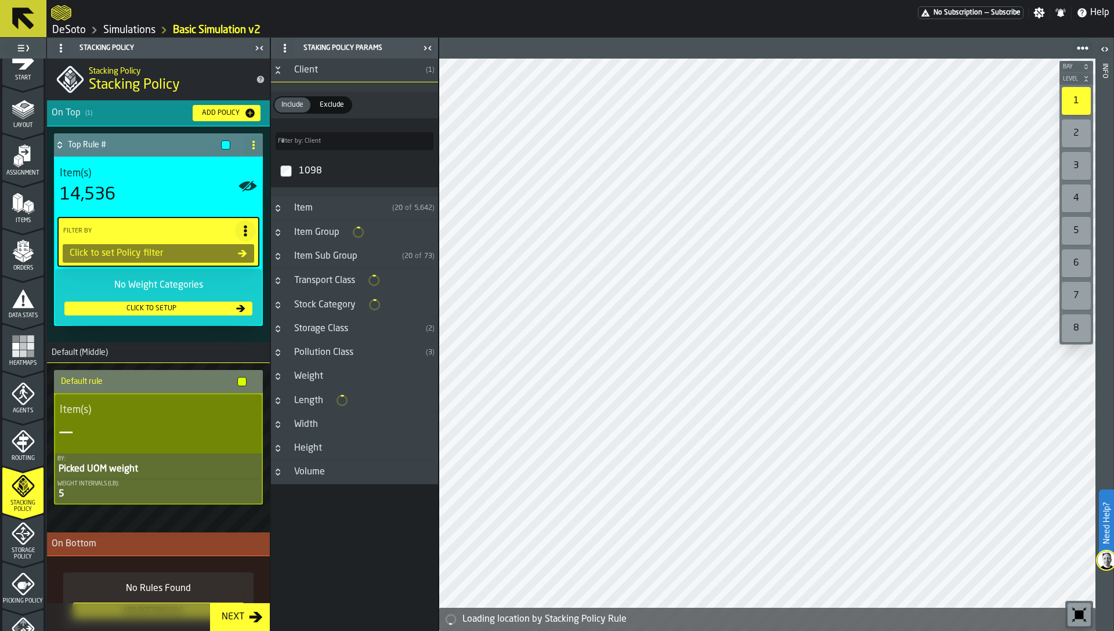
click at [322, 256] on div "Item Sub Group" at bounding box center [342, 256] width 110 height 14
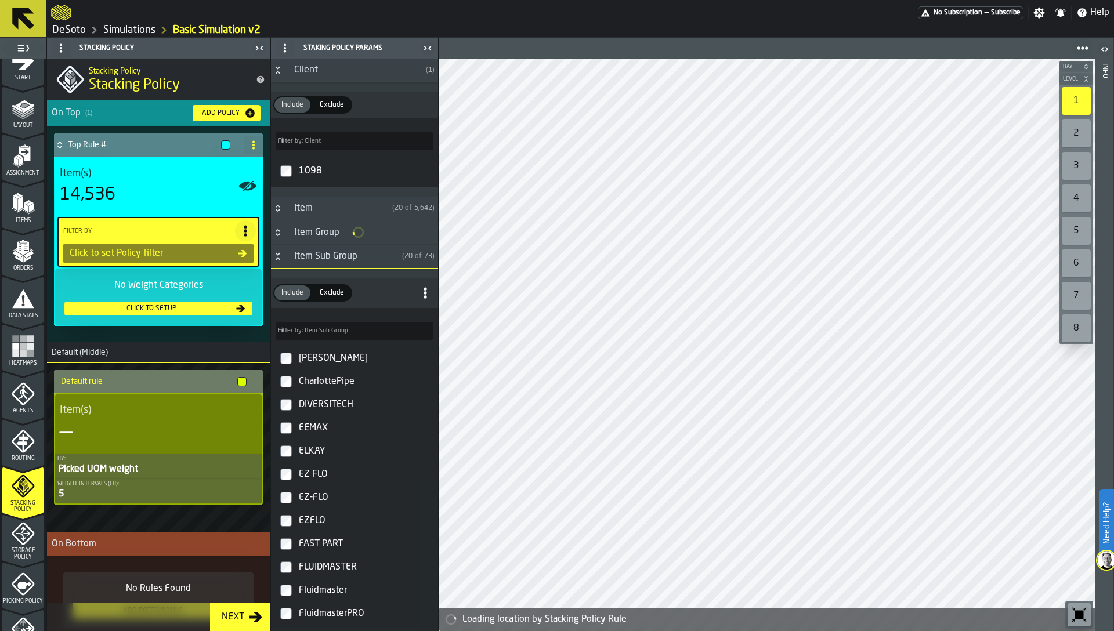
click at [312, 327] on label "Filter by: Item Sub Group Filter by: Item Sub Group" at bounding box center [354, 331] width 158 height 18
click at [312, 327] on input "Filter by: Item Sub Group Filter by: Item Sub Group" at bounding box center [354, 331] width 158 height 18
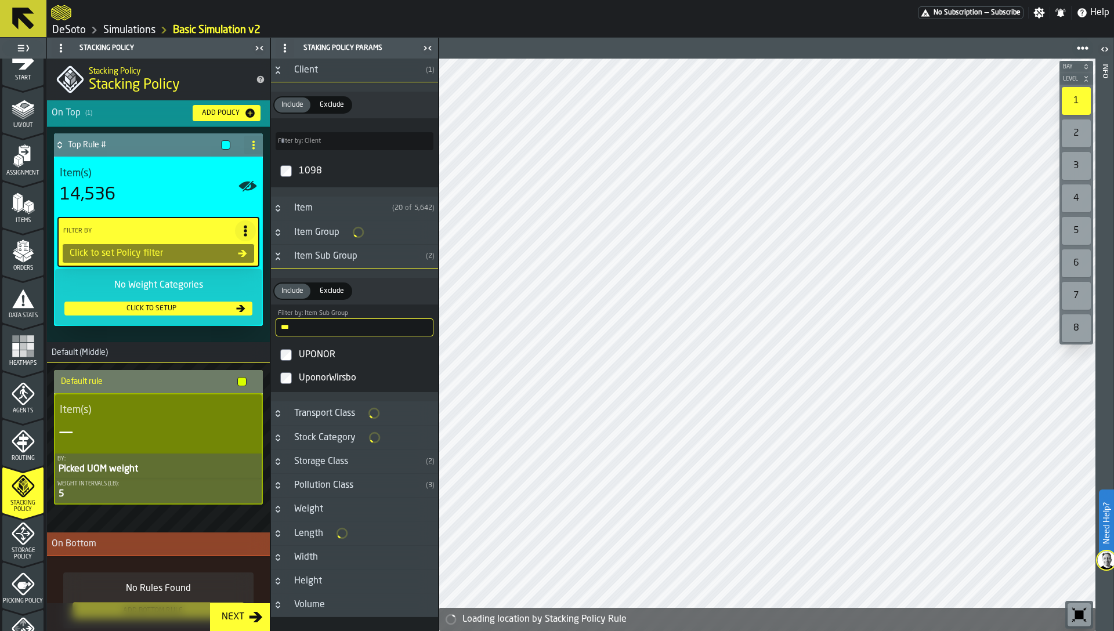
type input "***"
click at [335, 380] on div "UponorWirsbo" at bounding box center [364, 378] width 137 height 19
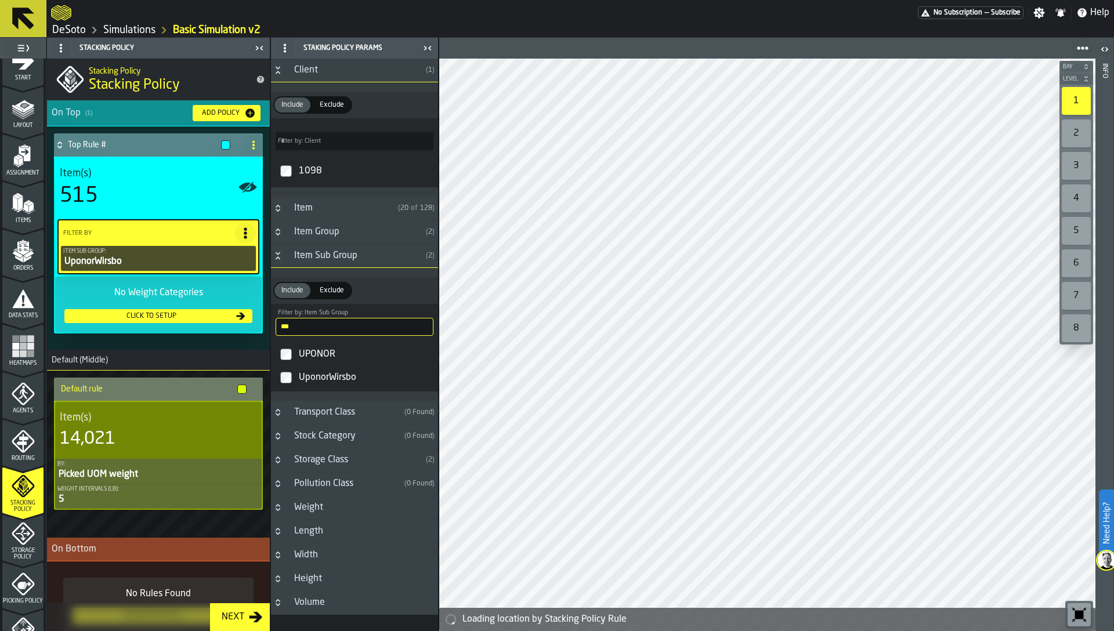
click at [315, 347] on div "UPONOR" at bounding box center [364, 354] width 137 height 19
click at [614, 428] on div at bounding box center [767, 345] width 656 height 572
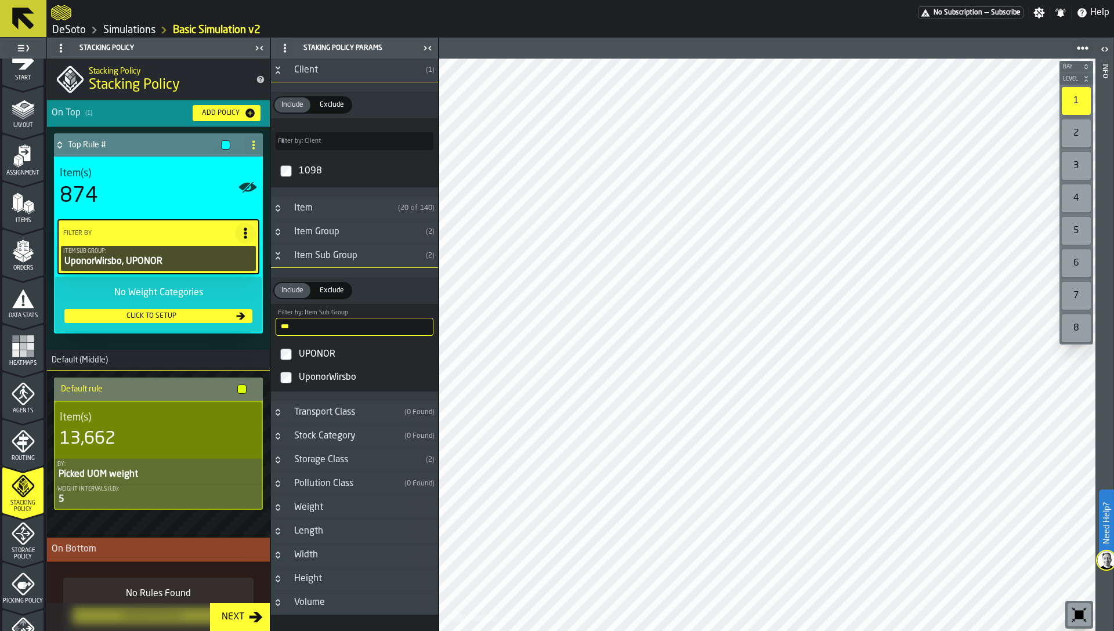
click at [1071, 608] on icon "button-toolbar-undefined" at bounding box center [1078, 614] width 19 height 19
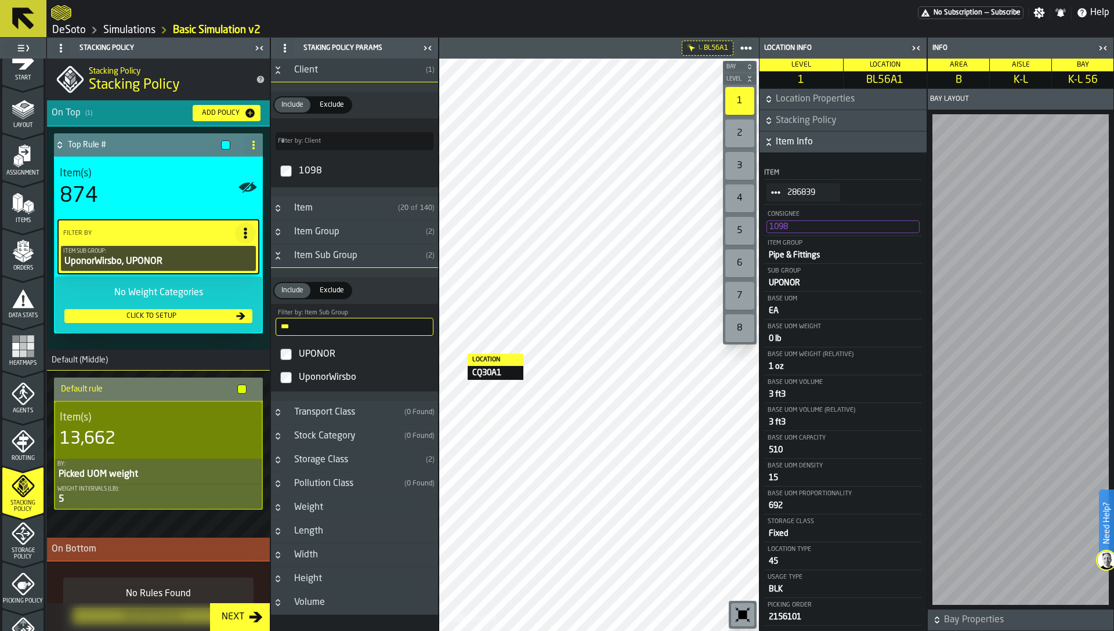
click at [344, 353] on div "UPONOR" at bounding box center [364, 354] width 137 height 19
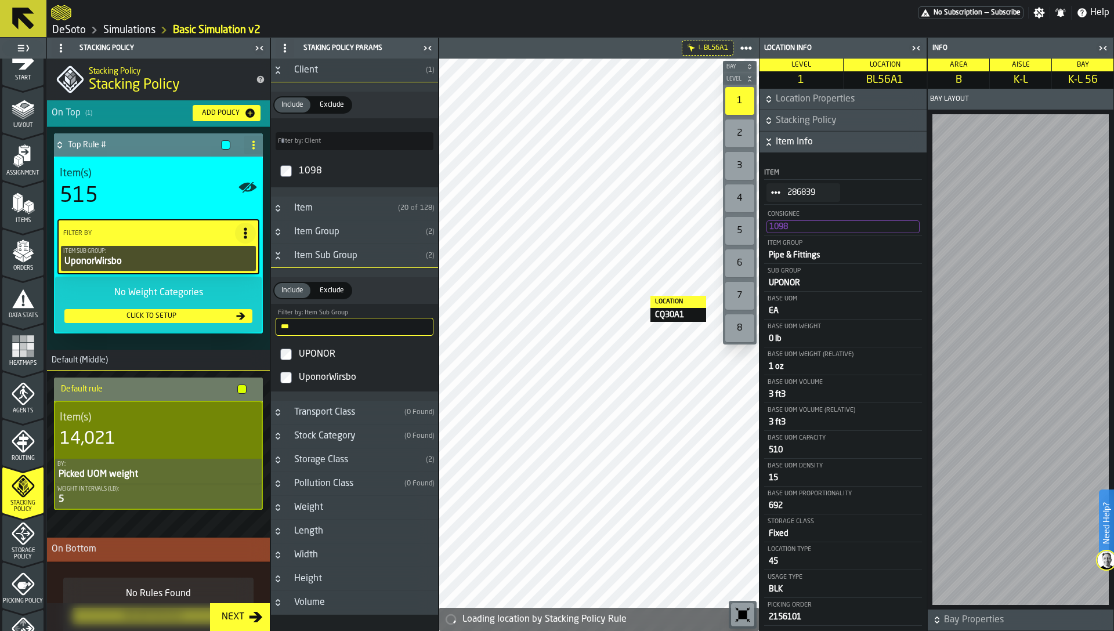
click at [914, 45] on icon "button-toggle-Close me" at bounding box center [916, 48] width 14 height 14
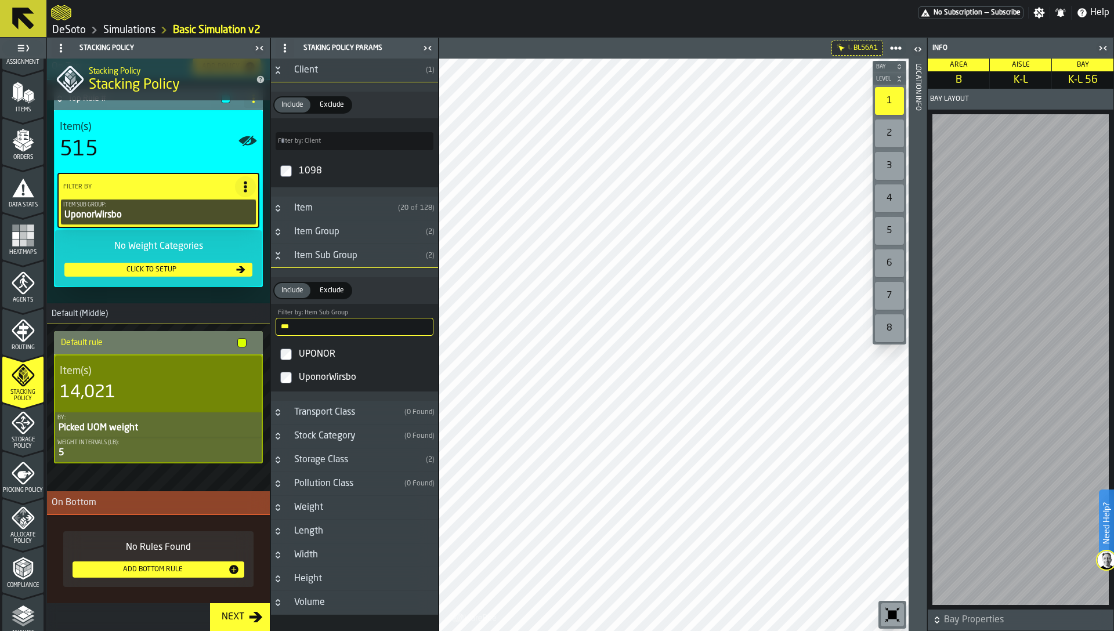
scroll to position [133, 0]
click at [79, 481] on div "Default rule Item(s) 14,021 By: Picked UOM weight Weight Intervals (lb): 5" at bounding box center [158, 408] width 213 height 158
click at [21, 427] on icon "menu Storage Policy" at bounding box center [23, 420] width 23 height 23
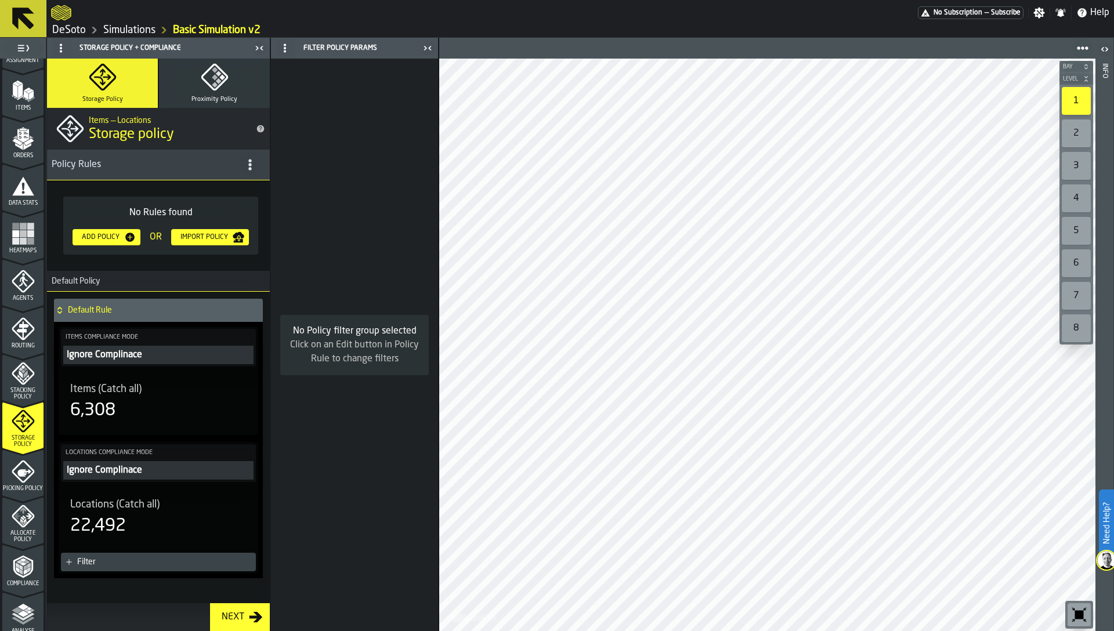
click at [99, 269] on div "No Rules found Add Policy OR Import Policy" at bounding box center [158, 225] width 223 height 90
click at [86, 307] on h4 "Default Rule" at bounding box center [163, 310] width 190 height 9
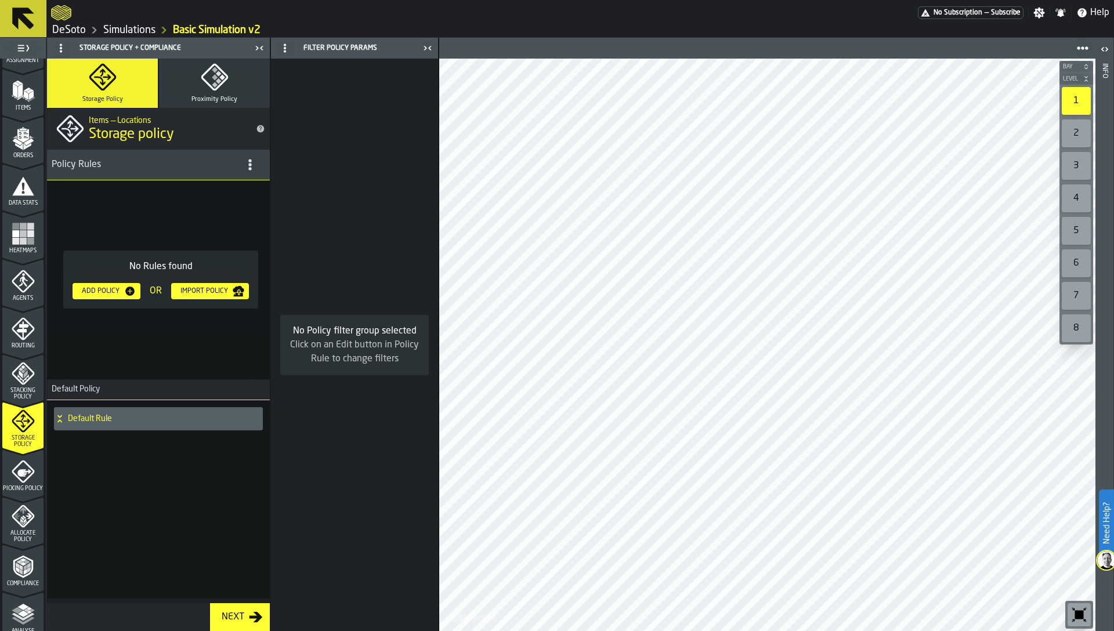
click at [105, 289] on div "Add Policy" at bounding box center [100, 291] width 47 height 8
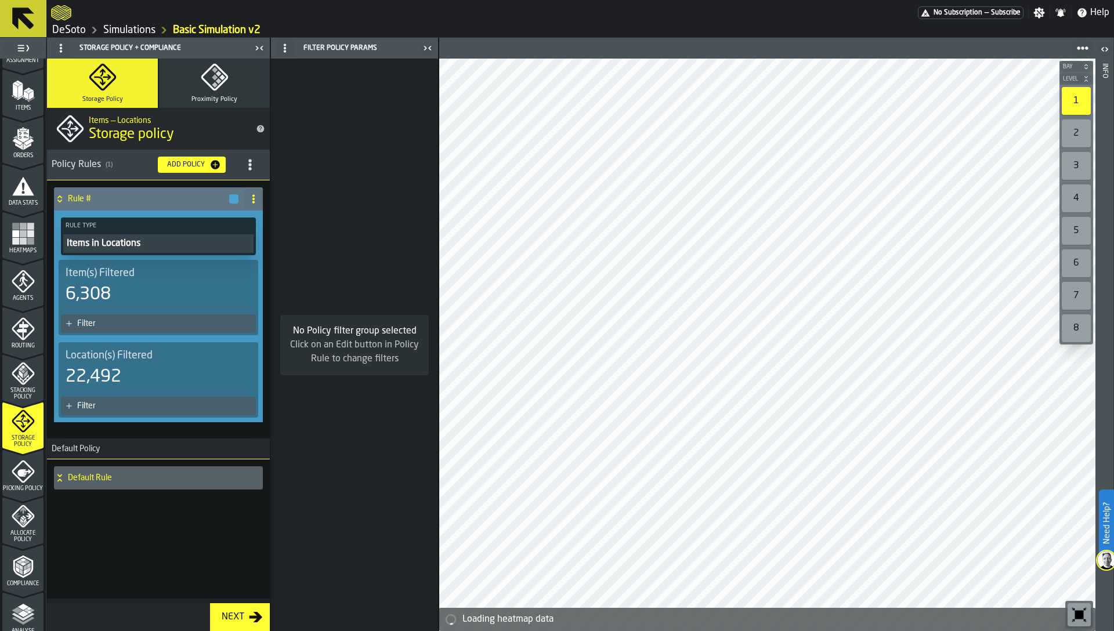
click at [117, 327] on div "Filter" at bounding box center [164, 323] width 174 height 9
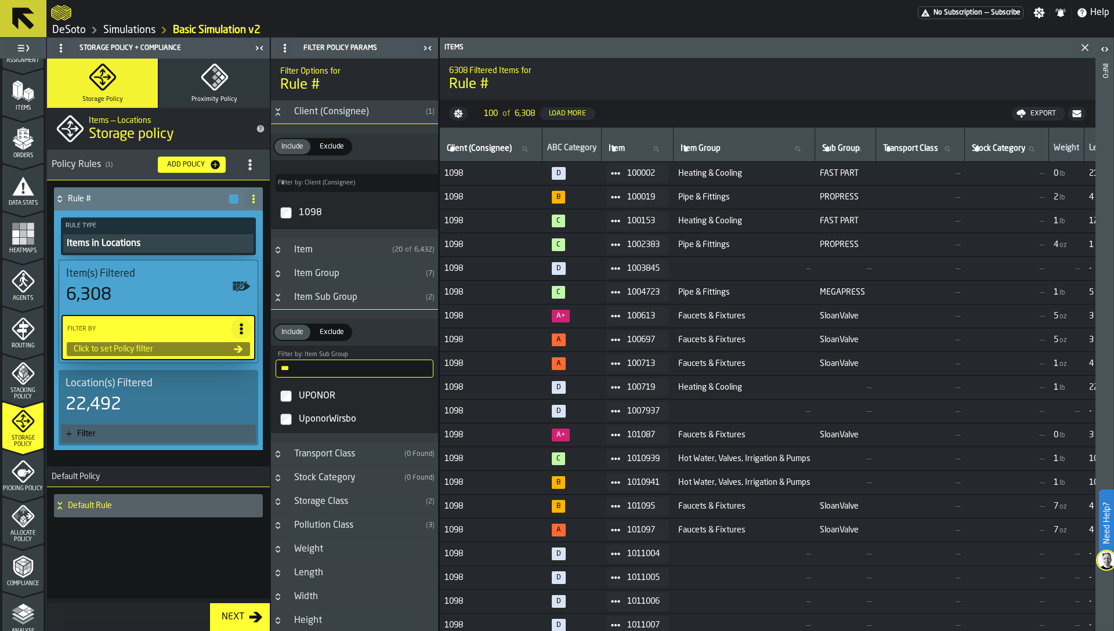
click at [306, 398] on div "UPONOR" at bounding box center [364, 396] width 137 height 19
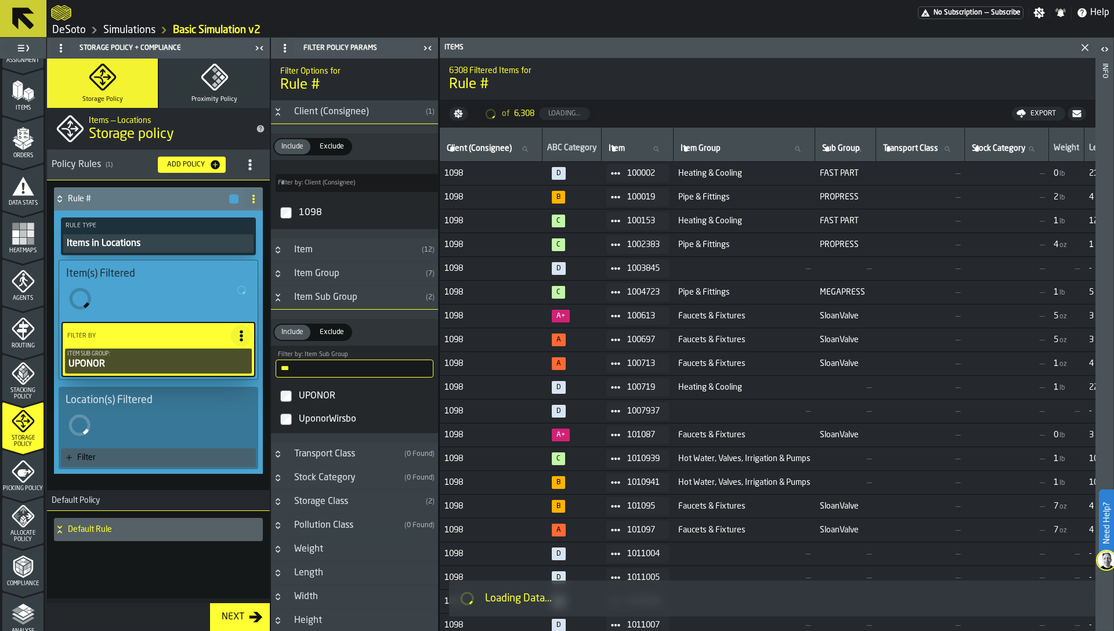
type input "*"
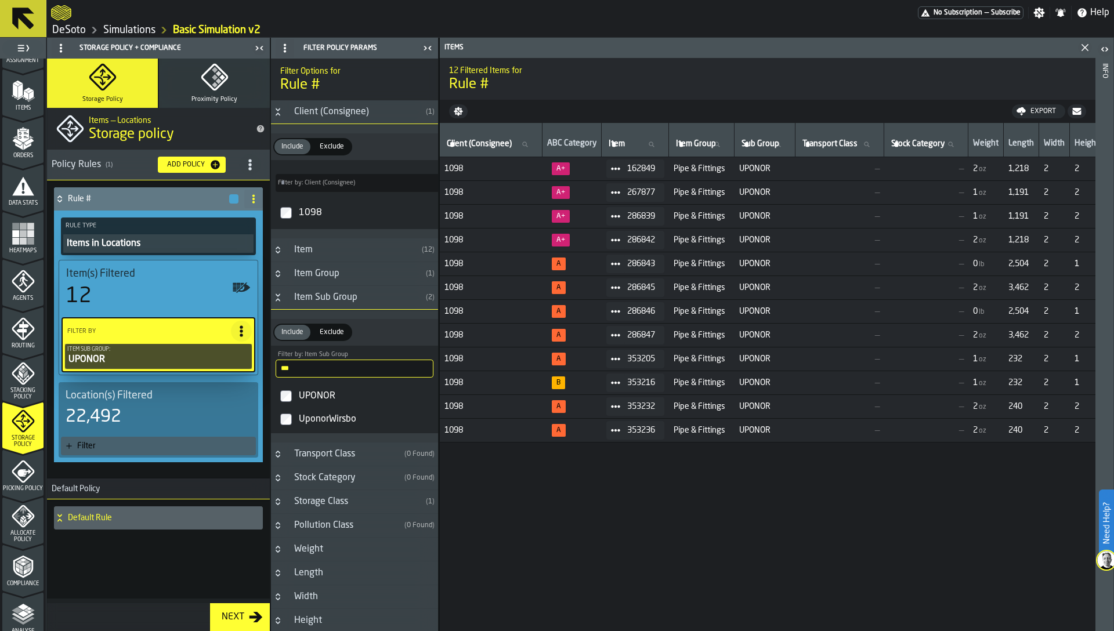
click at [113, 444] on div "Filter" at bounding box center [164, 445] width 174 height 9
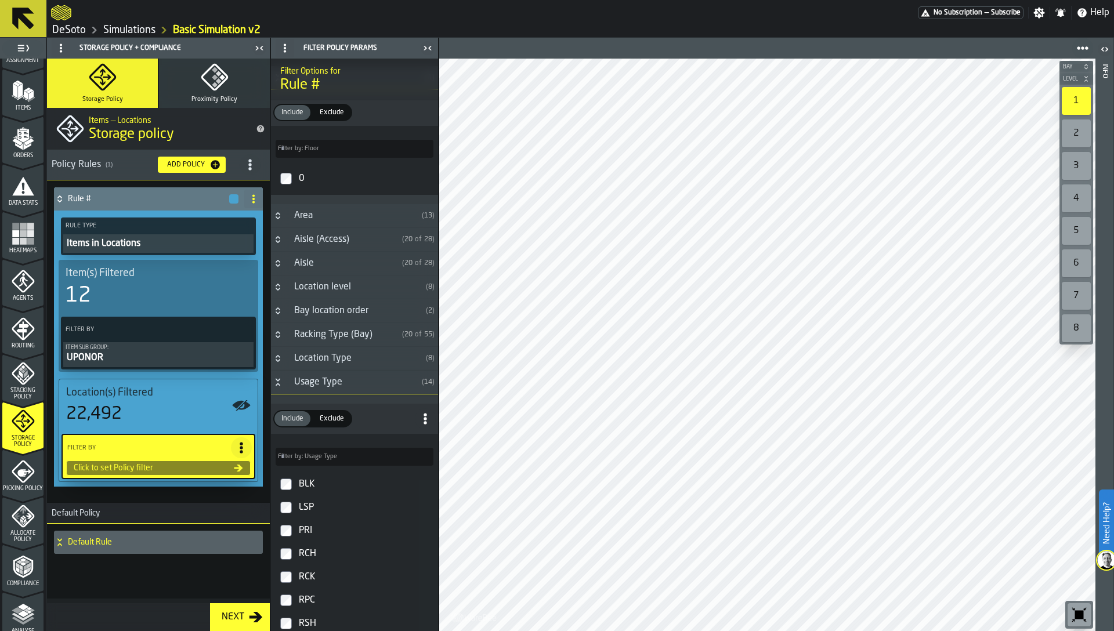
scroll to position [14, 0]
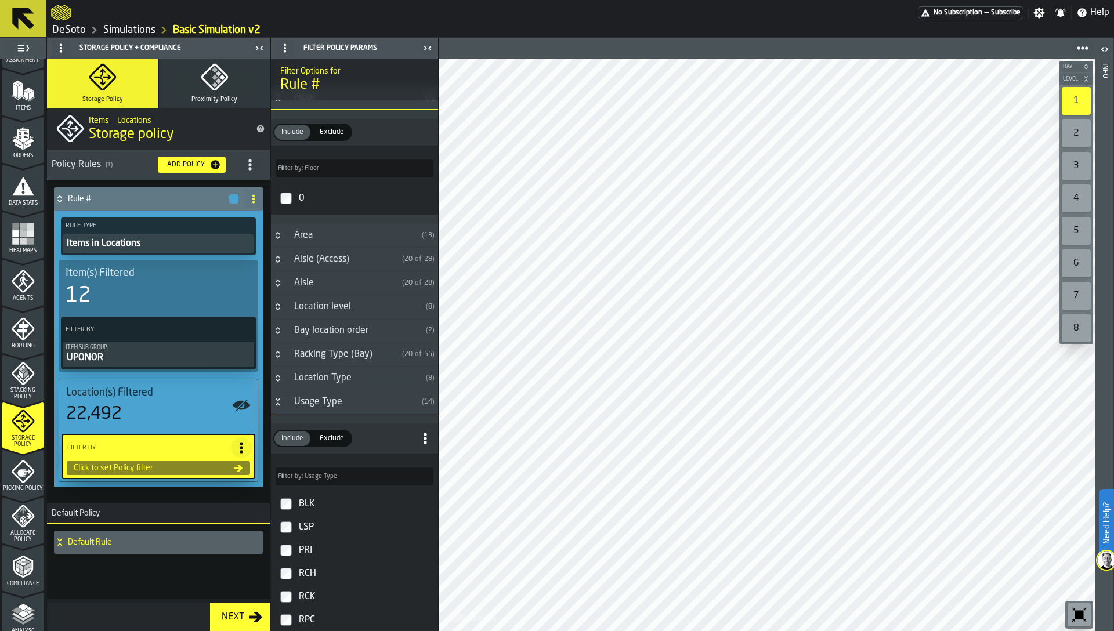
click at [278, 401] on icon "Button-Usage Type-open" at bounding box center [277, 399] width 4 height 3
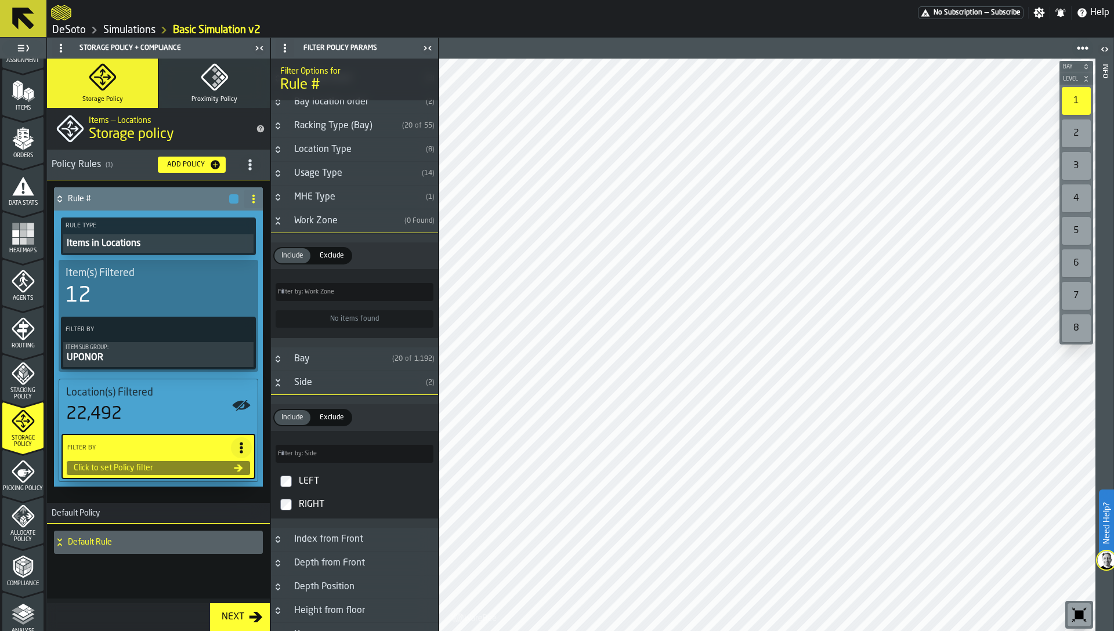
scroll to position [257, 0]
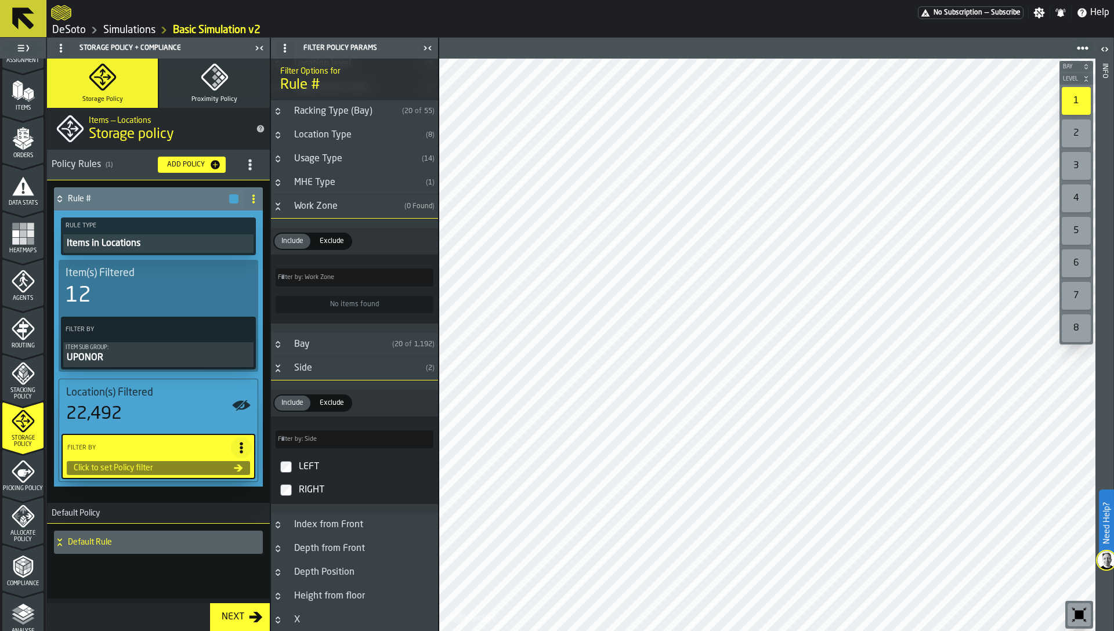
click at [307, 465] on div "LEFT" at bounding box center [364, 467] width 137 height 19
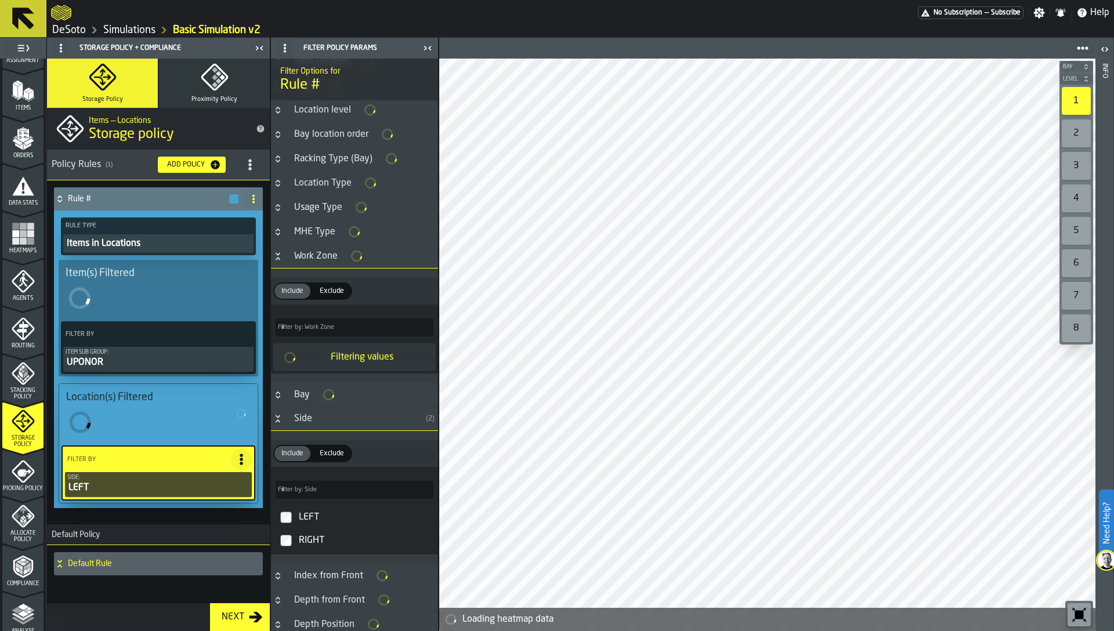
scroll to position [195, 0]
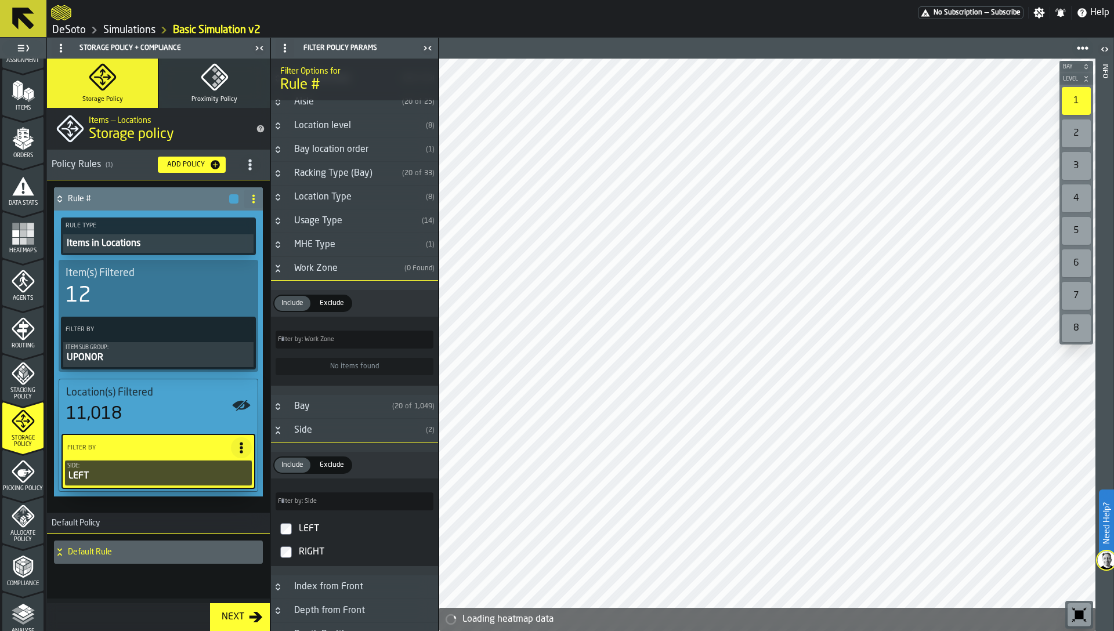
click at [299, 523] on div "LEFT" at bounding box center [364, 529] width 137 height 19
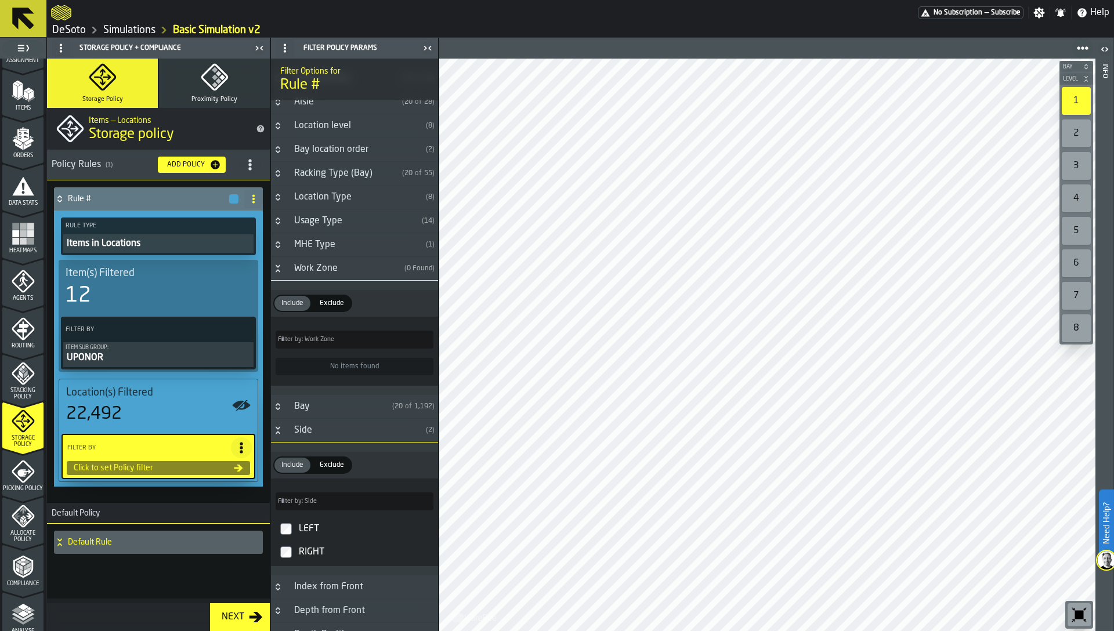
click at [0, 0] on icon "PolicyFilterItem-Item Sub Group" at bounding box center [0, 0] width 0 height 0
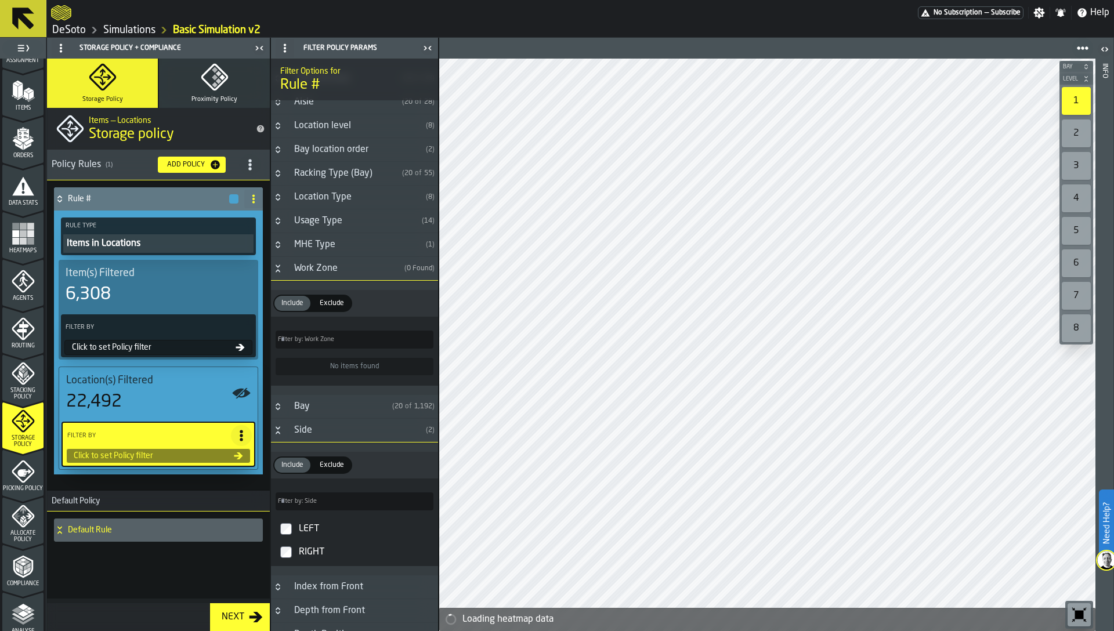
click at [207, 350] on div "Click to set Policy filter" at bounding box center [151, 347] width 168 height 9
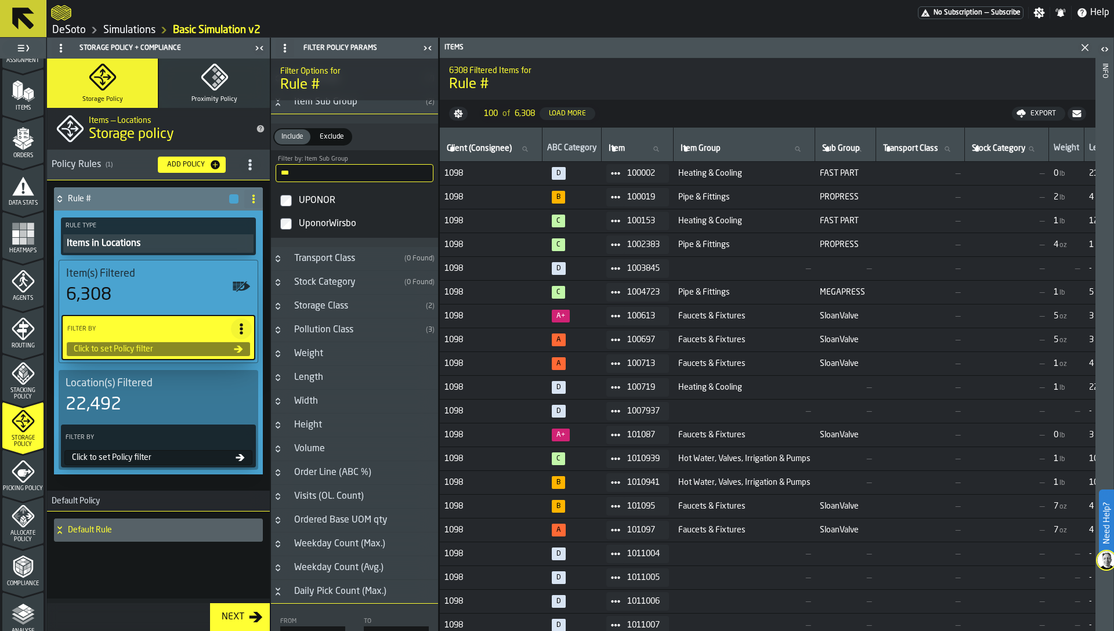
type input "*"
type input "**"
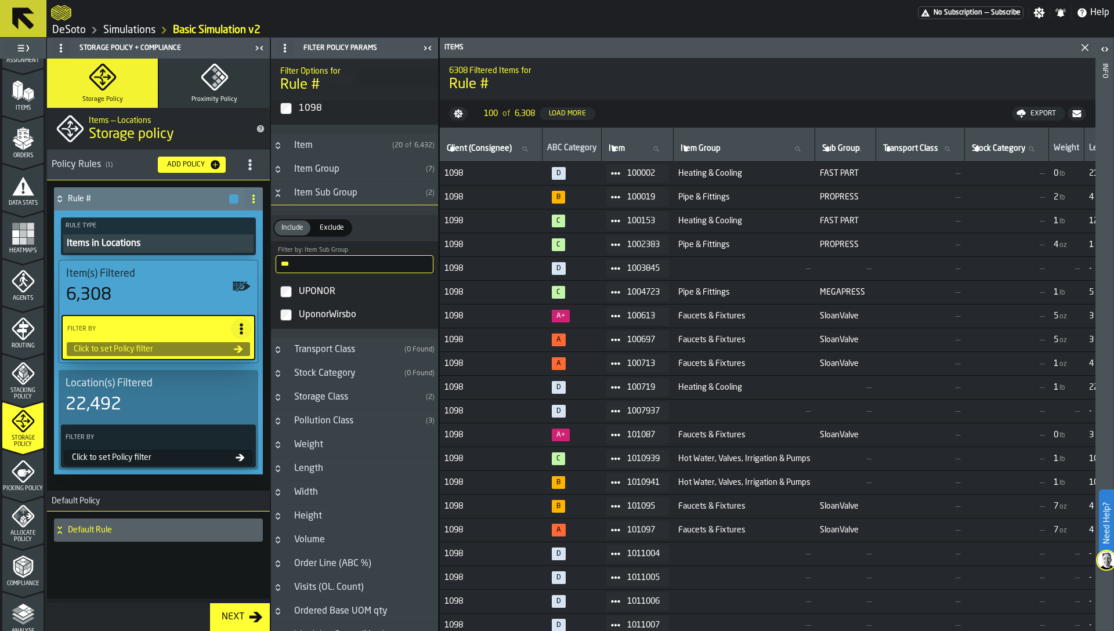
scroll to position [57, 0]
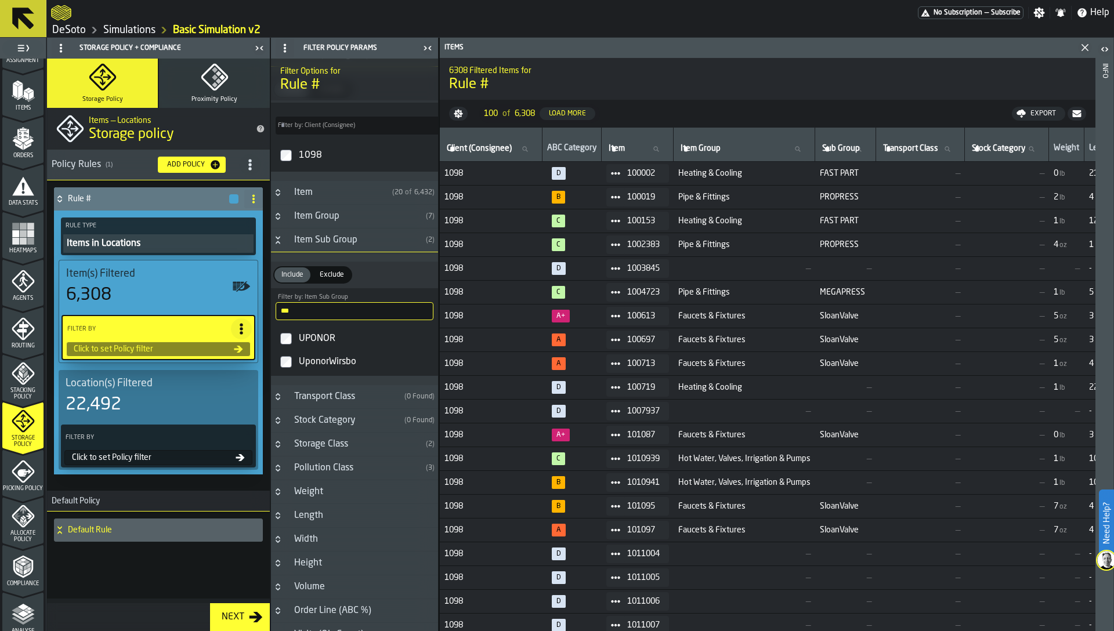
click at [288, 242] on div "Item Sub Group" at bounding box center [354, 240] width 134 height 14
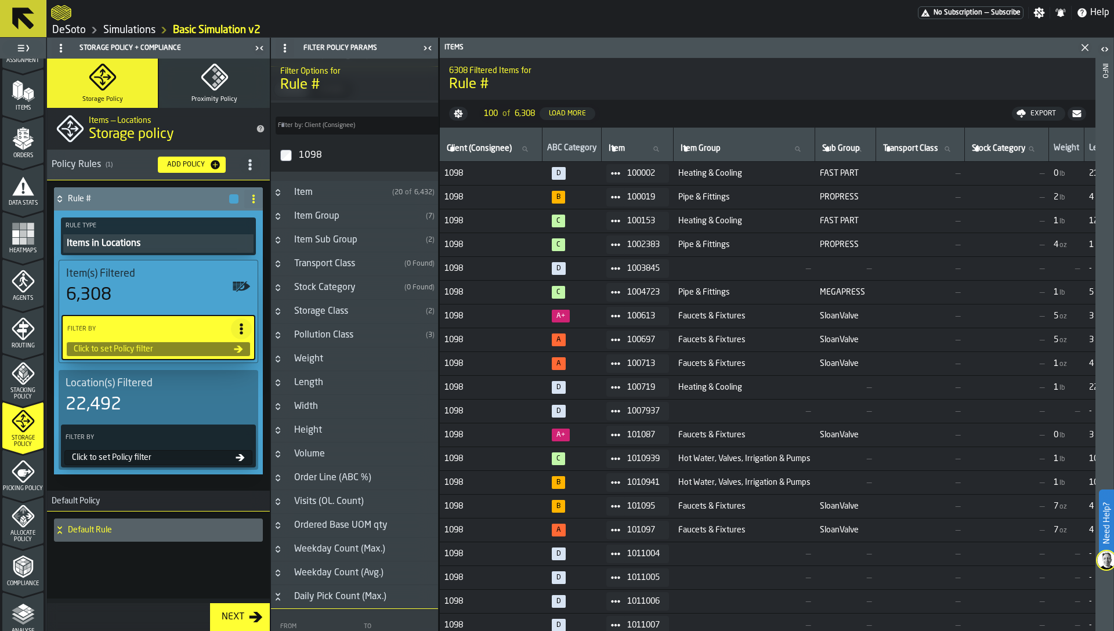
click at [302, 220] on div "Item Group" at bounding box center [354, 216] width 134 height 14
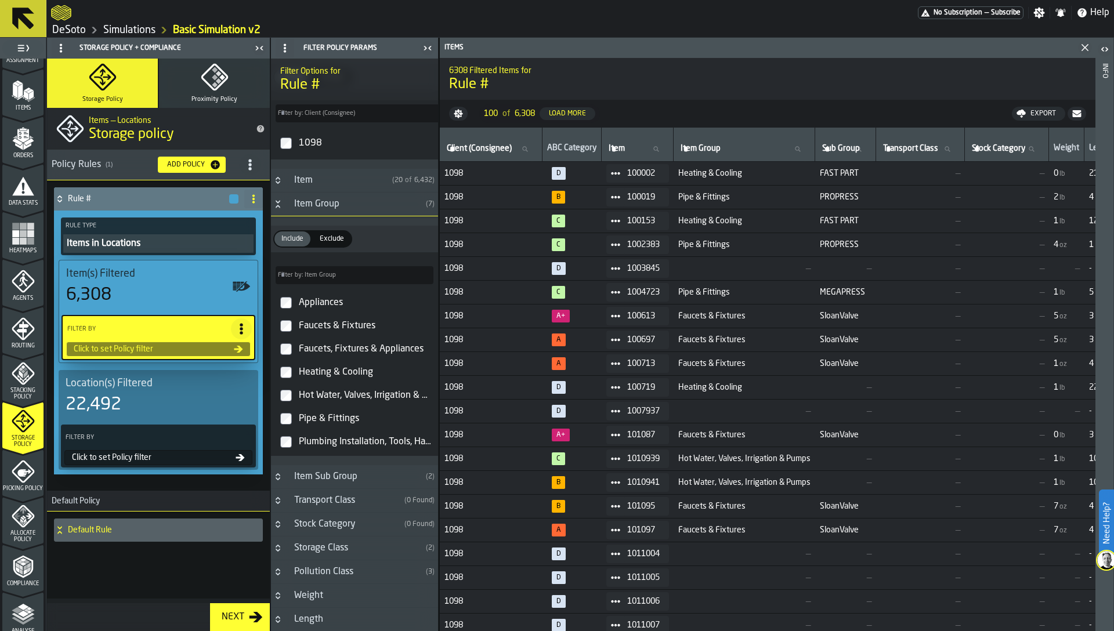
scroll to position [76, 0]
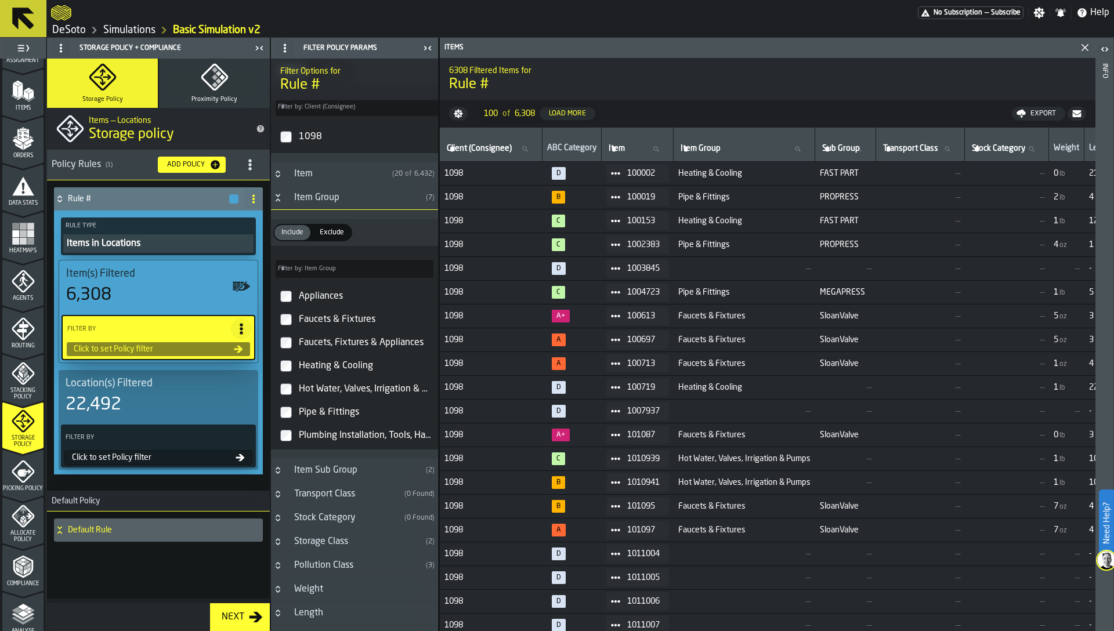
click at [333, 474] on div "Item Sub Group" at bounding box center [354, 470] width 134 height 14
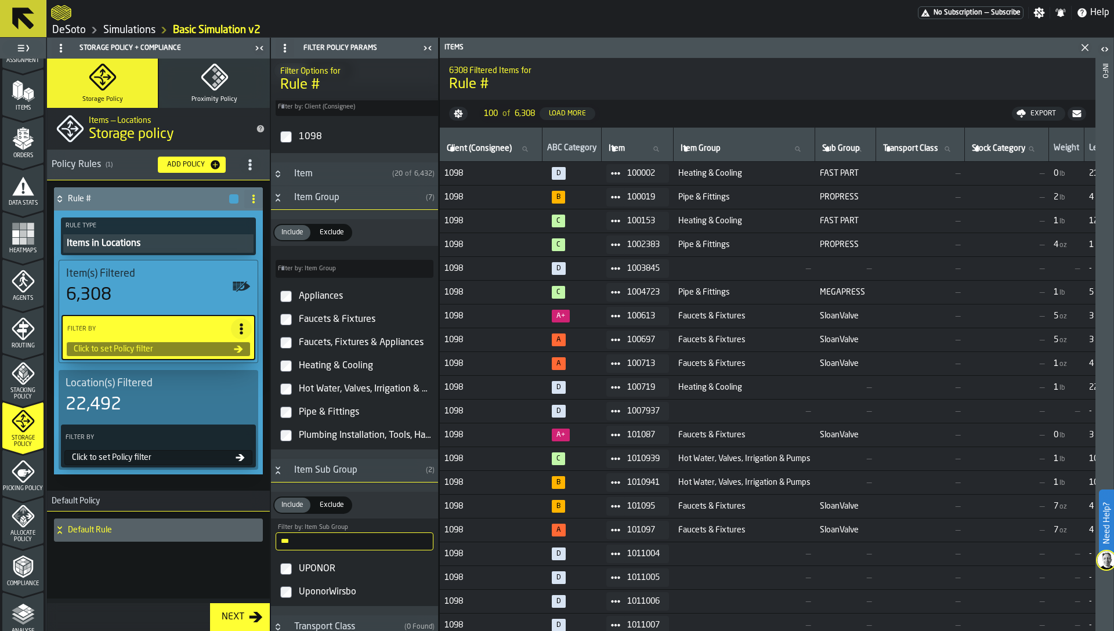
click at [314, 544] on input "***" at bounding box center [354, 541] width 158 height 18
click at [358, 412] on div "Pipe & Fittings" at bounding box center [364, 412] width 137 height 19
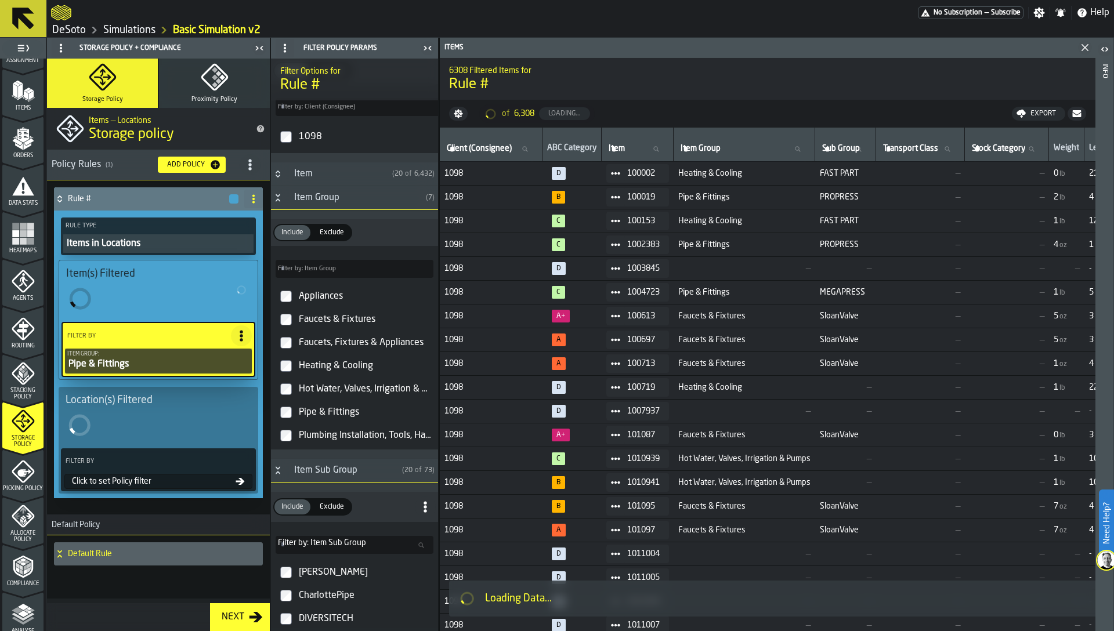
type input "**"
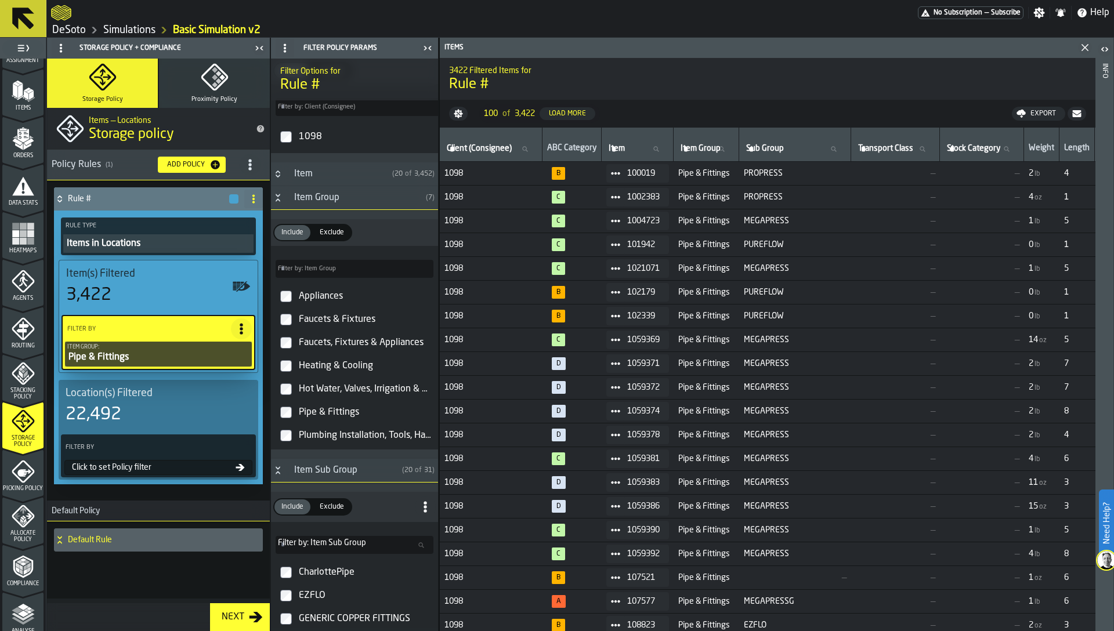
click at [140, 472] on div "Click to set Policy filter" at bounding box center [151, 467] width 168 height 9
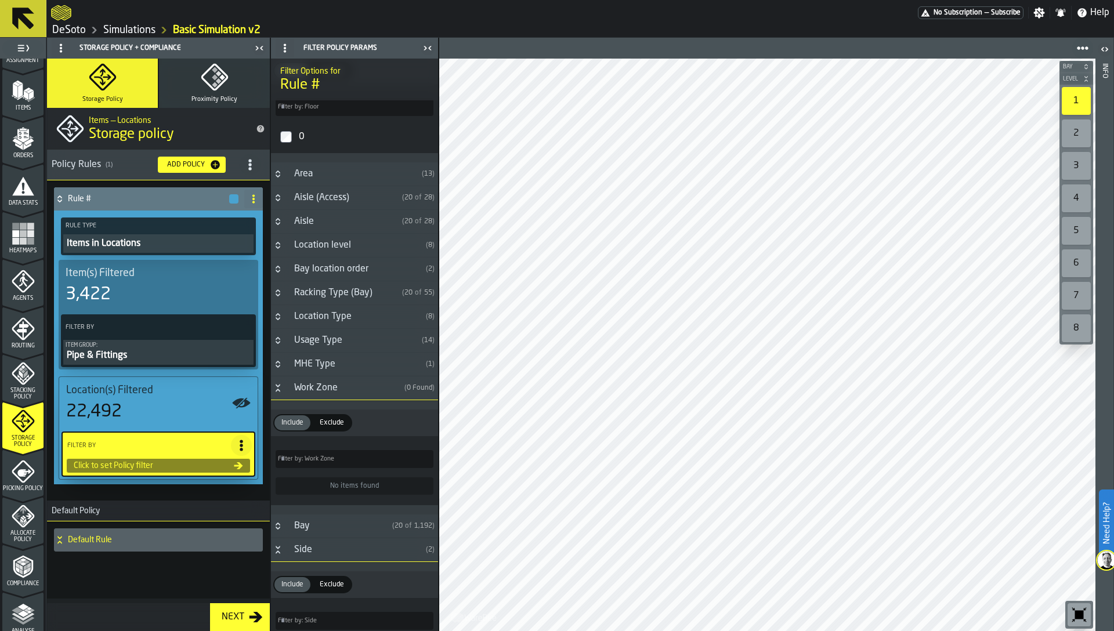
click at [300, 387] on div "Work Zone" at bounding box center [343, 388] width 113 height 14
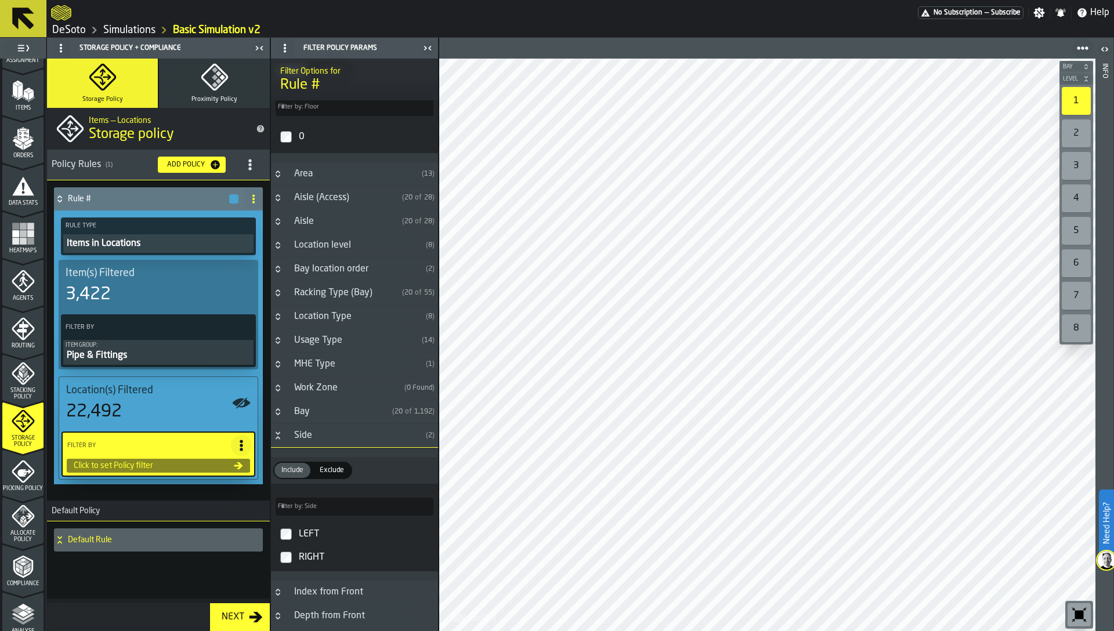
click at [298, 433] on div "Side" at bounding box center [354, 436] width 134 height 14
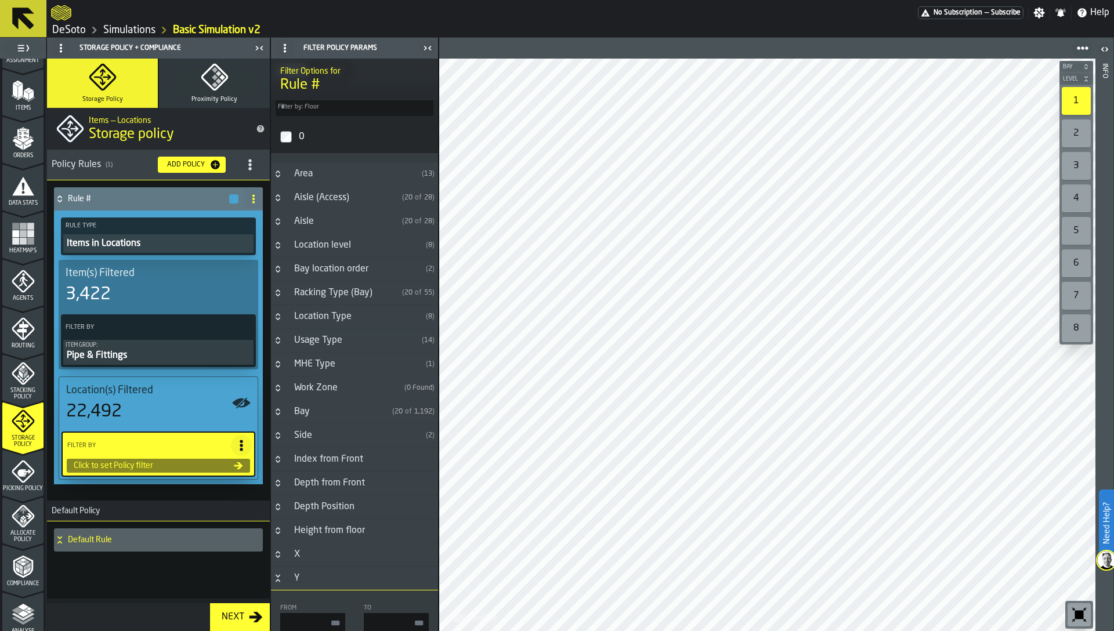
click at [306, 344] on div "Usage Type" at bounding box center [352, 340] width 130 height 14
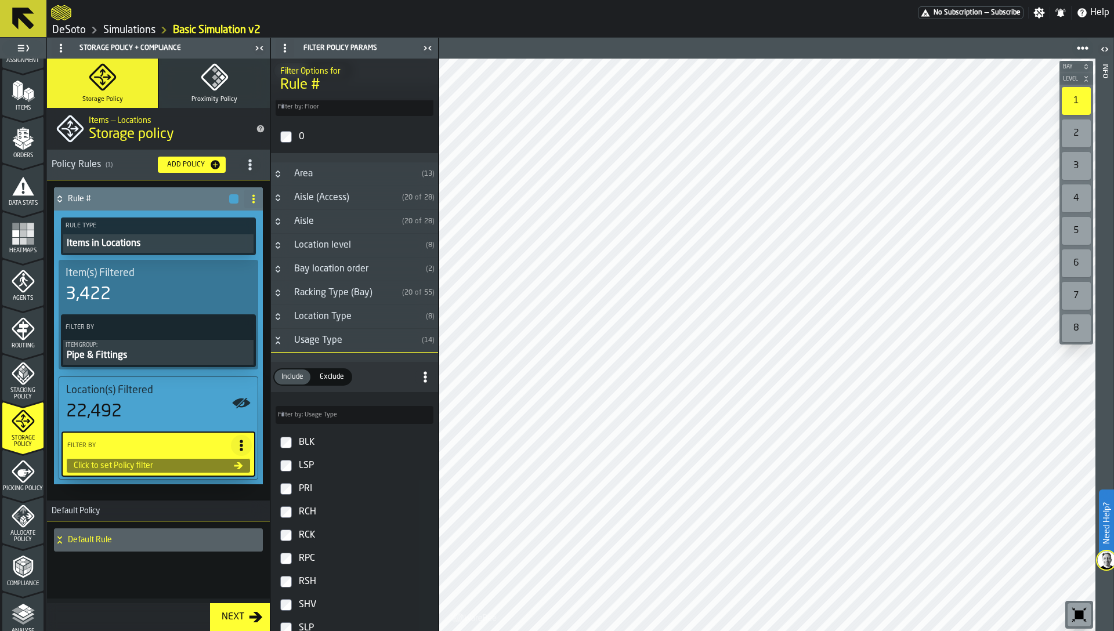
click at [195, 341] on button "Item Group: Pipe & Fittings" at bounding box center [158, 352] width 190 height 25
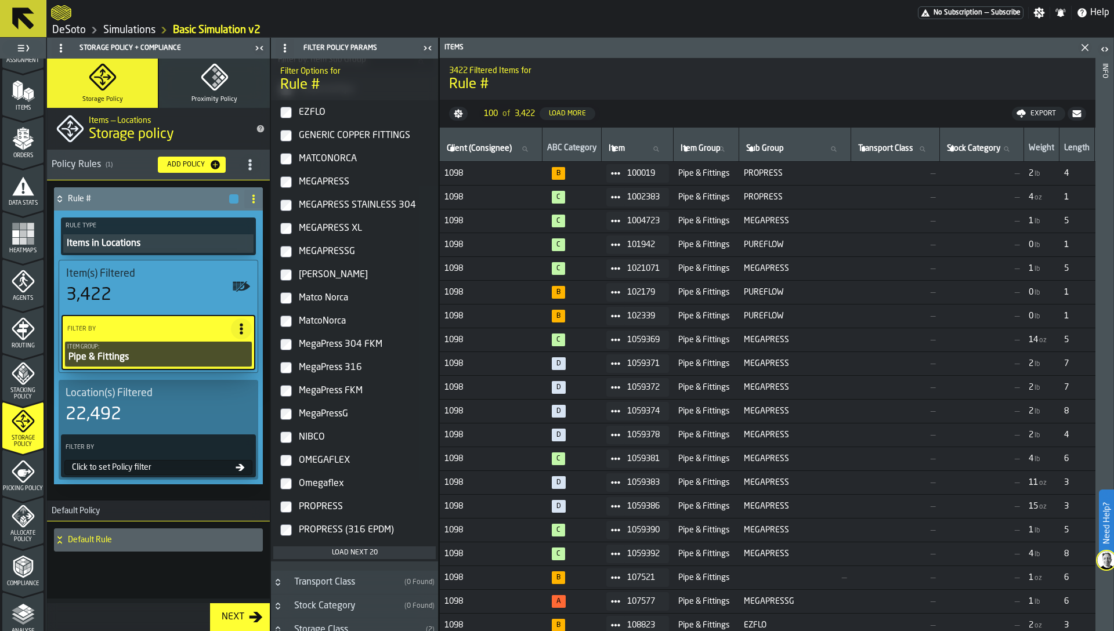
scroll to position [558, 0]
click at [186, 463] on div "Click to set Policy filter" at bounding box center [151, 467] width 168 height 9
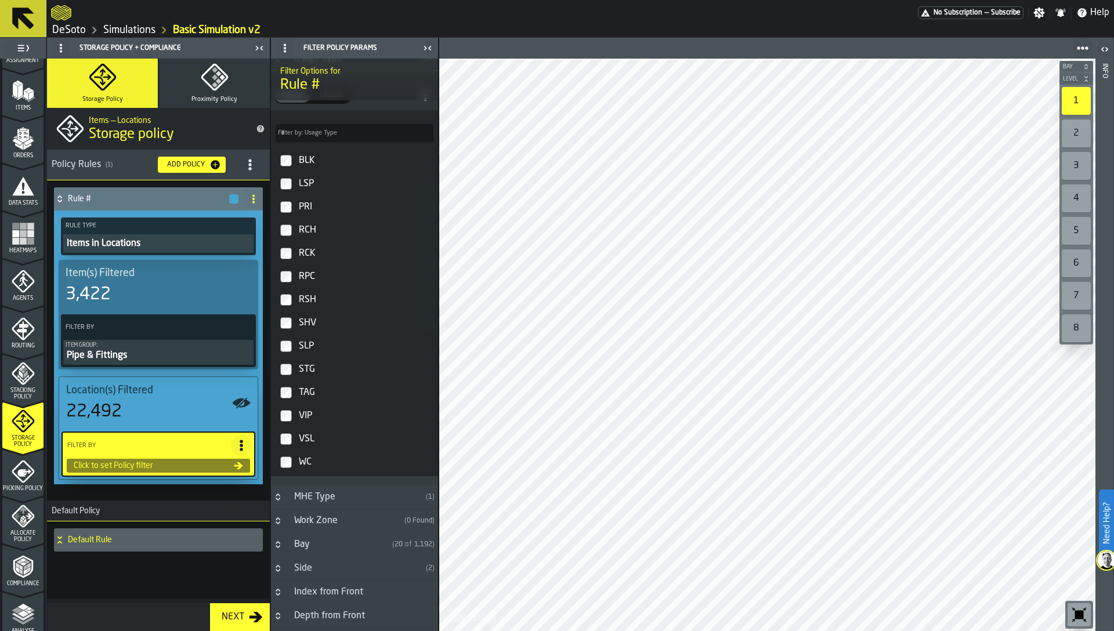
scroll to position [339, 0]
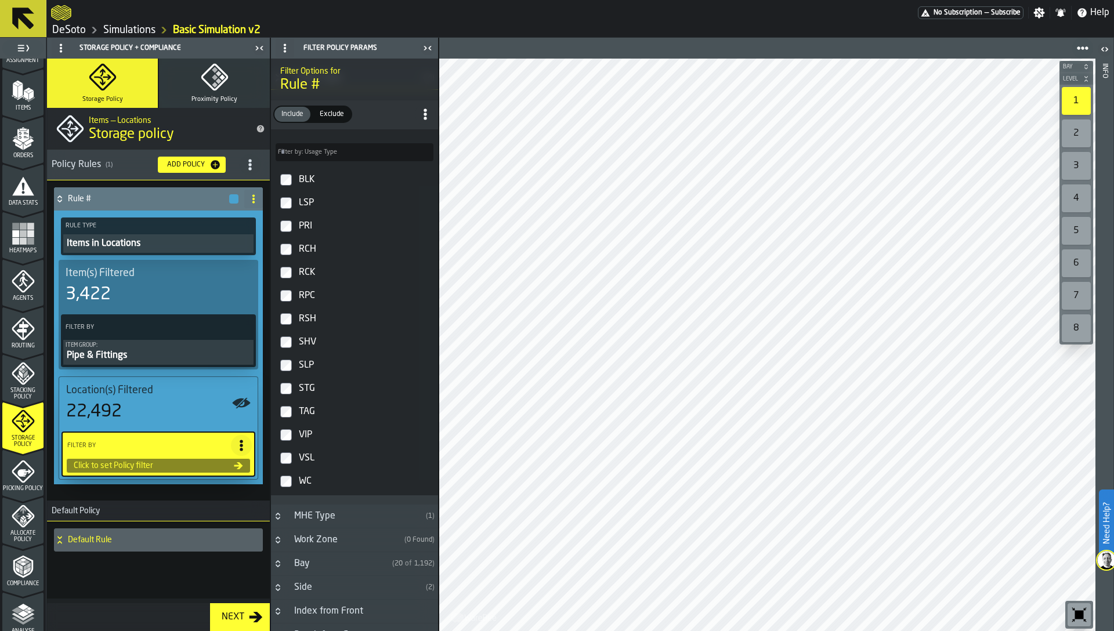
click at [307, 204] on div "LSP" at bounding box center [364, 203] width 137 height 19
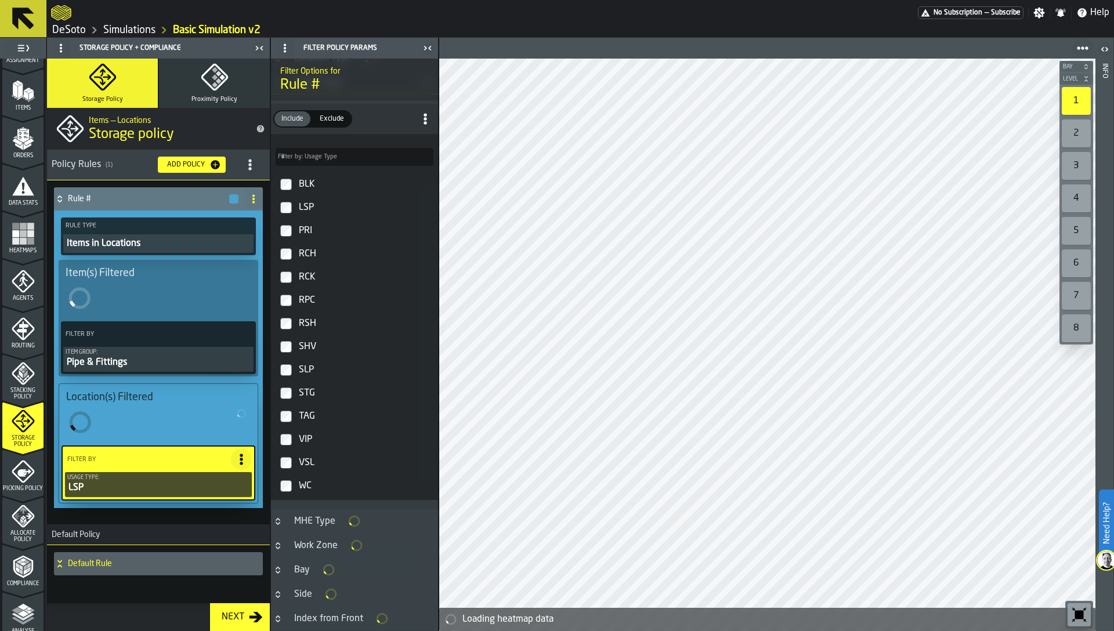
scroll to position [343, 0]
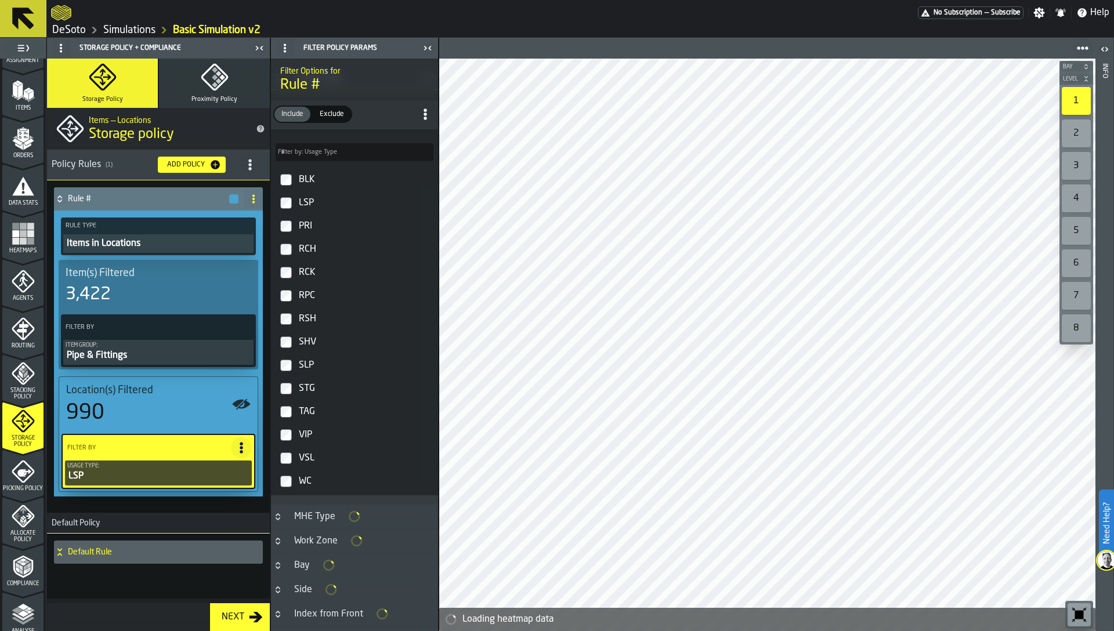
type input "****"
click at [233, 199] on div "button-" at bounding box center [233, 198] width 9 height 9
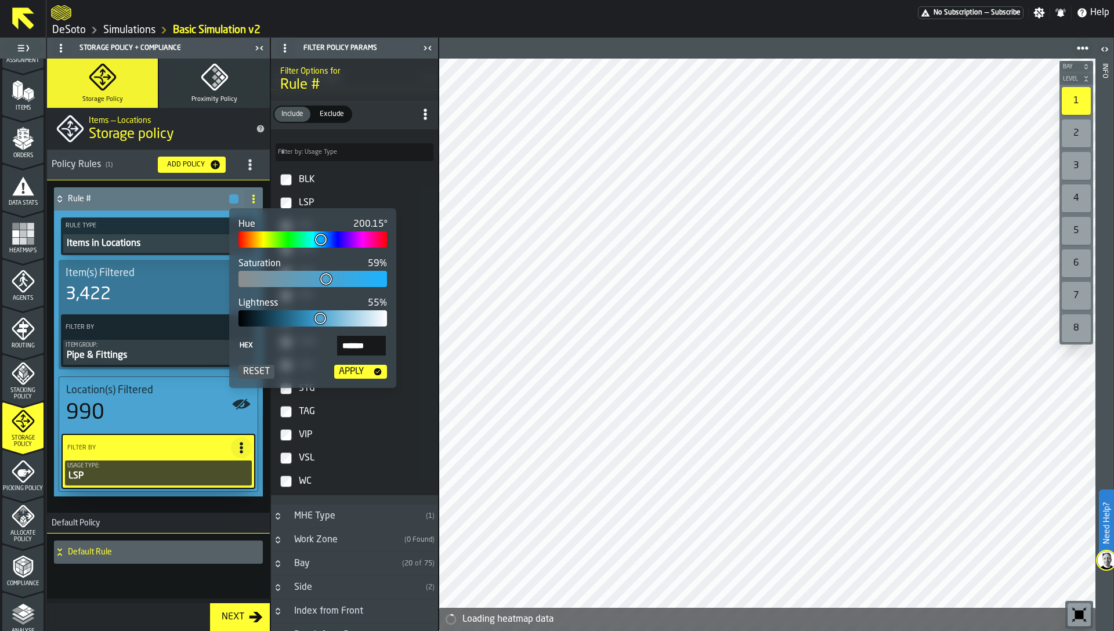
type input "***"
type input "*******"
type input "***"
type input "*******"
type input "***"
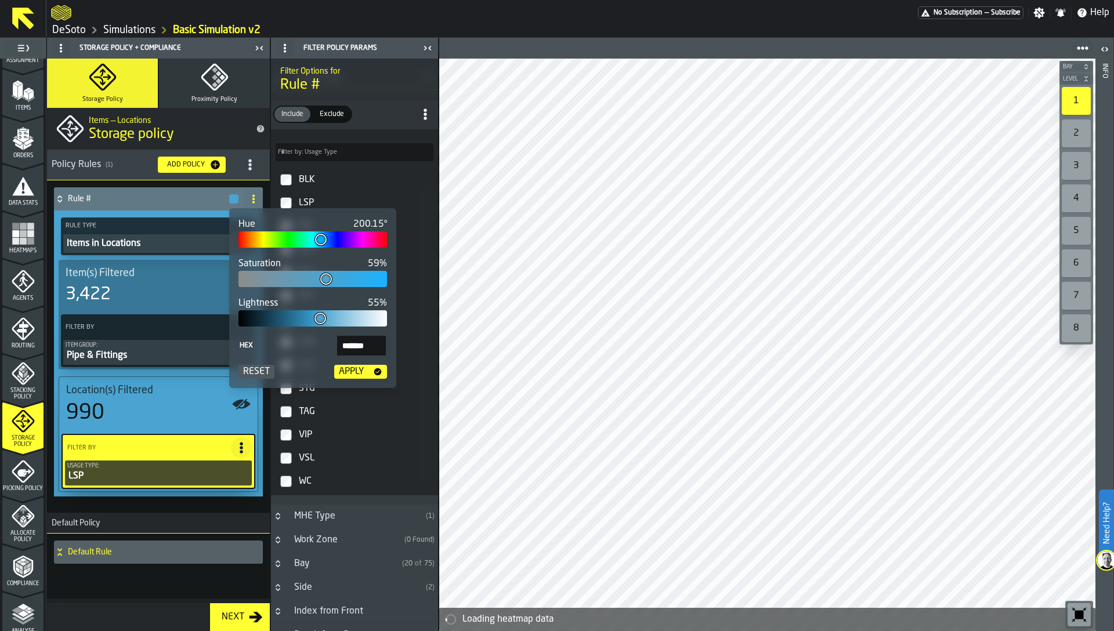
type input "*******"
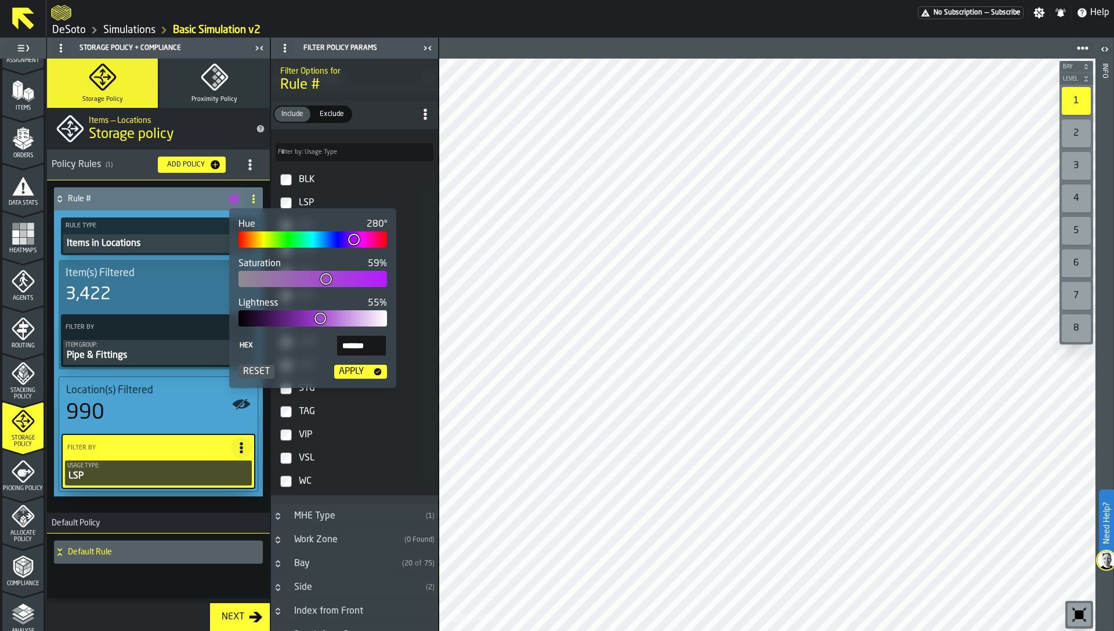
type input "***"
type input "*******"
type input "***"
type input "*******"
type input "***"
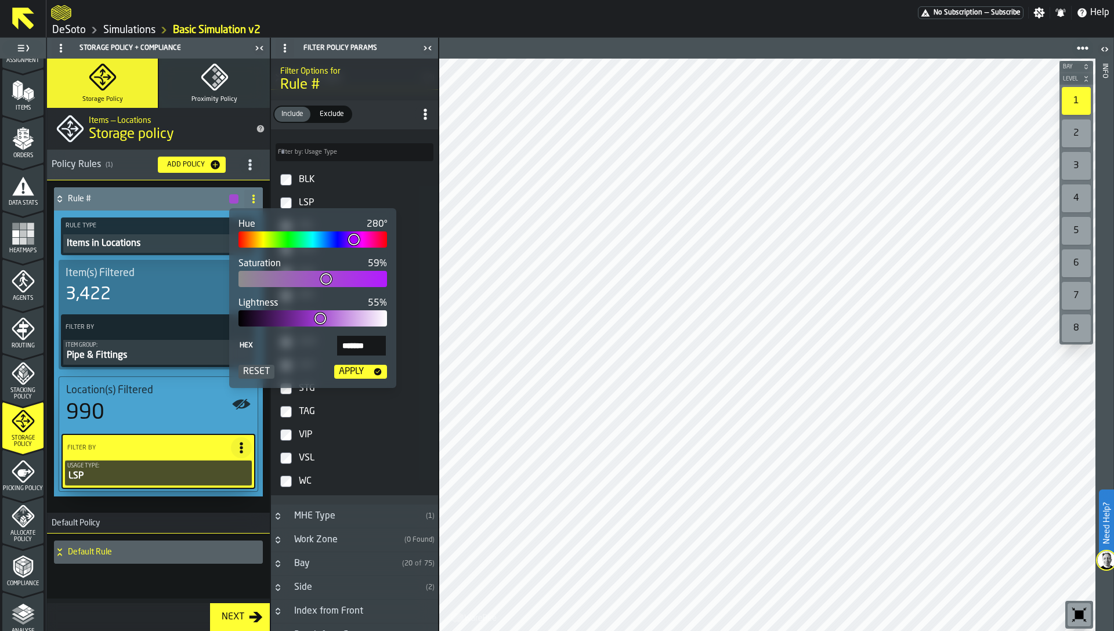
type input "*******"
type input "***"
type input "*******"
type input "***"
type input "*******"
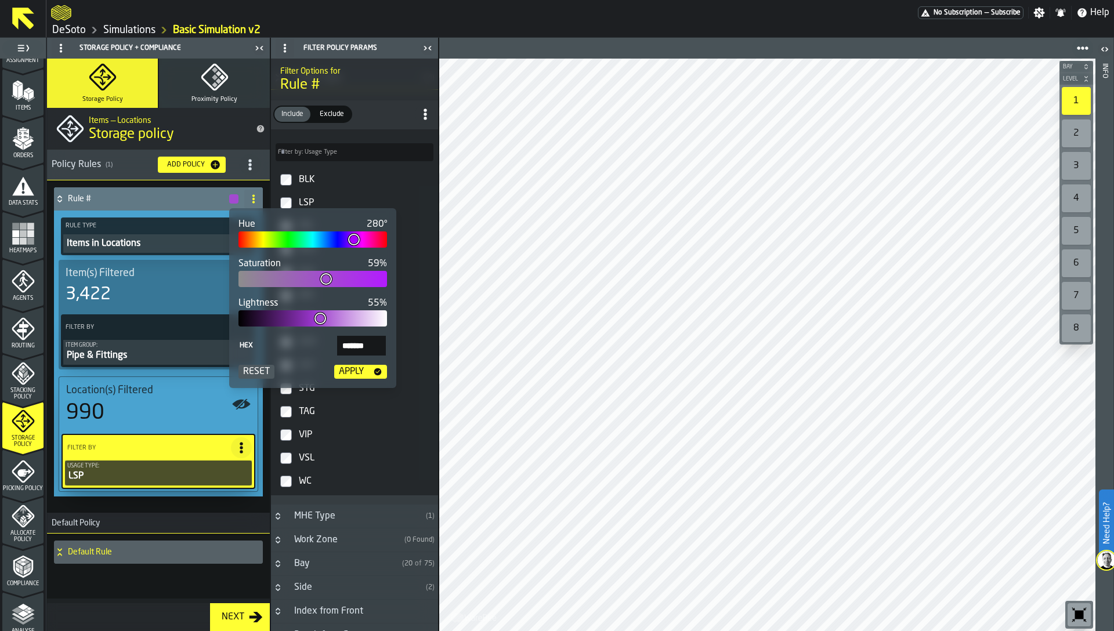
type input "***"
type input "*******"
type input "***"
type input "*******"
type input "***"
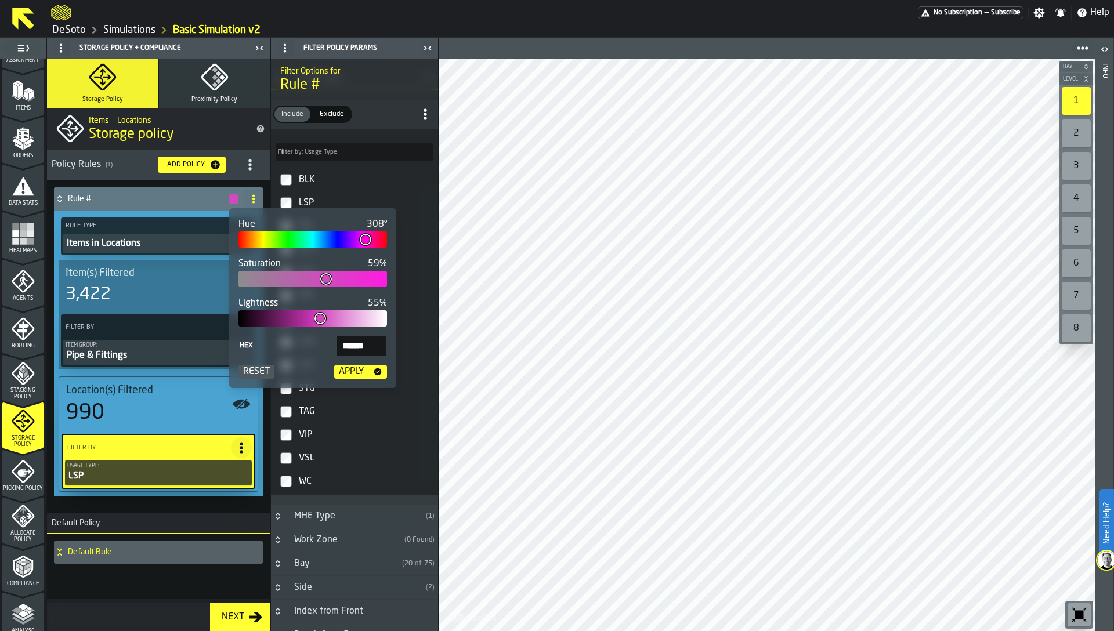
type input "*******"
click at [367, 237] on div at bounding box center [312, 239] width 148 height 16
click at [357, 368] on div "Apply" at bounding box center [351, 372] width 34 height 14
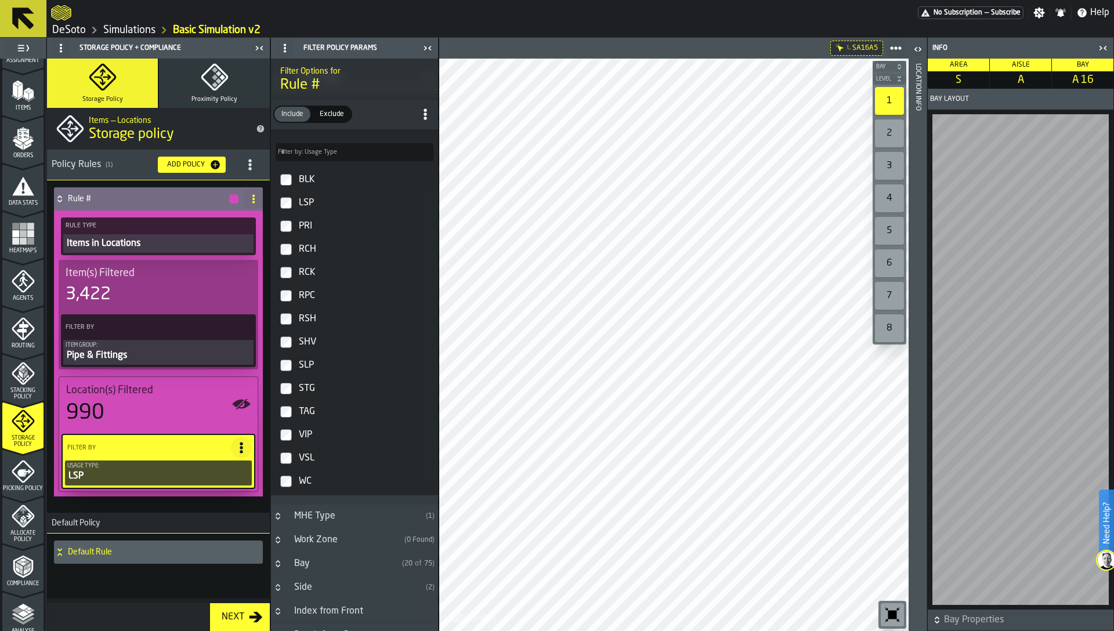
click at [919, 330] on div "Location Info" at bounding box center [917, 344] width 8 height 567
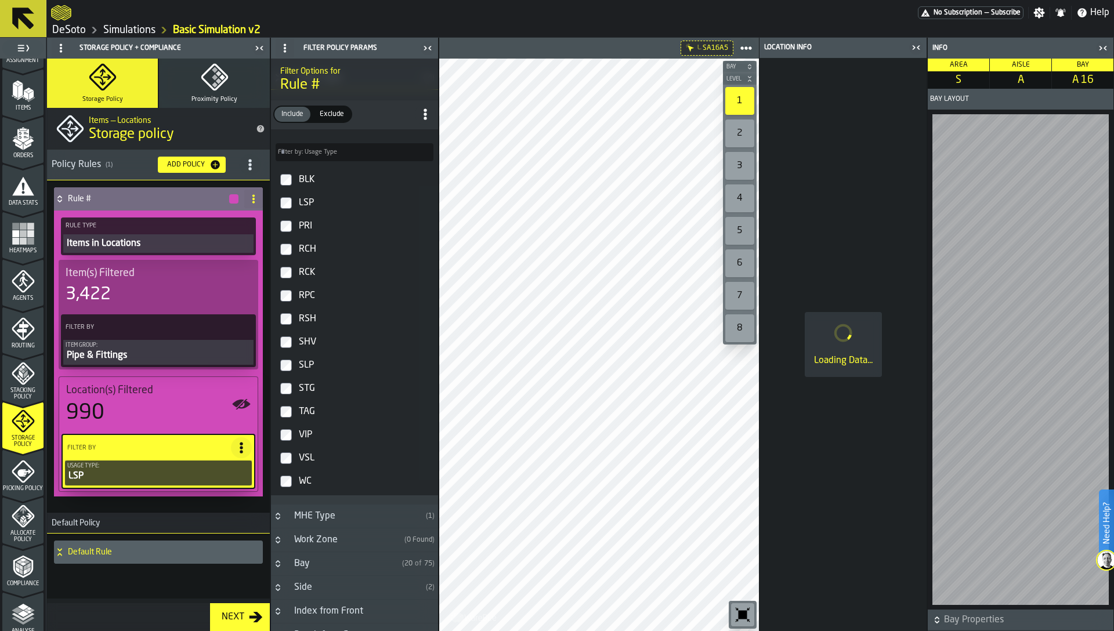
click at [304, 368] on div "SLP" at bounding box center [364, 365] width 137 height 19
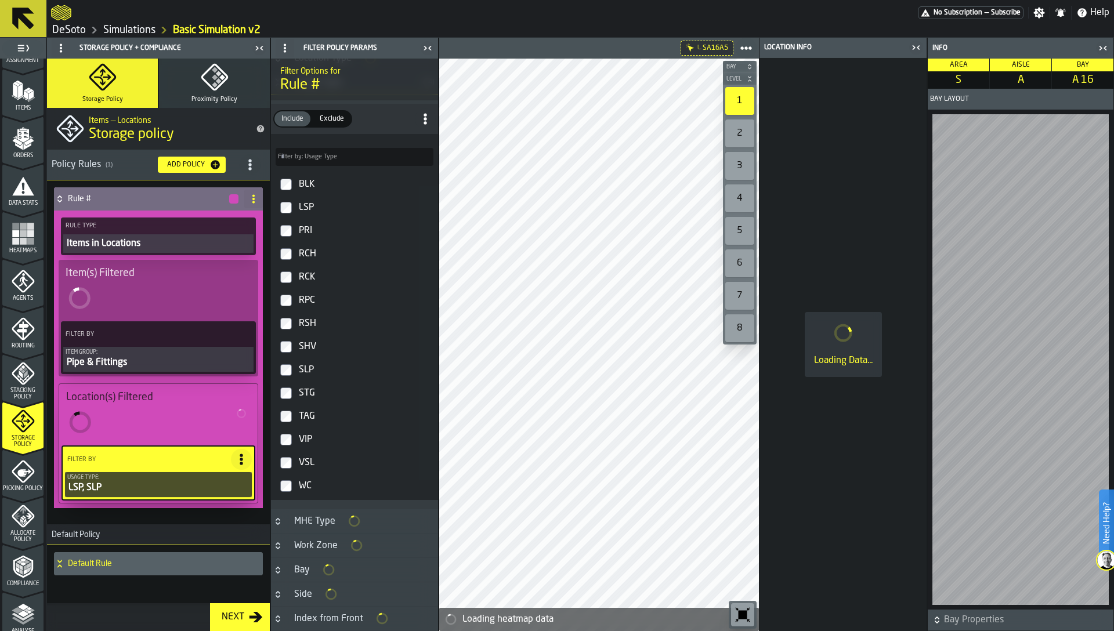
scroll to position [343, 0]
click at [299, 204] on div "LSP" at bounding box center [364, 203] width 137 height 19
type input "****"
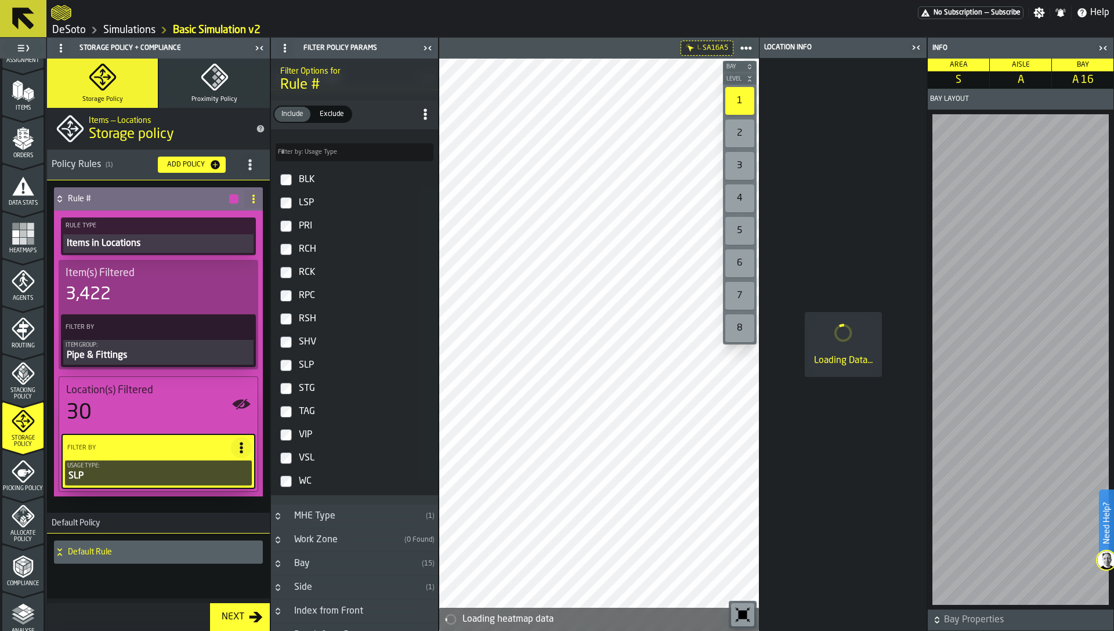
type input "****"
click at [626, 369] on div at bounding box center [599, 345] width 320 height 572
click at [914, 48] on icon "button-toggle-Close me" at bounding box center [913, 47] width 3 height 4
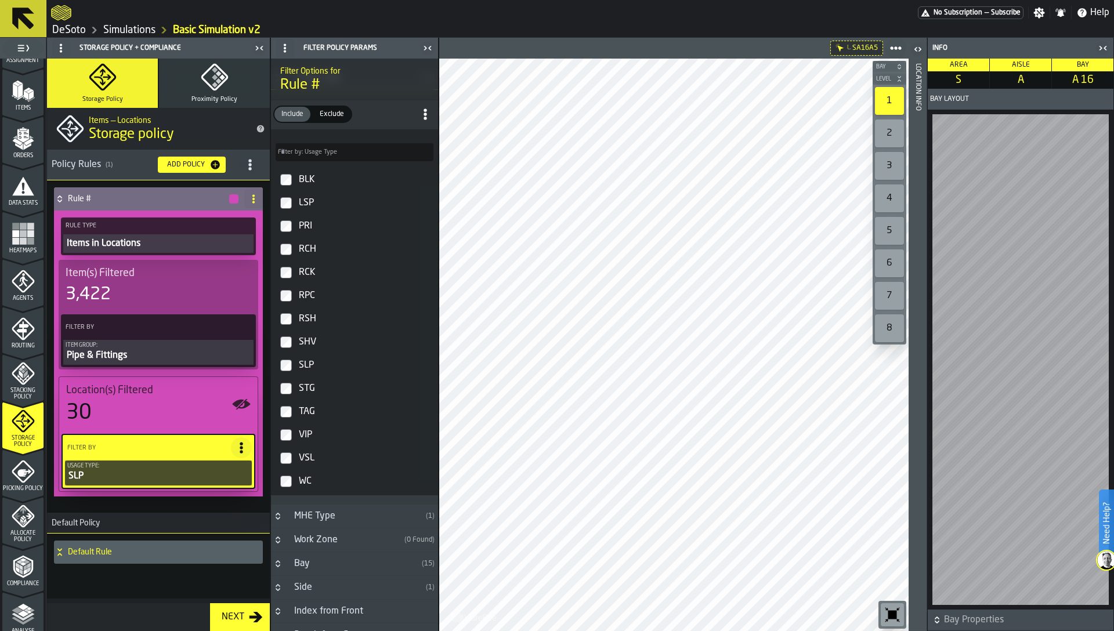
click at [97, 351] on div "Pipe & Fittings" at bounding box center [159, 356] width 186 height 14
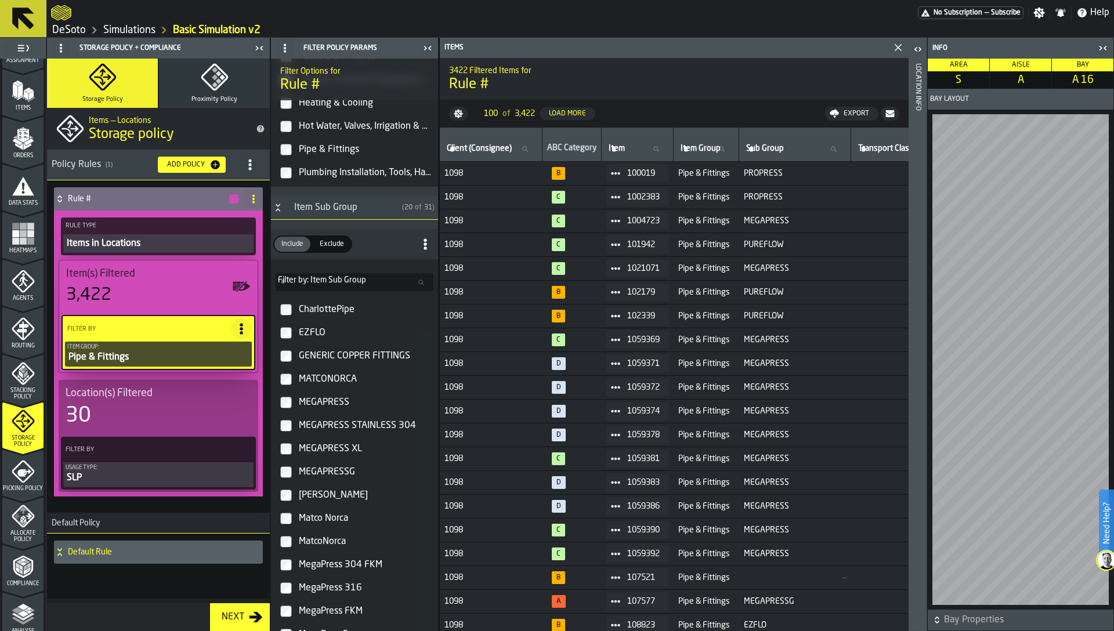
click at [280, 212] on icon "Button-Item Sub Group-open" at bounding box center [277, 207] width 9 height 9
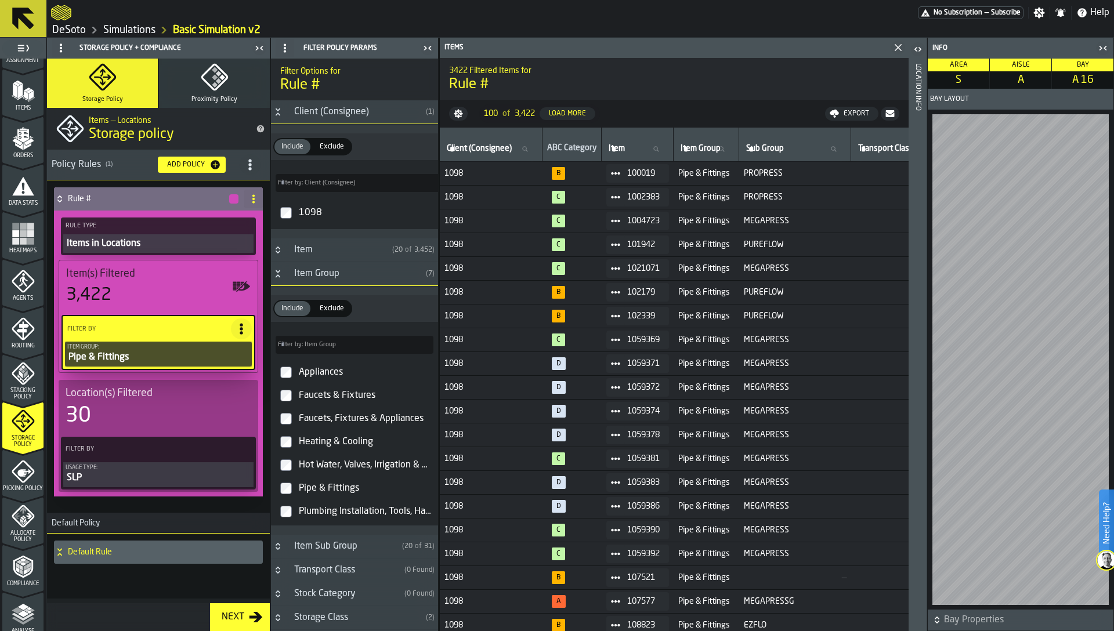
scroll to position [339, 0]
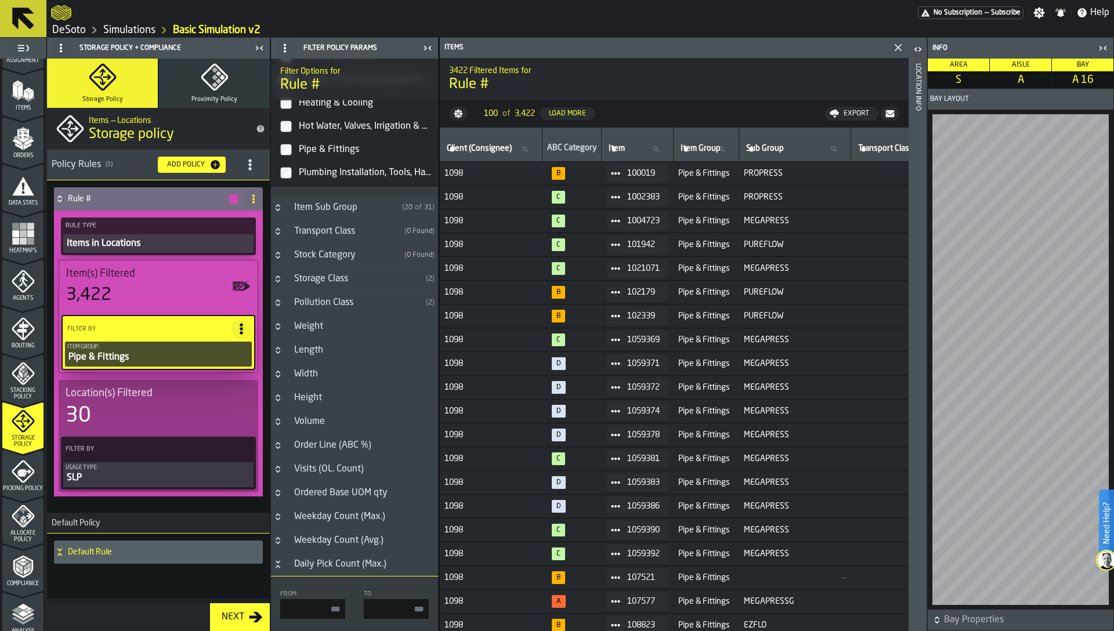
click at [304, 397] on div "Height" at bounding box center [308, 398] width 42 height 14
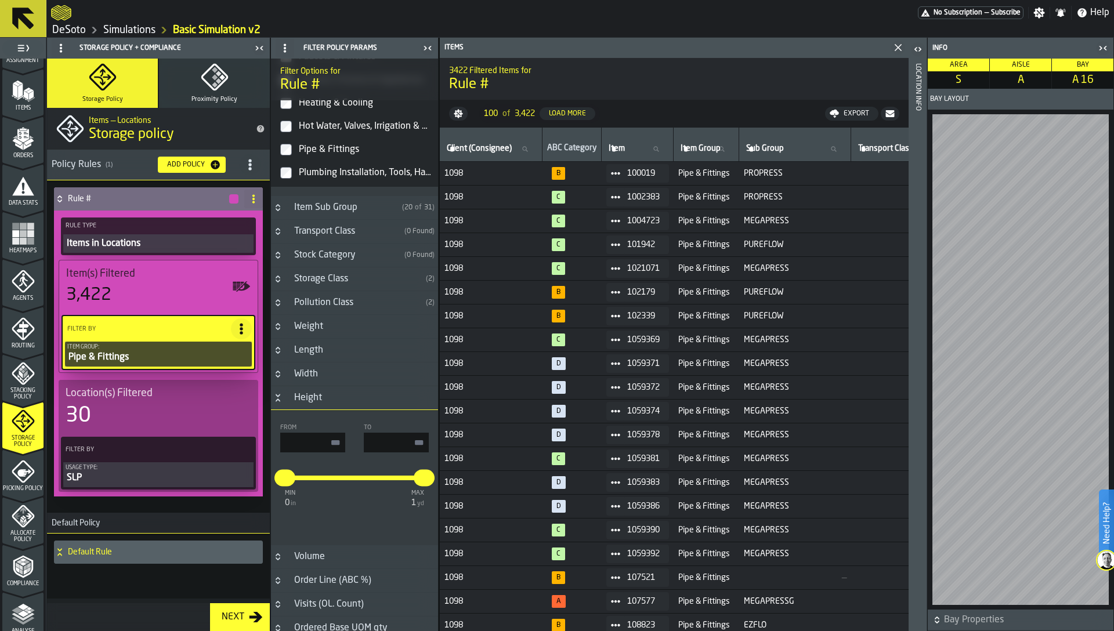
click at [304, 397] on div "Height" at bounding box center [308, 398] width 42 height 14
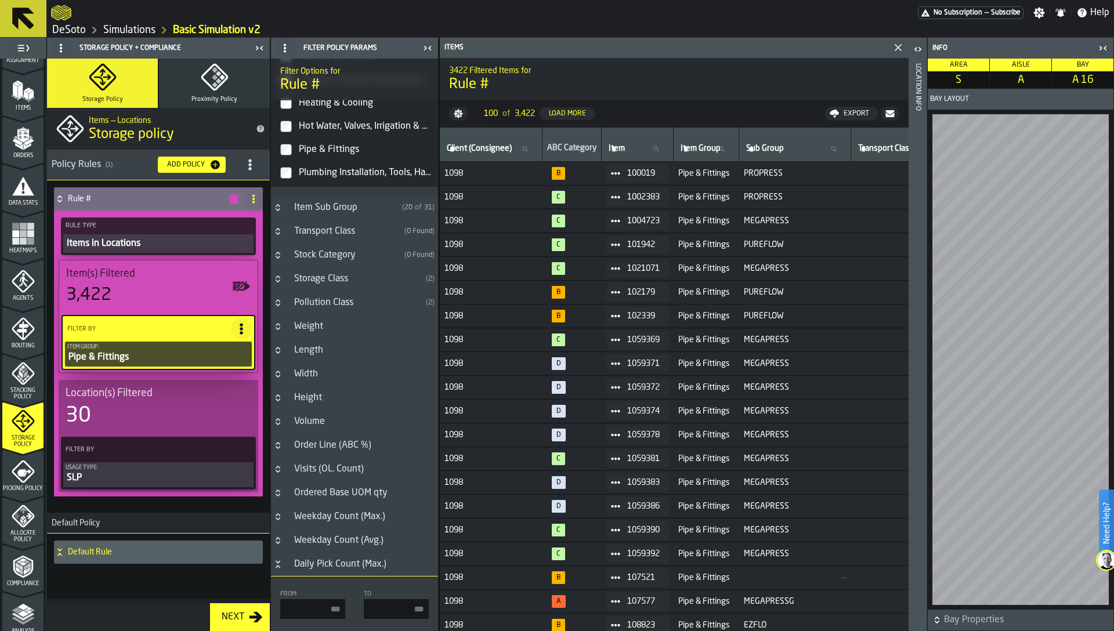
click at [308, 360] on h3 "Length" at bounding box center [354, 351] width 167 height 24
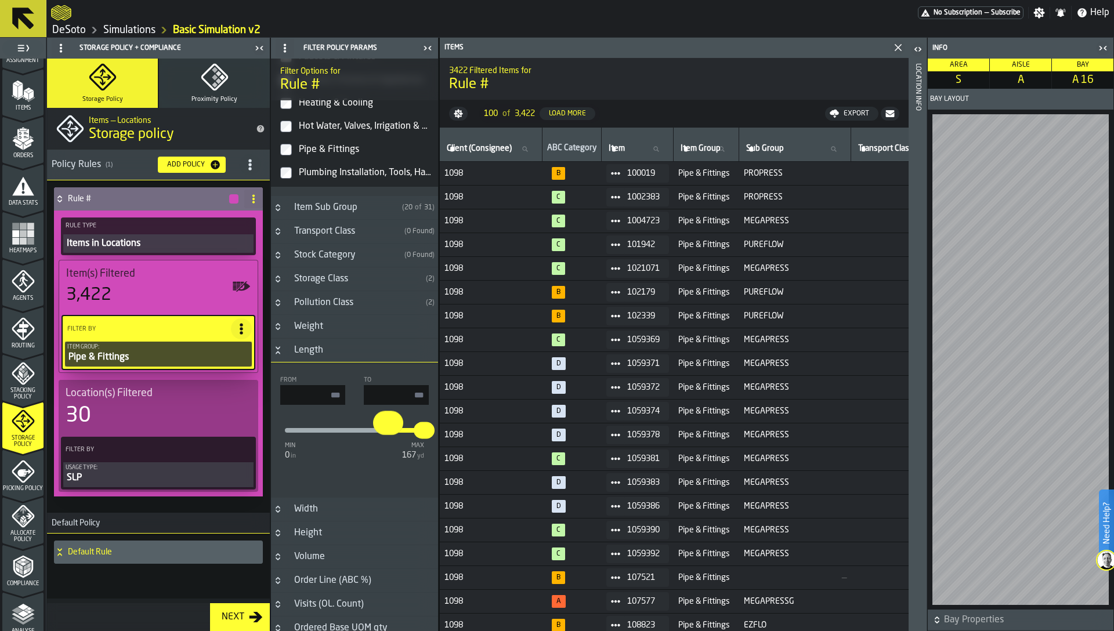
type input "****"
drag, startPoint x: 286, startPoint y: 431, endPoint x: 388, endPoint y: 429, distance: 101.5
click at [388, 429] on input "****" at bounding box center [381, 423] width 13 height 24
type input "****"
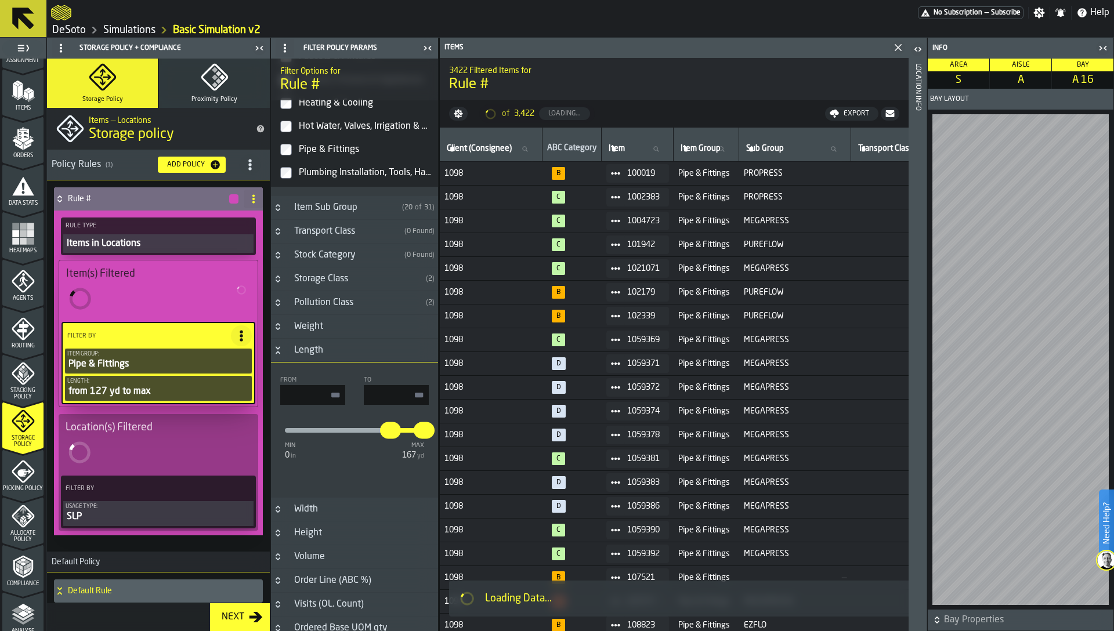
type input "*"
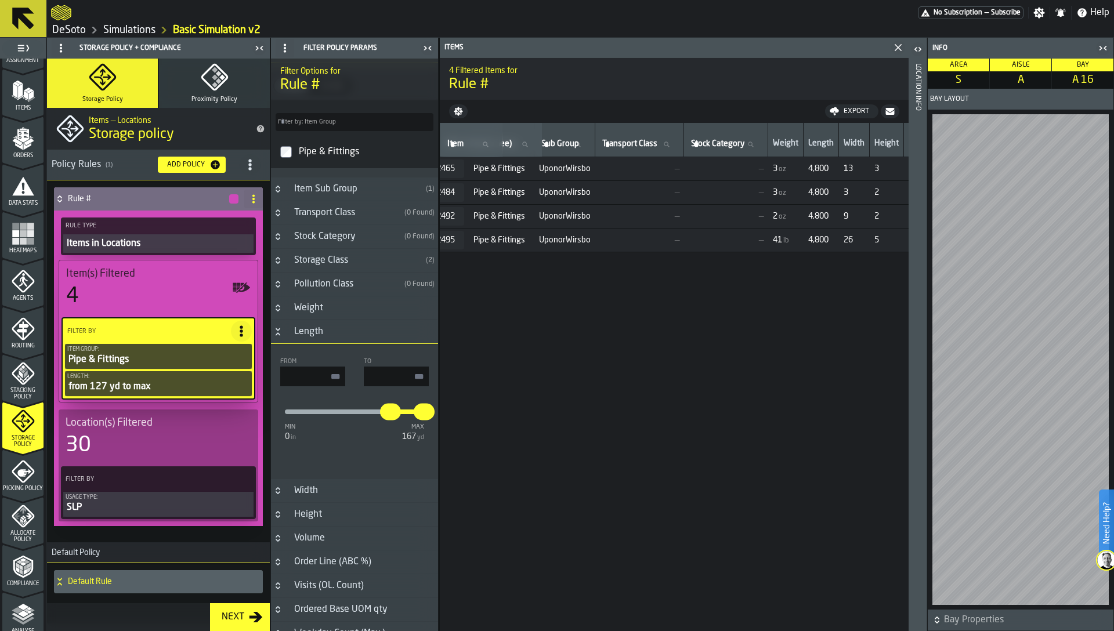
scroll to position [0, 176]
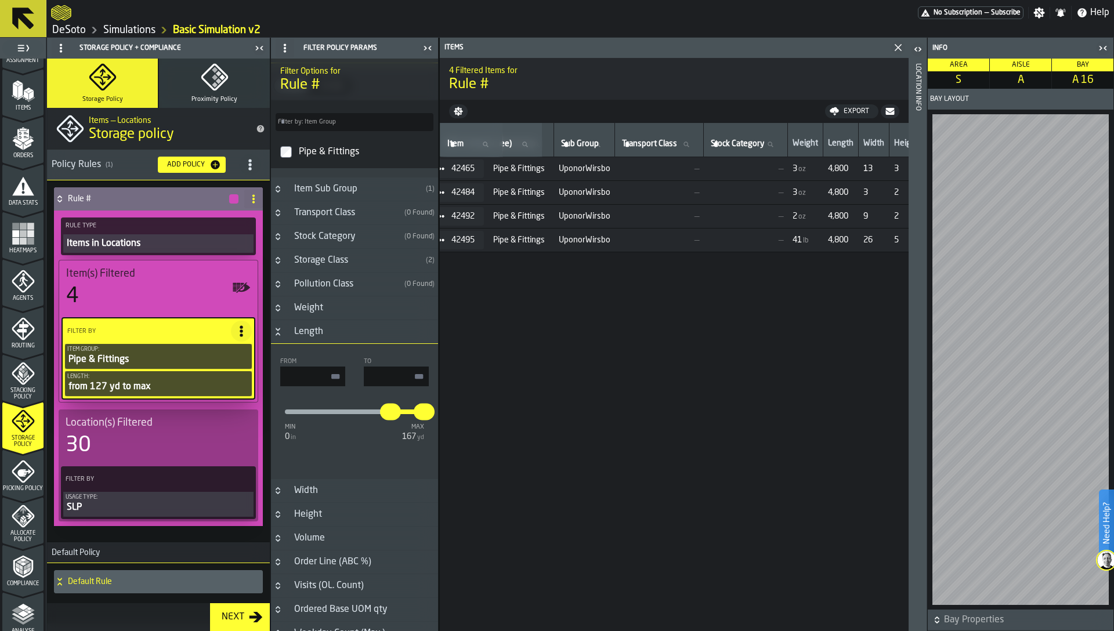
click at [578, 175] on td "UponorWirsbo" at bounding box center [584, 169] width 61 height 24
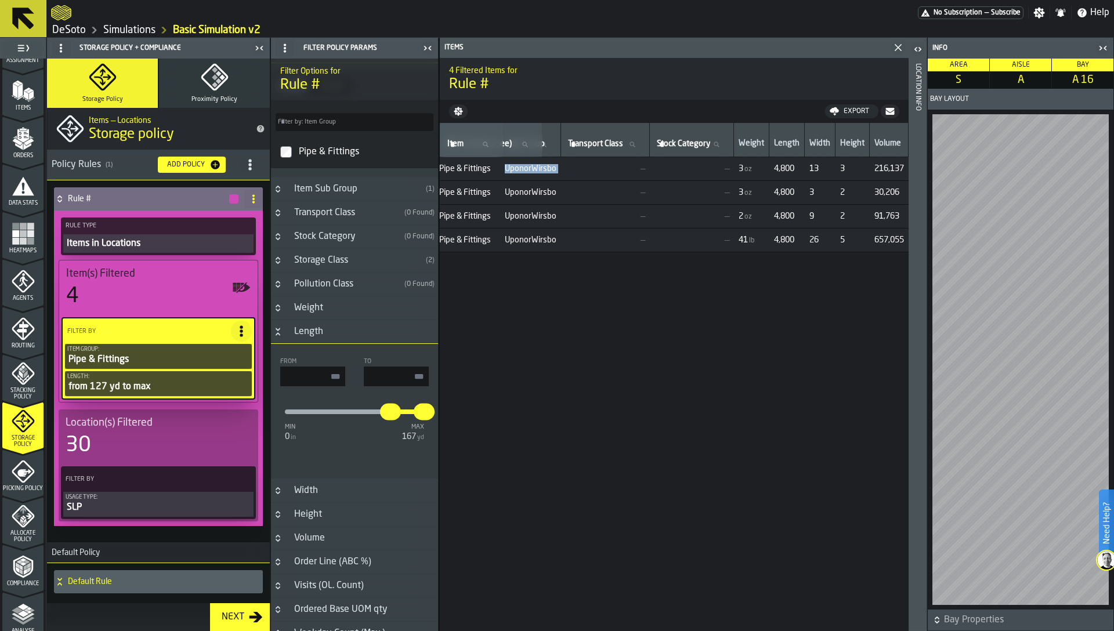
scroll to position [0, 251]
click at [778, 169] on span "4,800" at bounding box center [784, 168] width 20 height 9
type input "****"
drag, startPoint x: 389, startPoint y: 415, endPoint x: 373, endPoint y: 413, distance: 16.4
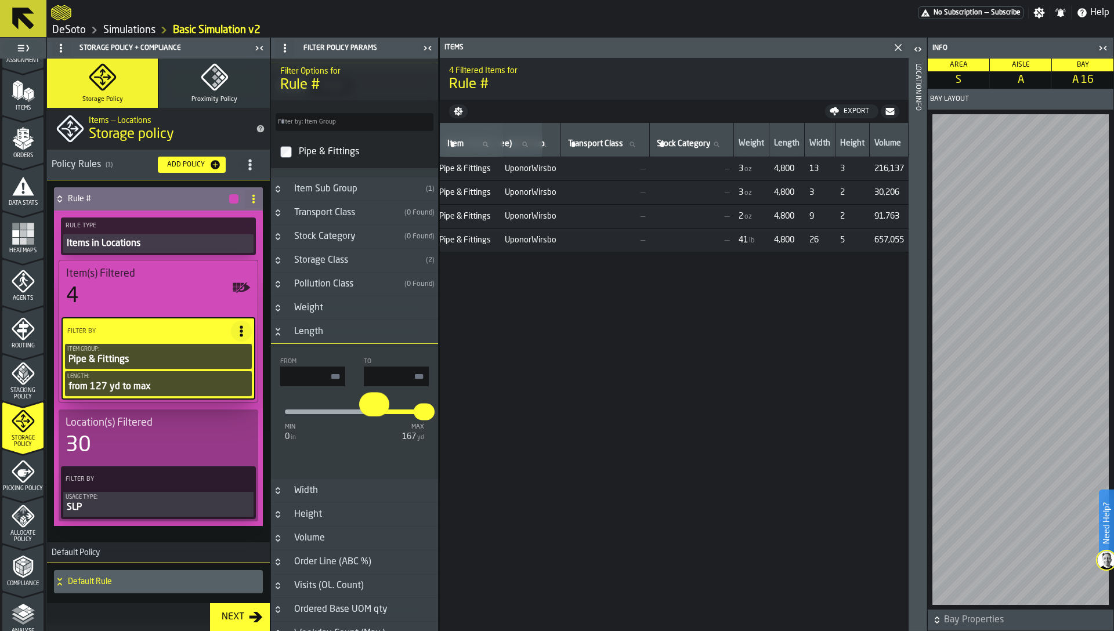
click at [372, 413] on input "****" at bounding box center [365, 404] width 13 height 24
type input "****"
click at [20, 233] on rect "menu Heatmaps" at bounding box center [23, 233] width 7 height 7
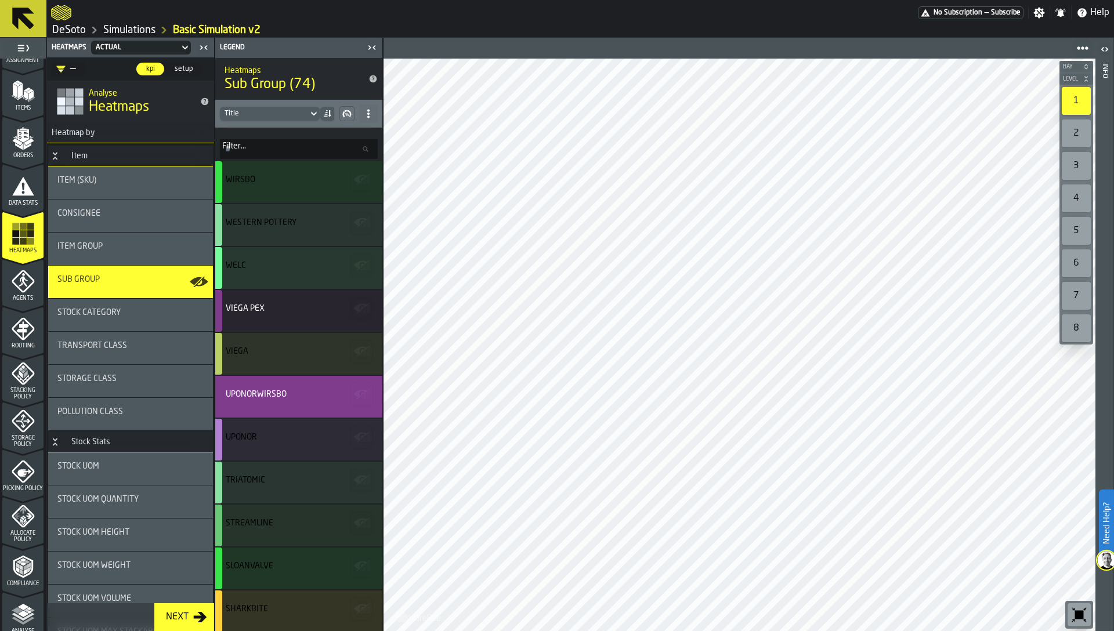
click at [367, 108] on span at bounding box center [368, 113] width 19 height 19
click at [322, 138] on div "Show All Stats" at bounding box center [327, 137] width 87 height 14
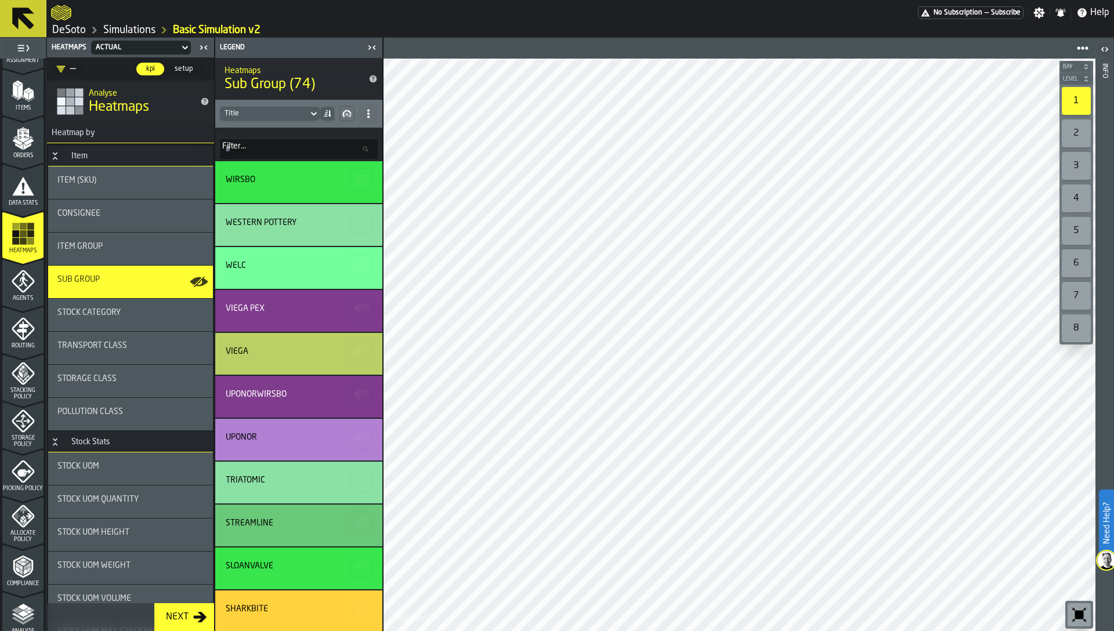
click at [101, 257] on div "Item Group" at bounding box center [130, 249] width 165 height 32
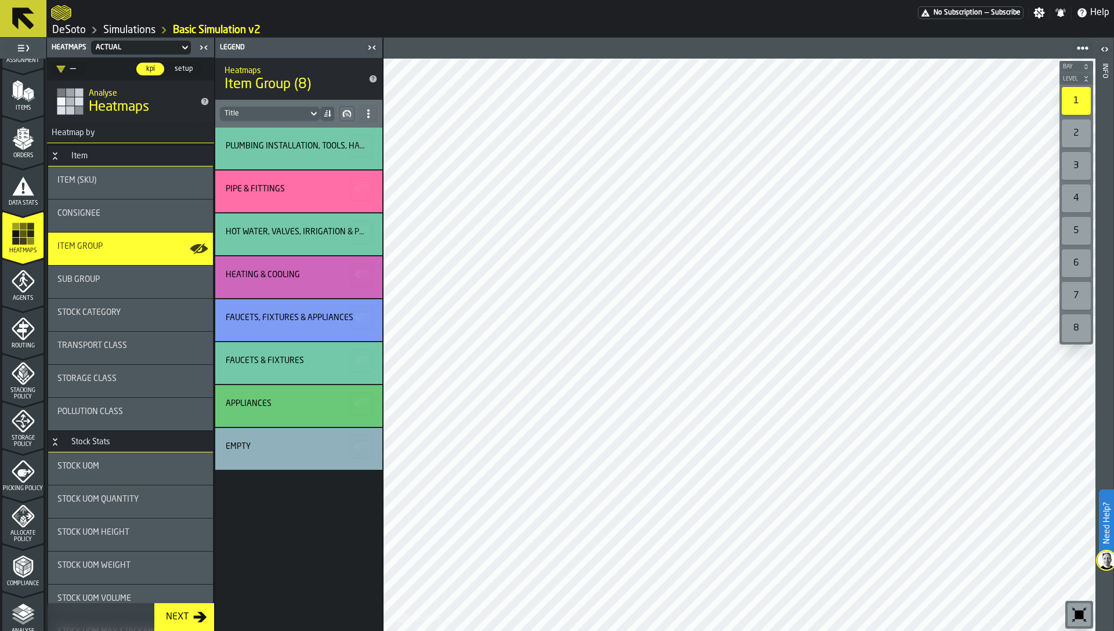
click at [148, 275] on div "Sub Group" at bounding box center [130, 279] width 146 height 9
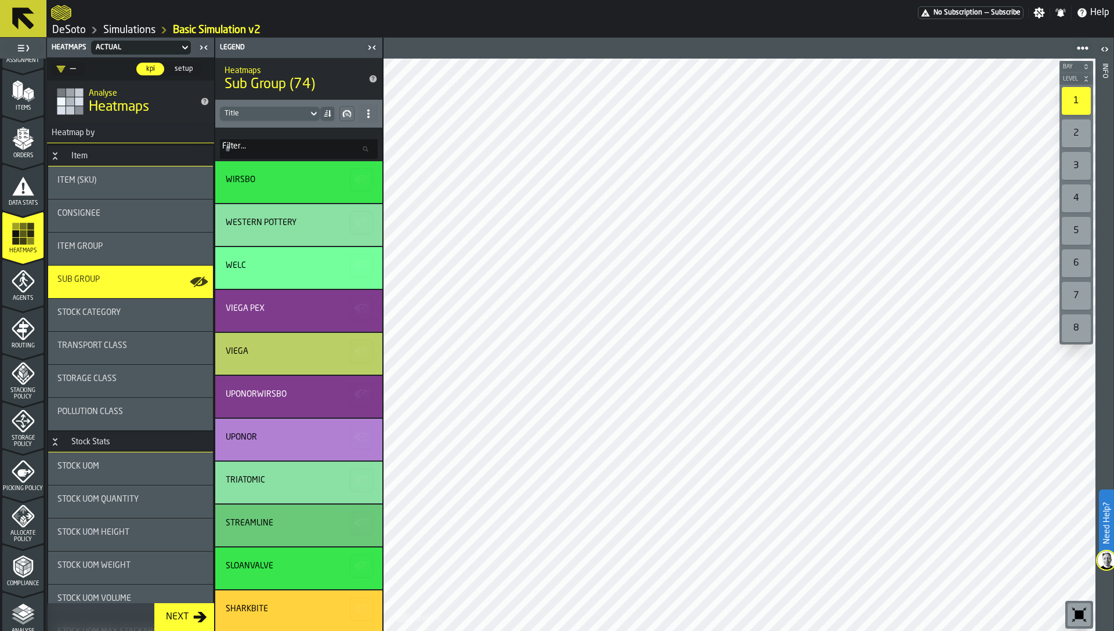
click at [132, 341] on div "Transport Class" at bounding box center [130, 345] width 146 height 9
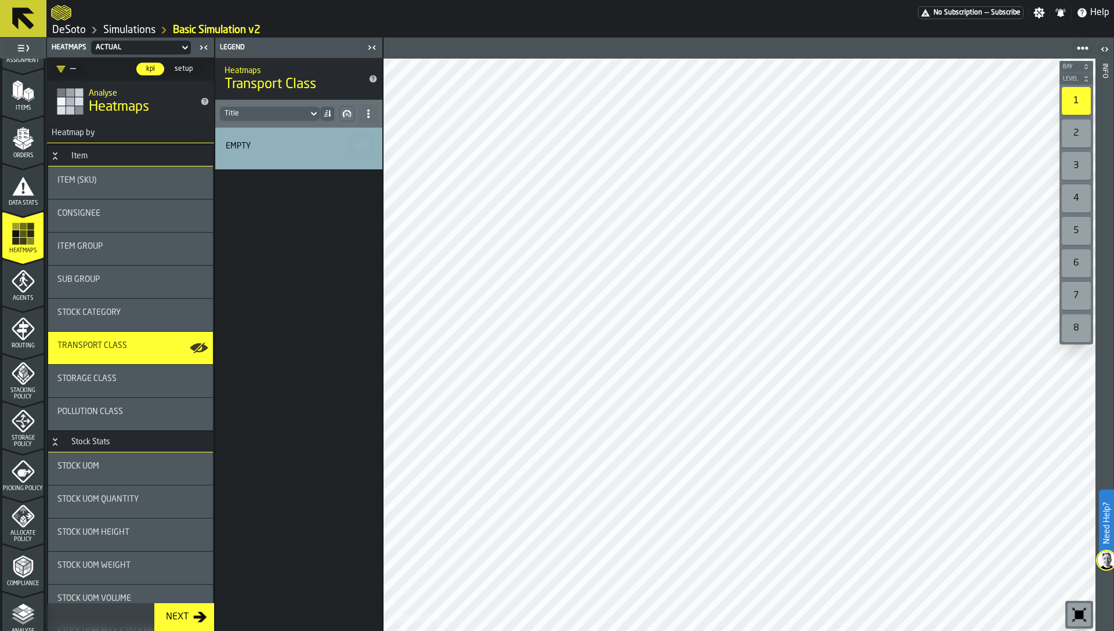
click at [129, 324] on div "Stock Category" at bounding box center [130, 315] width 165 height 32
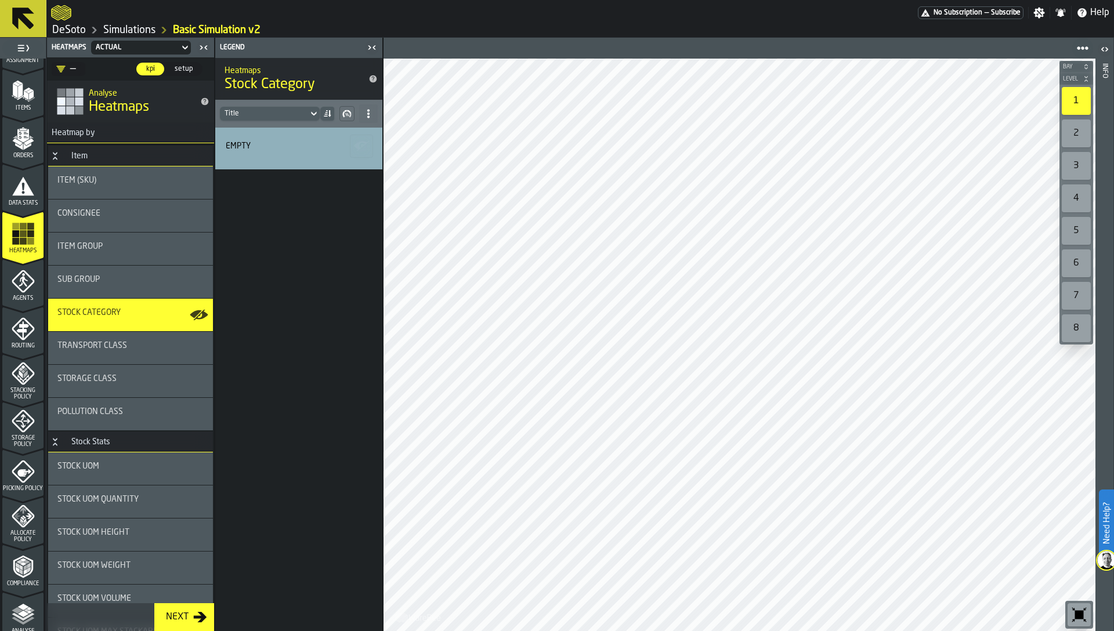
click at [100, 386] on div "Storage Class" at bounding box center [130, 381] width 146 height 14
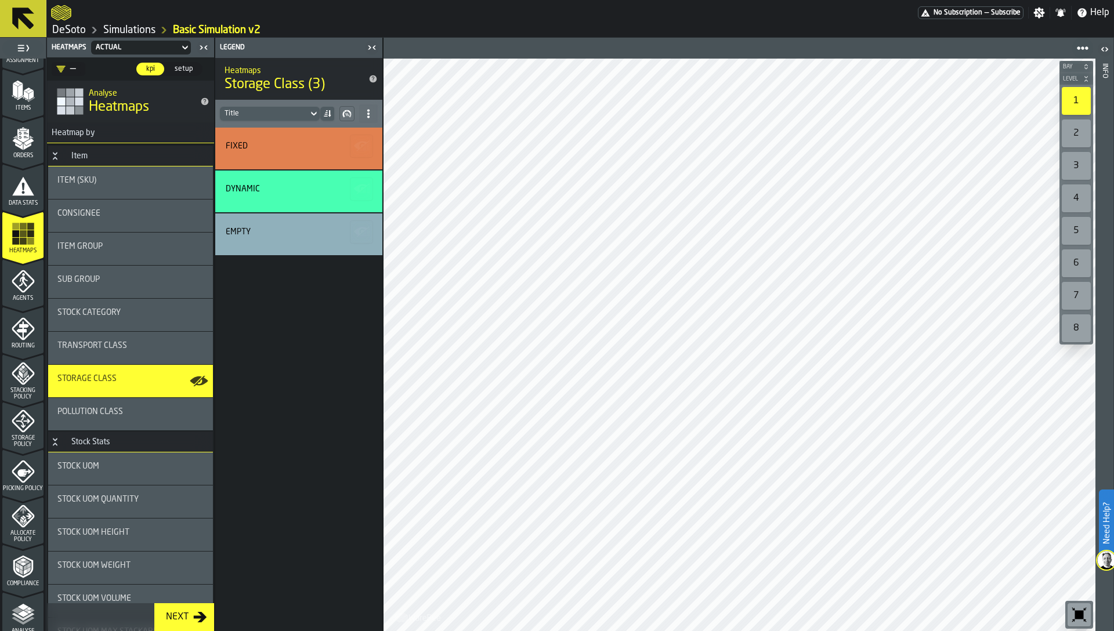
click at [105, 413] on span "Pollution Class" at bounding box center [90, 411] width 66 height 9
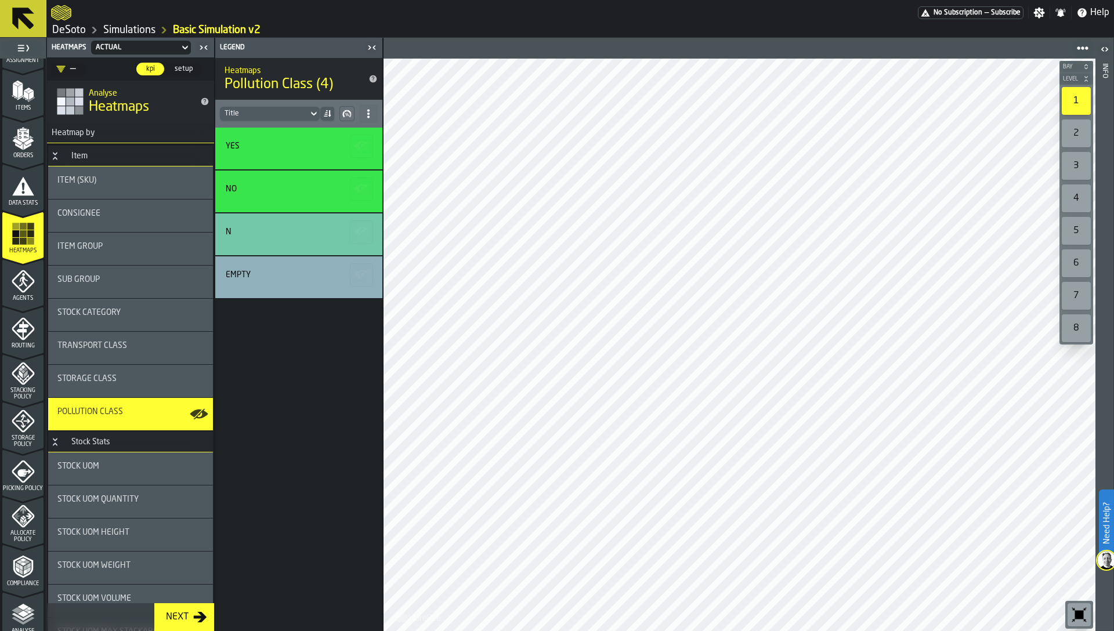
click at [101, 390] on div "Storage Class" at bounding box center [130, 381] width 165 height 32
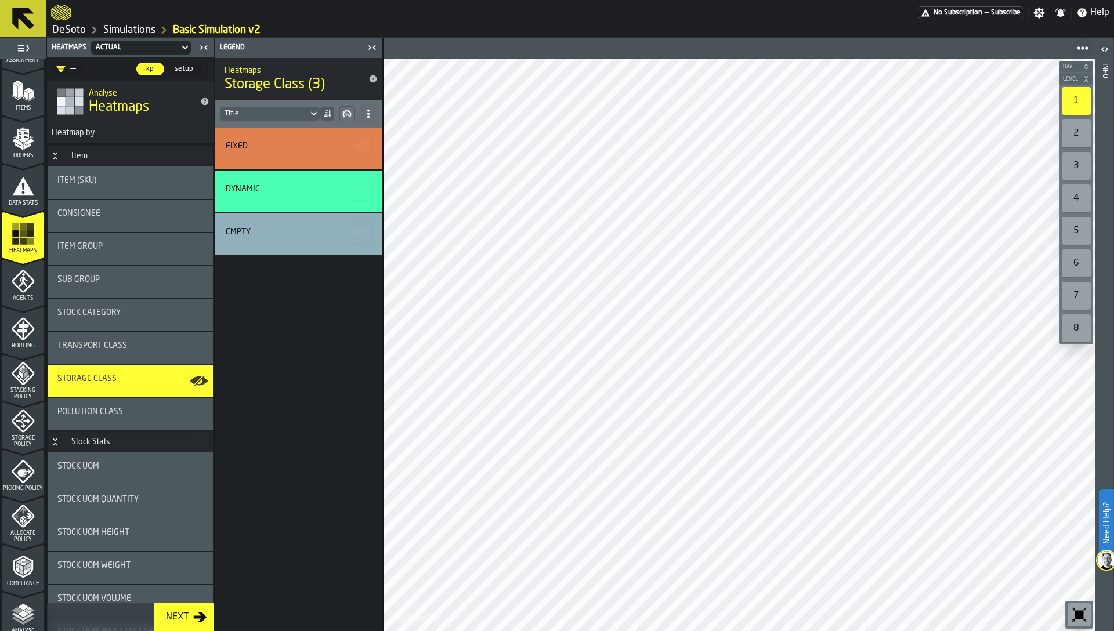
click at [83, 315] on span "Stock Category" at bounding box center [88, 312] width 63 height 9
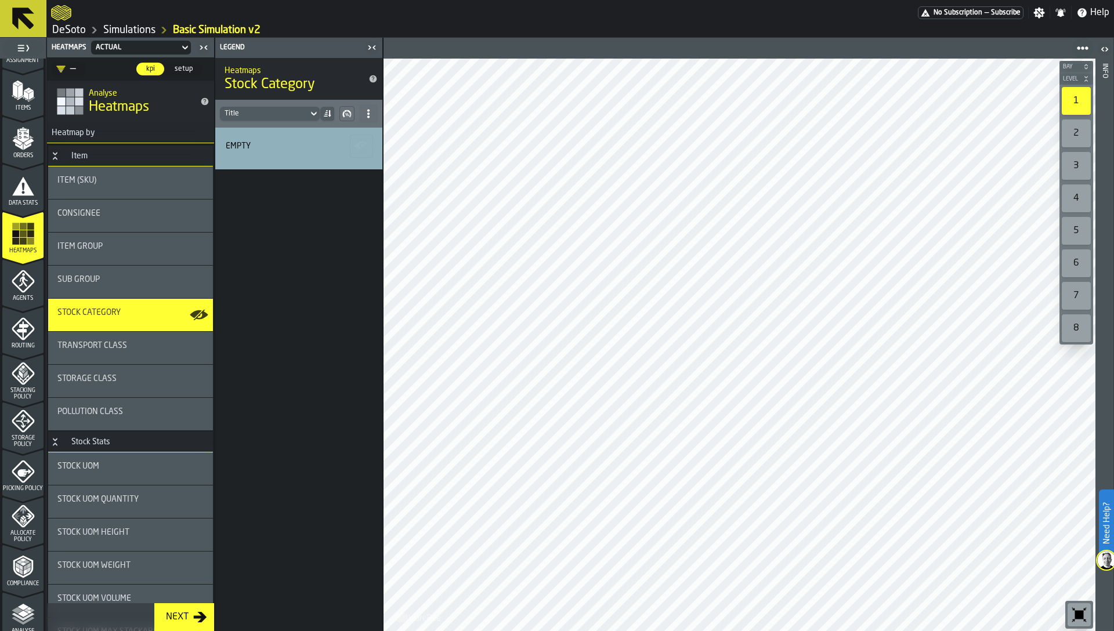
click at [82, 283] on span "Sub Group" at bounding box center [78, 279] width 42 height 9
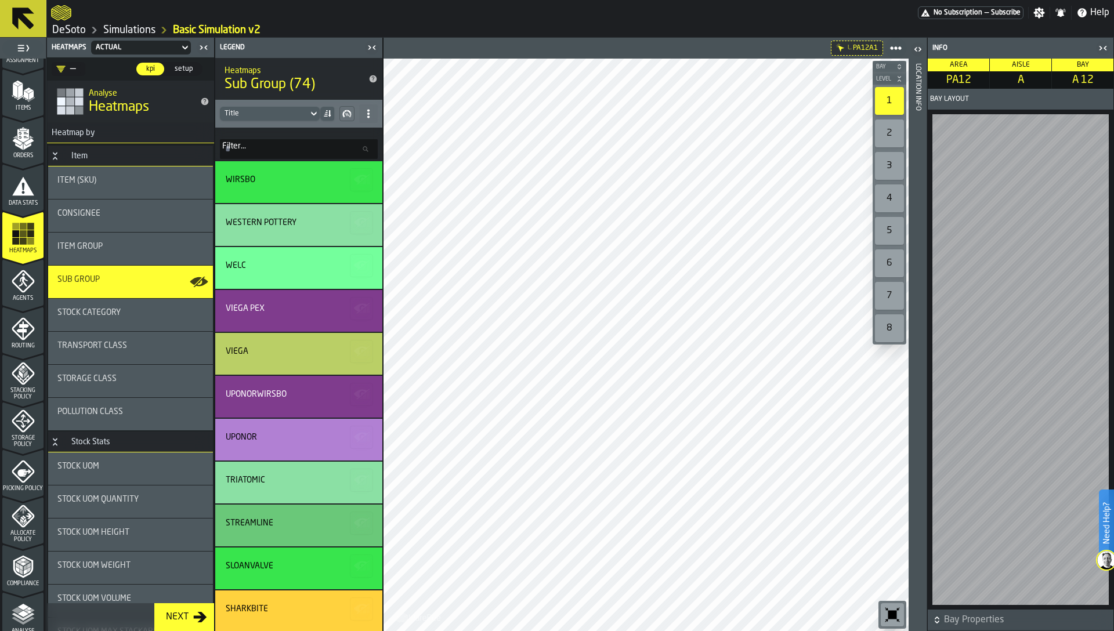
click at [20, 428] on icon "menu Storage Policy" at bounding box center [23, 420] width 23 height 23
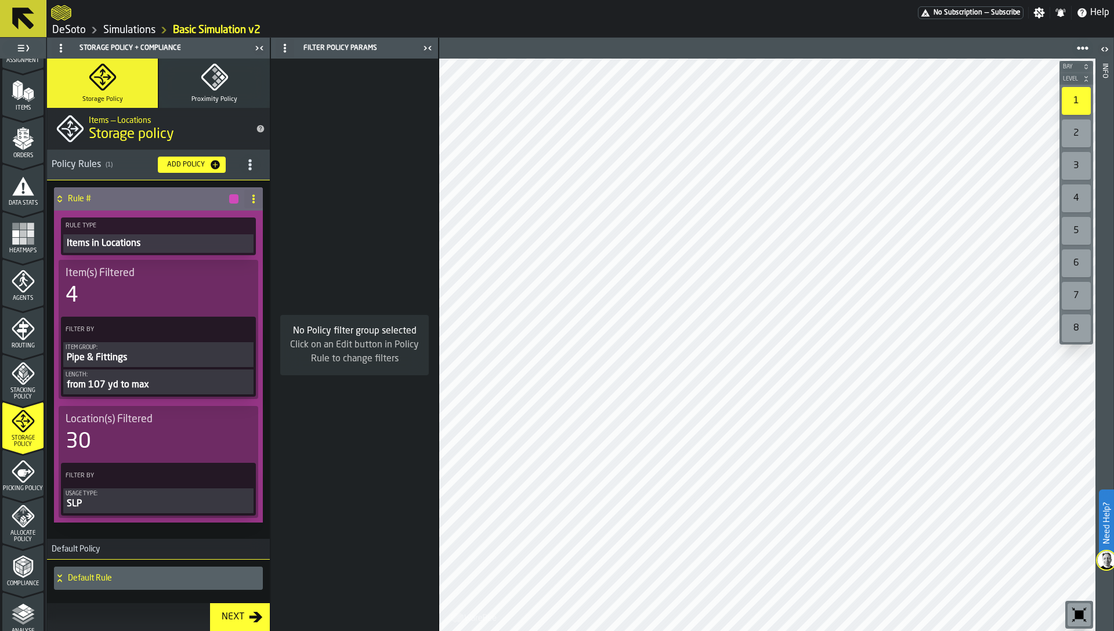
click at [27, 474] on icon "menu Picking Policy" at bounding box center [23, 471] width 23 height 23
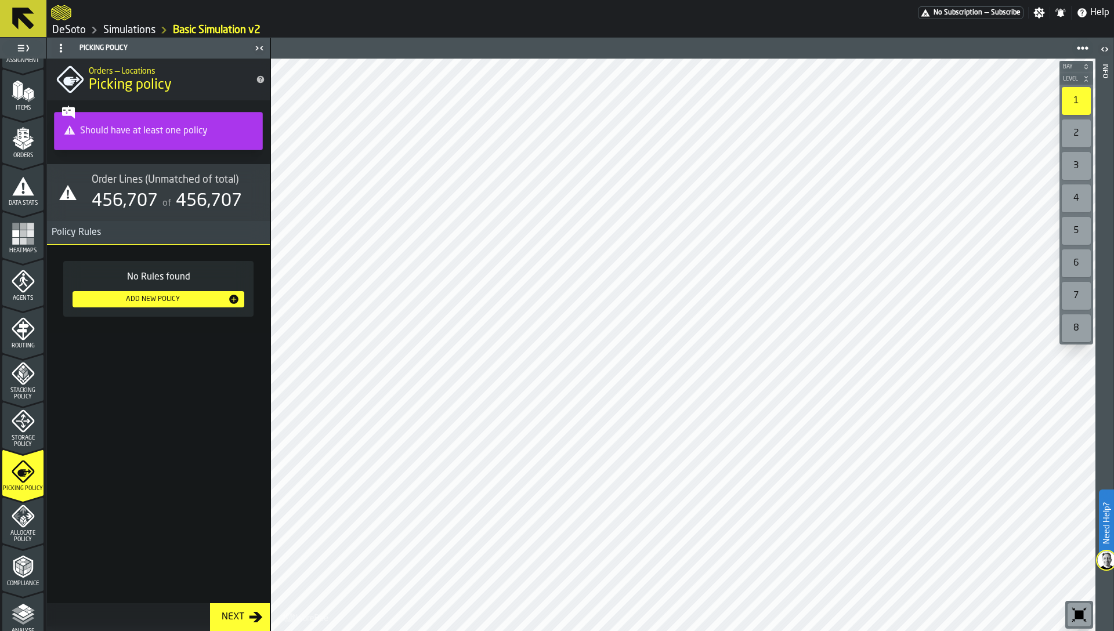
click at [16, 422] on icon "menu Storage Policy" at bounding box center [23, 420] width 23 height 23
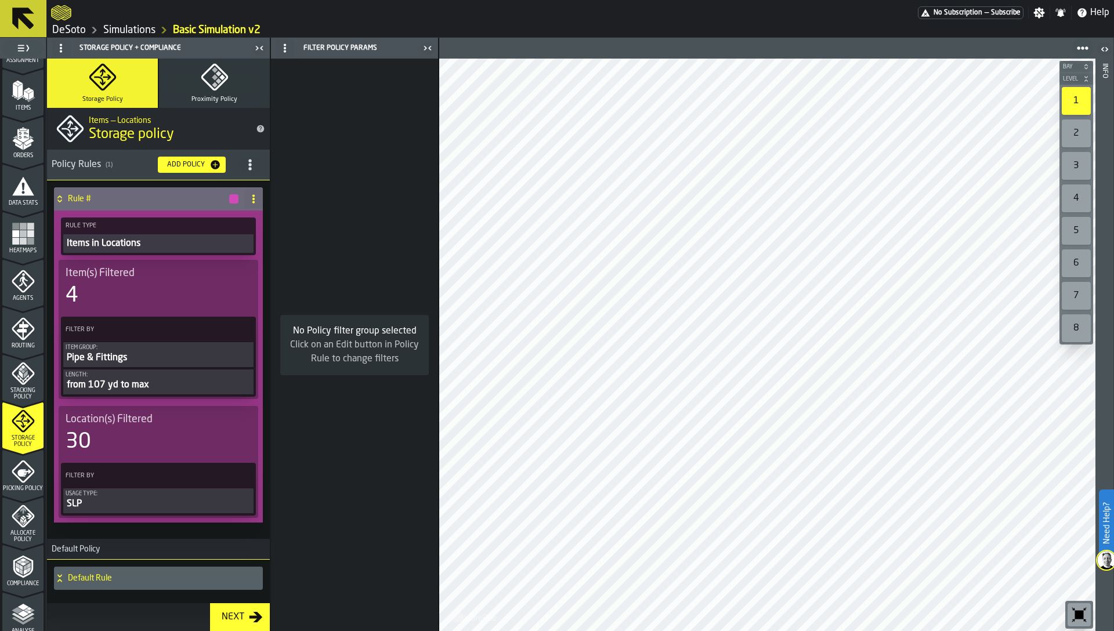
click at [24, 485] on span "Picking Policy" at bounding box center [22, 488] width 41 height 6
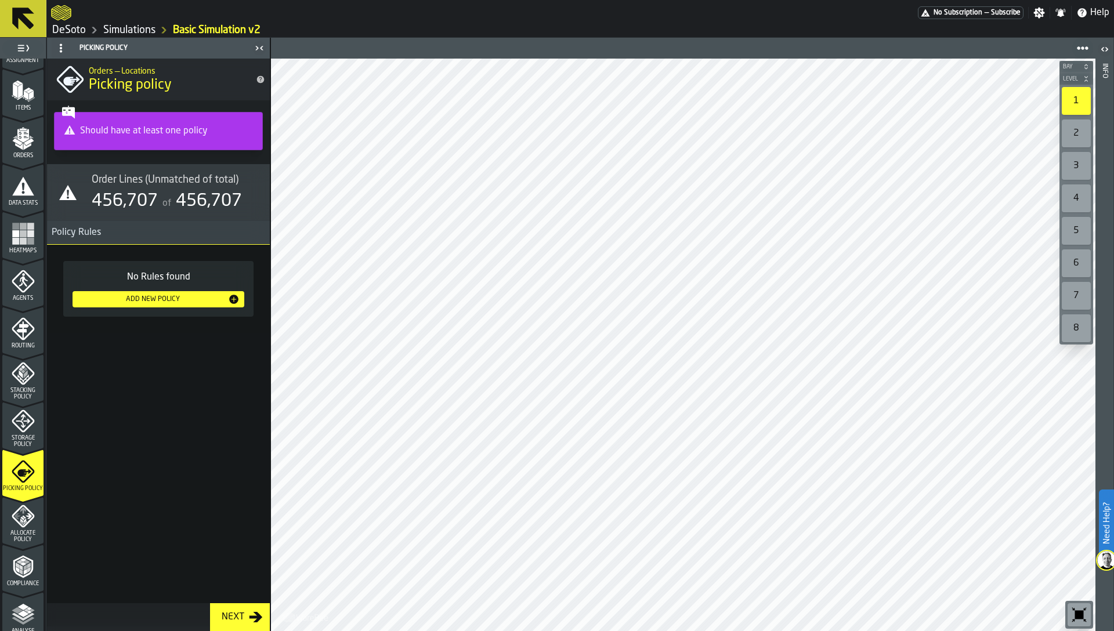
click at [128, 299] on div "Add New Policy" at bounding box center [152, 299] width 151 height 8
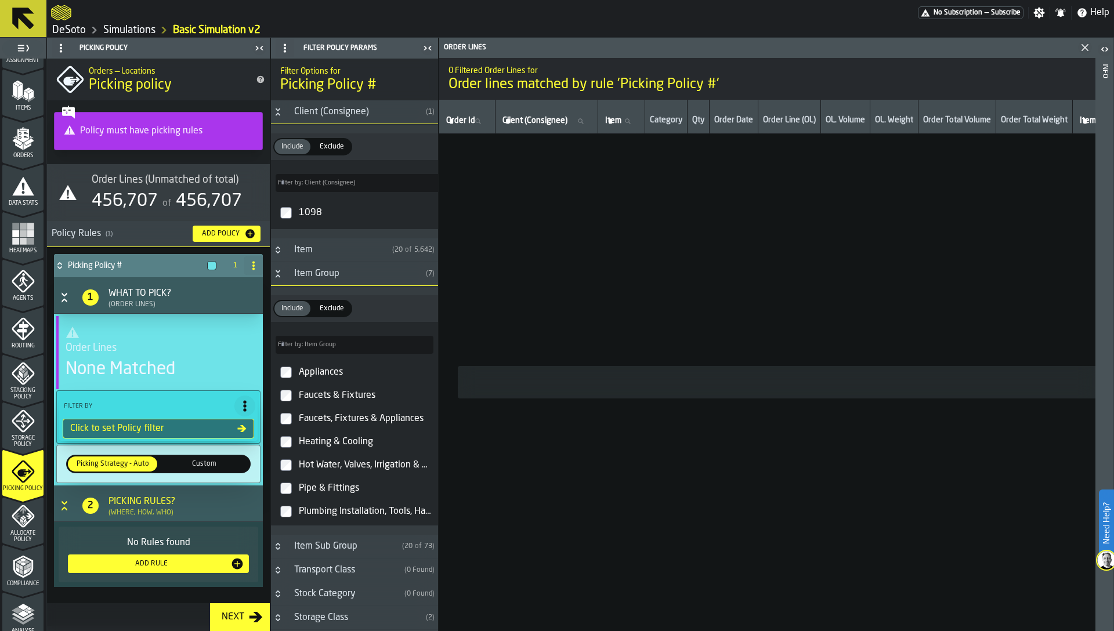
click at [132, 183] on span "Order Lines (Unmatched of total)" at bounding box center [165, 179] width 147 height 13
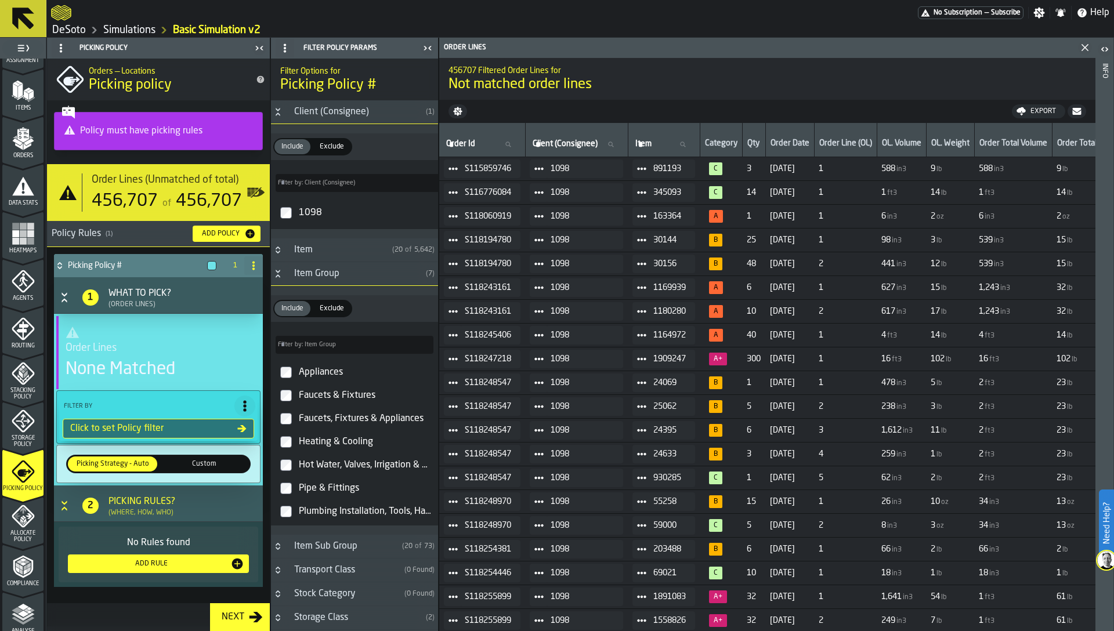
click at [13, 431] on icon "menu Storage Policy" at bounding box center [23, 420] width 23 height 23
